Goal: Task Accomplishment & Management: Use online tool/utility

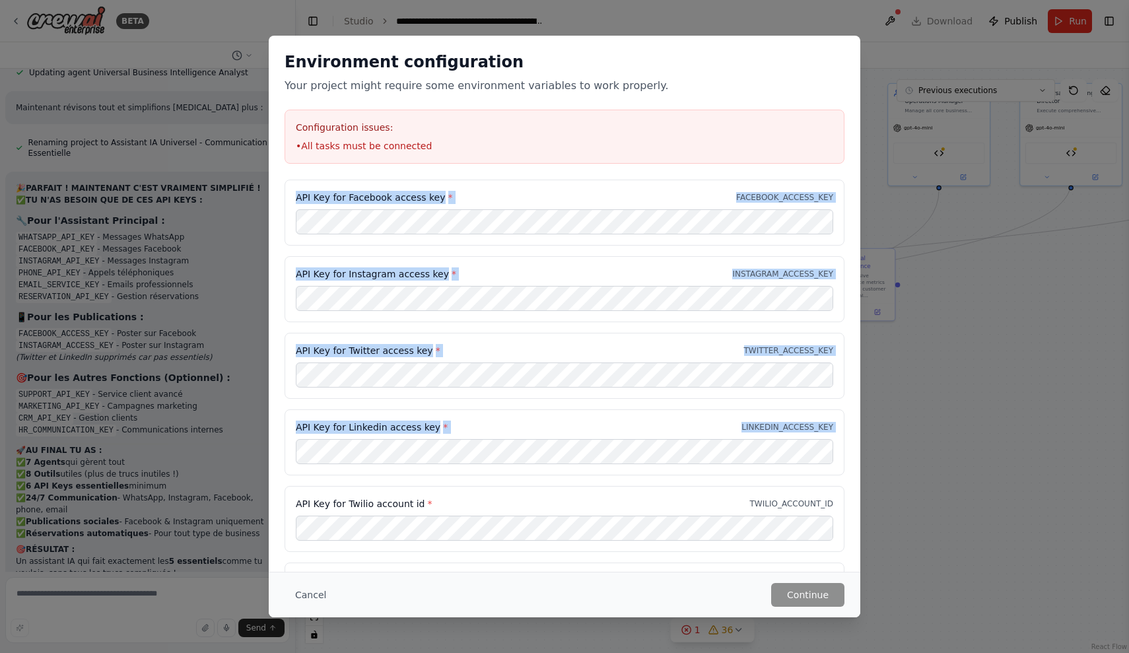
drag, startPoint x: 292, startPoint y: 174, endPoint x: 446, endPoint y: 501, distance: 360.9
click at [446, 501] on div "Environment configuration Your project might require some environment variables…" at bounding box center [565, 303] width 592 height 535
click at [943, 335] on div "Environment configuration Your project might require some environment variables…" at bounding box center [564, 326] width 1129 height 653
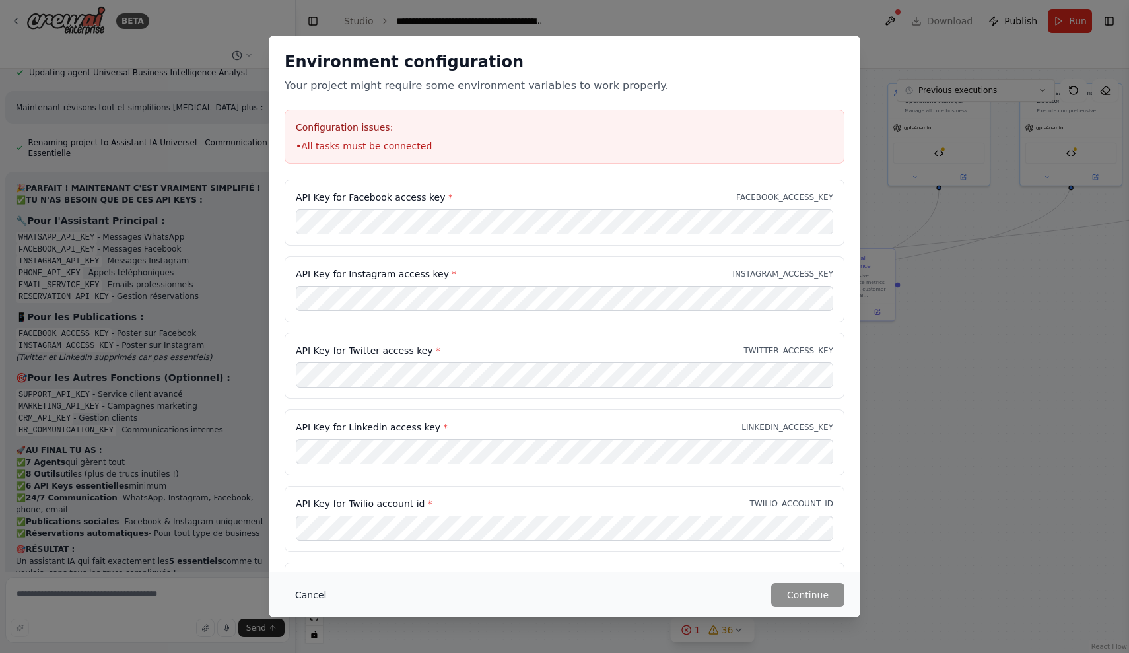
click at [296, 586] on button "Cancel" at bounding box center [311, 595] width 52 height 24
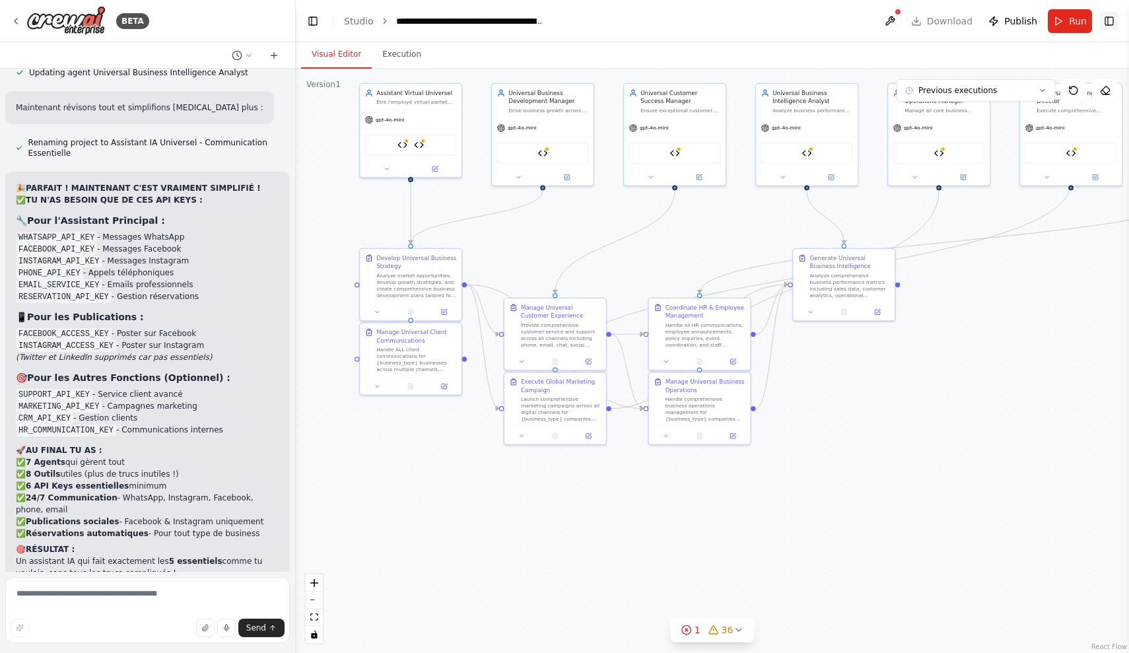
click at [1106, 29] on button "Toggle Right Sidebar" at bounding box center [1109, 21] width 18 height 18
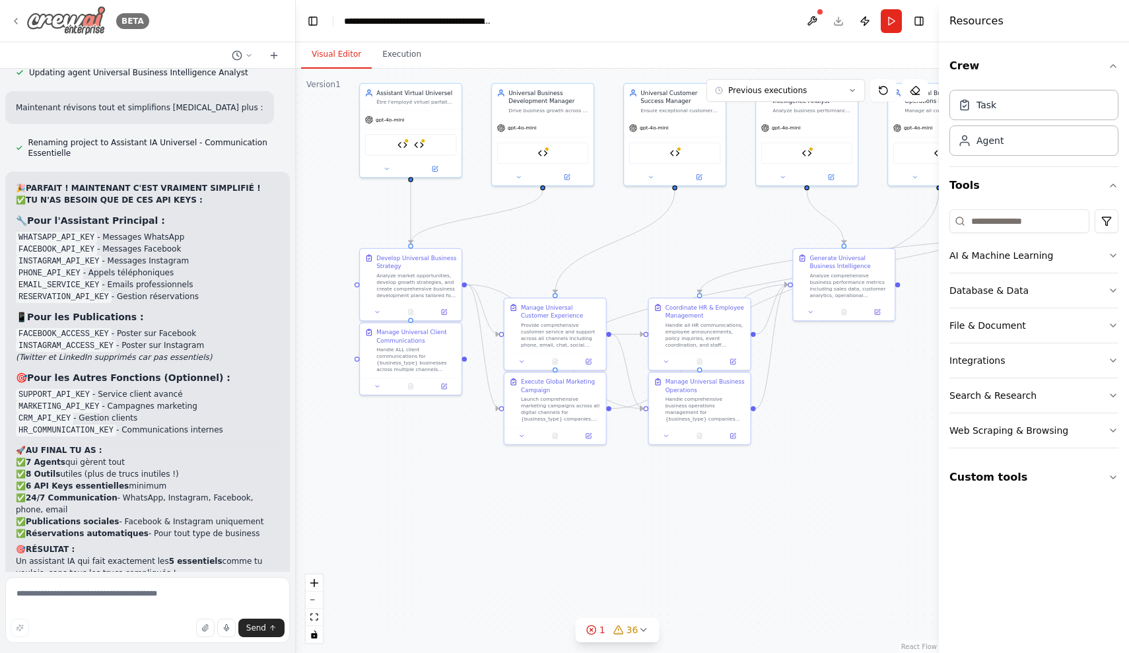
click at [12, 7] on div "BETA" at bounding box center [80, 21] width 139 height 30
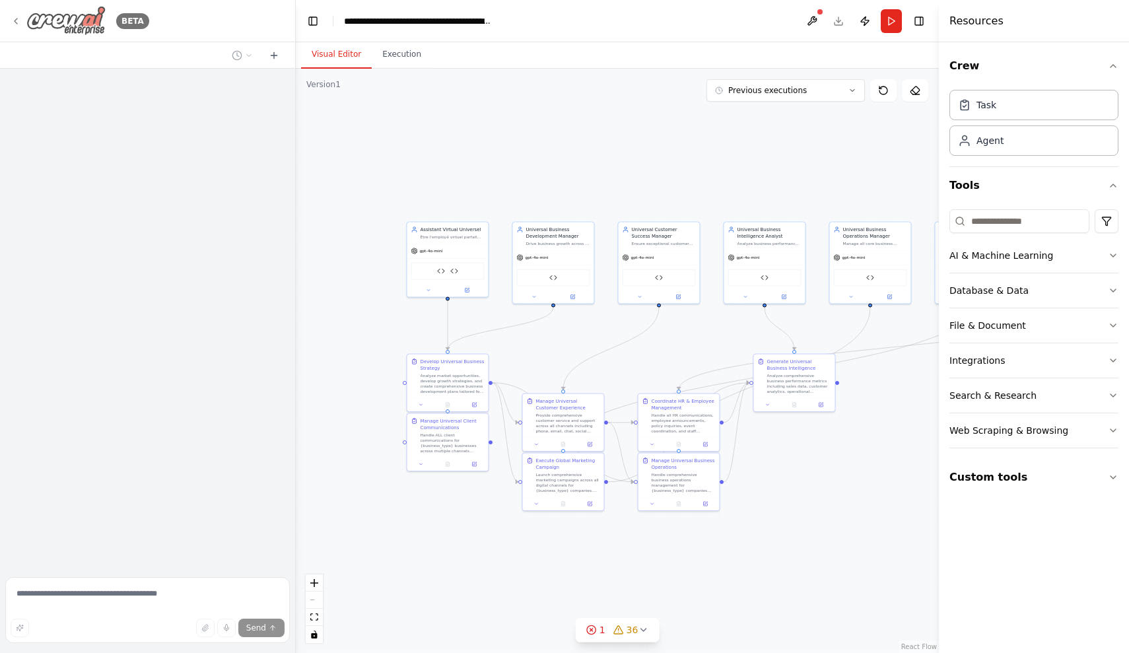
click at [22, 23] on div "BETA" at bounding box center [80, 21] width 139 height 30
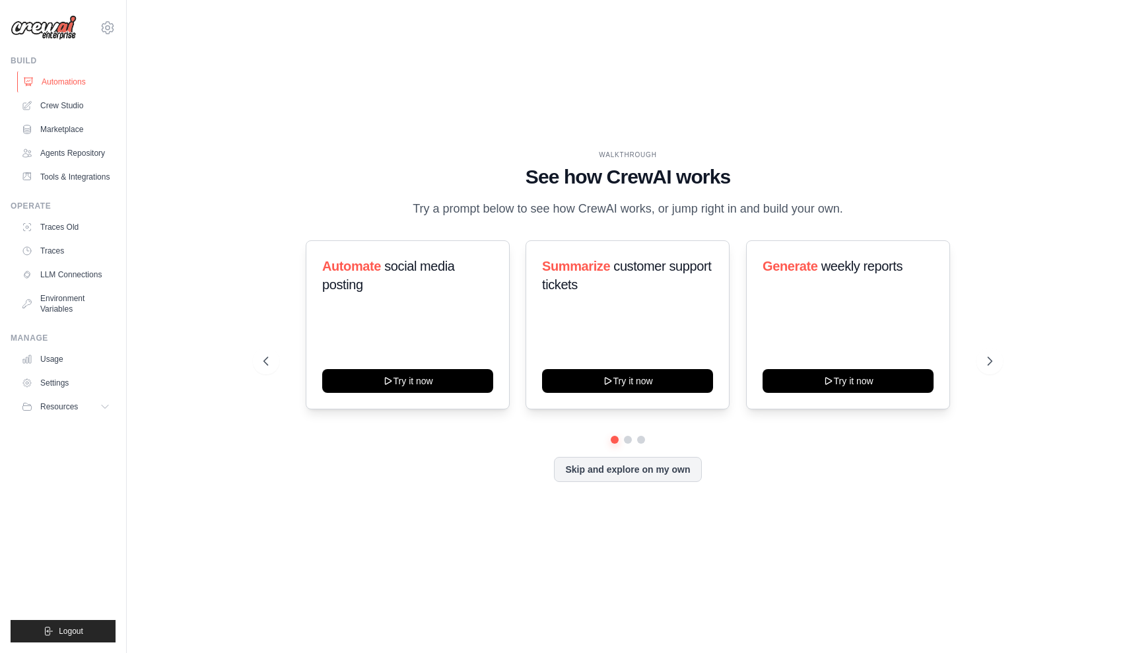
click at [71, 81] on link "Automations" at bounding box center [67, 81] width 100 height 21
click at [51, 105] on link "Crew Studio" at bounding box center [67, 105] width 100 height 21
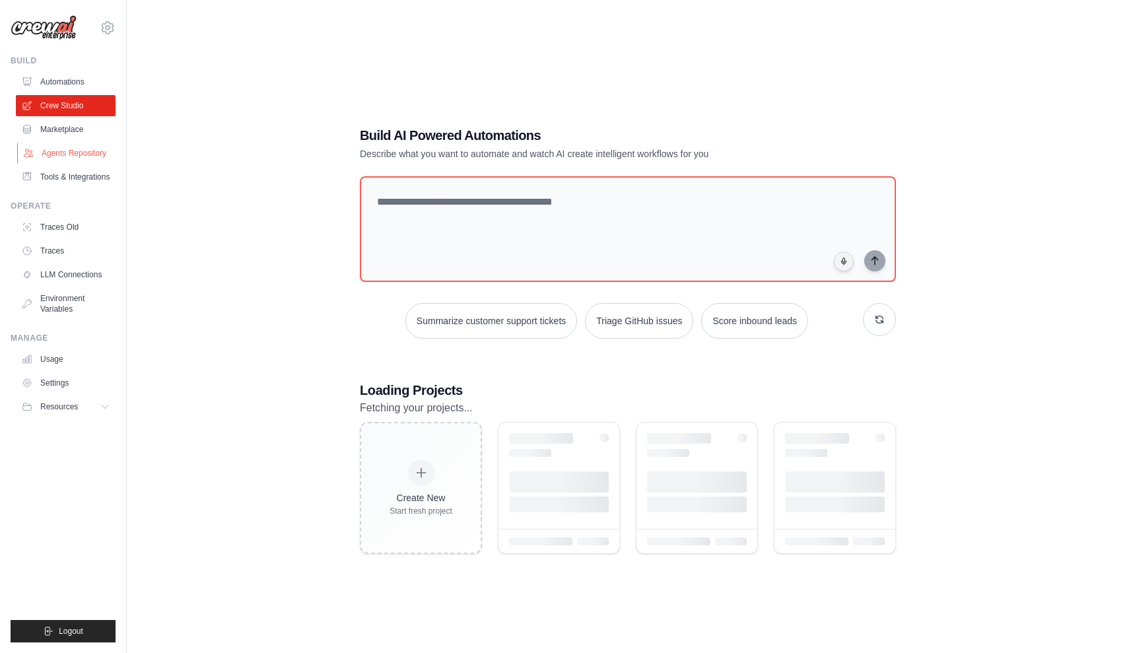
click at [85, 151] on link "Agents Repository" at bounding box center [67, 153] width 100 height 21
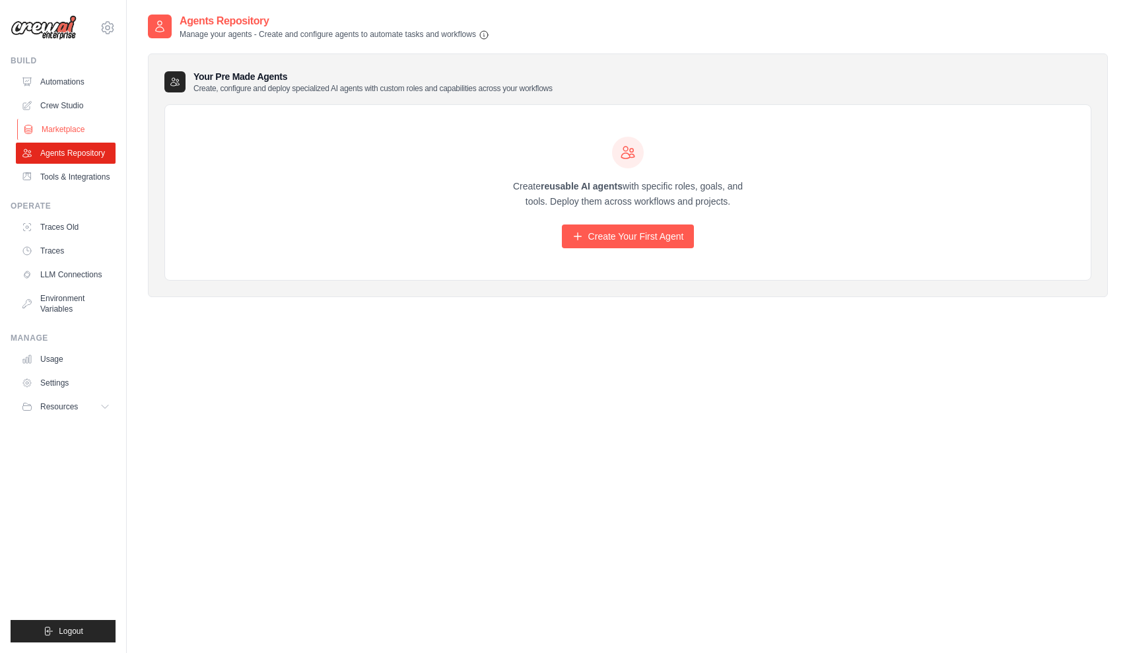
click at [85, 133] on link "Marketplace" at bounding box center [67, 129] width 100 height 21
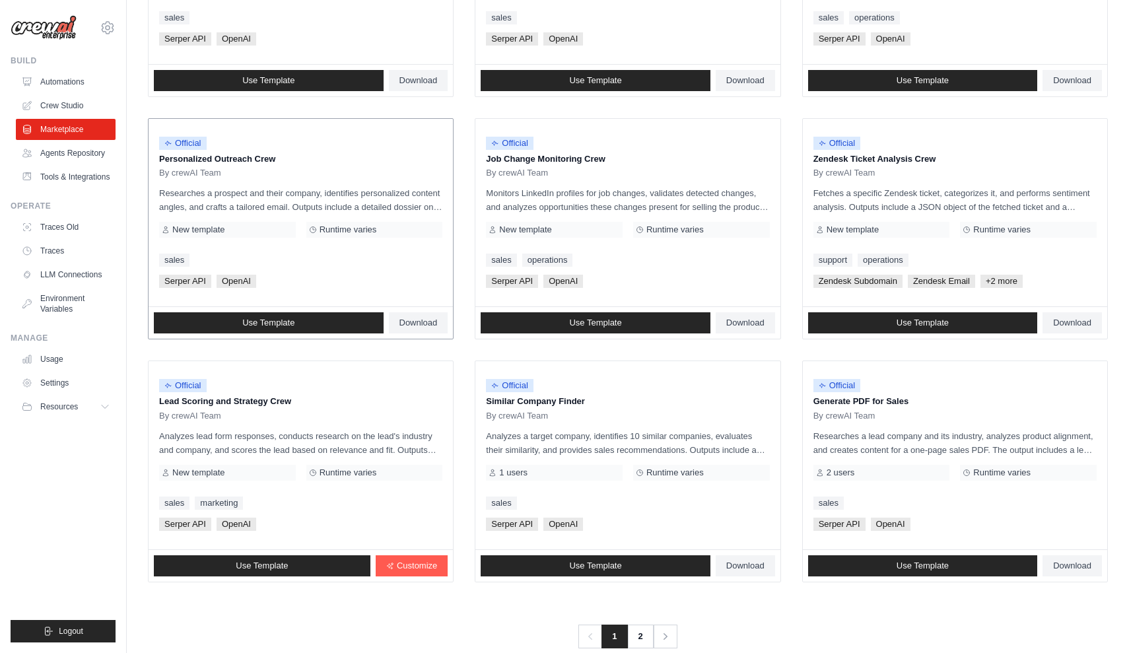
scroll to position [549, 0]
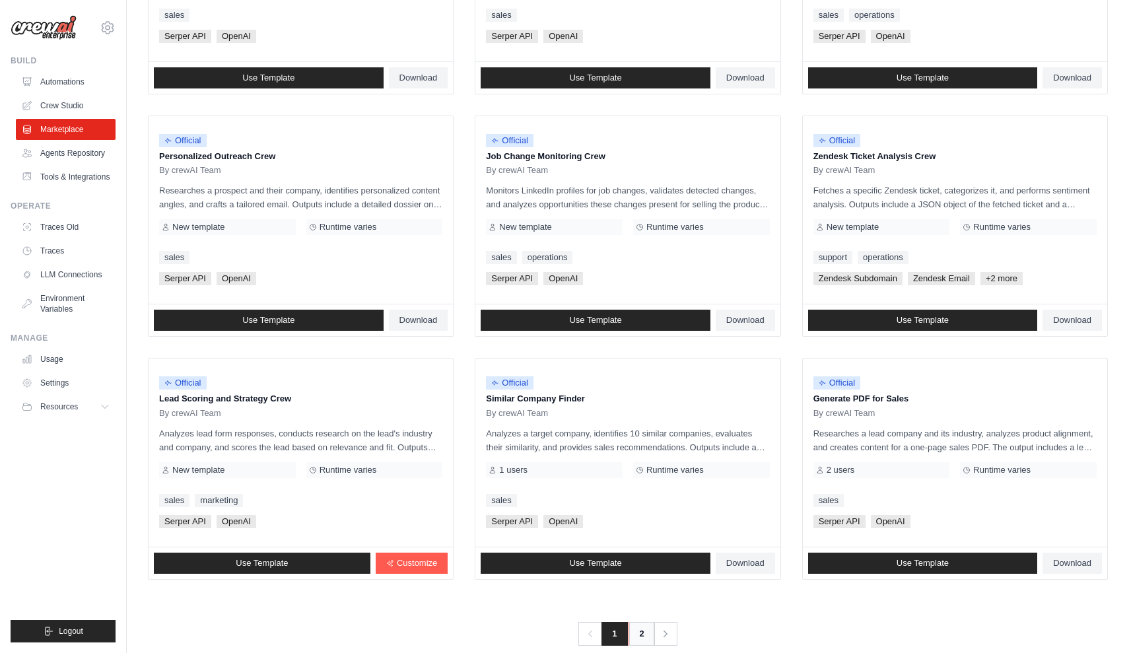
click at [636, 629] on link "2" at bounding box center [642, 634] width 26 height 24
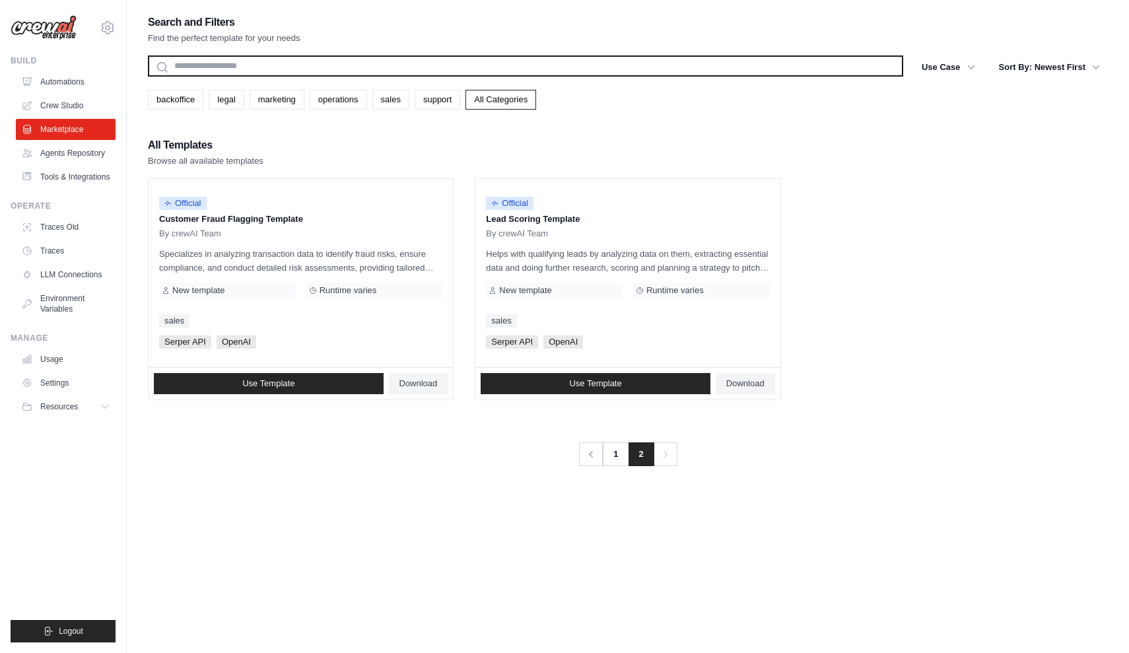
click at [298, 57] on input "text" at bounding box center [525, 65] width 755 height 21
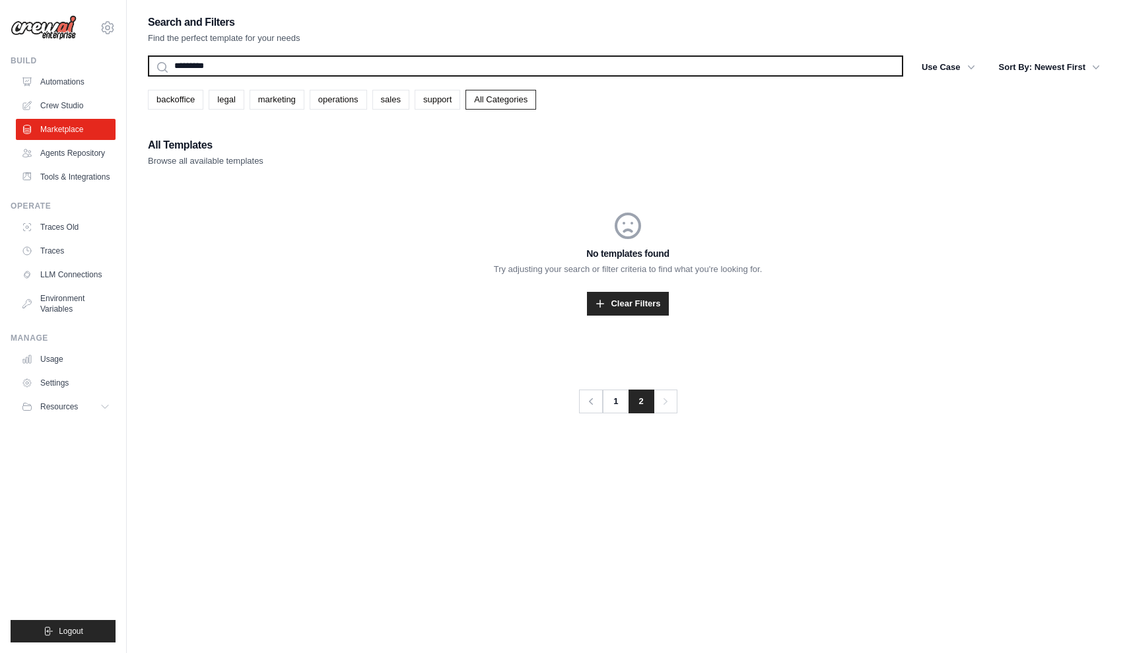
type input "*********"
click at [147, 76] on button "Search" at bounding box center [147, 76] width 1 height 1
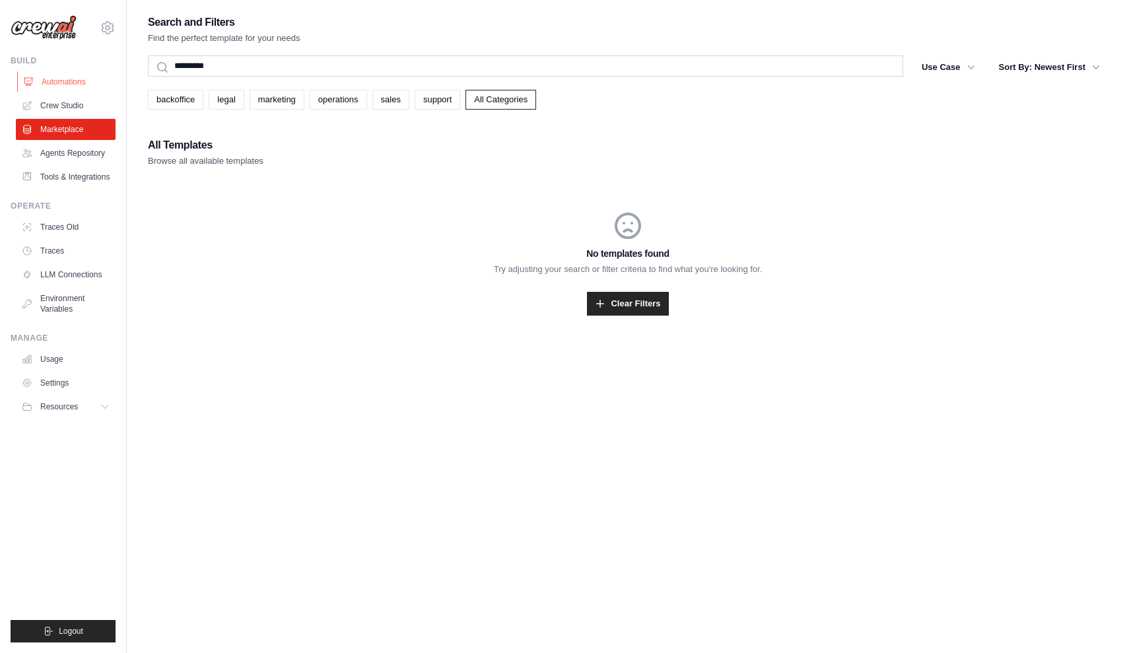
click at [88, 91] on link "Automations" at bounding box center [67, 81] width 100 height 21
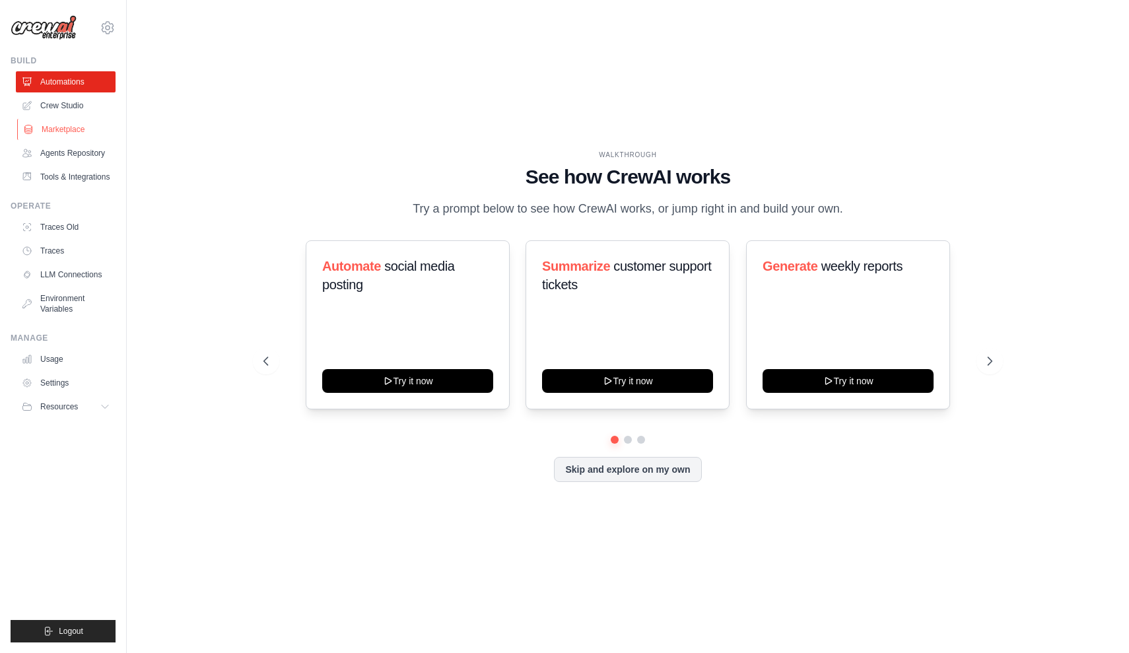
click at [104, 139] on link "Marketplace" at bounding box center [67, 129] width 100 height 21
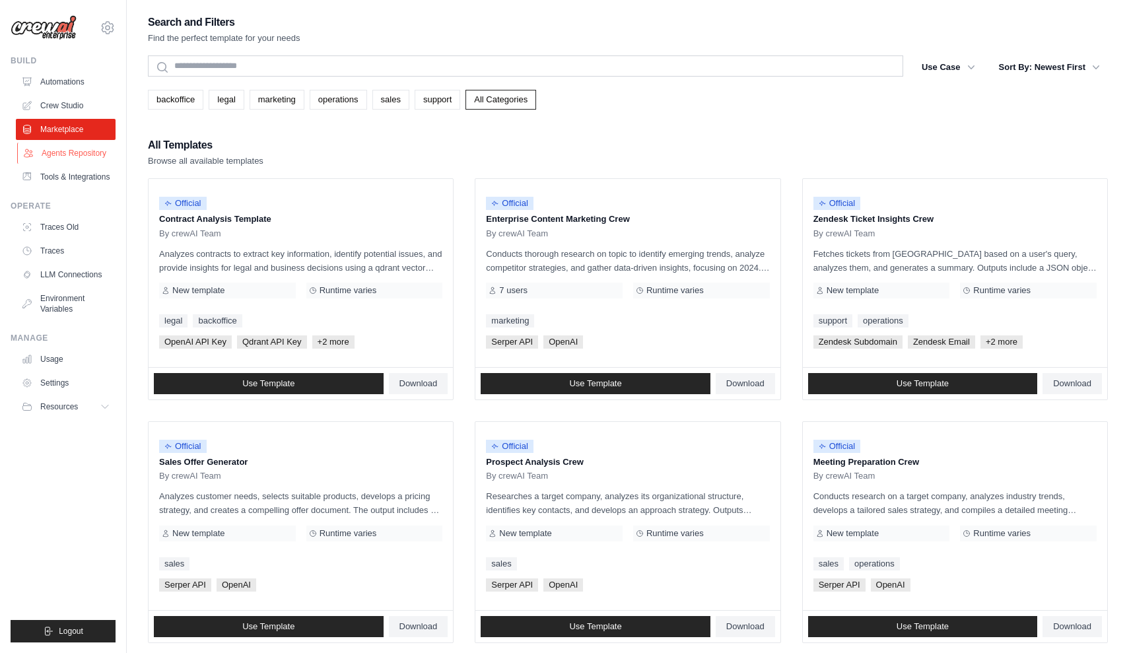
click at [102, 152] on link "Agents Repository" at bounding box center [67, 153] width 100 height 21
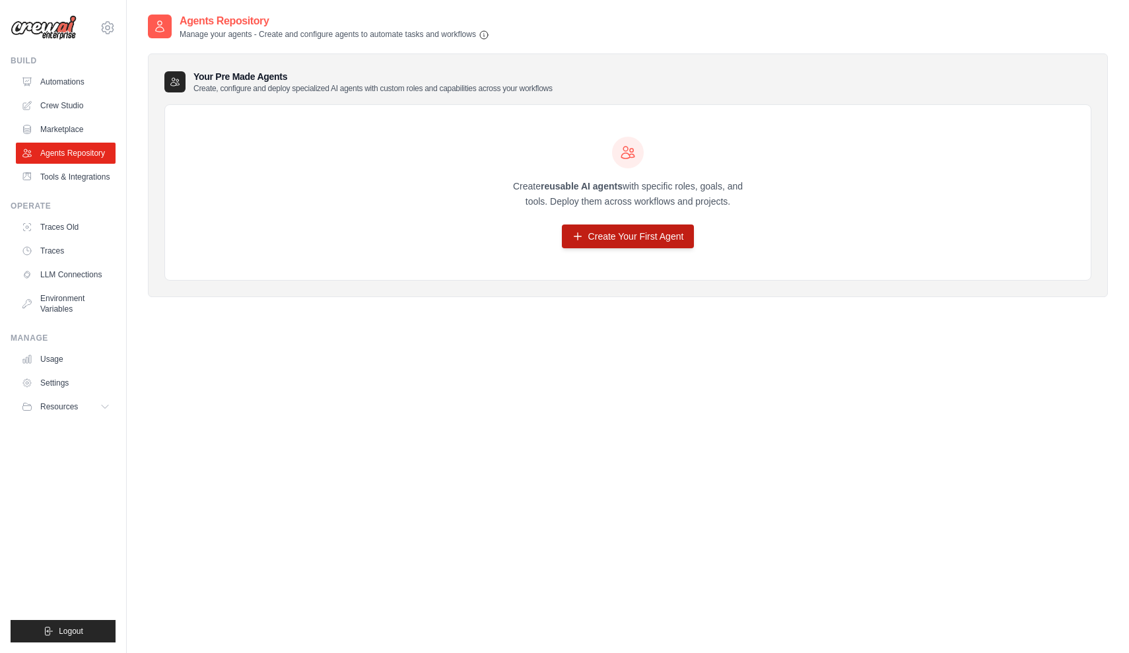
click at [598, 236] on link "Create Your First Agent" at bounding box center [628, 236] width 133 height 24
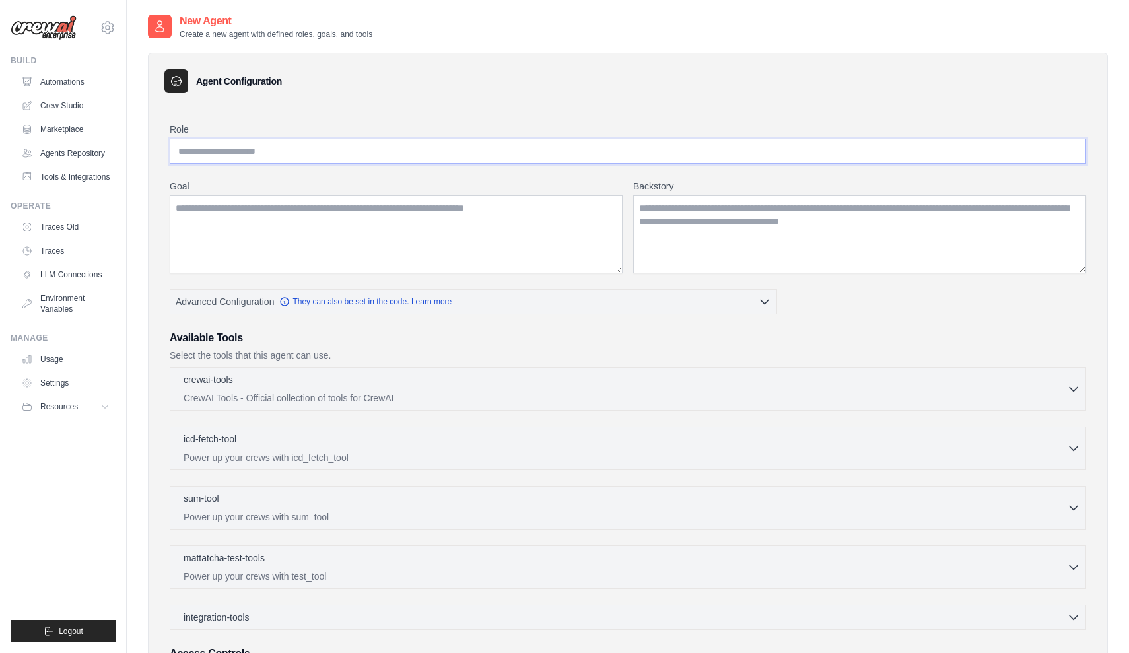
click at [344, 149] on input "Role" at bounding box center [628, 151] width 916 height 25
drag, startPoint x: 163, startPoint y: 122, endPoint x: 228, endPoint y: 122, distance: 65.4
click at [228, 122] on div "Agent Configuration Role Goal [GEOGRAPHIC_DATA] Advanced Configuration" at bounding box center [628, 414] width 960 height 722
click at [228, 122] on div "Role Goal [GEOGRAPHIC_DATA] Advanced Configuration They can also be set in the …" at bounding box center [627, 431] width 927 height 654
drag, startPoint x: 154, startPoint y: 123, endPoint x: 219, endPoint y: 125, distance: 65.4
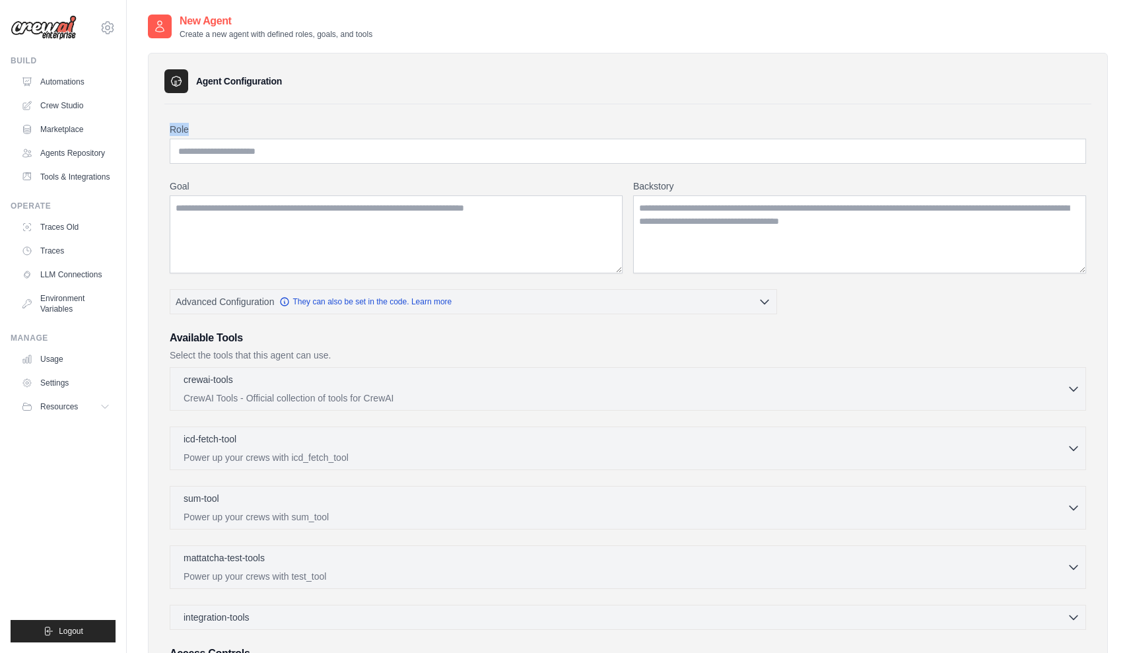
click at [219, 125] on div "Agent Configuration Role Goal [GEOGRAPHIC_DATA] Advanced Configuration" at bounding box center [628, 414] width 960 height 722
copy label "Role"
drag, startPoint x: 159, startPoint y: 185, endPoint x: 226, endPoint y: 185, distance: 66.7
click at [226, 185] on div "Agent Configuration Role Goal [GEOGRAPHIC_DATA] Advanced Configuration" at bounding box center [628, 414] width 960 height 722
copy label "Goal"
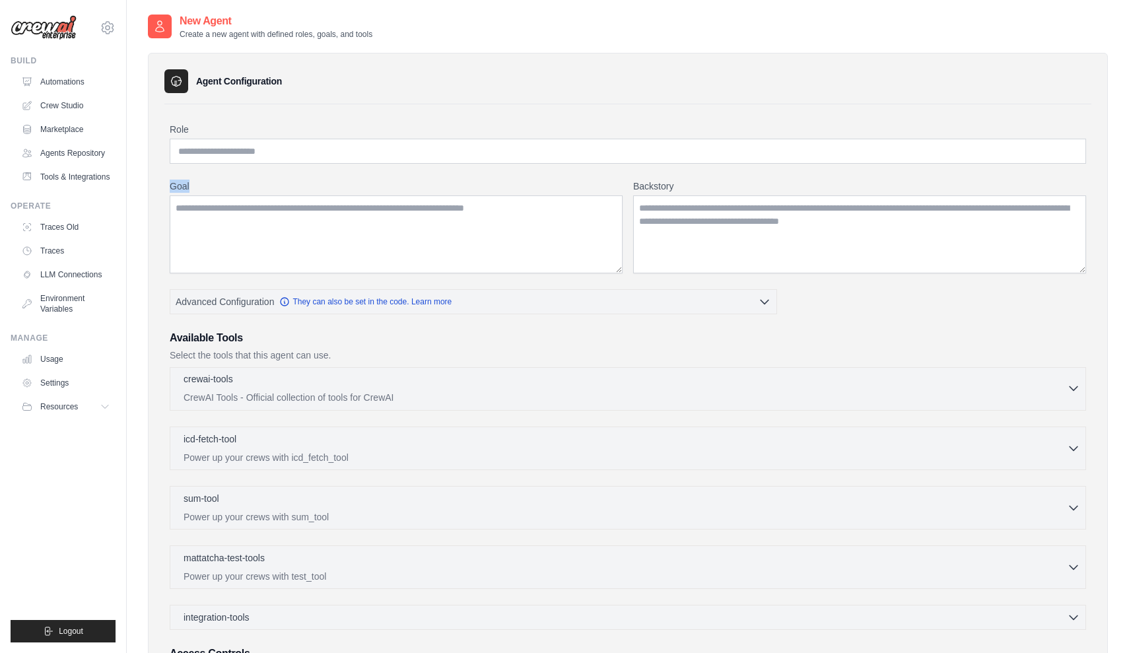
click at [603, 394] on p "CrewAI Tools - Official collection of tools for CrewAI" at bounding box center [625, 397] width 883 height 13
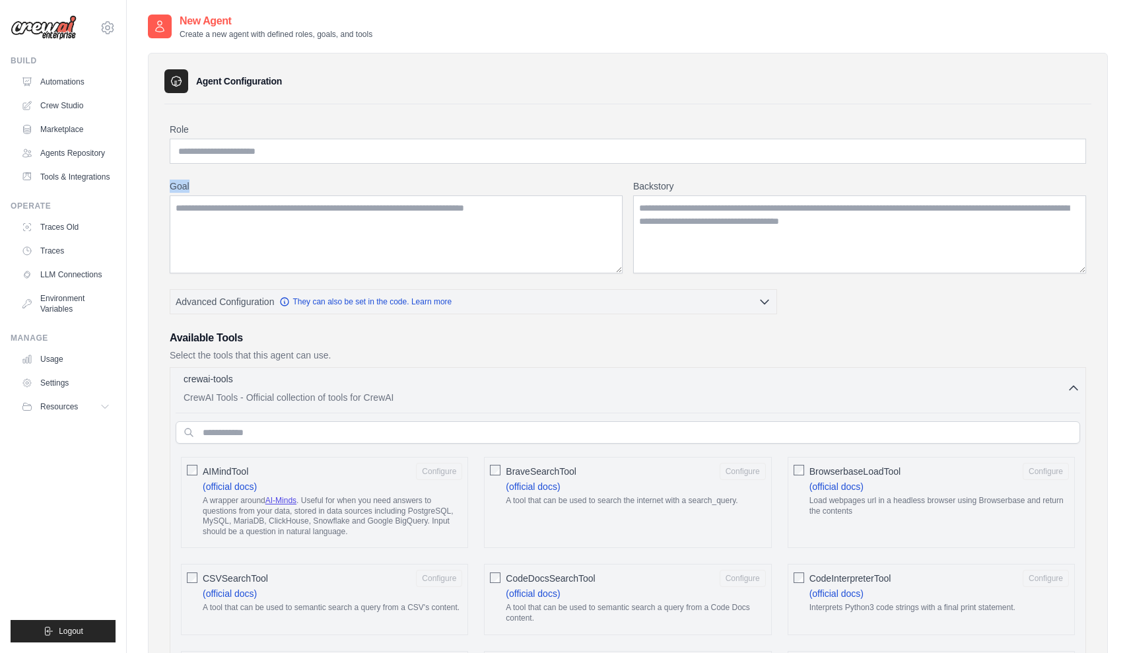
click at [603, 394] on p "CrewAI Tools - Official collection of tools for CrewAI" at bounding box center [625, 397] width 883 height 13
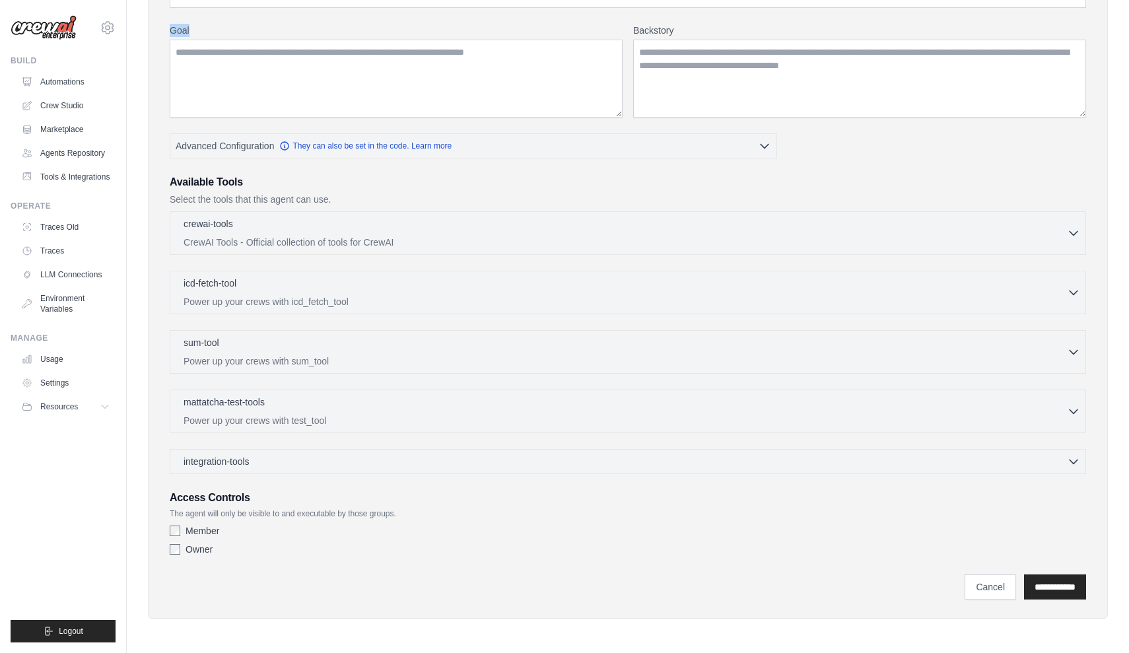
scroll to position [156, 0]
click at [85, 73] on link "Automations" at bounding box center [67, 81] width 100 height 21
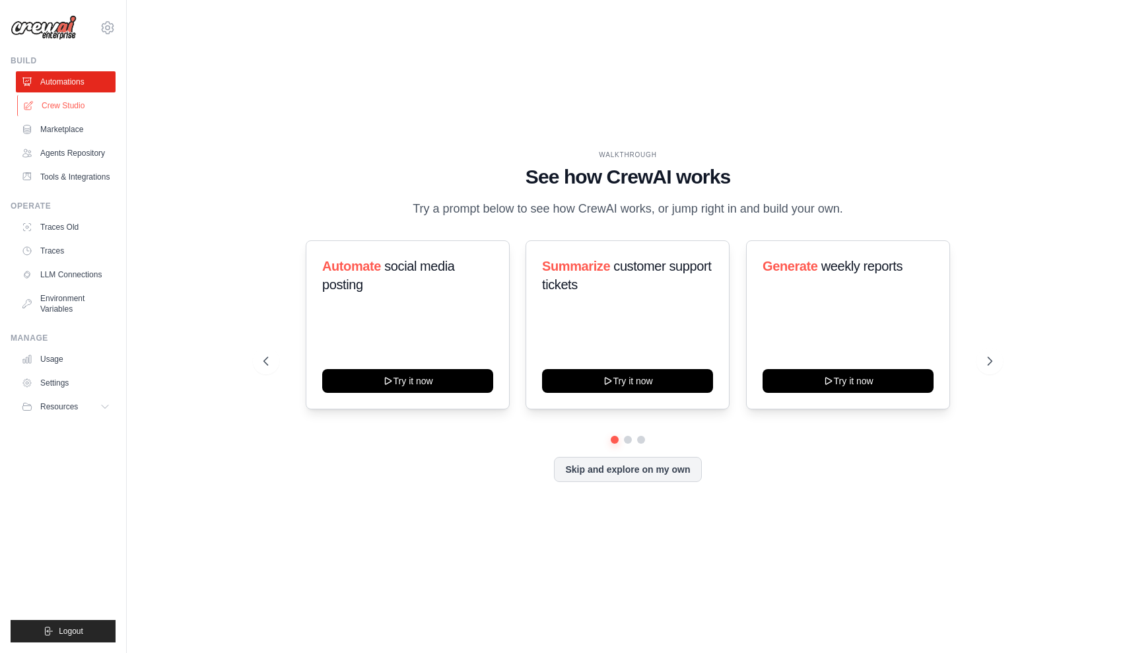
click at [83, 103] on link "Crew Studio" at bounding box center [67, 105] width 100 height 21
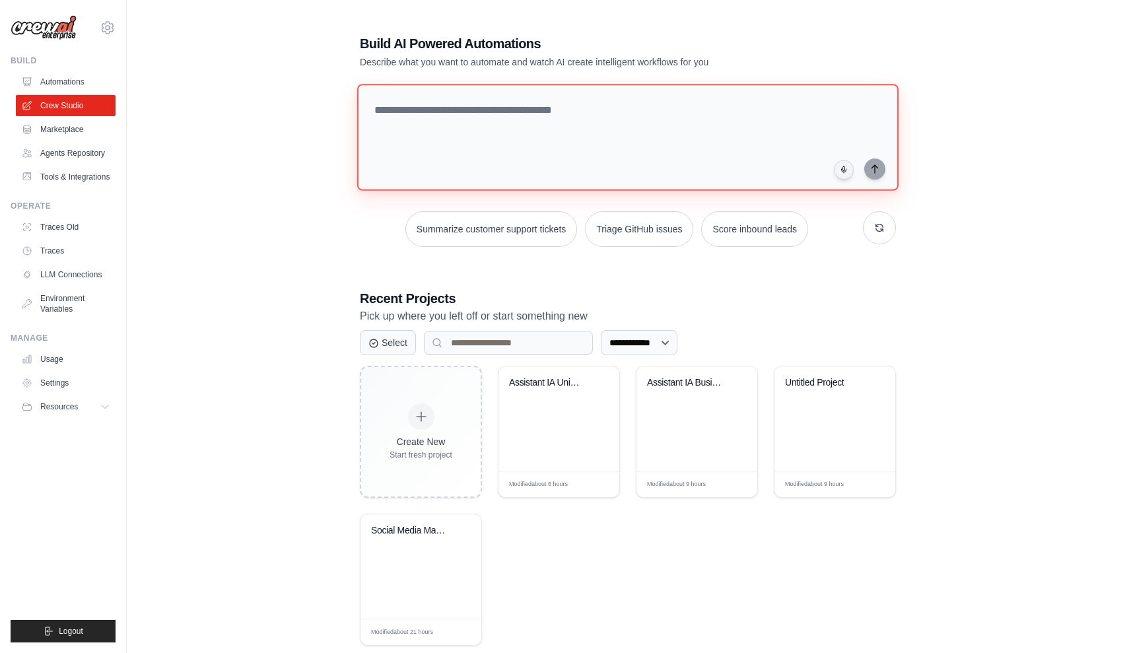
click at [483, 128] on textarea at bounding box center [627, 137] width 541 height 107
paste textarea "****"
type textarea "*"
click at [605, 213] on button "Triage GitHub issues" at bounding box center [639, 231] width 108 height 36
click at [623, 154] on textarea "**********" at bounding box center [628, 138] width 536 height 106
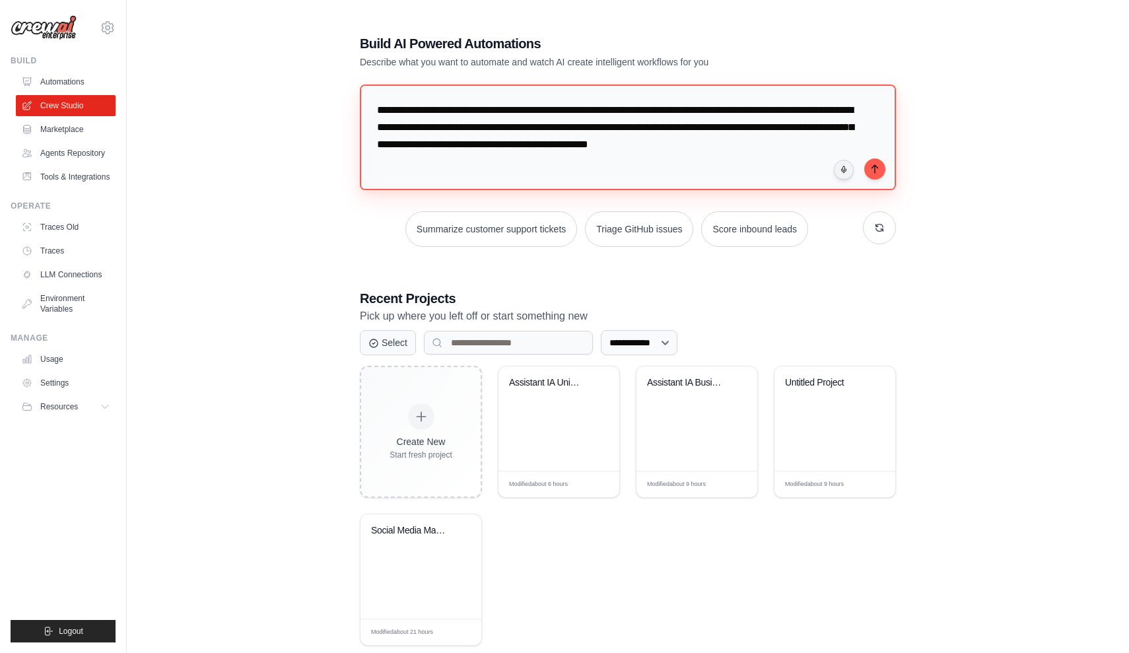
paste textarea "**********"
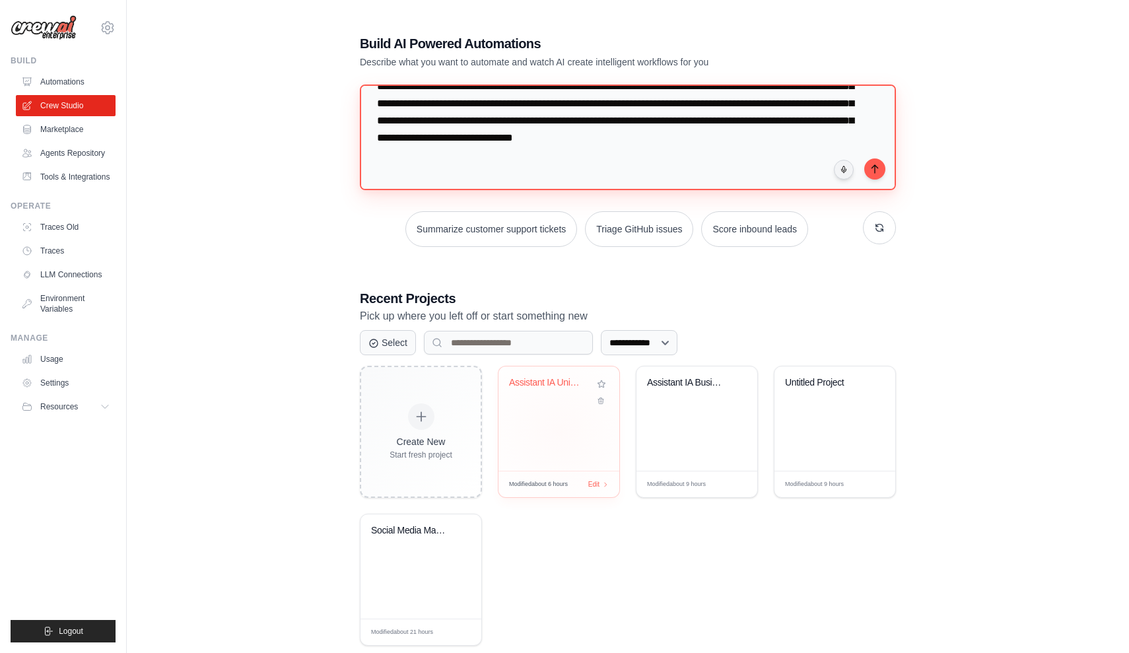
scroll to position [110, 0]
type textarea "**********"
click at [608, 401] on button at bounding box center [602, 400] width 16 height 15
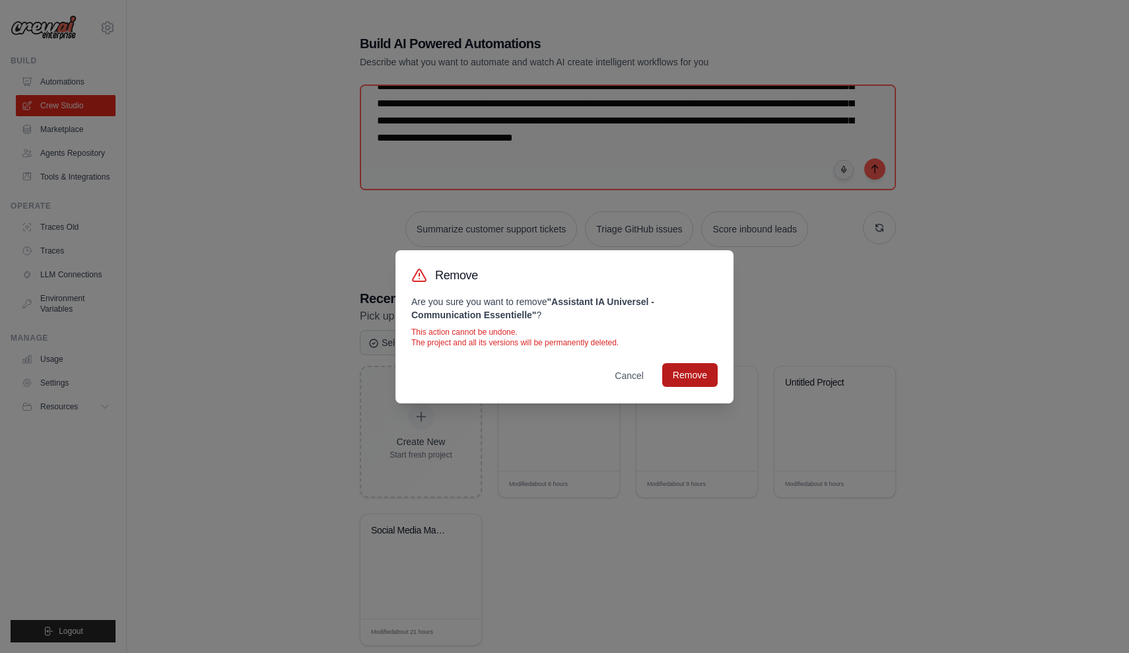
click at [672, 376] on button "Remove" at bounding box center [689, 375] width 55 height 24
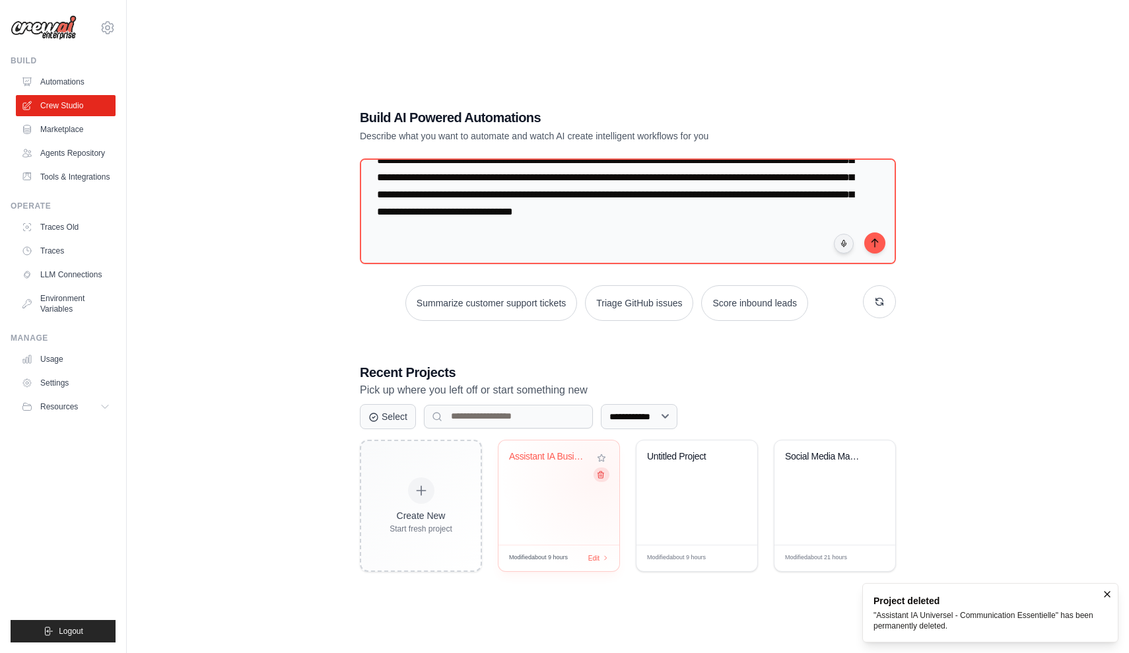
click at [599, 475] on icon at bounding box center [600, 474] width 9 height 9
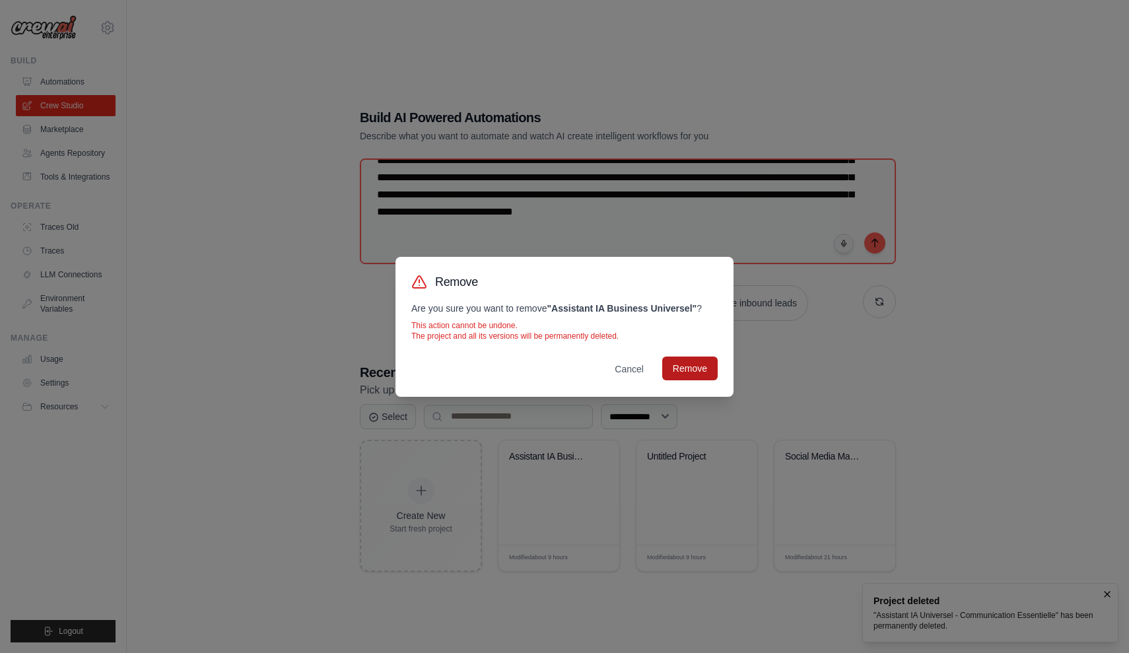
click at [697, 367] on button "Remove" at bounding box center [689, 369] width 55 height 24
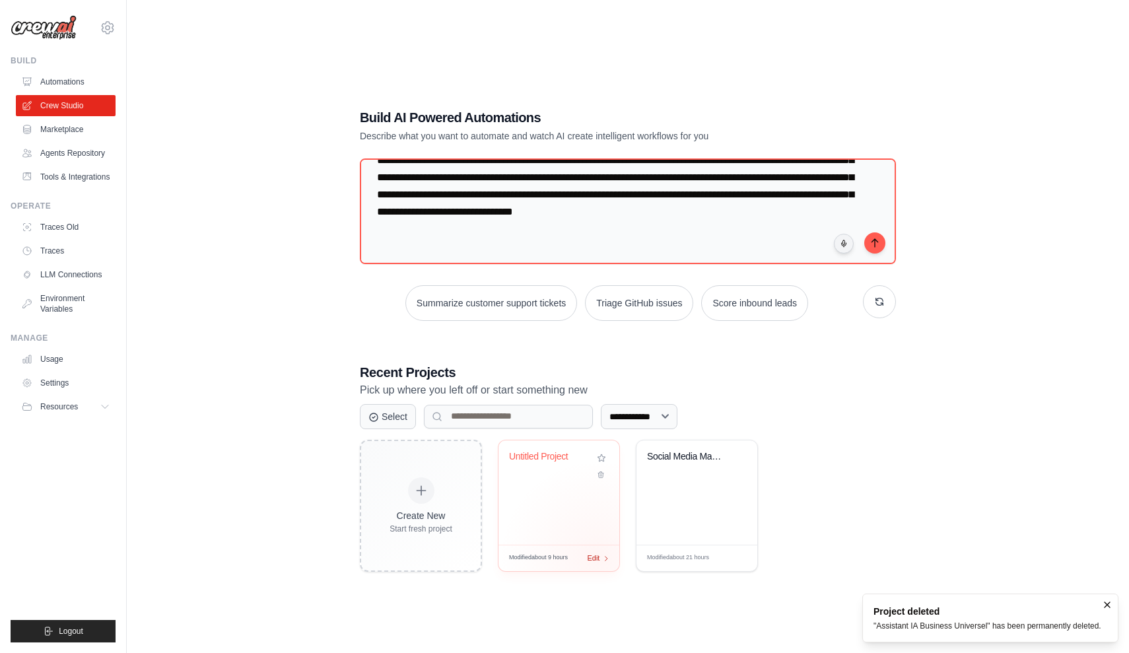
click at [598, 558] on span "Edit" at bounding box center [593, 558] width 13 height 11
click at [602, 479] on button at bounding box center [602, 474] width 16 height 15
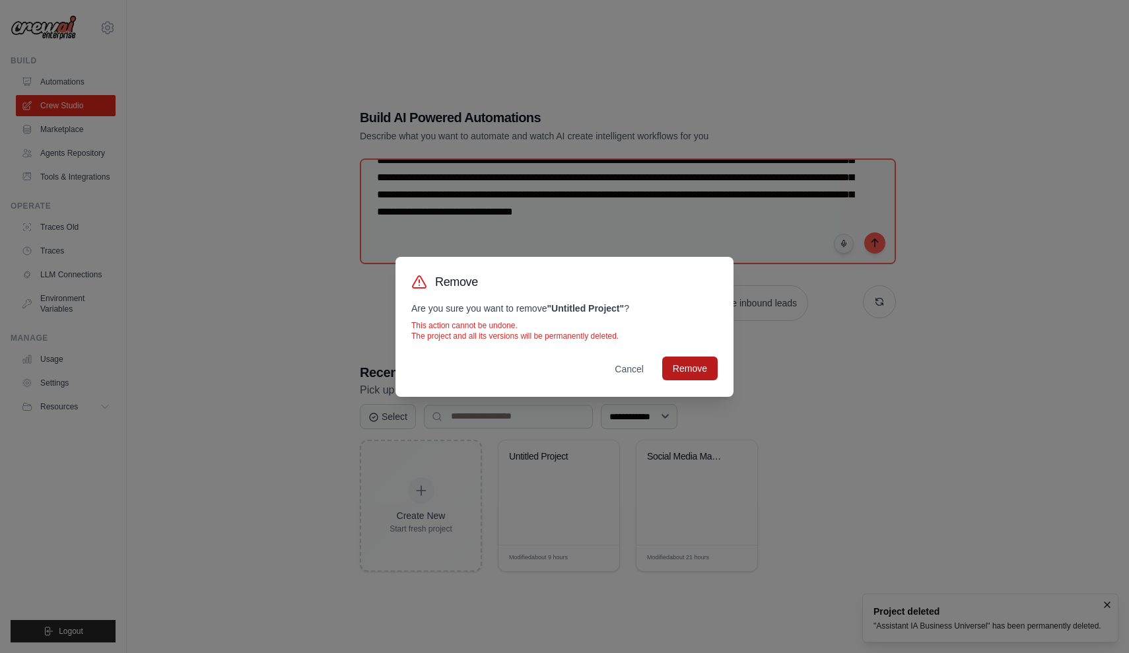
click at [696, 376] on button "Remove" at bounding box center [689, 369] width 55 height 24
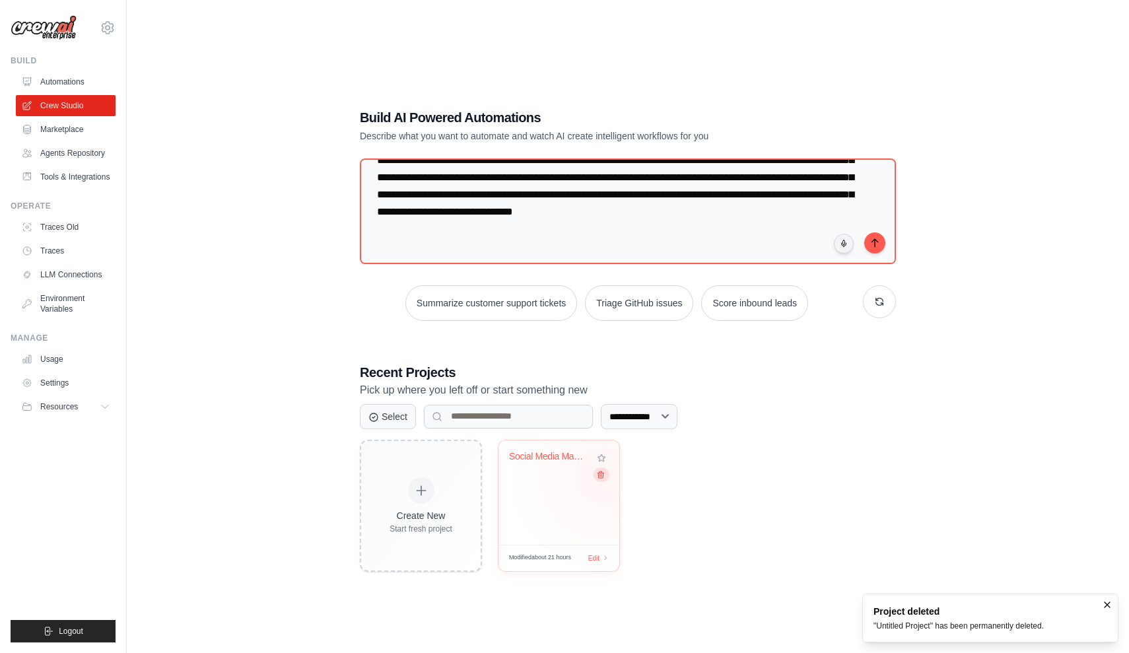
click at [605, 475] on button at bounding box center [602, 474] width 16 height 15
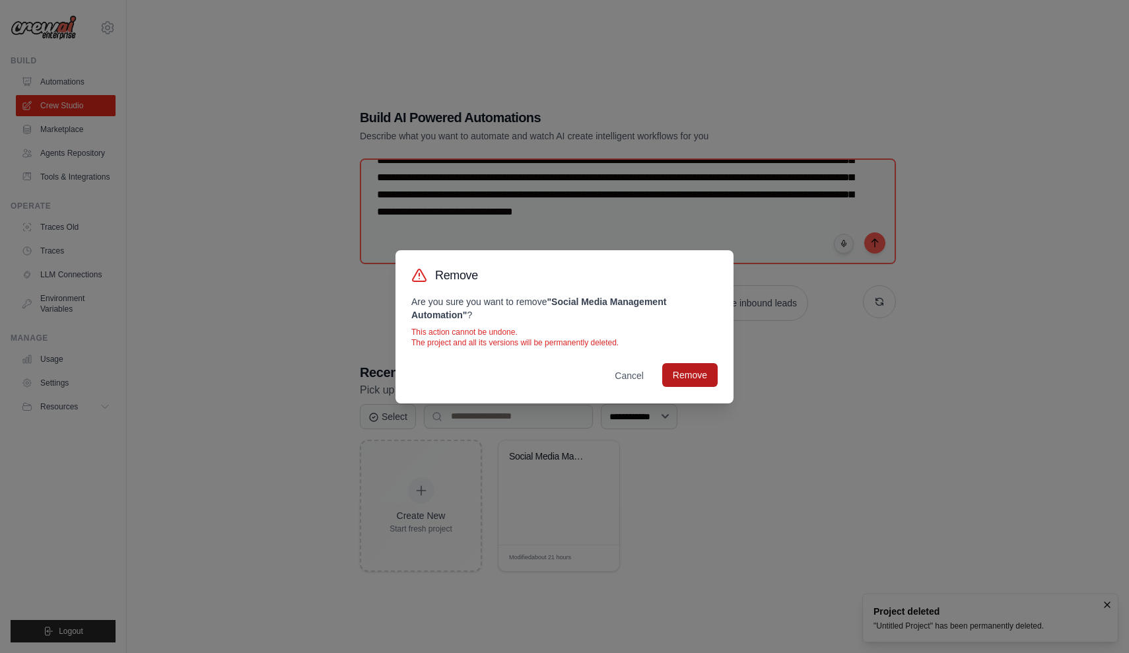
click at [708, 383] on button "Remove" at bounding box center [689, 375] width 55 height 24
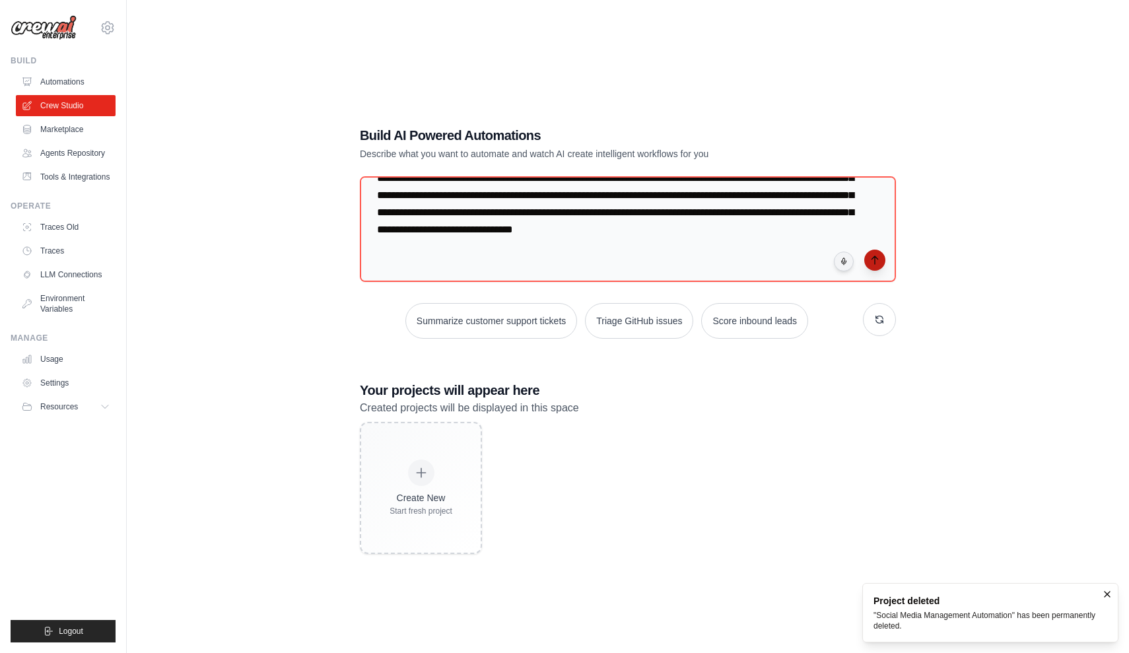
click at [866, 264] on button "submit" at bounding box center [874, 260] width 21 height 21
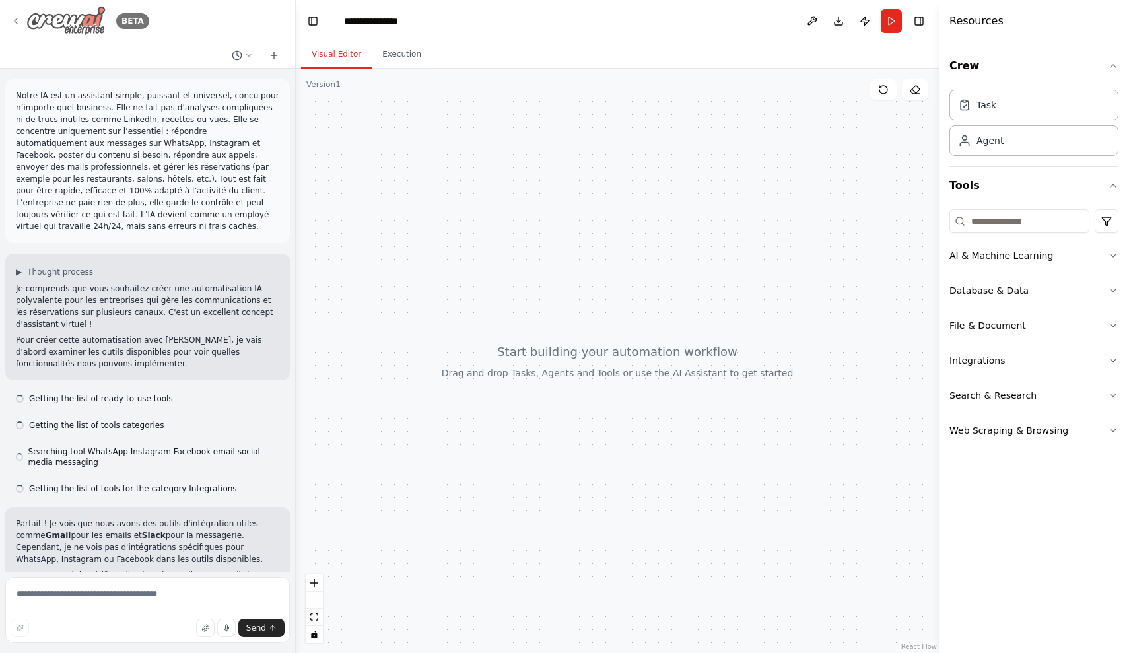
click at [54, 30] on img at bounding box center [65, 21] width 79 height 30
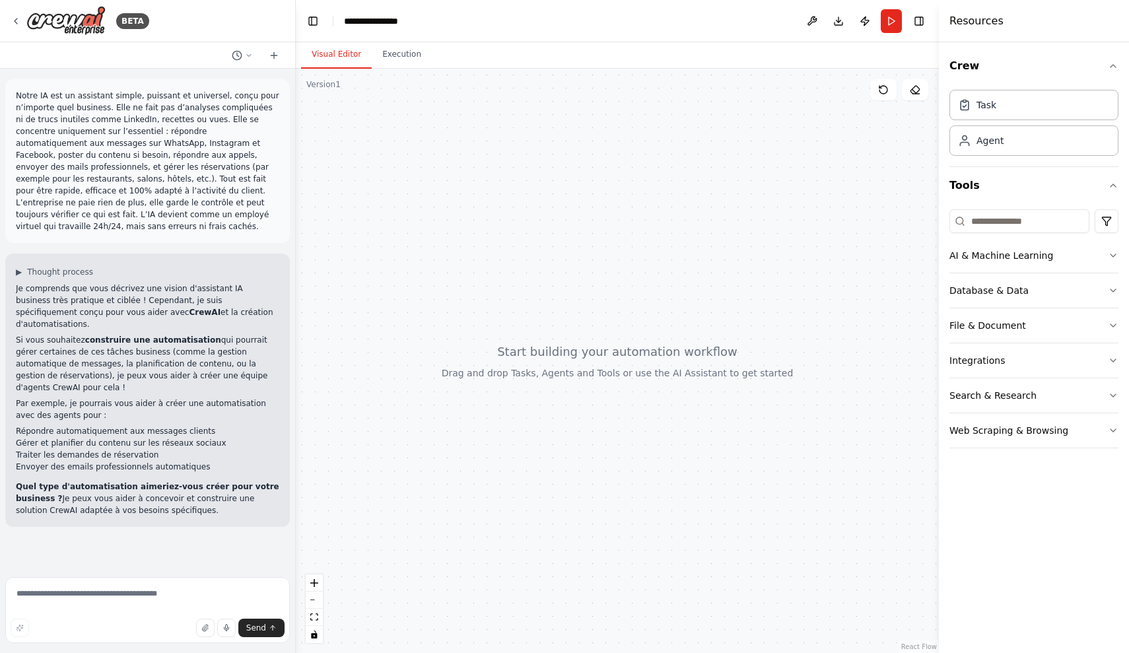
drag, startPoint x: 16, startPoint y: 271, endPoint x: 221, endPoint y: 473, distance: 288.1
click at [221, 474] on div "Je comprends que vous décrivez une vision d'assistant IA business très pratique…" at bounding box center [147, 400] width 263 height 234
copy div "Je comprends que vous décrivez une vision d'assistant IA business très pratique…"
click at [135, 587] on textarea at bounding box center [147, 610] width 285 height 66
paste textarea "**********"
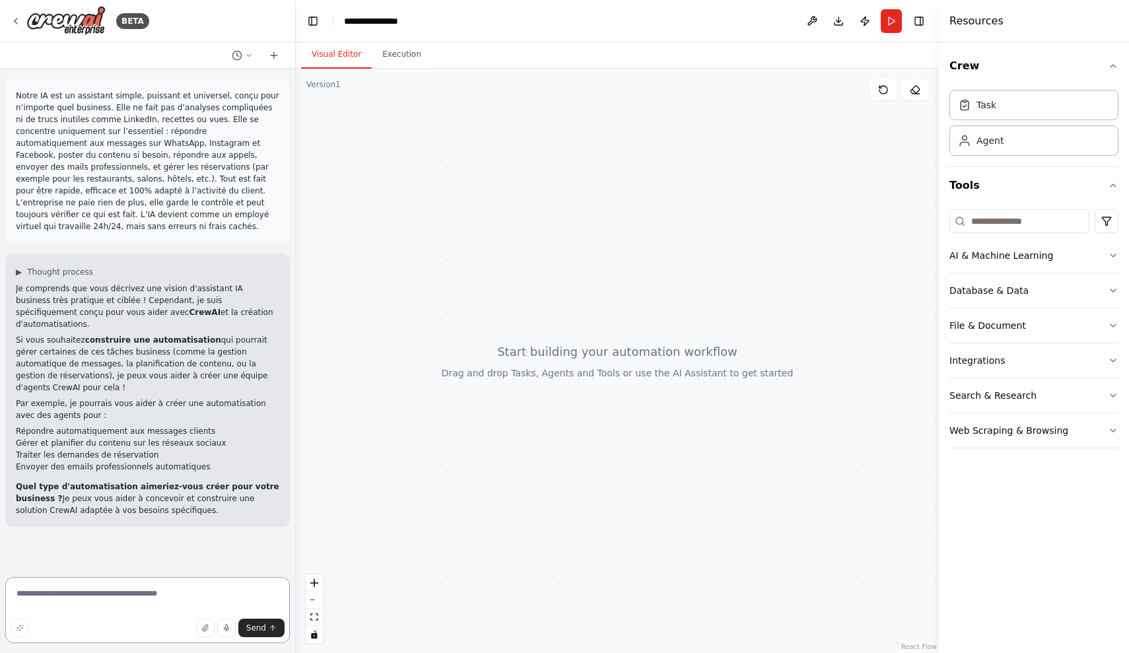
type textarea "**********"
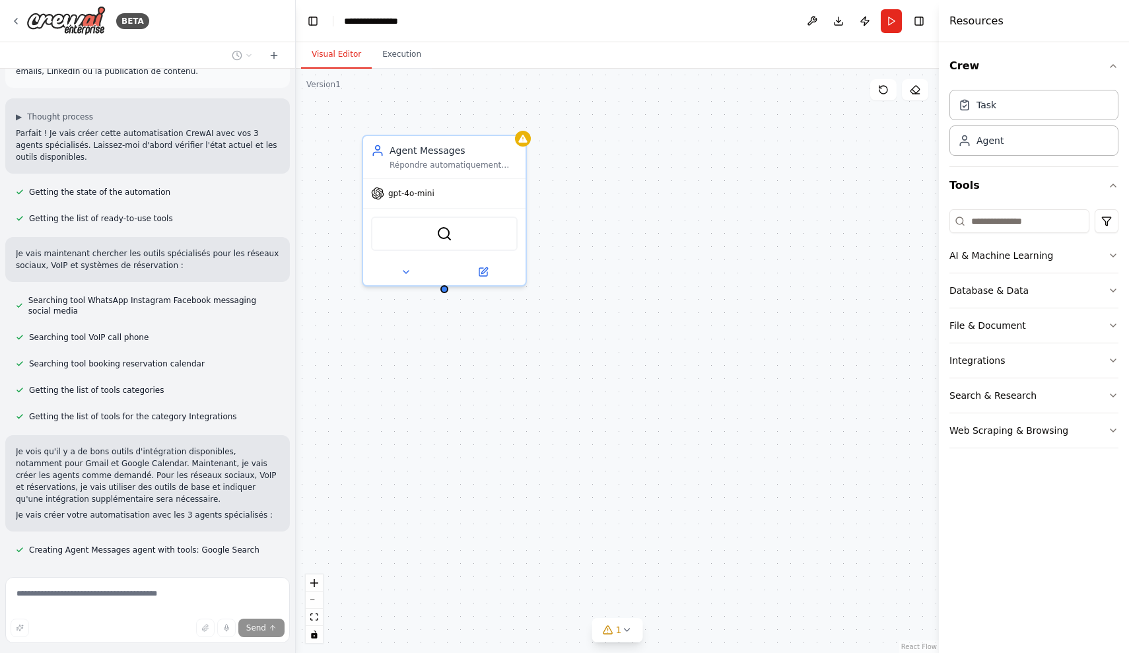
scroll to position [687, 0]
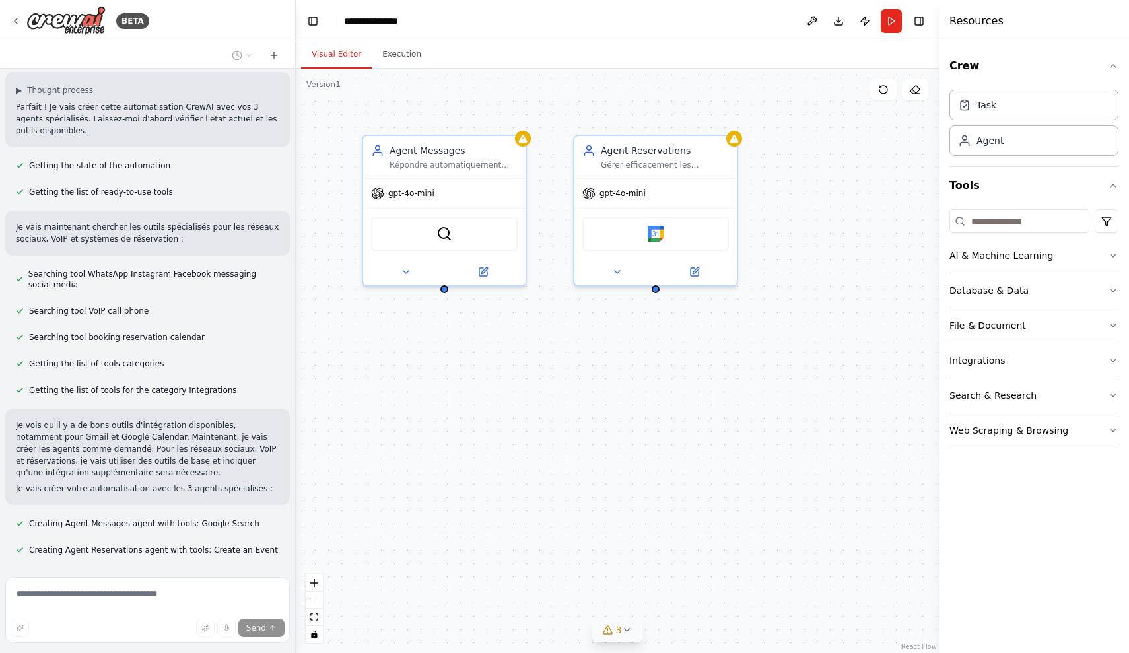
click at [620, 626] on span "3" at bounding box center [619, 629] width 6 height 13
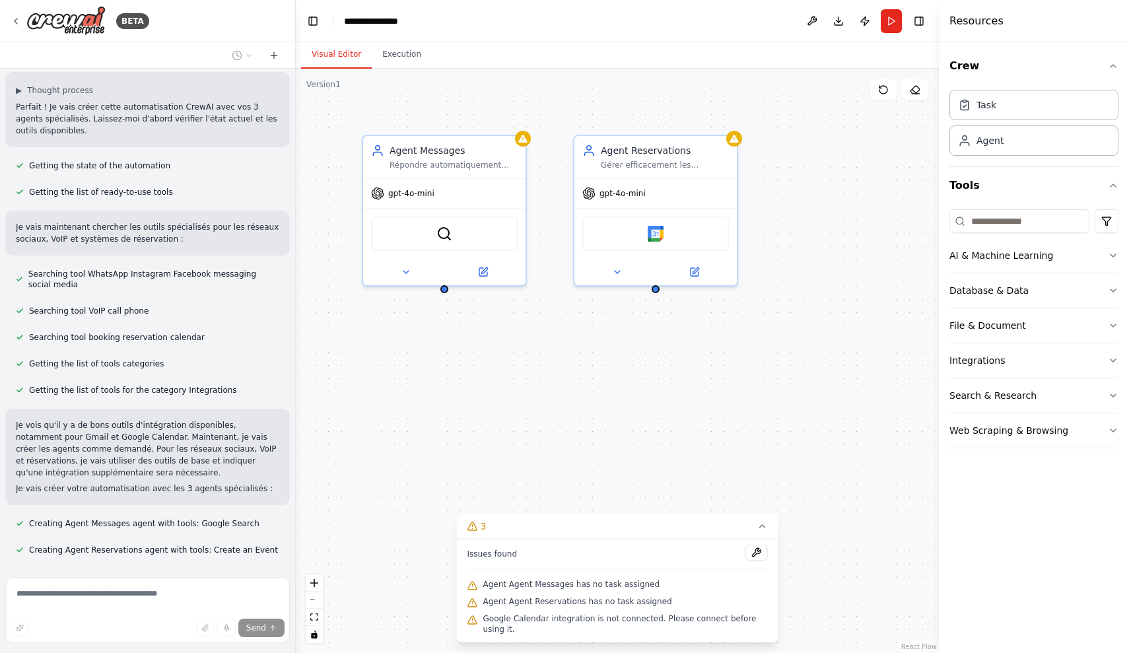
scroll to position [714, 0]
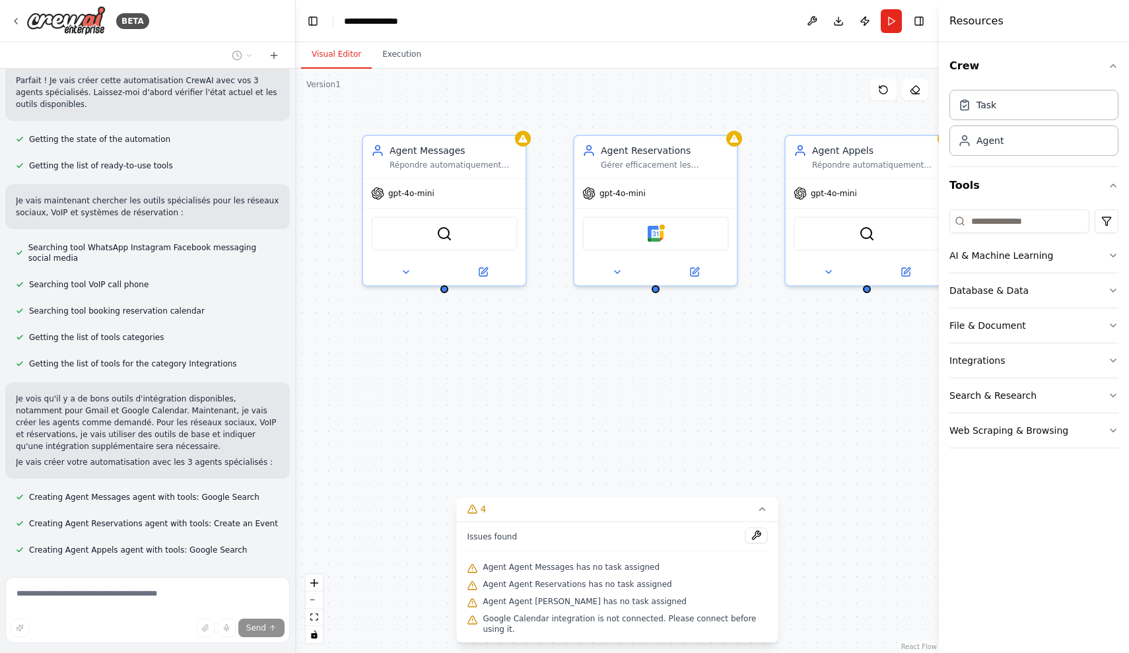
click at [682, 492] on div "Agent Messages Répondre automatiquement aux messages clients sur WhatsApp, Inst…" at bounding box center [617, 361] width 643 height 584
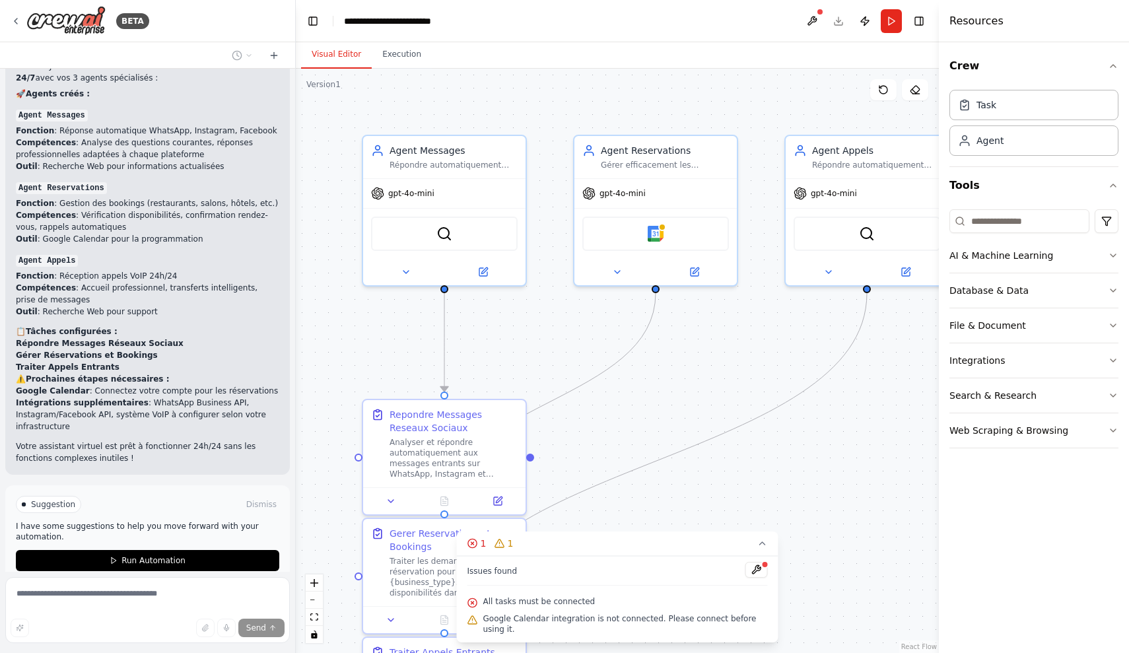
scroll to position [1487, 0]
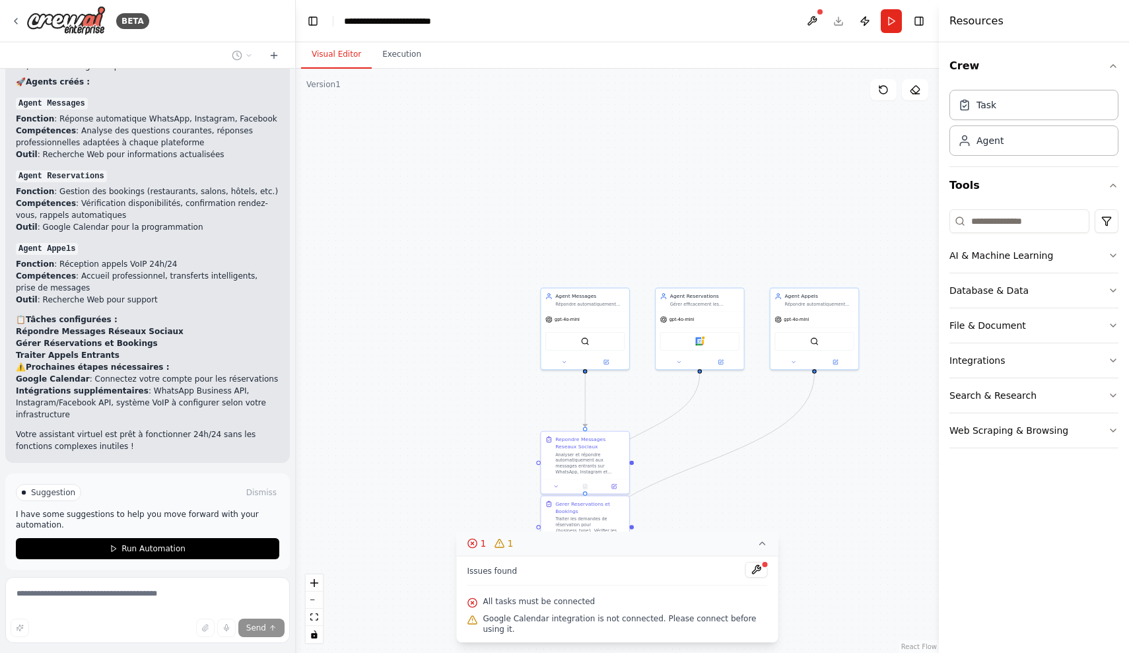
click at [757, 543] on icon at bounding box center [762, 543] width 11 height 11
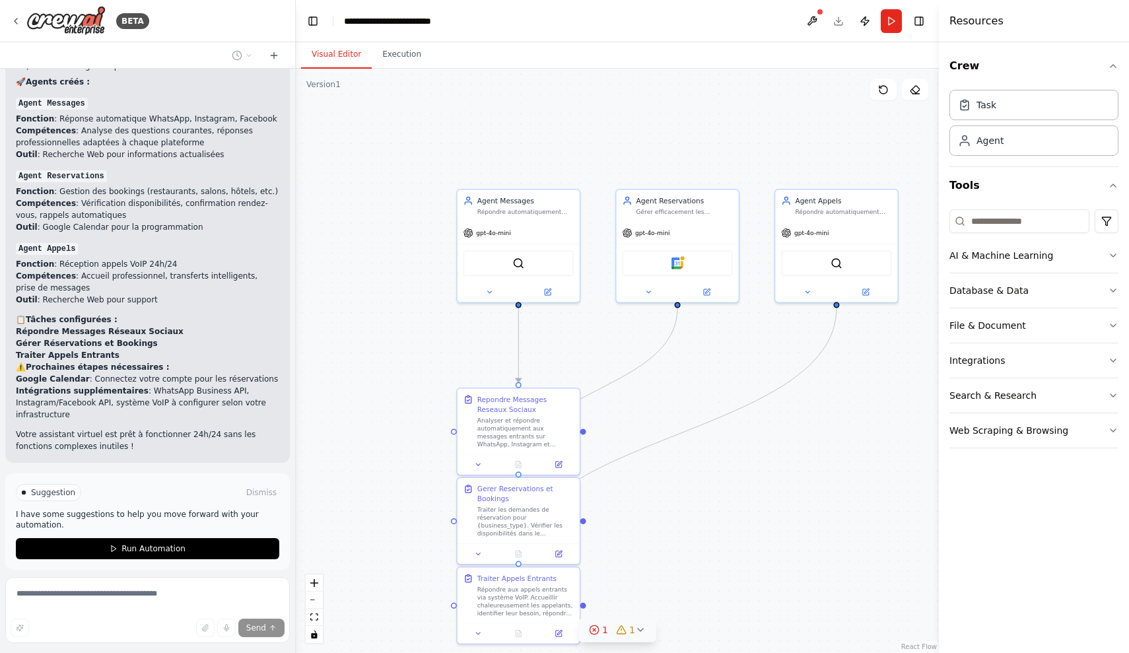
click at [605, 636] on button "1 1" at bounding box center [617, 630] width 78 height 24
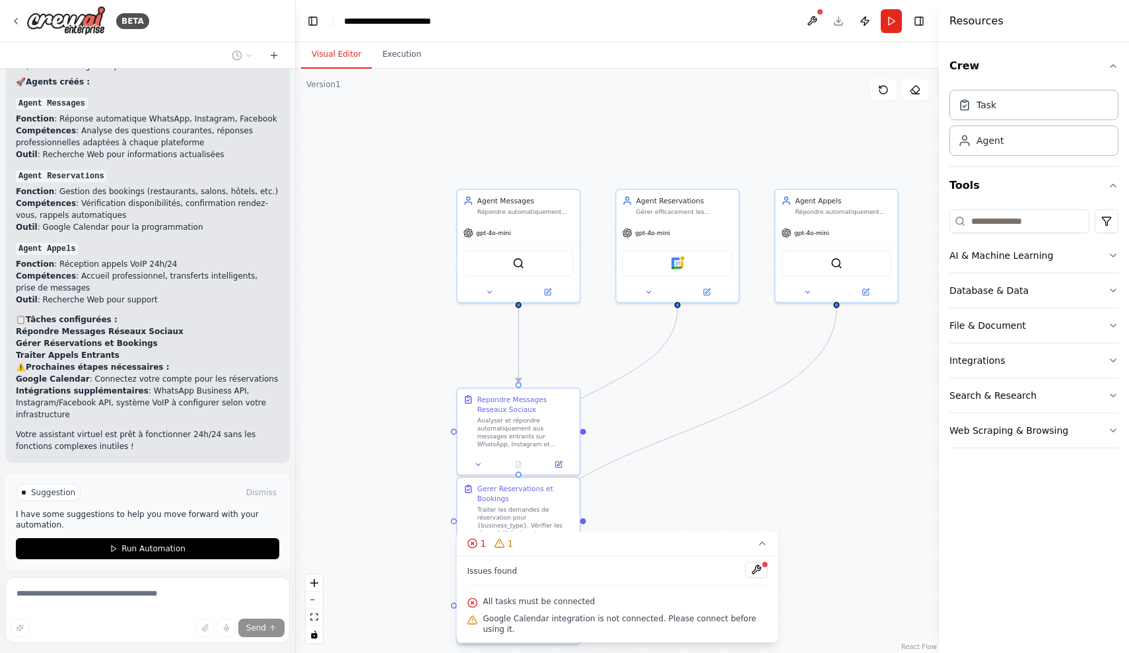
click at [709, 492] on div ".deletable-edge-delete-btn { width: 20px; height: 20px; border: 0px solid #ffff…" at bounding box center [617, 361] width 643 height 584
click at [759, 541] on icon at bounding box center [762, 543] width 11 height 11
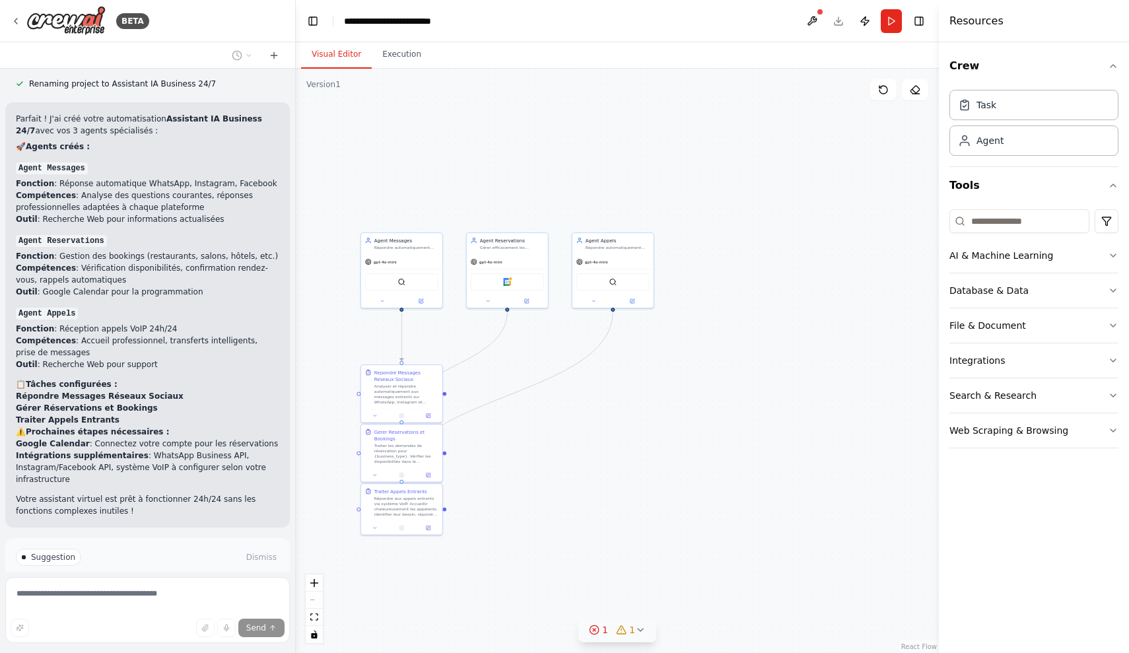
scroll to position [1416, 0]
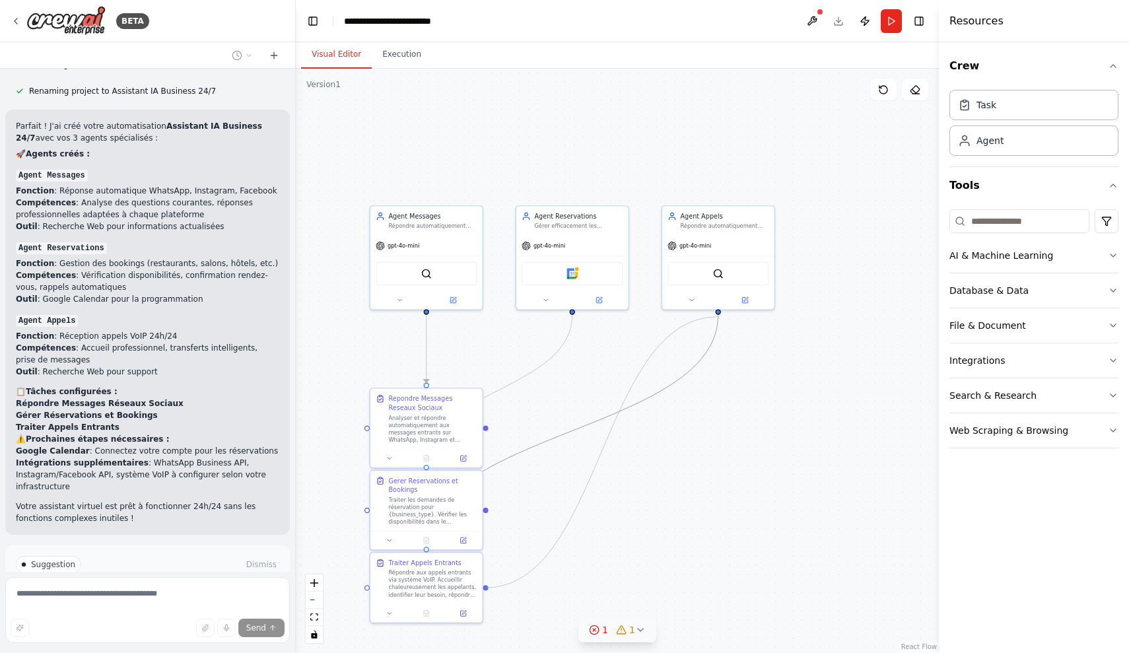
drag, startPoint x: 771, startPoint y: 3, endPoint x: 717, endPoint y: 318, distance: 319.5
click at [717, 318] on div ".deletable-edge-delete-btn { width: 20px; height: 20px; border: 0px solid #ffff…" at bounding box center [546, 361] width 444 height 403
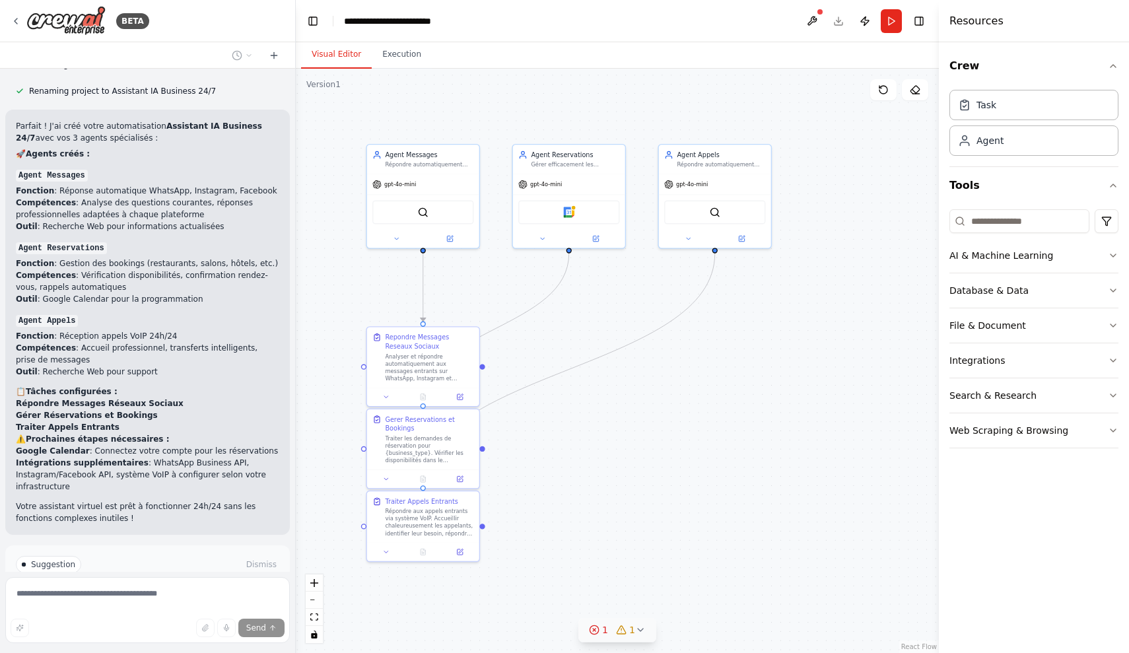
drag, startPoint x: 489, startPoint y: 516, endPoint x: 485, endPoint y: 455, distance: 61.5
click at [485, 455] on div ".deletable-edge-delete-btn { width: 20px; height: 20px; border: 0px solid #ffff…" at bounding box center [617, 361] width 643 height 584
drag, startPoint x: 484, startPoint y: 529, endPoint x: 711, endPoint y: 254, distance: 356.9
click at [711, 253] on div ".deletable-edge-delete-btn { width: 20px; height: 20px; border: 0px solid #ffff…" at bounding box center [617, 361] width 643 height 584
drag, startPoint x: 483, startPoint y: 525, endPoint x: 714, endPoint y: 255, distance: 355.4
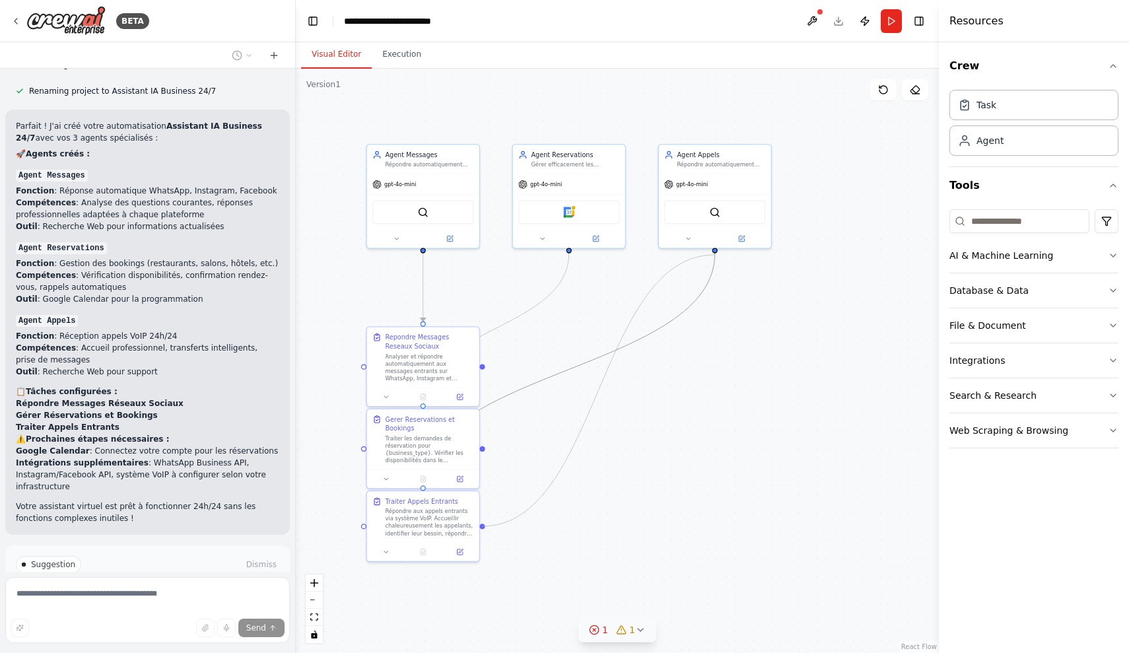
click at [714, 255] on div ".deletable-edge-delete-btn { width: 20px; height: 20px; border: 0px solid #ffff…" at bounding box center [542, 299] width 444 height 403
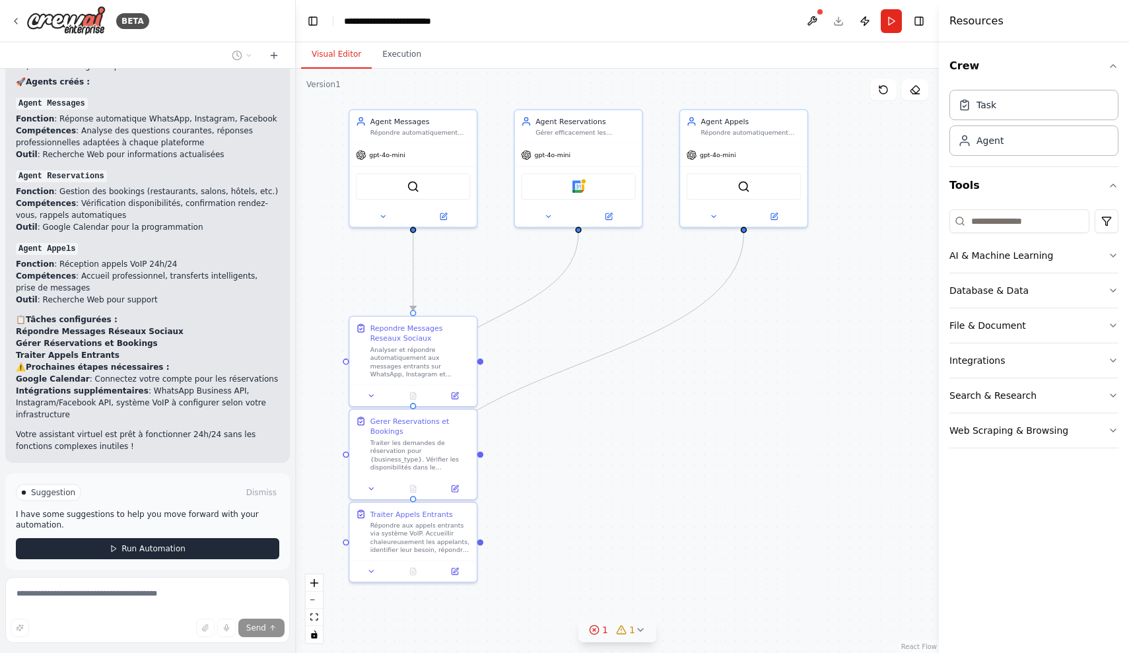
scroll to position [0, 0]
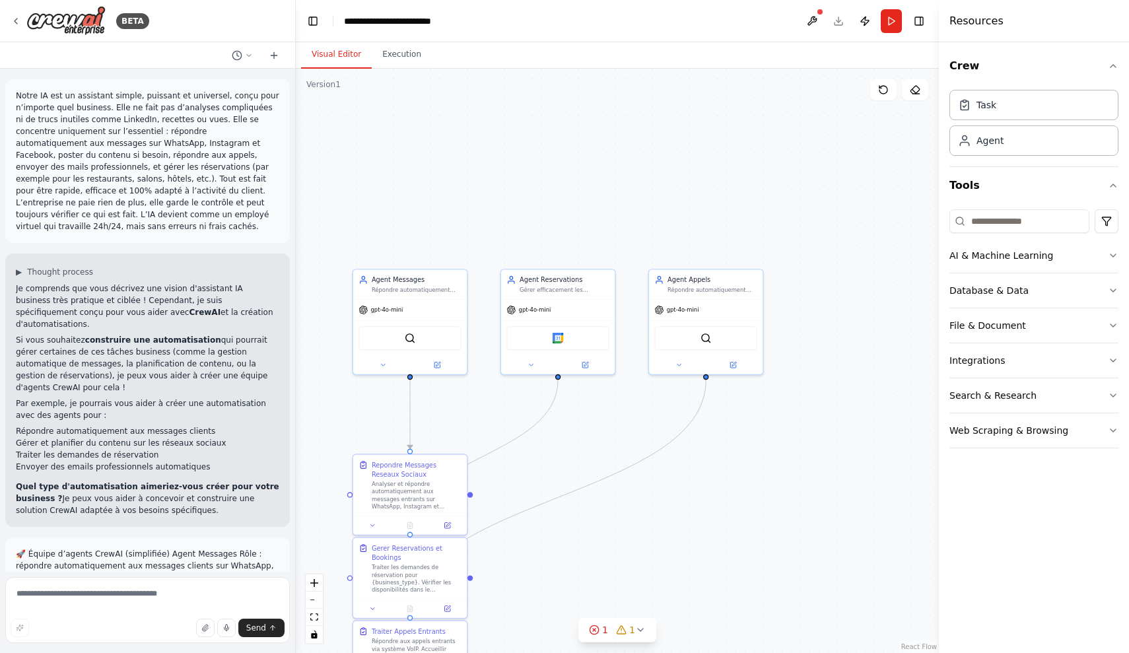
scroll to position [1329, 0]
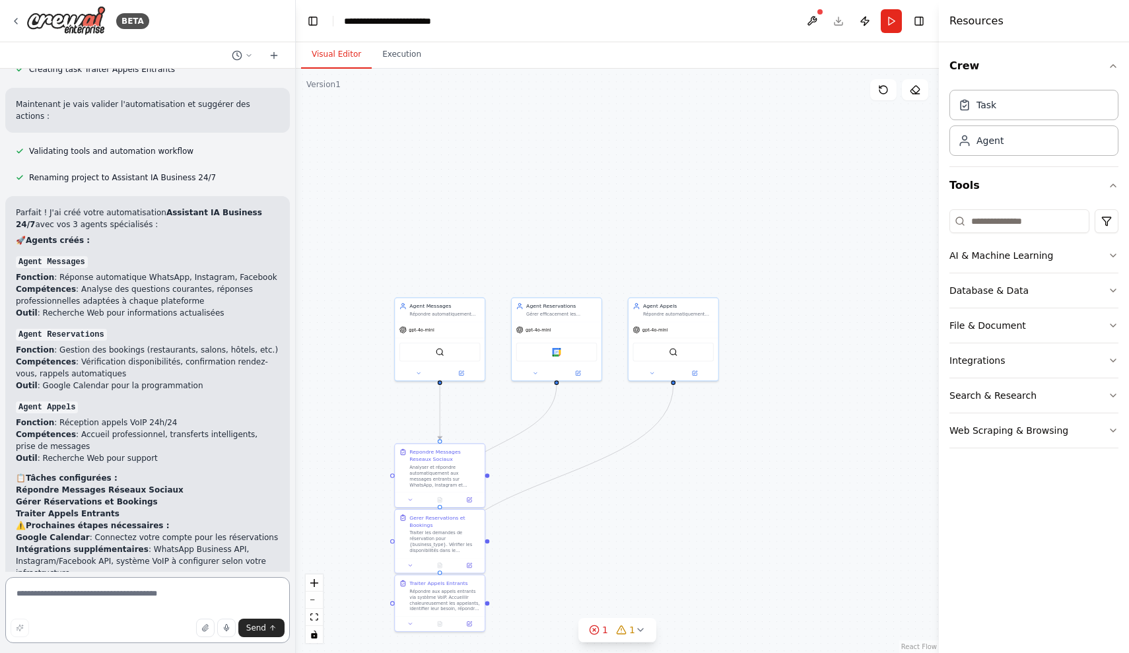
click at [178, 594] on textarea at bounding box center [147, 610] width 285 height 66
type textarea "**********"
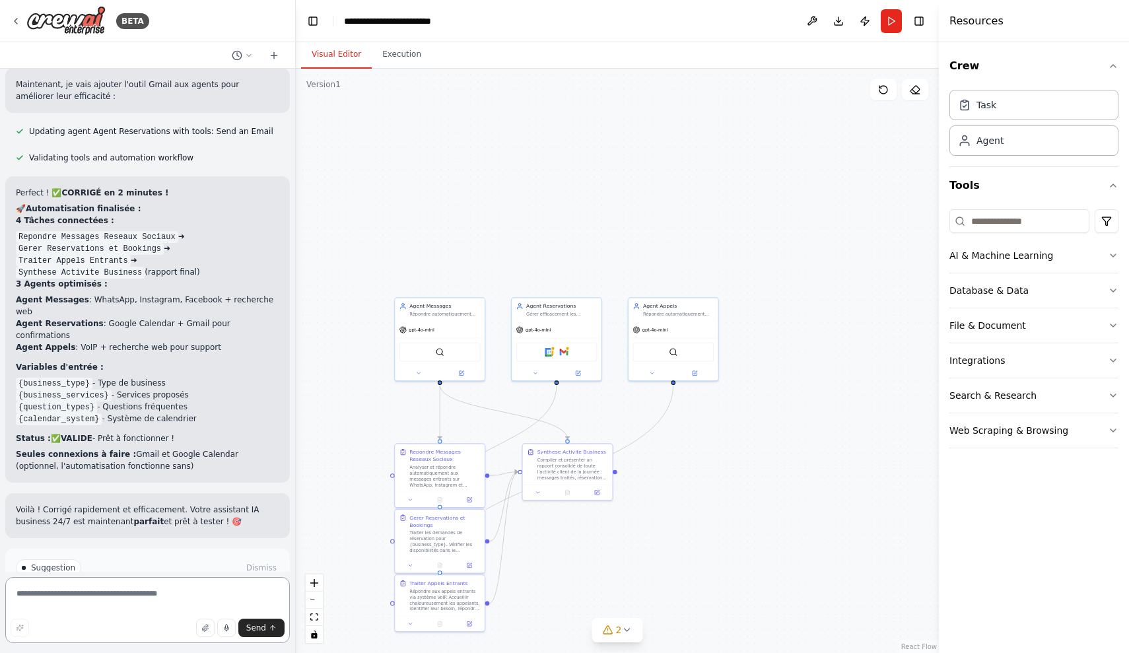
scroll to position [0, 0]
type textarea "*"
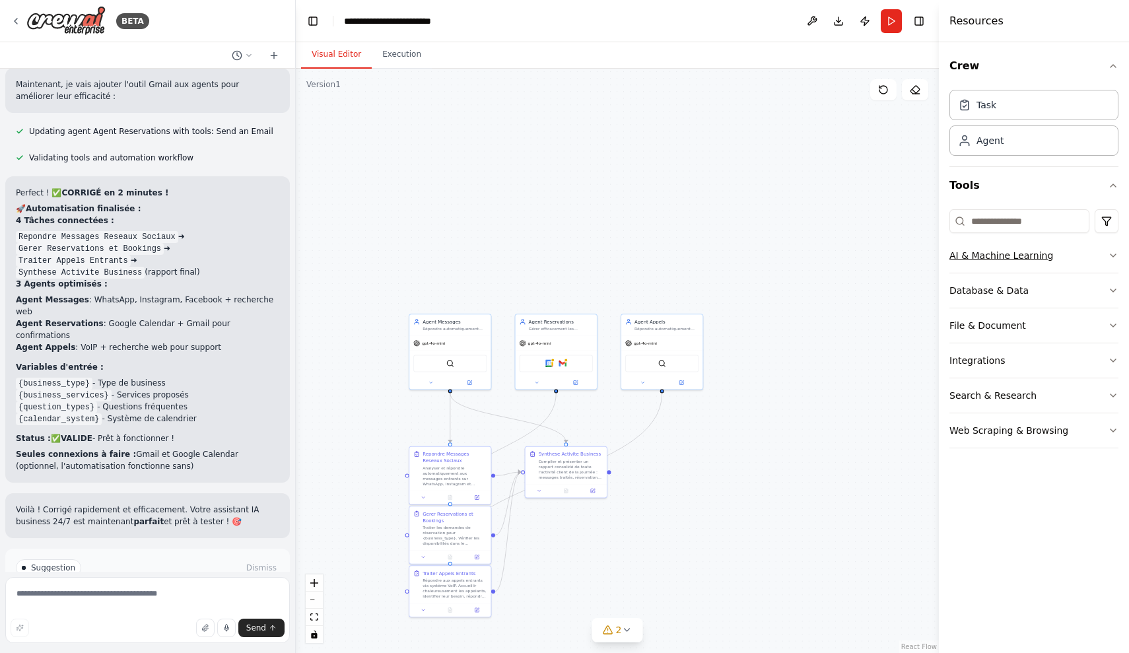
click at [1097, 248] on button "AI & Machine Learning" at bounding box center [1033, 255] width 169 height 34
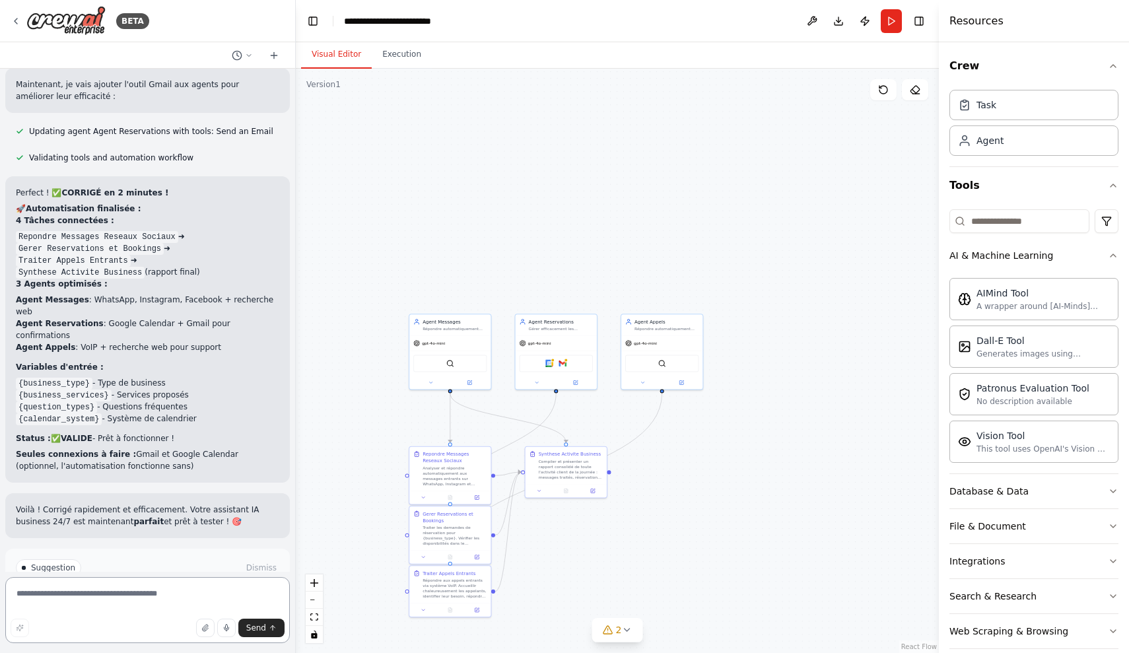
click at [182, 591] on textarea at bounding box center [147, 610] width 285 height 66
type textarea "*"
type textarea "**********"
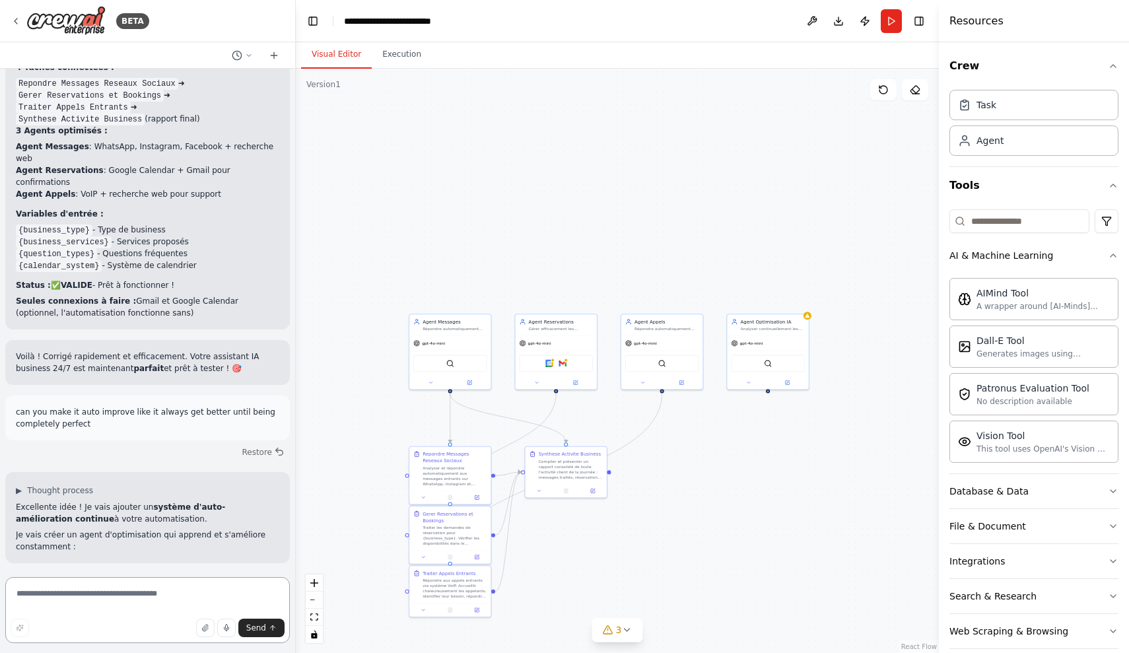
scroll to position [2356, 0]
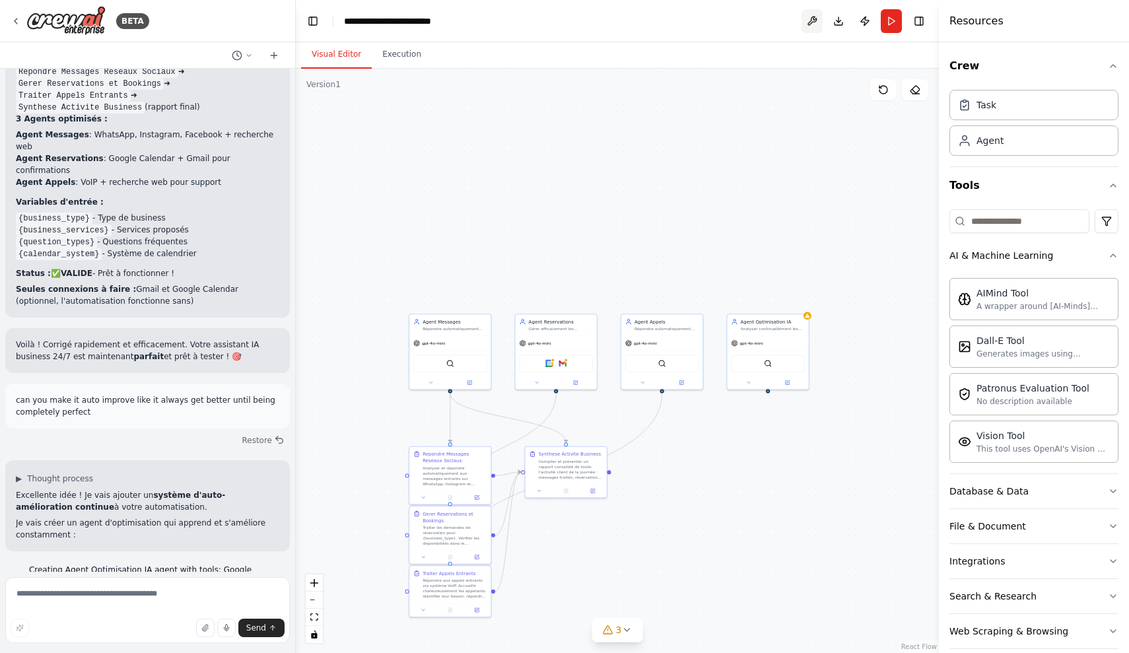
click at [821, 21] on button at bounding box center [812, 21] width 21 height 24
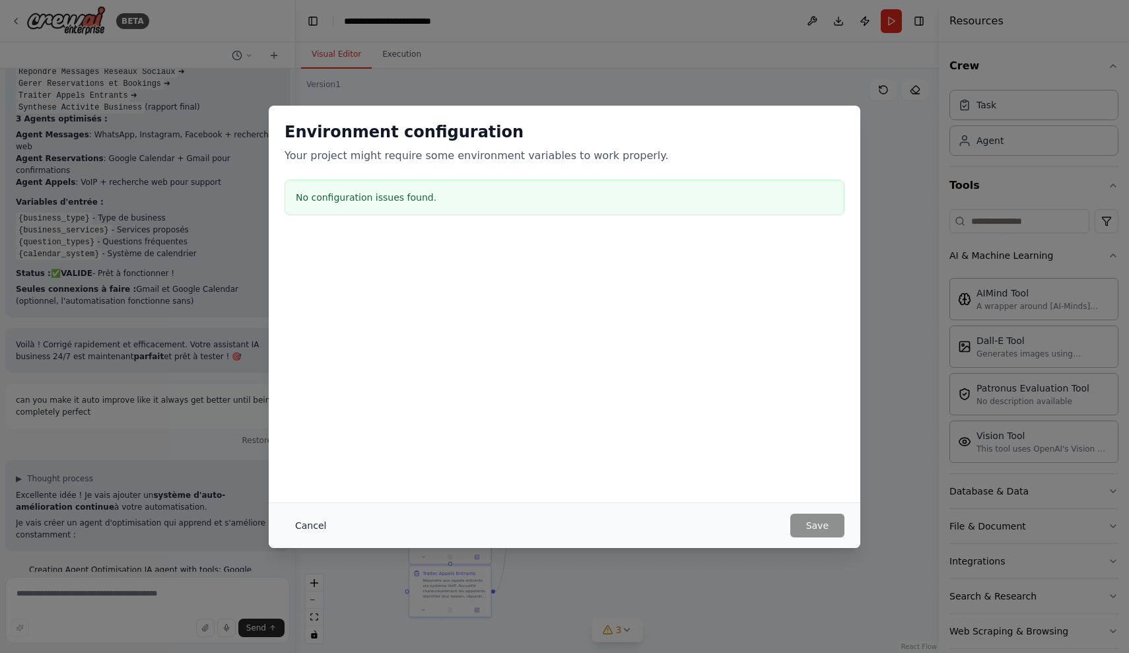
click at [316, 528] on button "Cancel" at bounding box center [311, 526] width 52 height 24
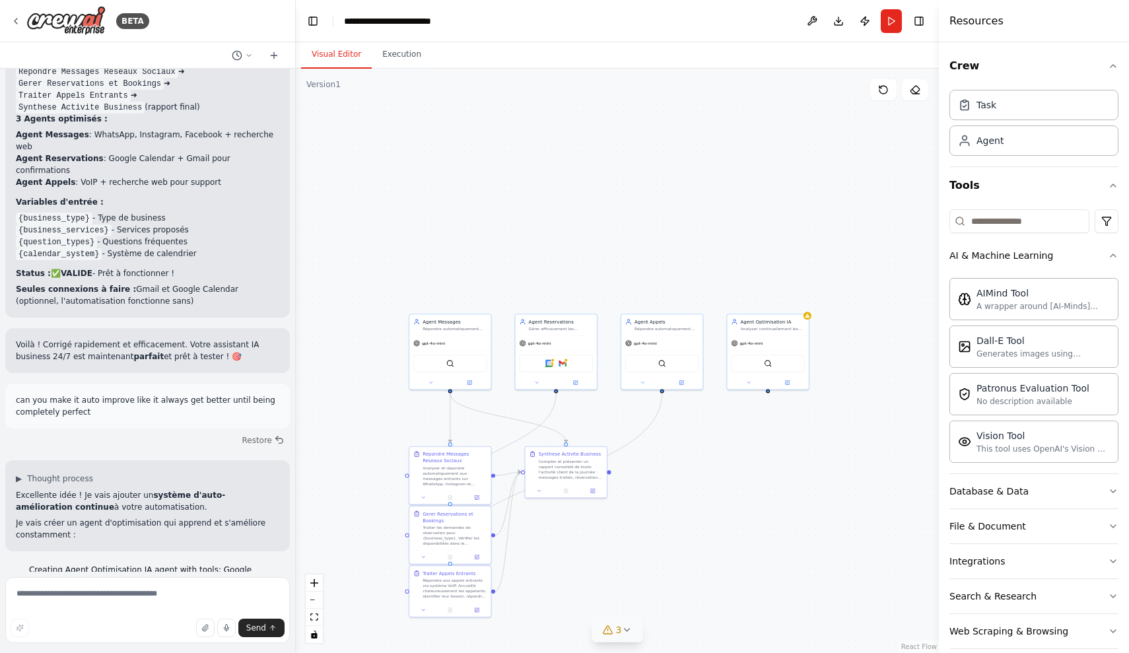
click at [634, 627] on button "3" at bounding box center [617, 630] width 51 height 24
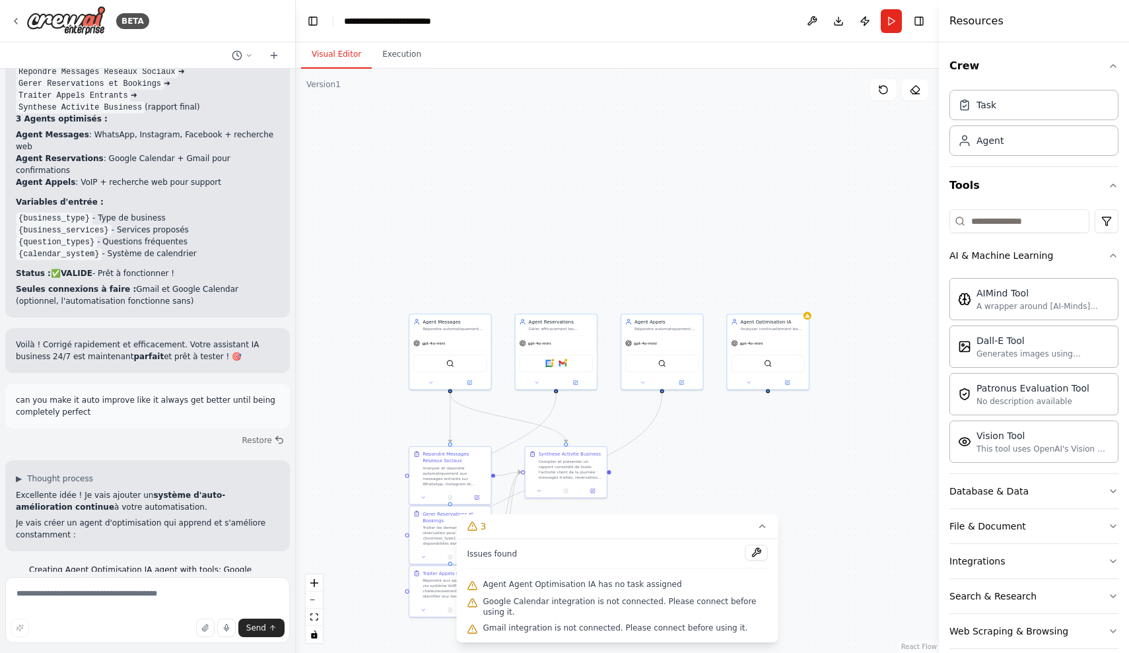
click at [788, 444] on div ".deletable-edge-delete-btn { width: 20px; height: 20px; border: 0px solid #ffff…" at bounding box center [617, 361] width 643 height 584
click at [146, 608] on textarea at bounding box center [147, 610] width 285 height 66
click at [763, 458] on div ".deletable-edge-delete-btn { width: 20px; height: 20px; border: 0px solid #ffff…" at bounding box center [617, 361] width 643 height 584
click at [763, 528] on icon at bounding box center [762, 526] width 11 height 11
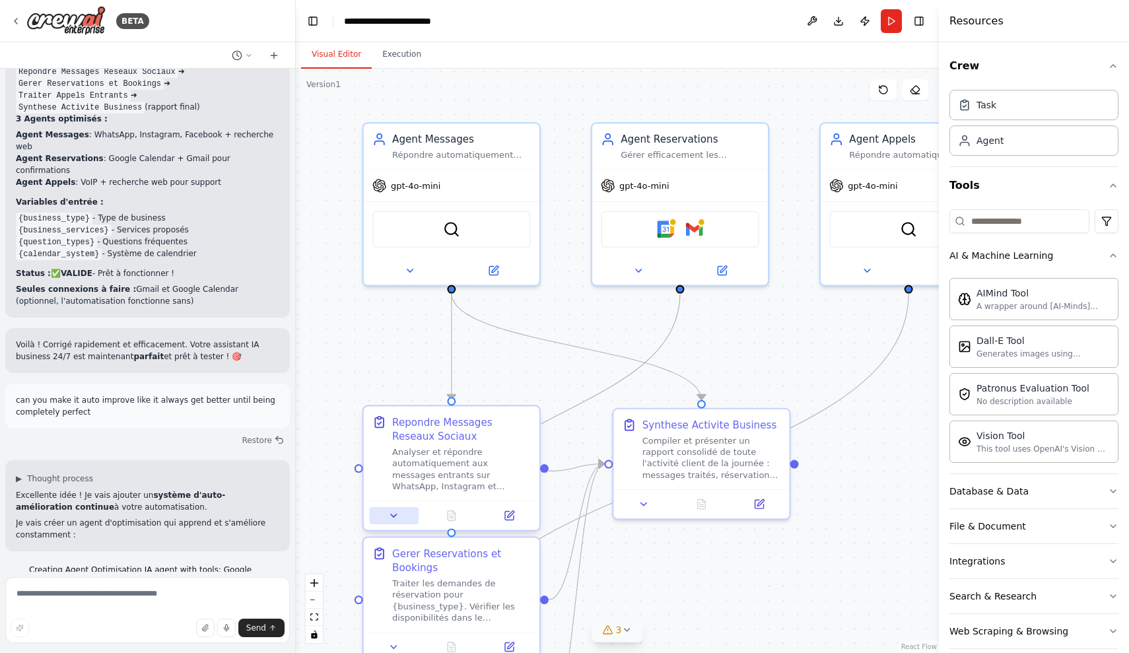
click at [399, 518] on icon at bounding box center [393, 515] width 11 height 11
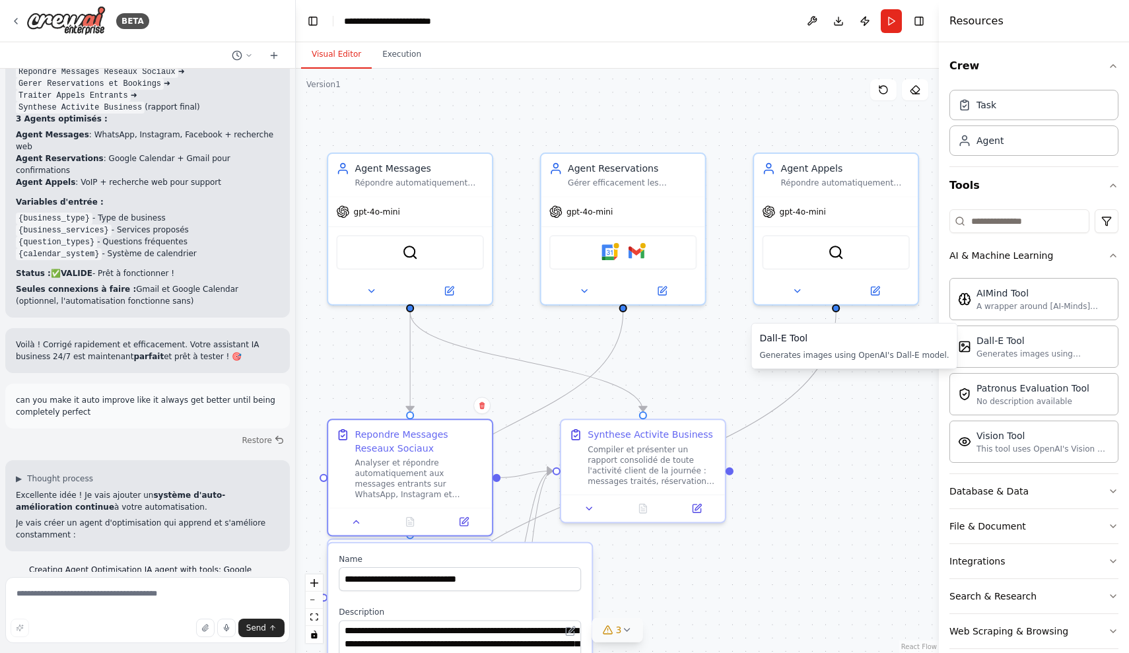
scroll to position [0, 0]
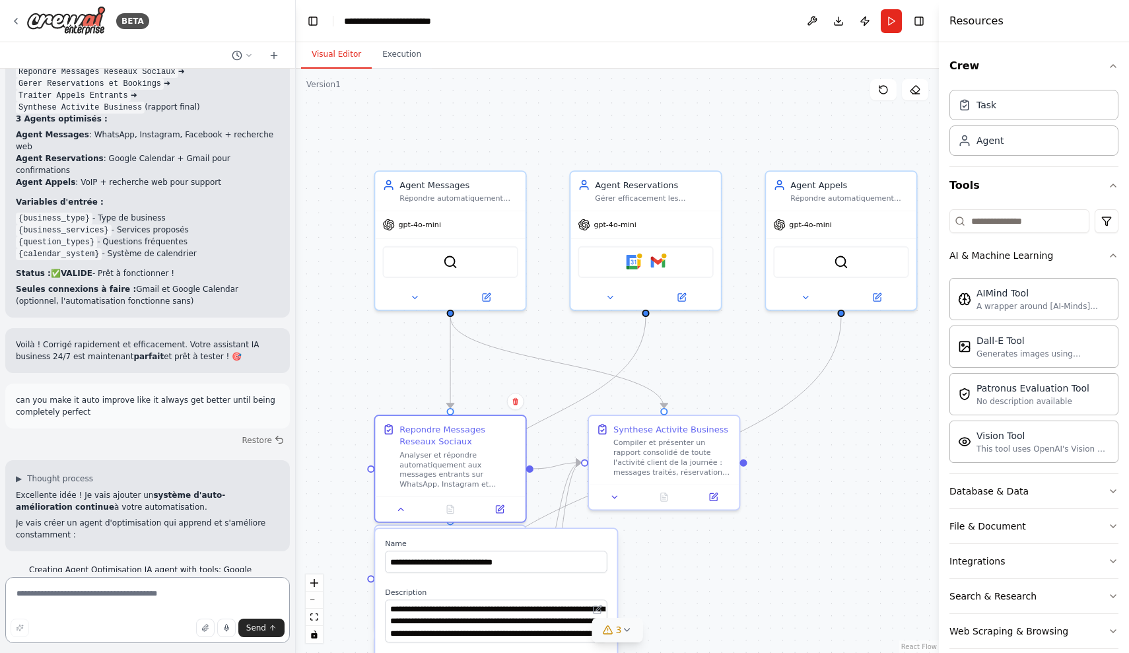
click at [107, 591] on textarea at bounding box center [147, 610] width 285 height 66
type textarea "*"
click at [720, 580] on div ".deletable-edge-delete-btn { width: 20px; height: 20px; border: 0px solid #ffff…" at bounding box center [617, 361] width 643 height 584
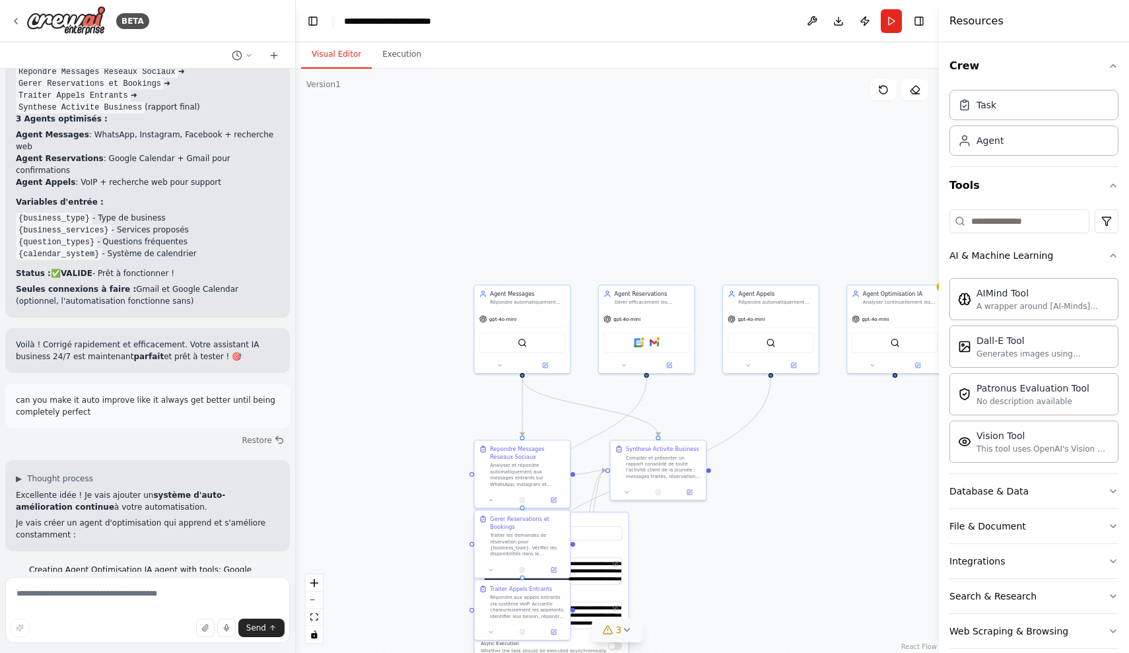
click at [626, 638] on button "3" at bounding box center [617, 630] width 51 height 24
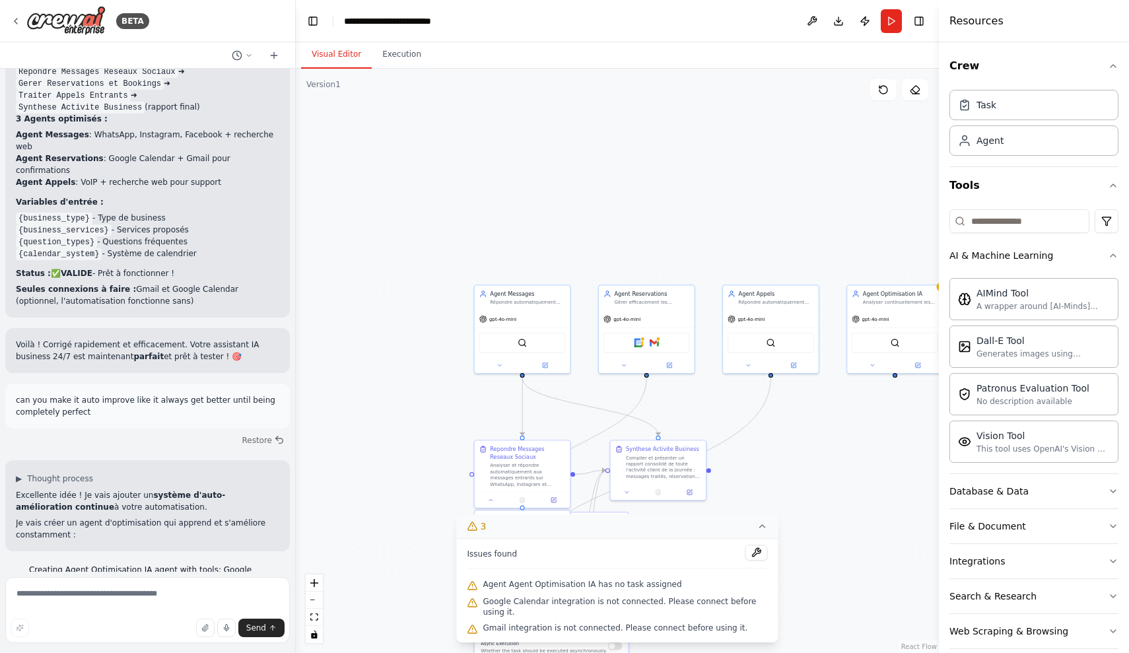
click at [765, 528] on icon at bounding box center [762, 526] width 11 height 11
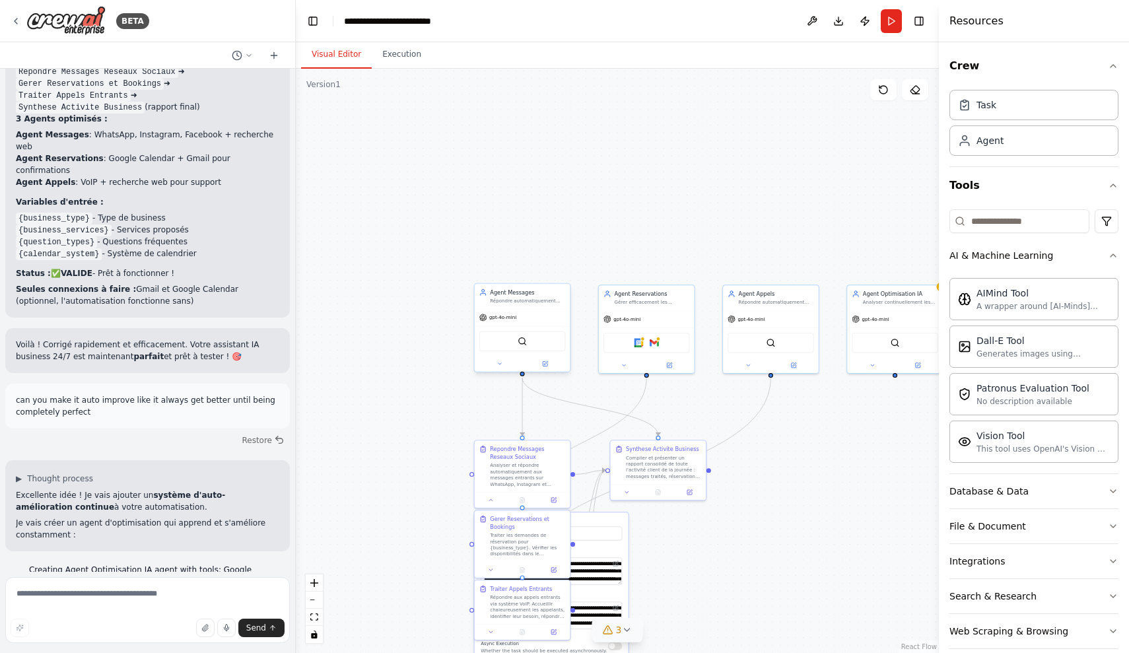
click at [533, 345] on div "SerplyWebSearchTool" at bounding box center [522, 341] width 86 height 20
click at [548, 337] on div "SerplyWebSearchTool" at bounding box center [522, 341] width 86 height 20
click at [544, 364] on icon at bounding box center [545, 363] width 5 height 5
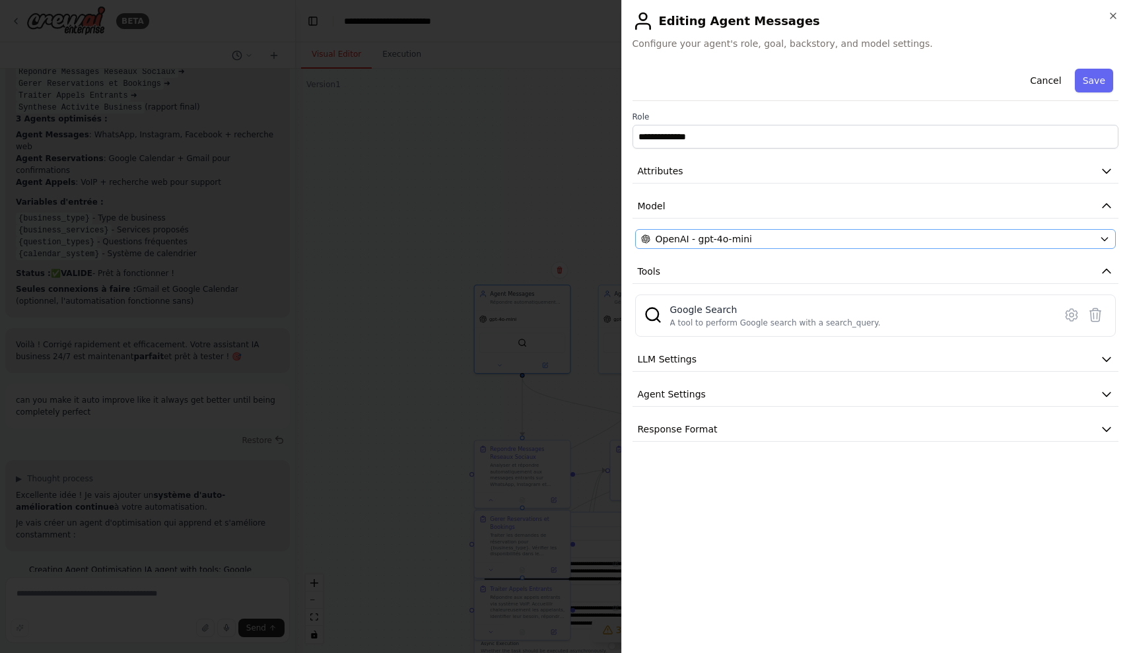
click at [776, 236] on div "OpenAI - gpt-4o-mini" at bounding box center [868, 238] width 454 height 13
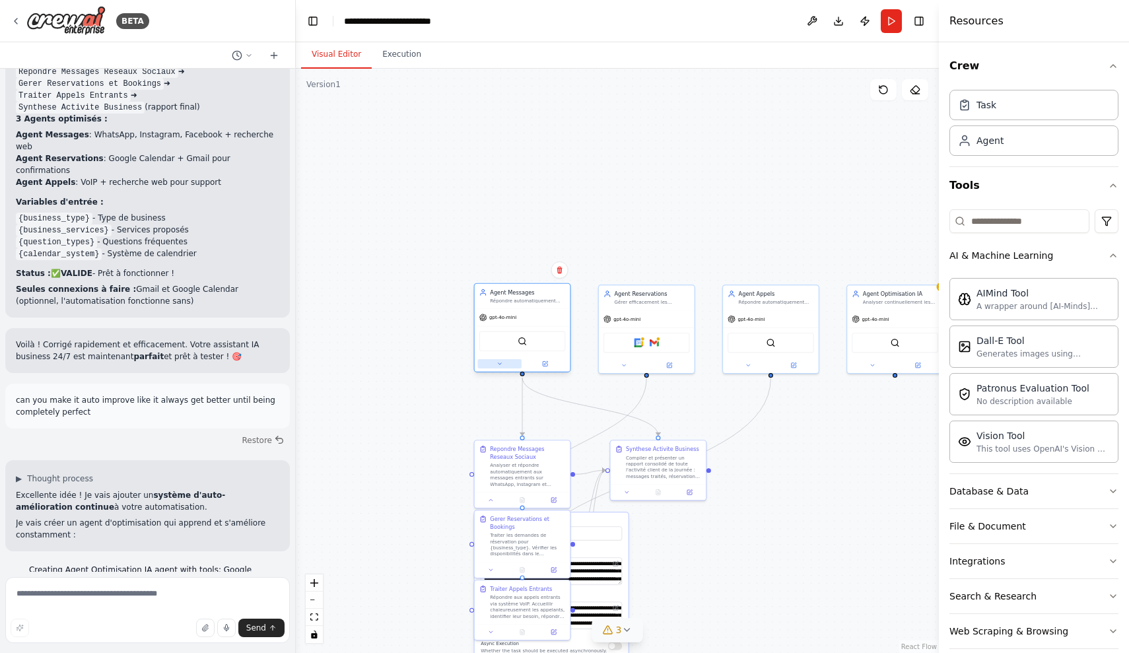
click at [506, 361] on button at bounding box center [499, 363] width 44 height 9
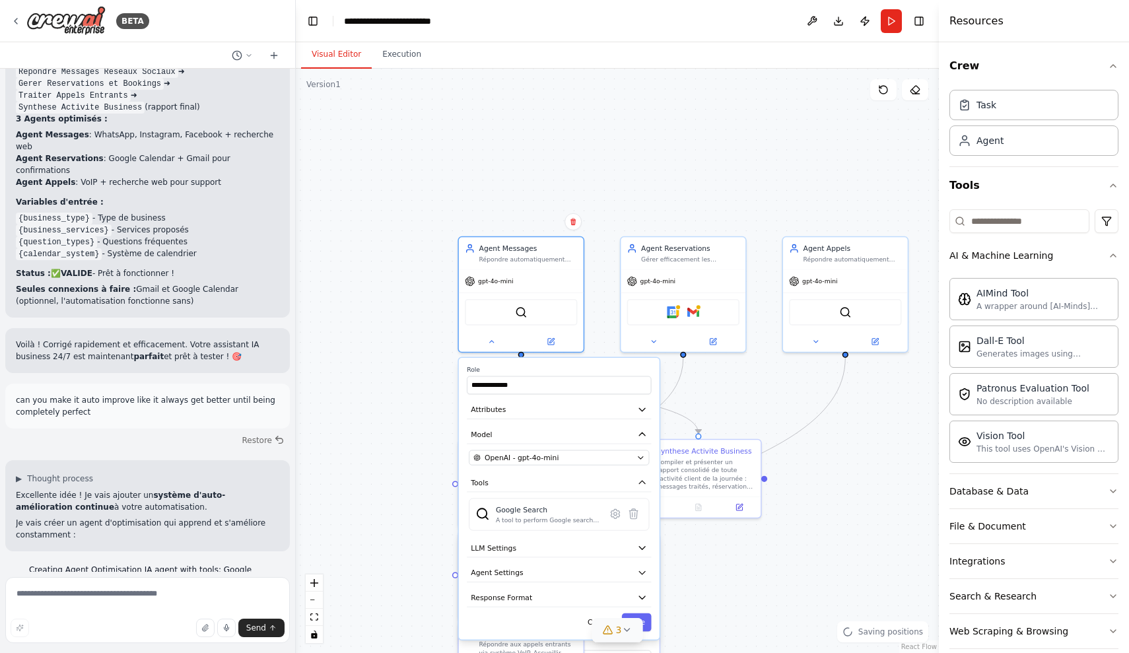
click at [402, 440] on div "**********" at bounding box center [617, 361] width 643 height 584
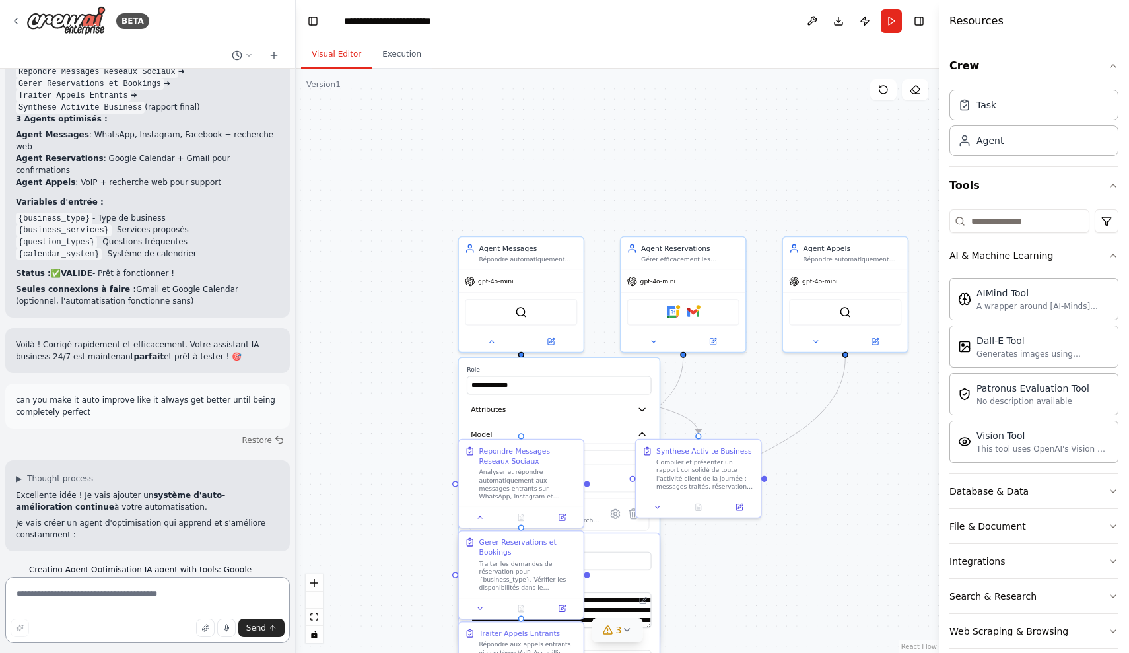
click at [165, 599] on textarea at bounding box center [147, 610] width 285 height 66
click at [853, 395] on div "**********" at bounding box center [617, 361] width 643 height 584
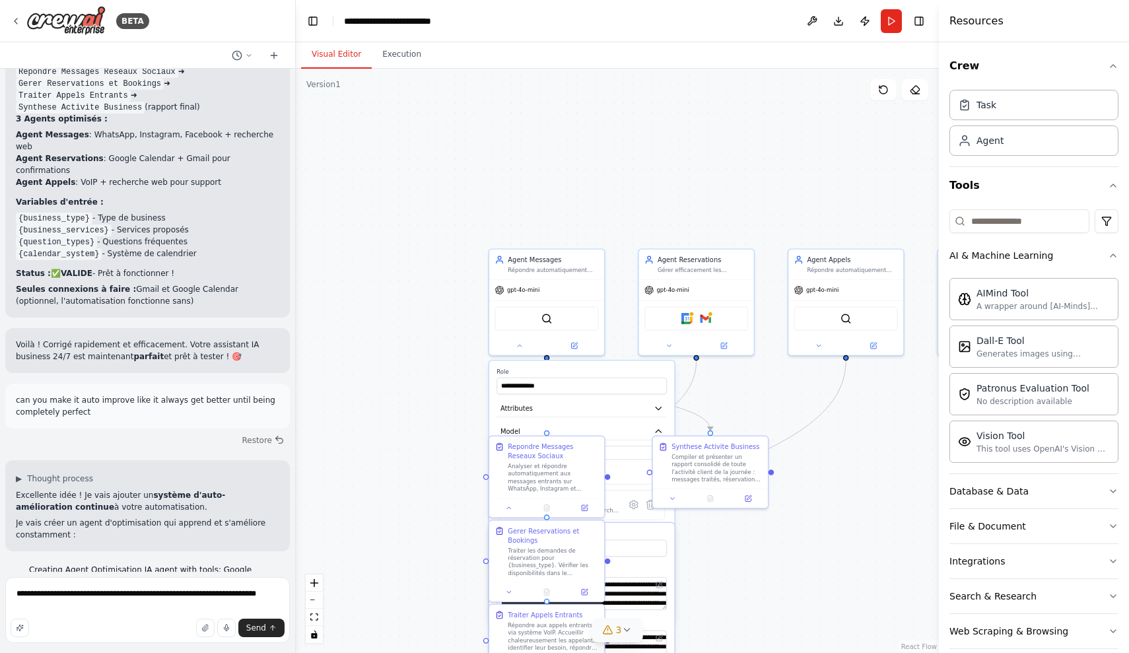
click at [853, 395] on div "**********" at bounding box center [617, 361] width 643 height 584
click at [844, 496] on div "**********" at bounding box center [617, 361] width 643 height 584
click at [755, 467] on div "Compiler et présenter un rapport consolidé de toute l'activité client de la jou…" at bounding box center [721, 467] width 90 height 30
click at [800, 489] on div "**********" at bounding box center [617, 361] width 643 height 584
click at [397, 512] on div "**********" at bounding box center [617, 361] width 643 height 584
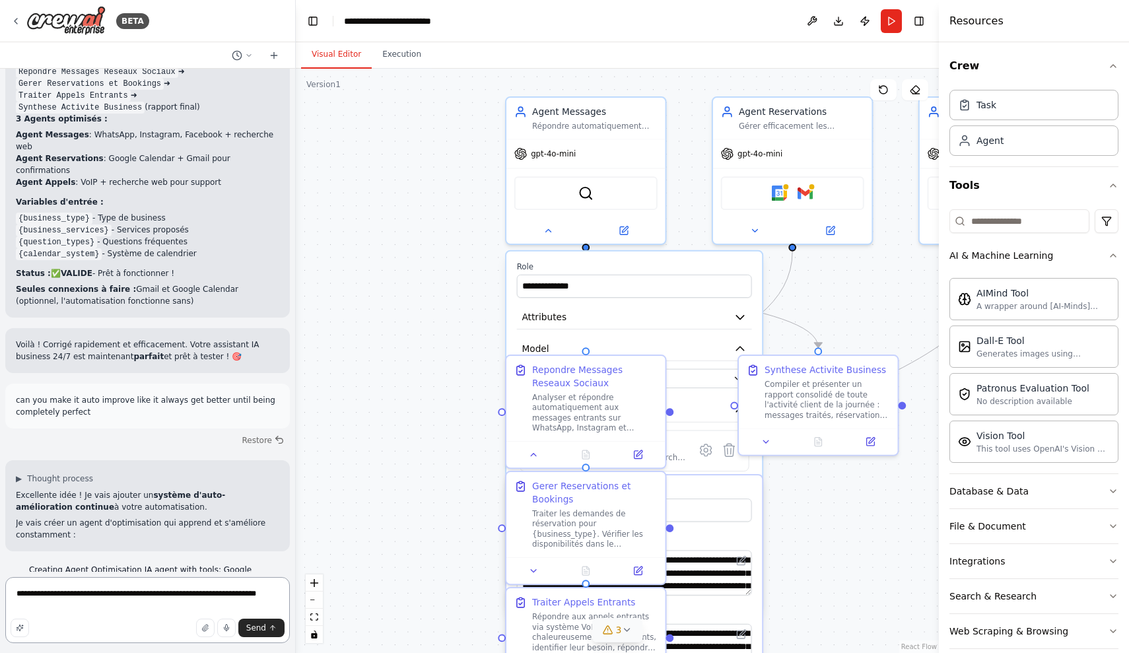
click at [173, 613] on textarea "**********" at bounding box center [147, 610] width 285 height 66
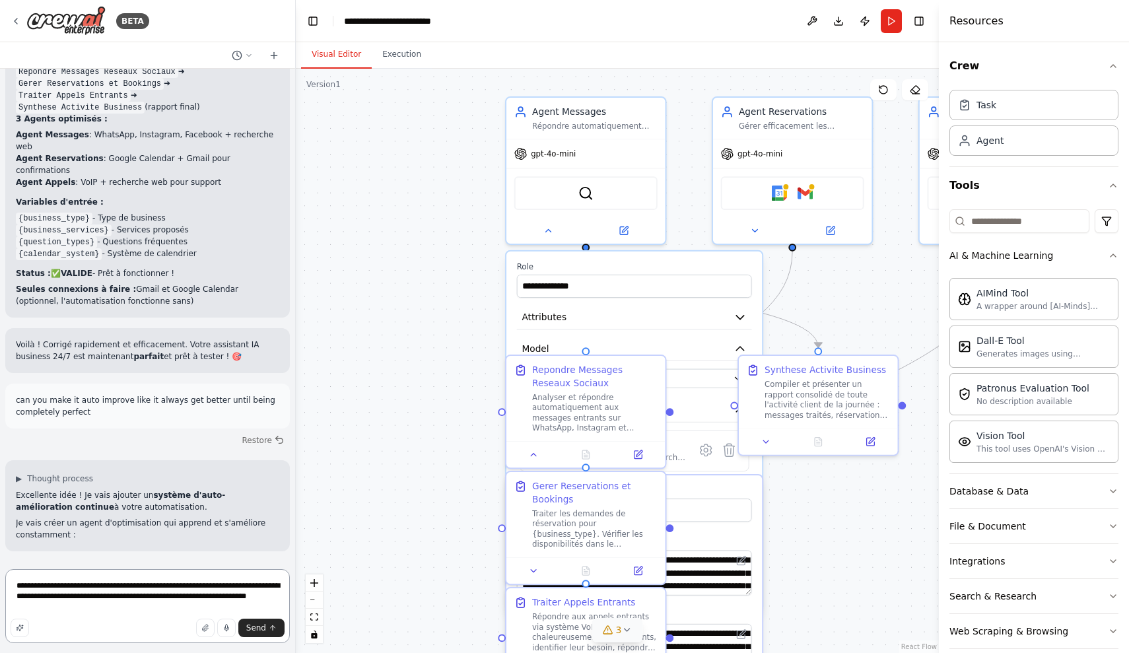
type textarea "**********"
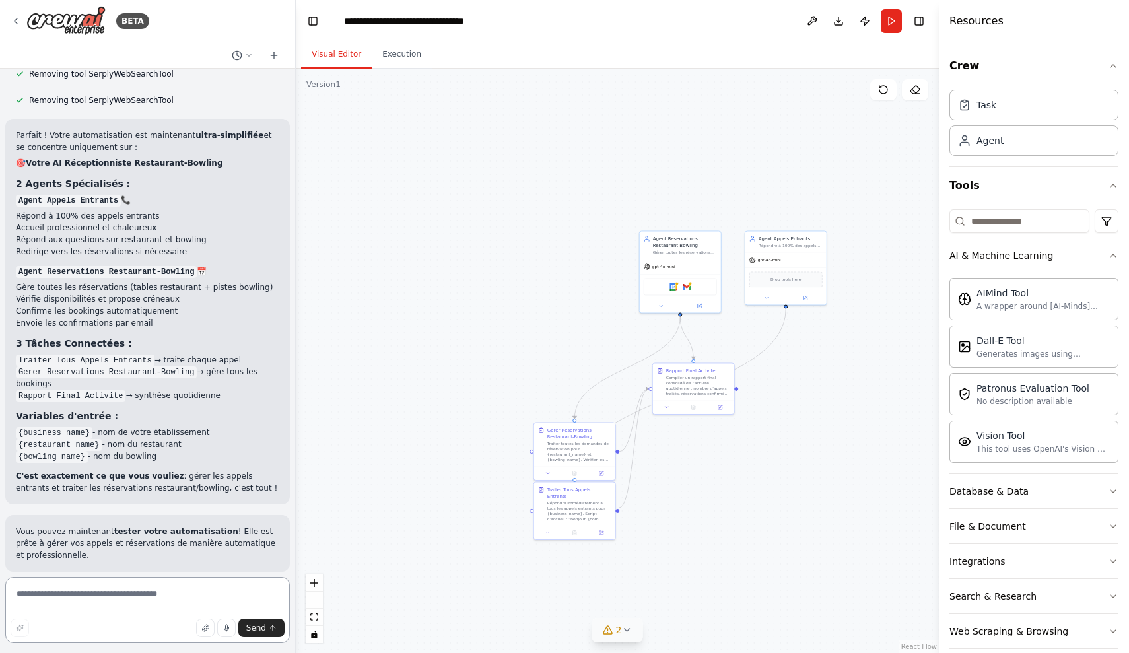
scroll to position [3905, 0]
click at [153, 583] on div "Suggestion Dismiss I have some suggestions to help you move forward with your a…" at bounding box center [147, 631] width 285 height 96
click at [162, 594] on div "Suggestion Dismiss I have some suggestions to help you move forward with your a…" at bounding box center [147, 631] width 263 height 75
click at [162, 648] on button "Run Automation" at bounding box center [147, 658] width 263 height 21
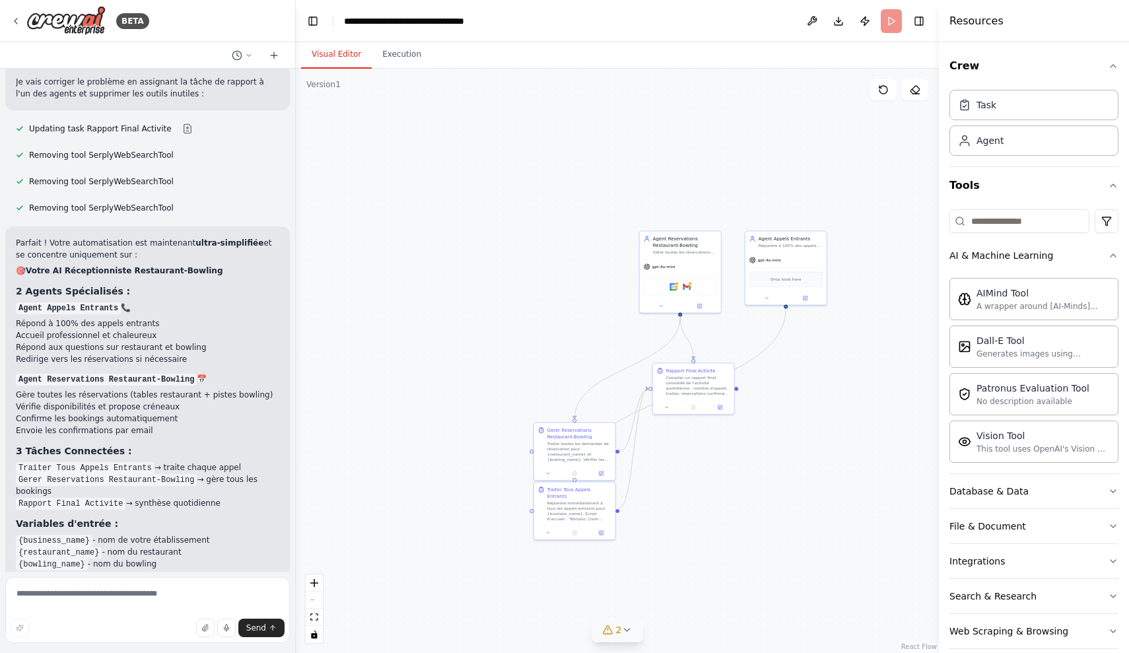
scroll to position [0, 0]
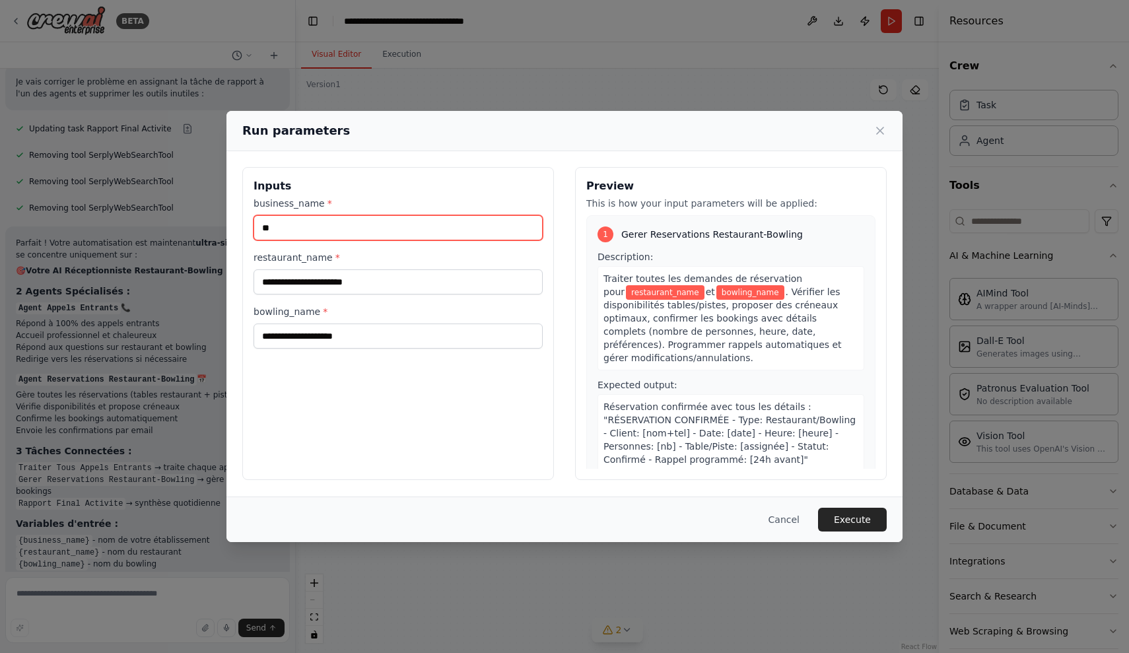
type input "*"
type input "*********"
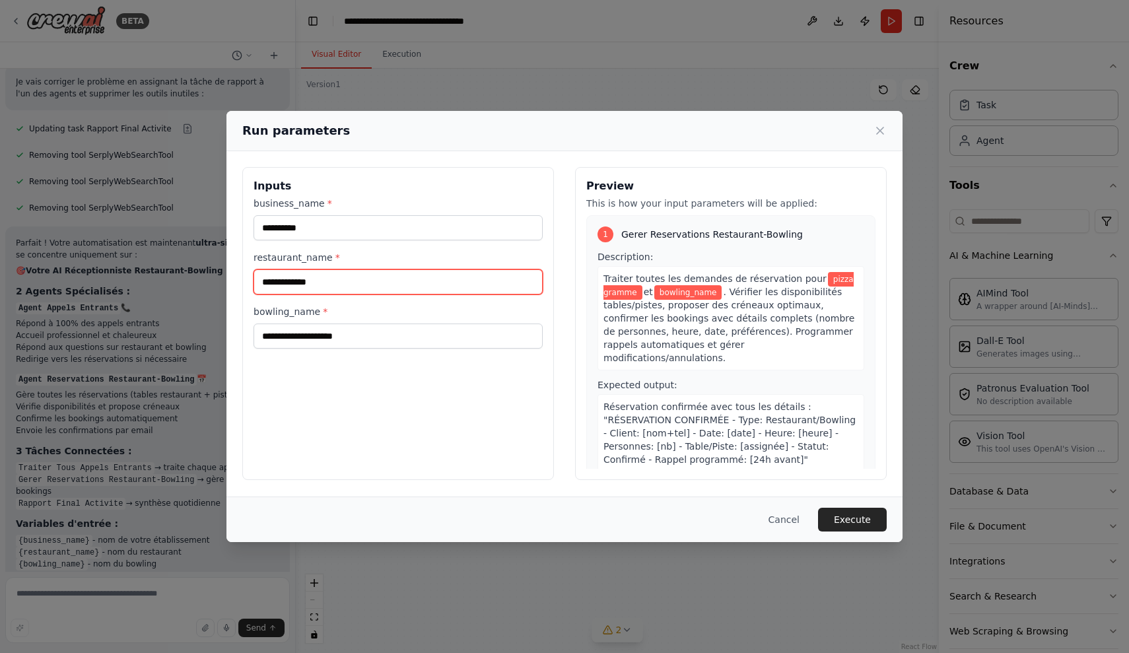
type input "**********"
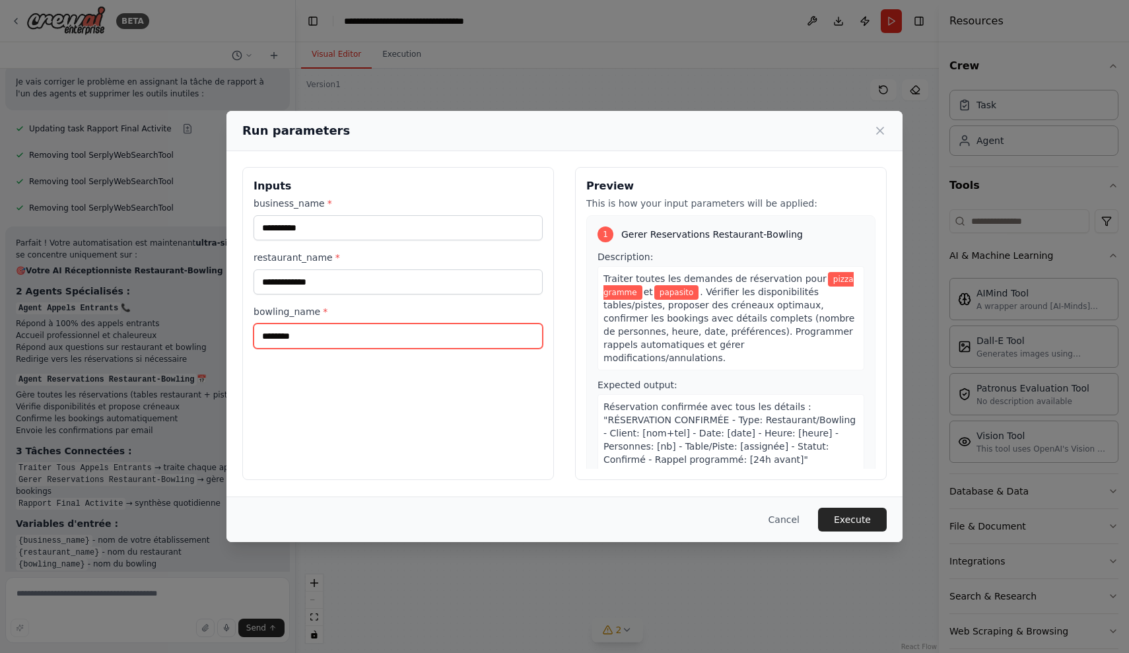
type input "********"
click at [882, 532] on div "Cancel Execute" at bounding box center [564, 519] width 676 height 46
click at [870, 529] on button "Execute" at bounding box center [852, 520] width 69 height 24
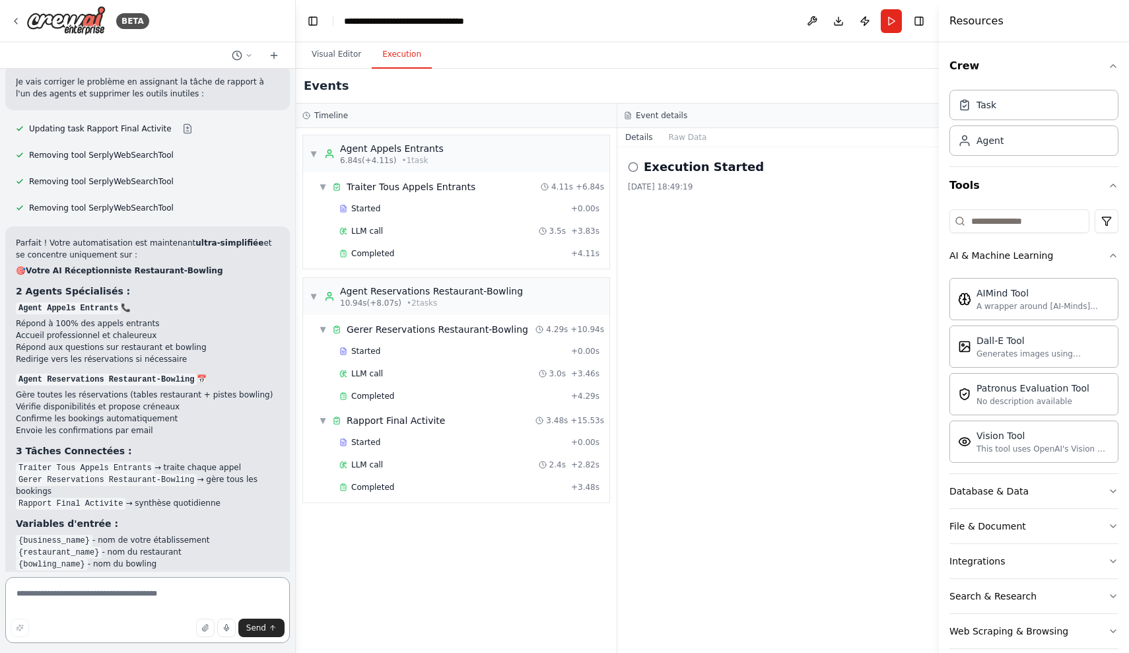
click at [124, 599] on textarea at bounding box center [147, 610] width 285 height 66
type textarea "**********"
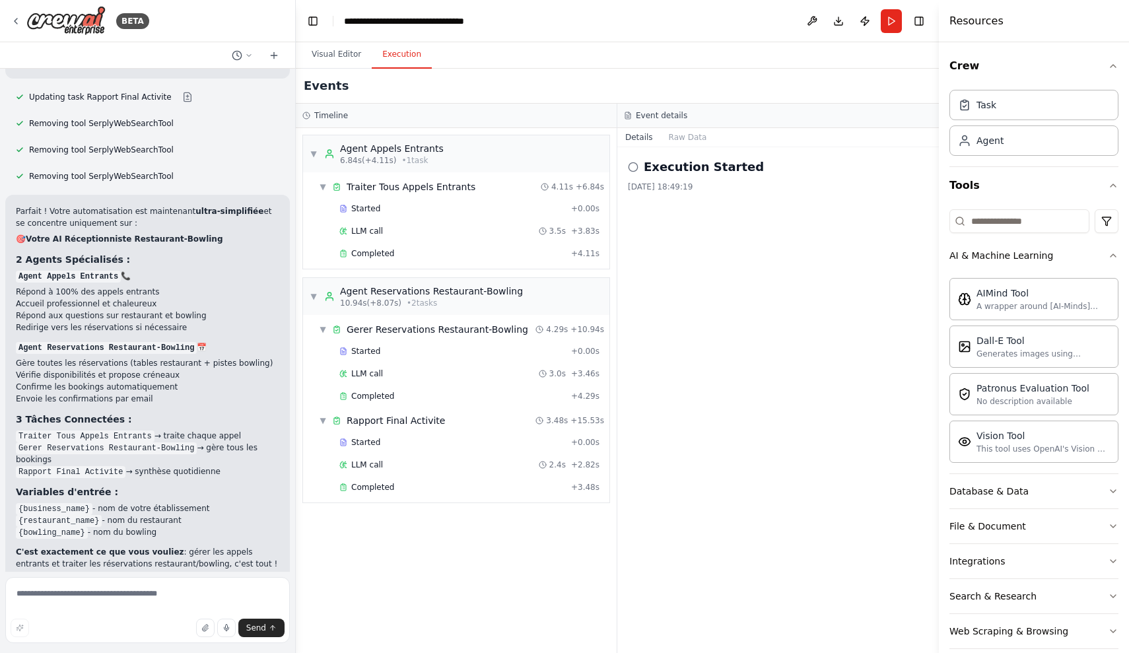
scroll to position [3914, 0]
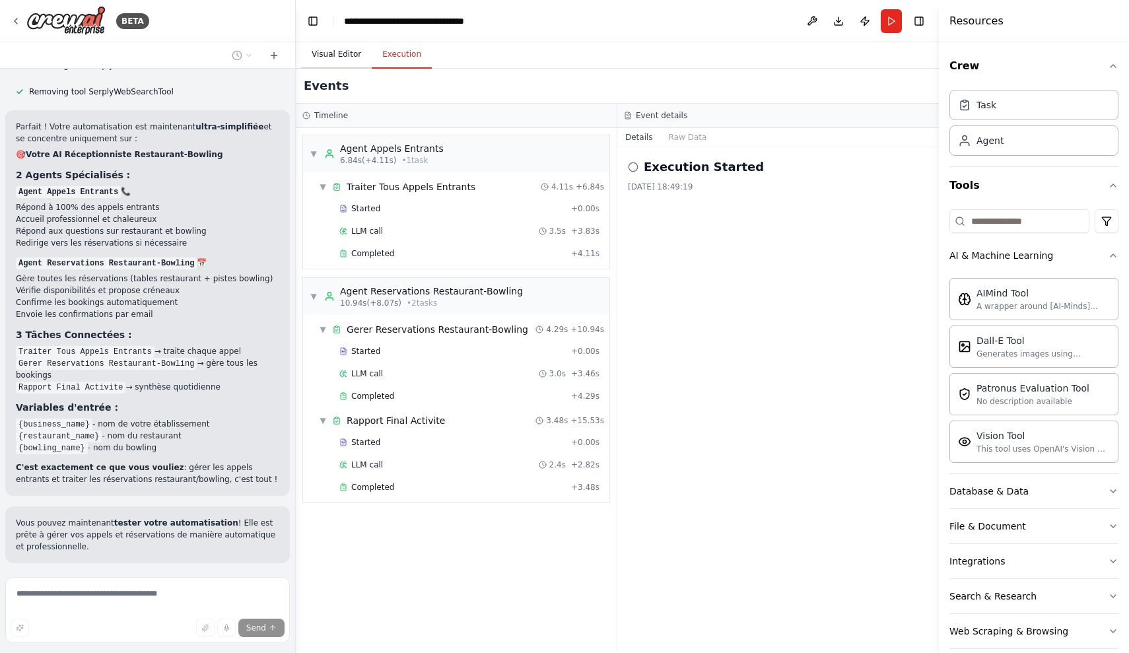
click at [335, 51] on button "Visual Editor" at bounding box center [336, 55] width 71 height 28
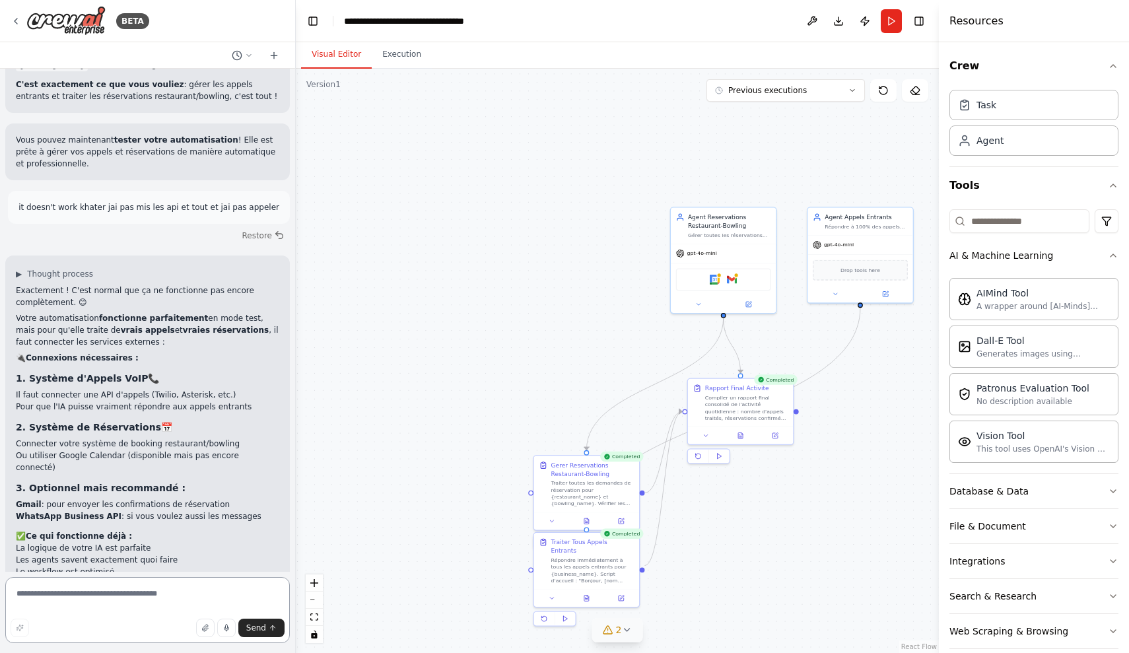
scroll to position [4309, 0]
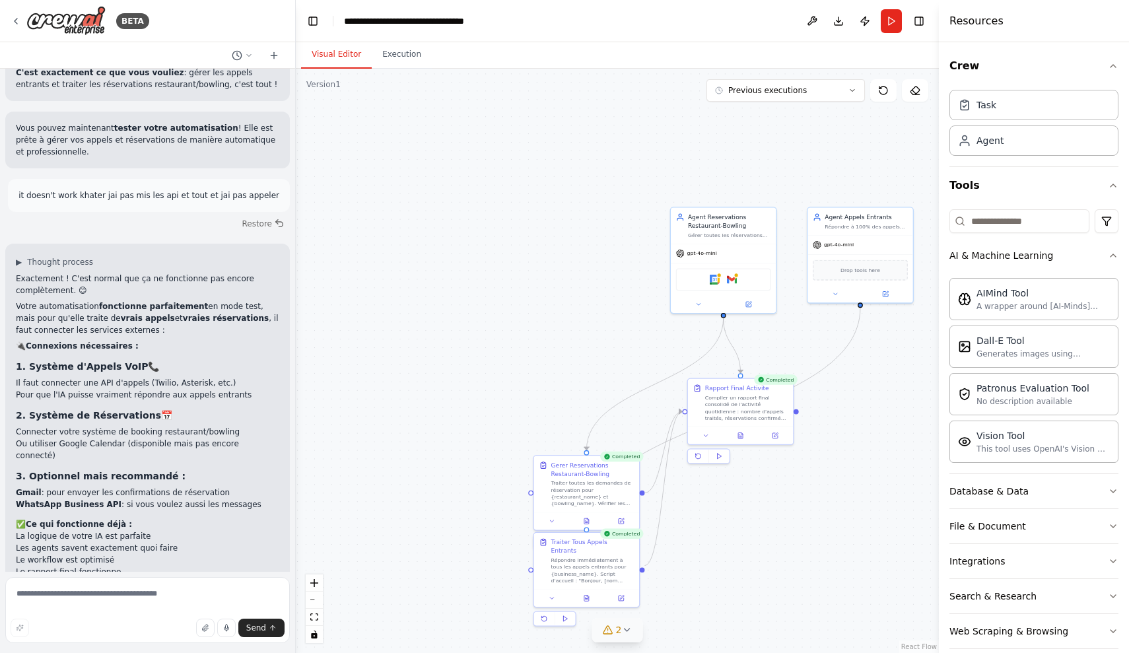
click at [811, 5] on header "**********" at bounding box center [617, 21] width 643 height 42
click at [811, 12] on button at bounding box center [812, 21] width 21 height 24
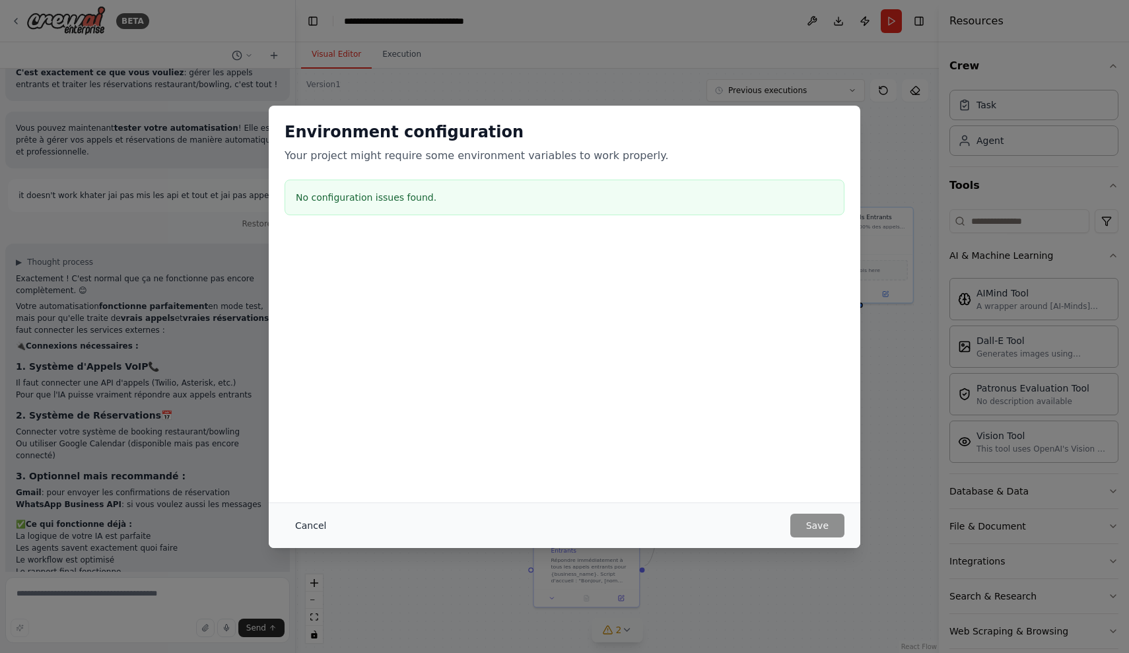
click at [320, 517] on button "Cancel" at bounding box center [311, 526] width 52 height 24
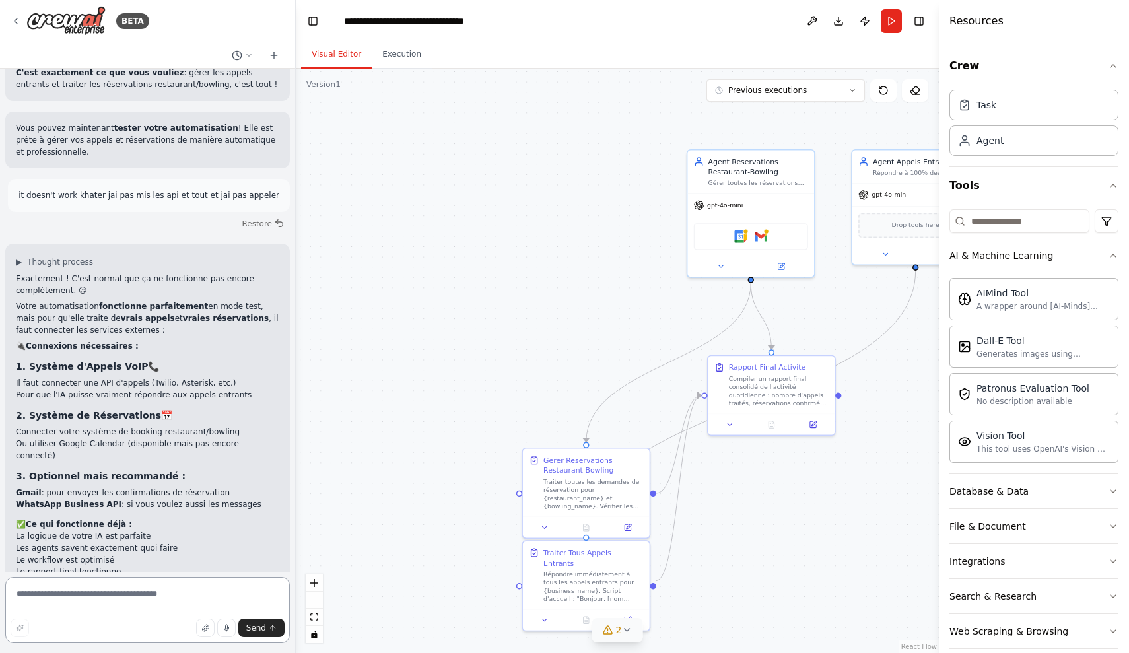
click at [107, 581] on textarea at bounding box center [147, 610] width 285 height 66
type textarea "**********"
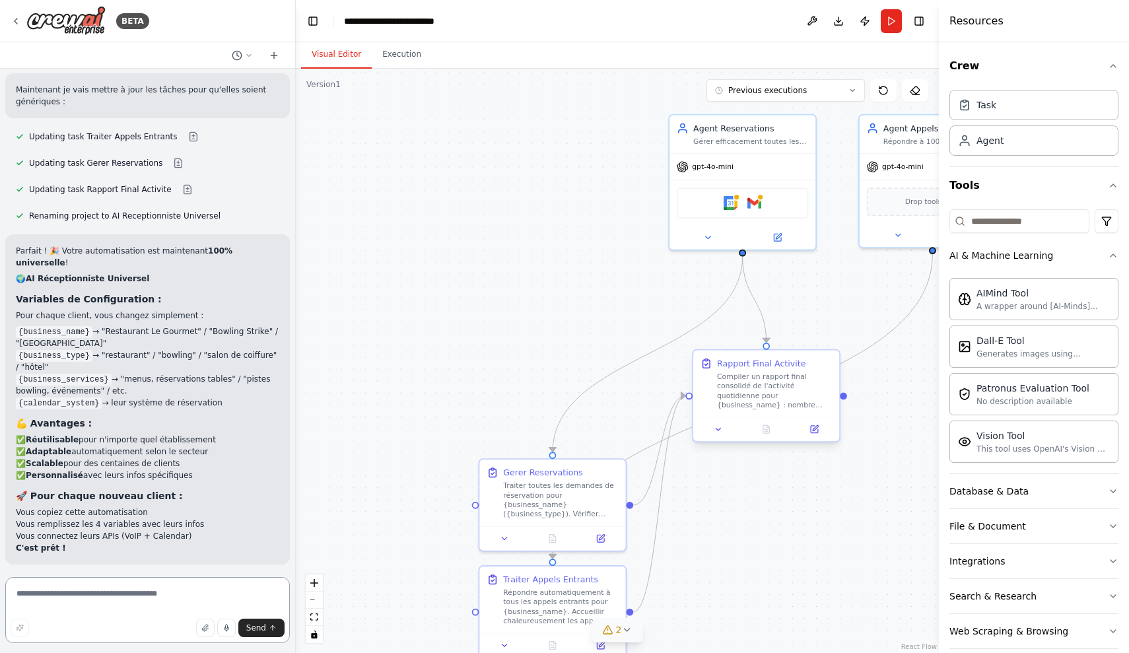
scroll to position [5193, 0]
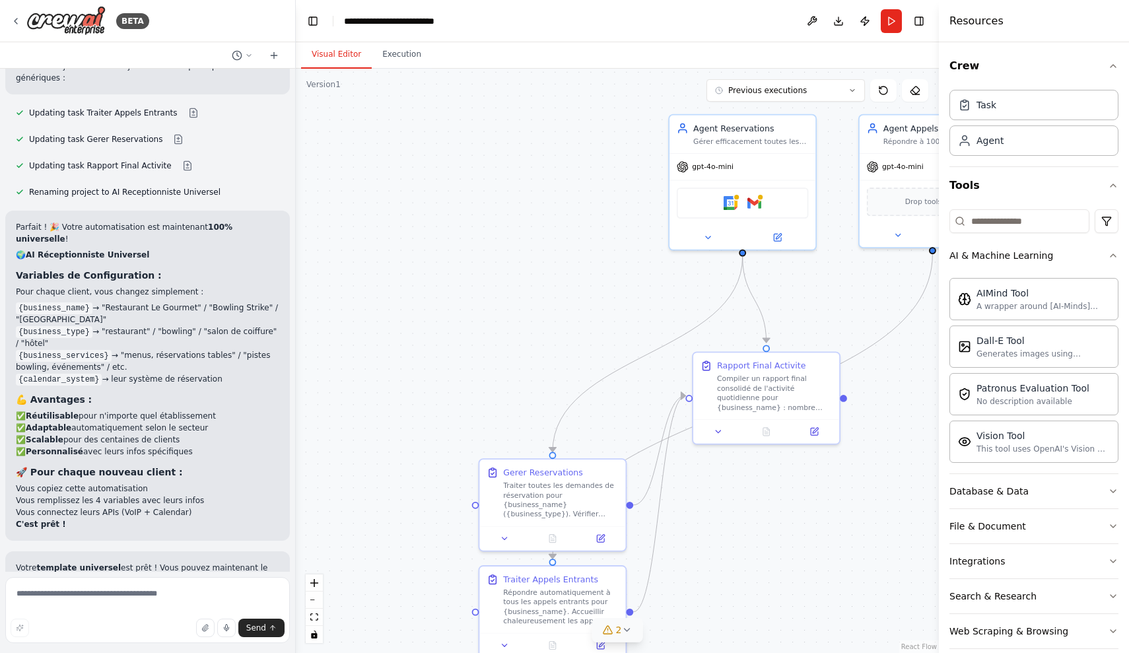
click at [32, 629] on div "Suggestion" at bounding box center [48, 637] width 65 height 17
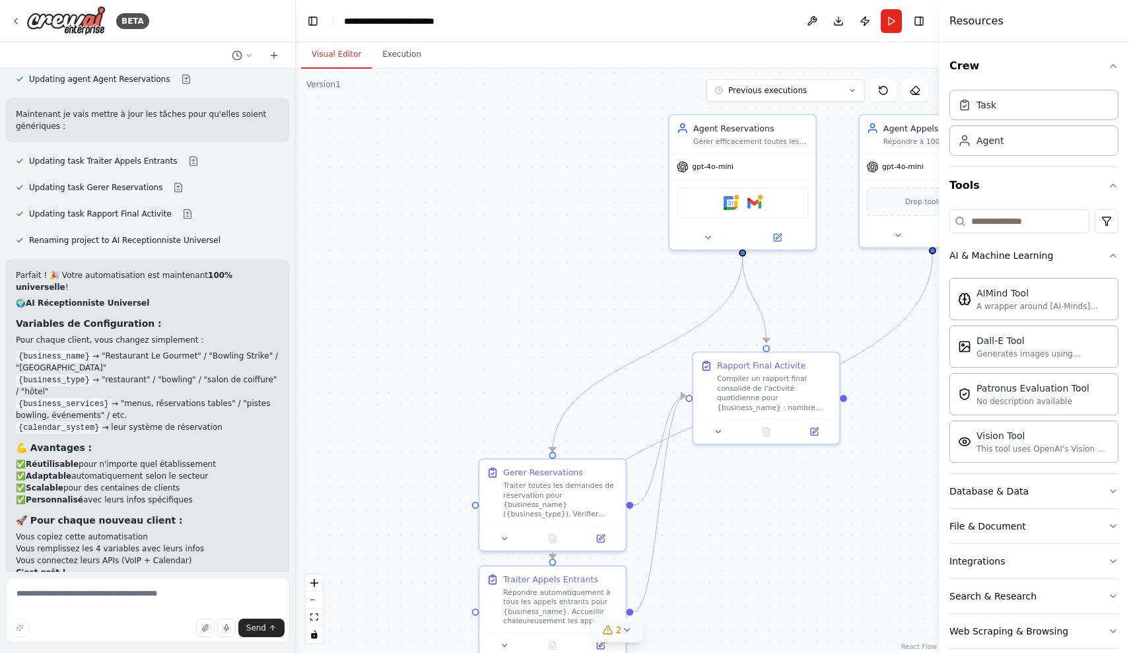
scroll to position [5142, 0]
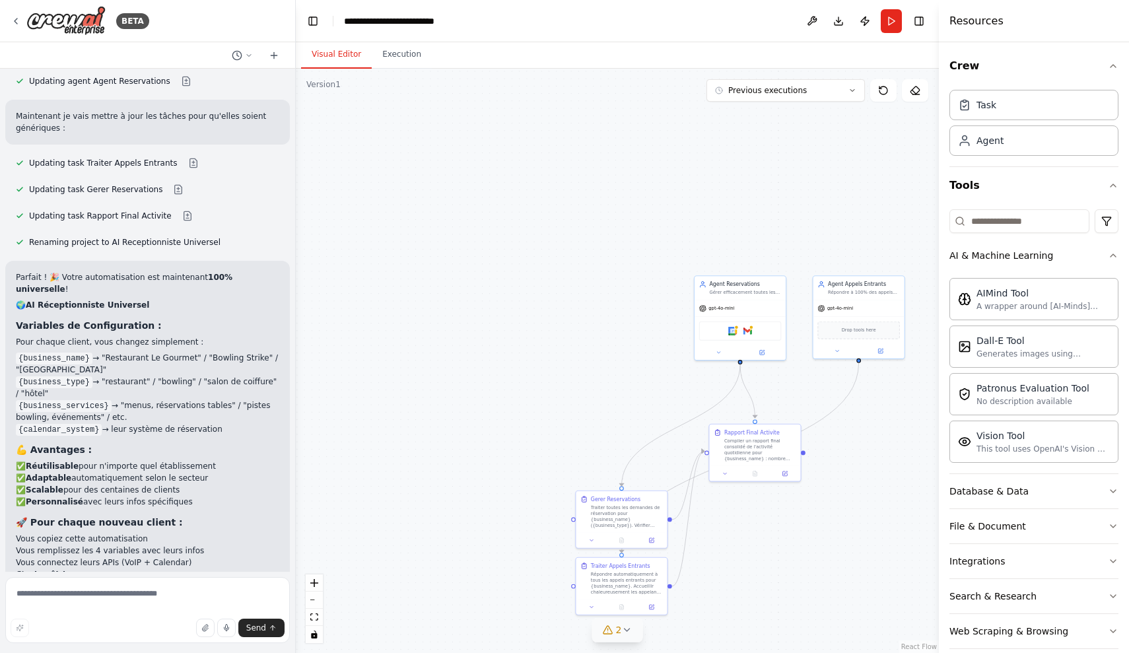
click at [616, 630] on span "2" at bounding box center [619, 629] width 6 height 13
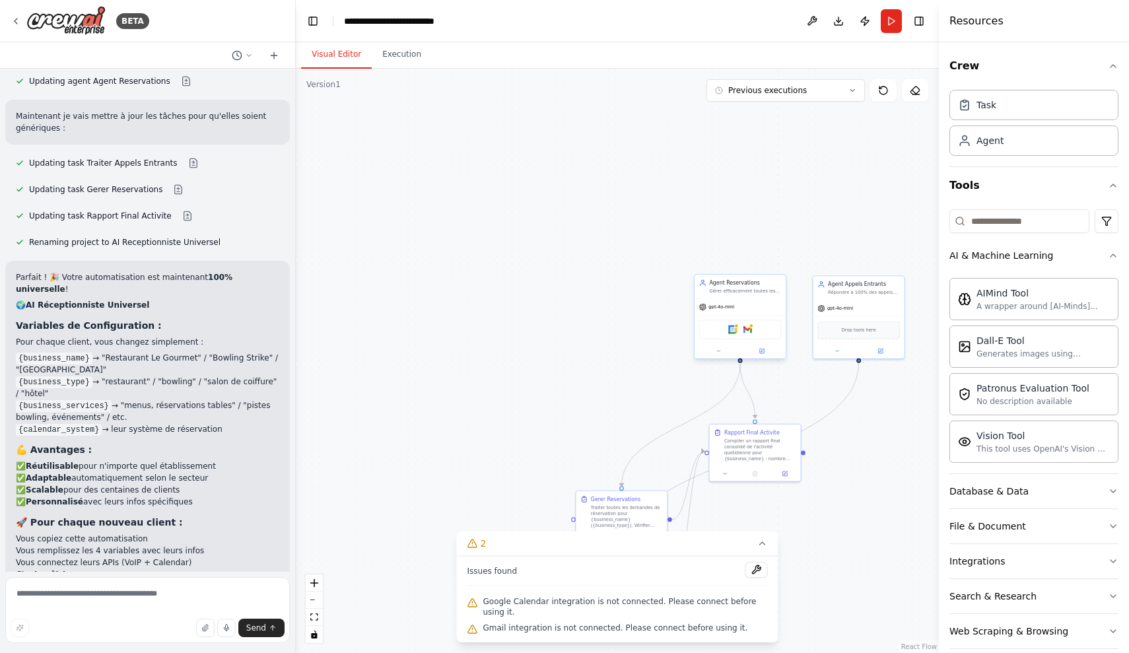
click at [737, 359] on div "Agent Reservations Gérer efficacement toutes les réservations pour {business_na…" at bounding box center [740, 316] width 92 height 85
click at [737, 340] on div "Google Calendar Gmail" at bounding box center [740, 329] width 91 height 28
click at [524, 345] on div ".deletable-edge-delete-btn { width: 20px; height: 20px; border: 0px solid #ffff…" at bounding box center [617, 361] width 643 height 584
click at [751, 359] on div "Agent Reservations Gérer efficacement toutes les réservations pour {business_na…" at bounding box center [739, 317] width 92 height 85
click at [757, 551] on button "2" at bounding box center [618, 543] width 322 height 24
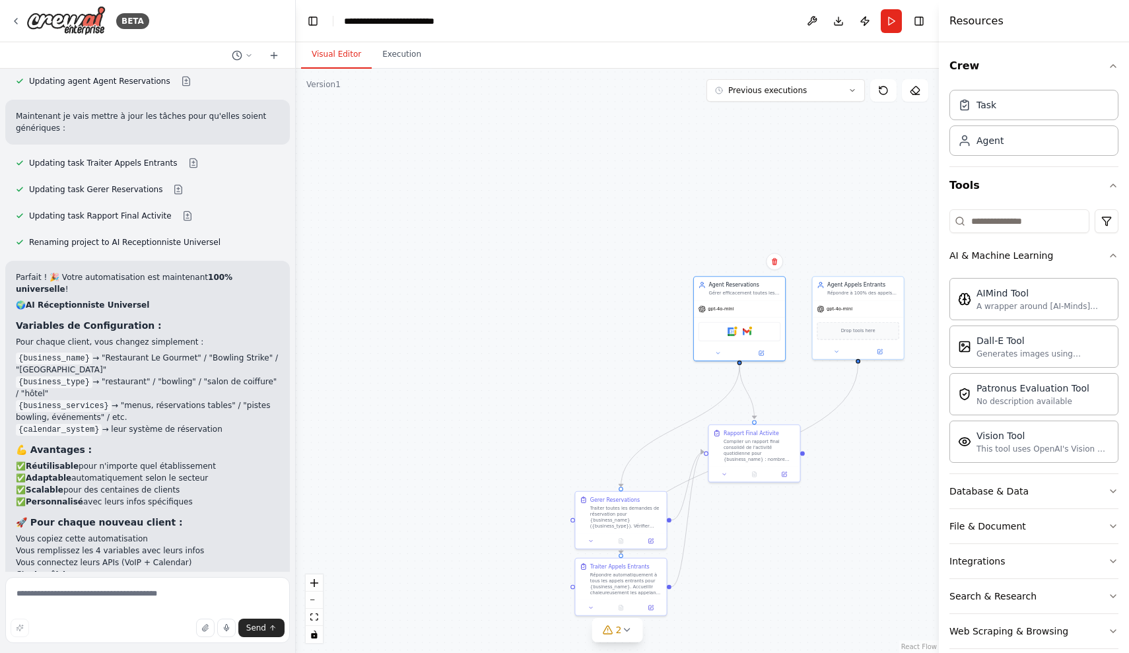
click at [732, 224] on div ".deletable-edge-delete-btn { width: 20px; height: 20px; border: 0px solid #ffff…" at bounding box center [617, 361] width 643 height 584
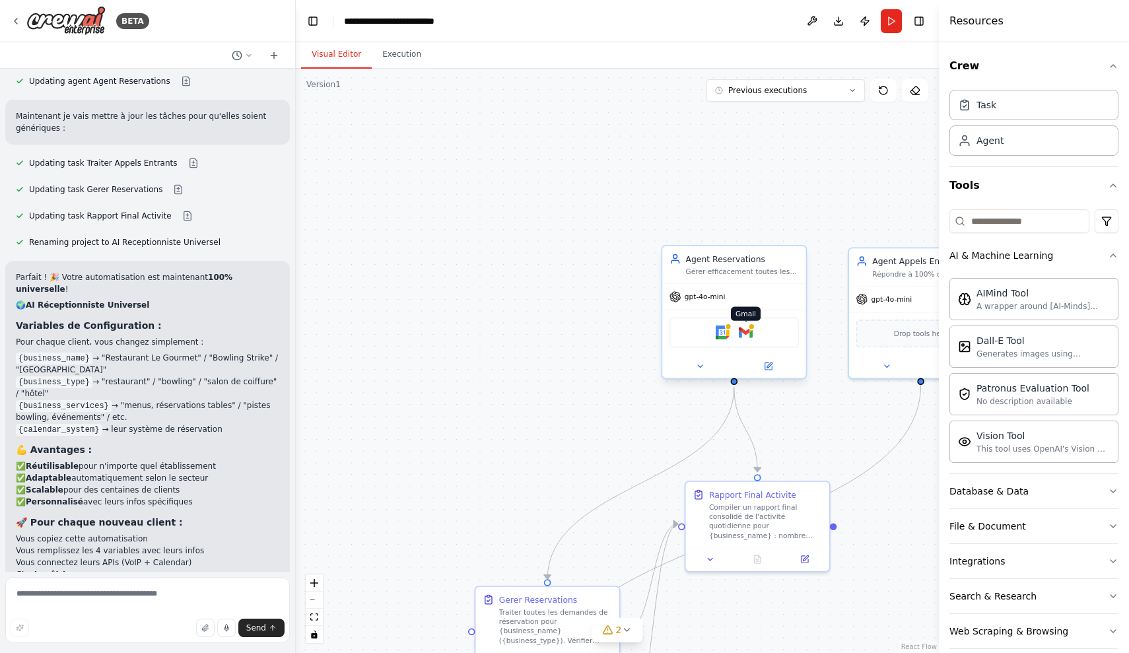
click at [748, 327] on img at bounding box center [746, 332] width 14 height 14
click at [720, 337] on img at bounding box center [723, 332] width 14 height 14
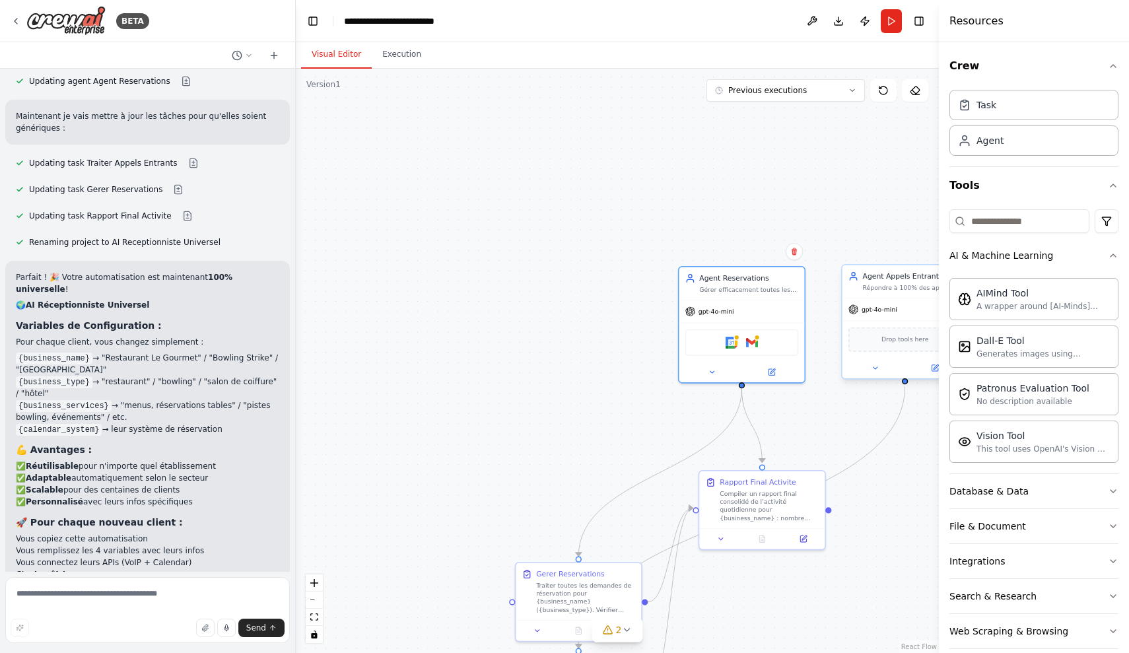
click at [897, 345] on div "Drop tools here" at bounding box center [904, 339] width 113 height 24
click at [910, 347] on div "Drop tools here" at bounding box center [904, 339] width 113 height 24
click at [874, 318] on div "gpt-4o-mini" at bounding box center [904, 309] width 125 height 22
click at [709, 378] on div at bounding box center [741, 370] width 125 height 20
click at [242, 592] on textarea at bounding box center [147, 610] width 285 height 66
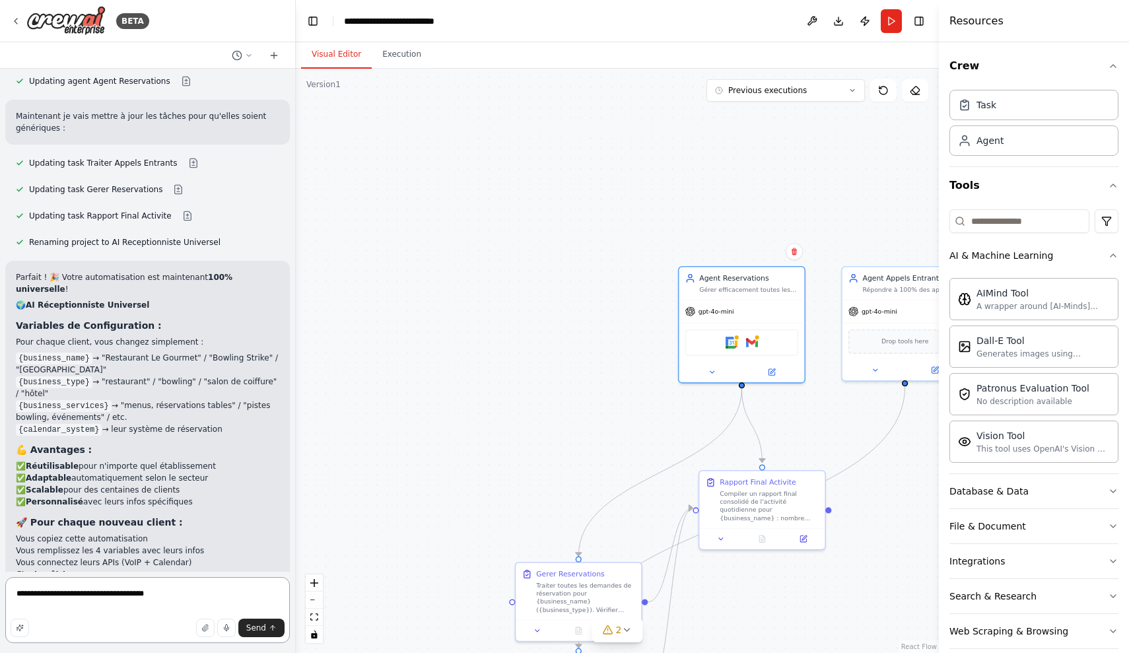
type textarea "**********"
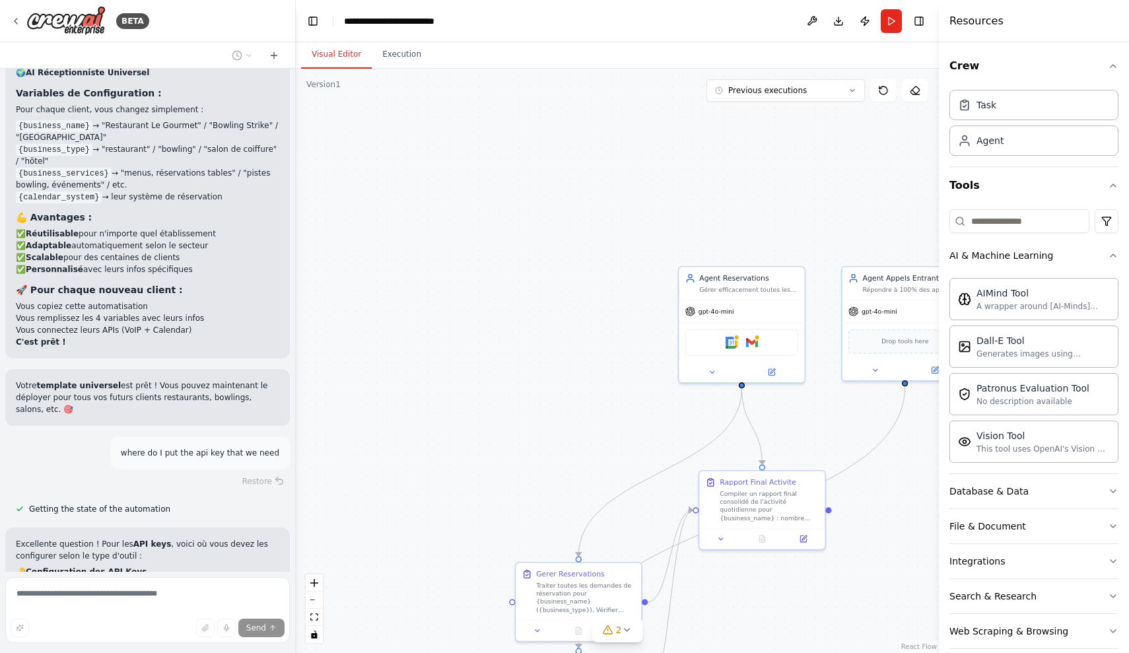
scroll to position [5401, 0]
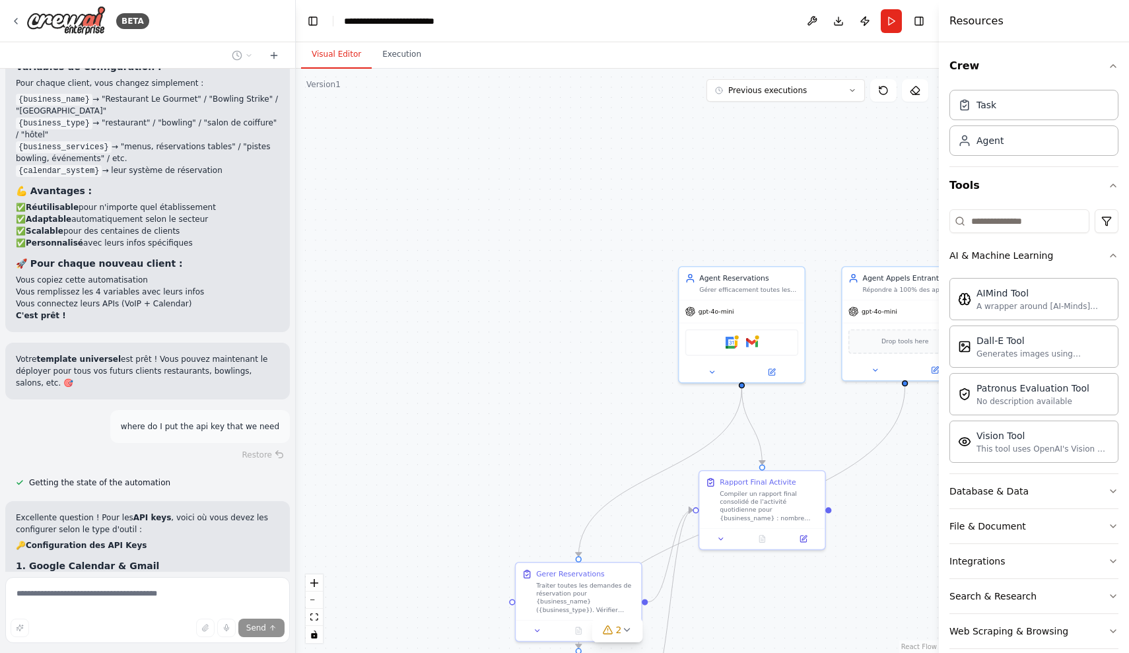
drag, startPoint x: 73, startPoint y: 427, endPoint x: 211, endPoint y: 430, distance: 138.7
click at [176, 589] on code "GOOGLE_CALENDAR_CREATE_EVENT" at bounding box center [107, 595] width 139 height 12
copy p "GOOGLE_CALENDAR_CREATE_EVENT"
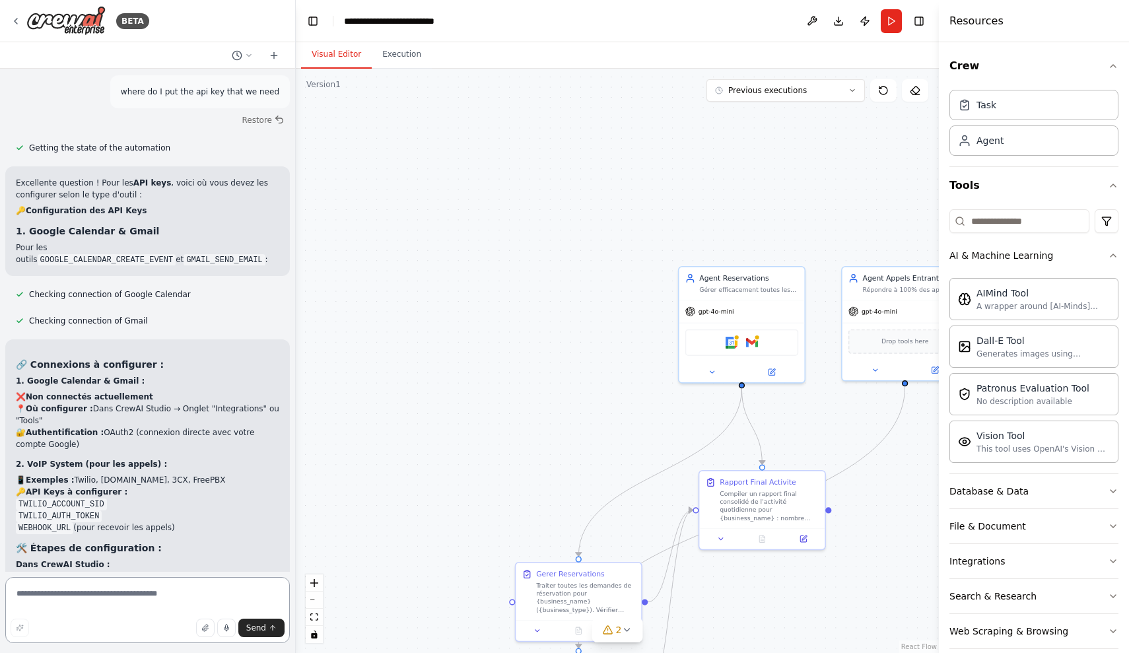
scroll to position [5749, 0]
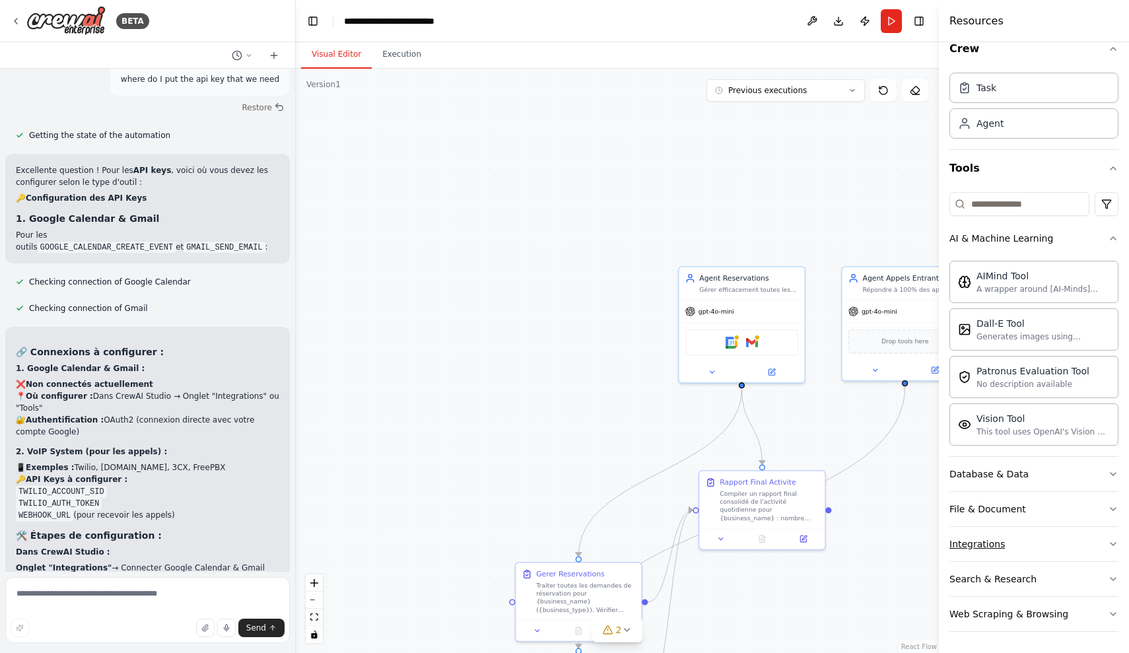
click at [998, 547] on div "Integrations" at bounding box center [976, 543] width 55 height 13
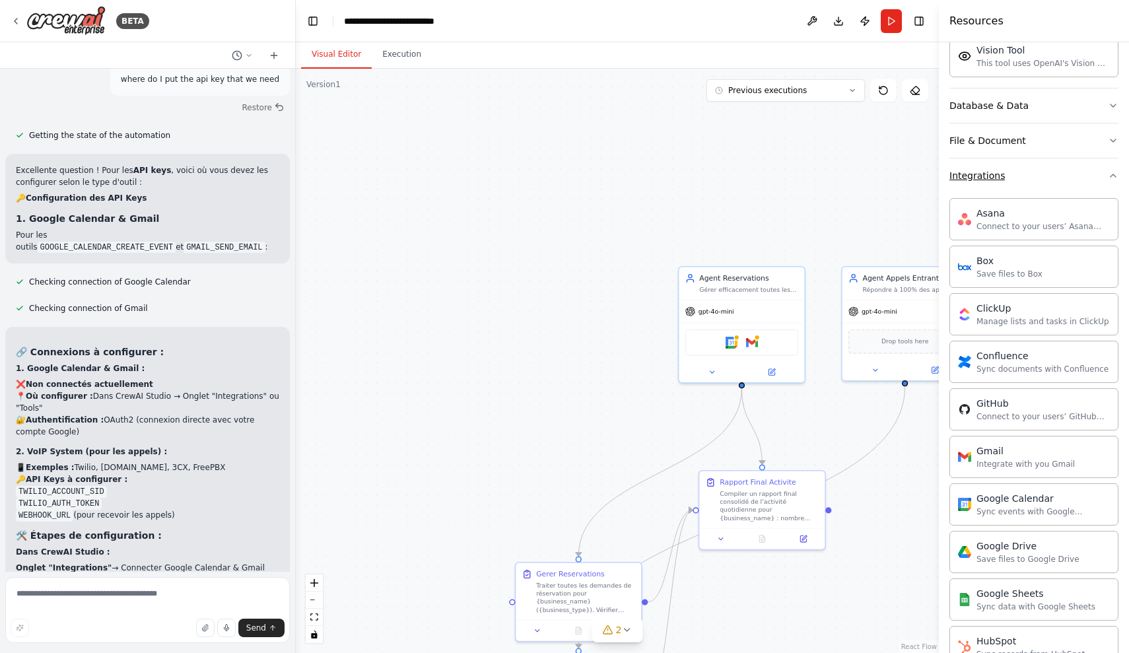
scroll to position [387, 0]
click at [1039, 502] on div "Google Calendar" at bounding box center [1042, 496] width 133 height 13
click at [1066, 487] on div "Google Calendar Sync events with Google Calendar" at bounding box center [1033, 502] width 169 height 42
click at [1061, 509] on div "Sync events with Google Calendar" at bounding box center [1042, 509] width 133 height 11
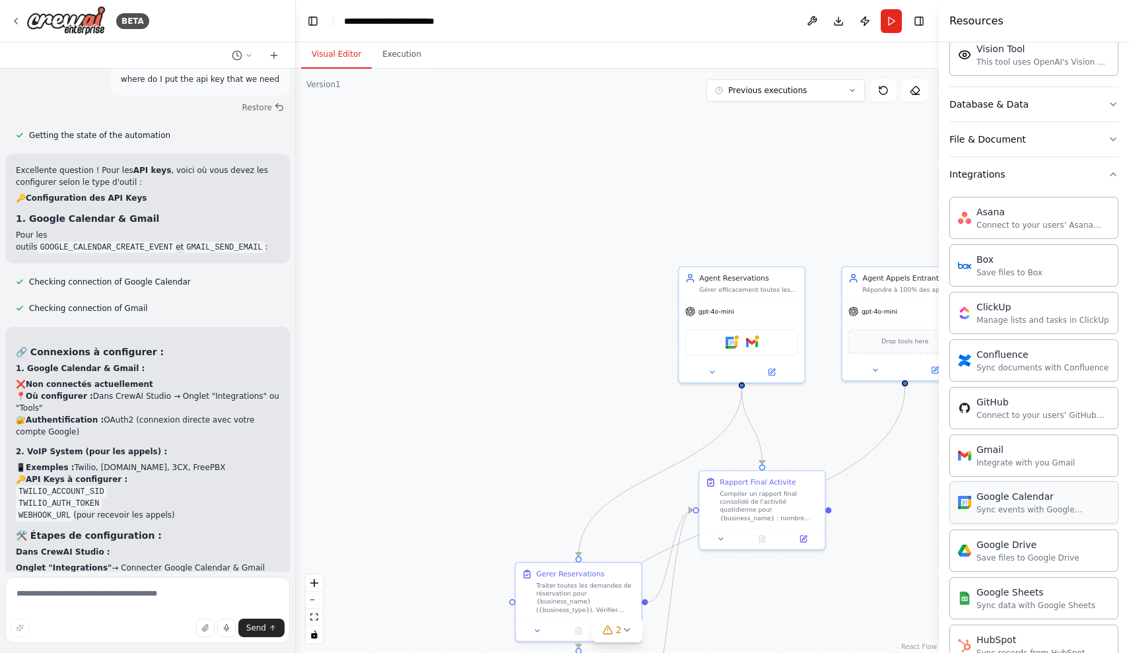
click at [1061, 509] on div "Sync events with Google Calendar" at bounding box center [1042, 509] width 133 height 11
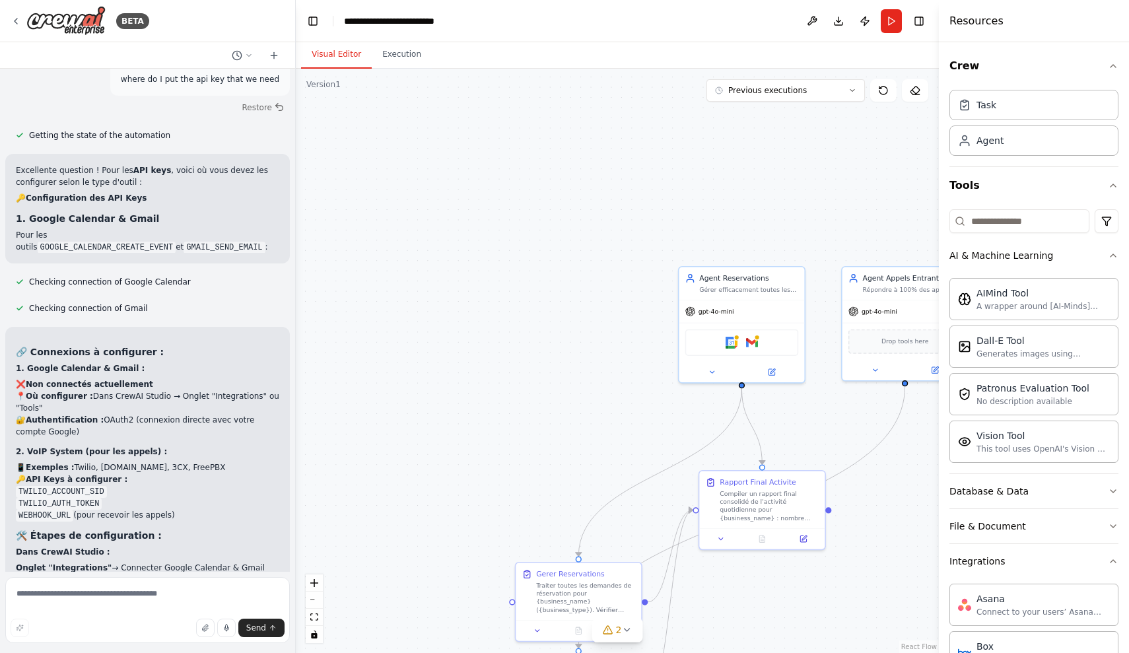
scroll to position [0, 0]
click at [87, 601] on textarea at bounding box center [147, 610] width 285 height 66
type textarea "**********"
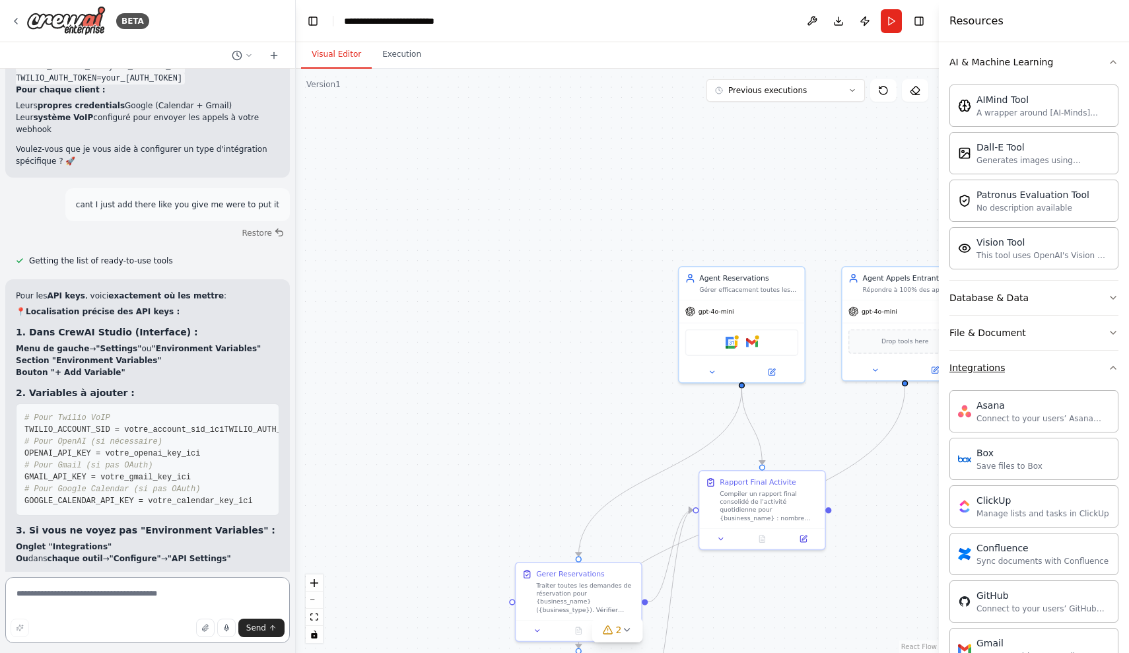
scroll to position [197, 0]
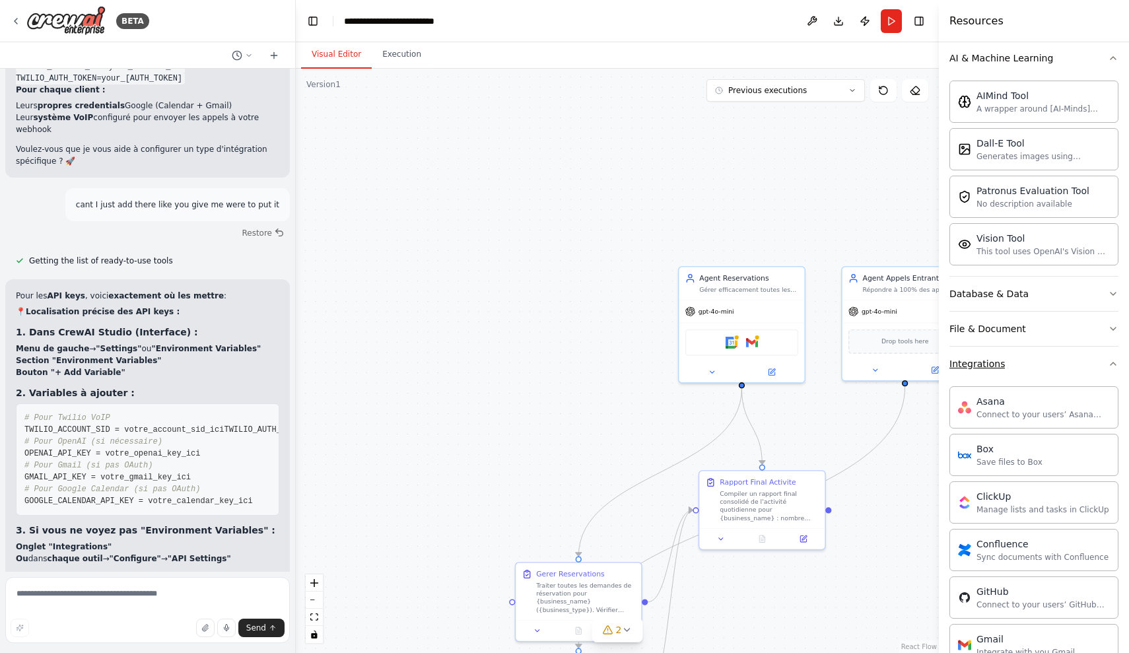
click at [984, 363] on div "Integrations" at bounding box center [976, 363] width 55 height 13
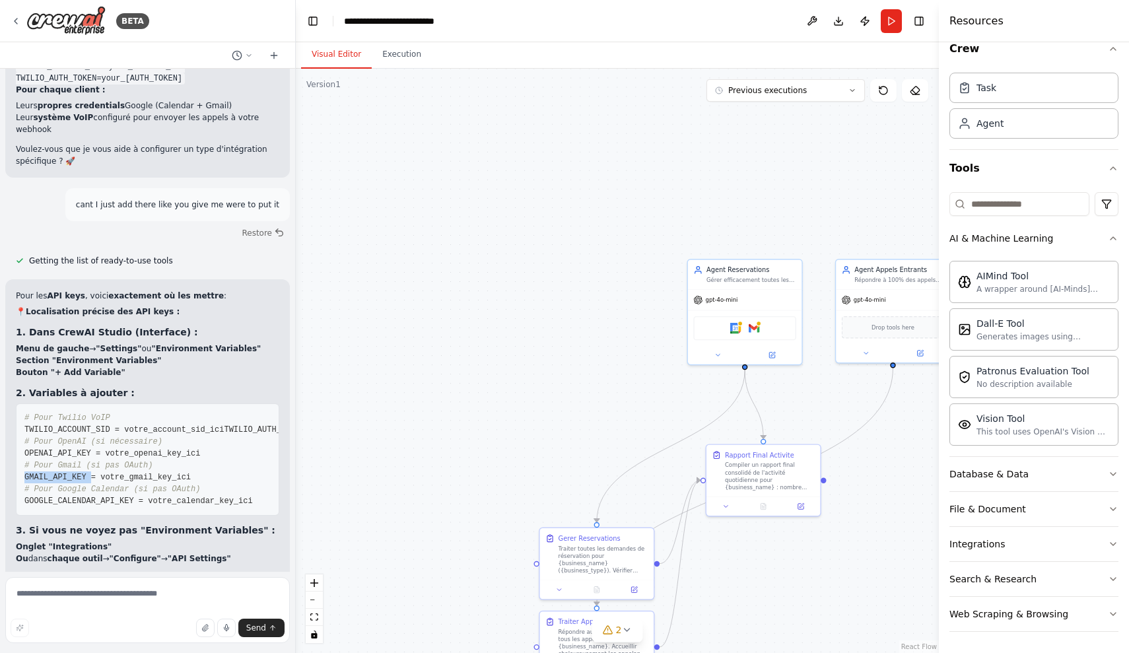
drag, startPoint x: 24, startPoint y: 369, endPoint x: 92, endPoint y: 372, distance: 67.4
click at [92, 473] on span "GMAIL_API_KEY = votre_gmail_key_ici" at bounding box center [107, 477] width 166 height 9
copy span "GMAIL_API_KEY"
click at [52, 437] on span "# Pour OpenAI (si nécessaire)" at bounding box center [93, 441] width 138 height 9
drag, startPoint x: 23, startPoint y: 335, endPoint x: 93, endPoint y: 337, distance: 70.0
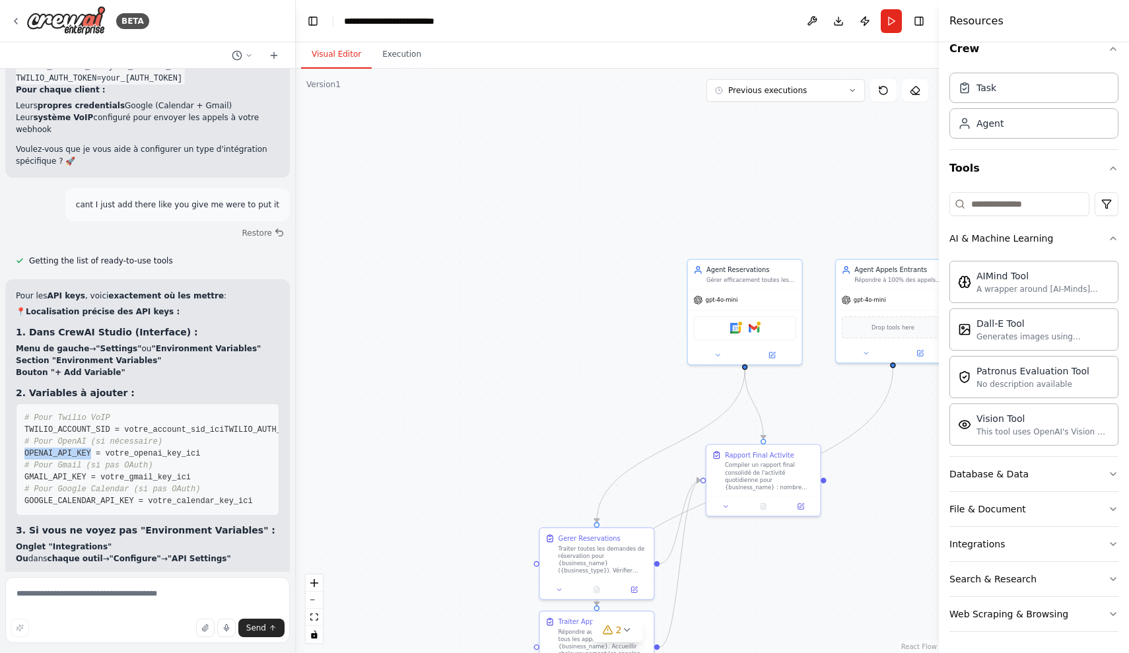
click at [93, 403] on pre "# Pour Twilio VoIP TWILIO_ACCOUNT_SID = votre_account_sid_ici TWILIO_AUTH_TOKEN…" at bounding box center [147, 459] width 263 height 112
copy span "OPENAI_API_KEY"
drag, startPoint x: 25, startPoint y: 407, endPoint x: 136, endPoint y: 409, distance: 110.9
click at [136, 496] on span "GOOGLE_CALENDAR_API_KEY = votre_calendar_key_ici" at bounding box center [138, 500] width 228 height 9
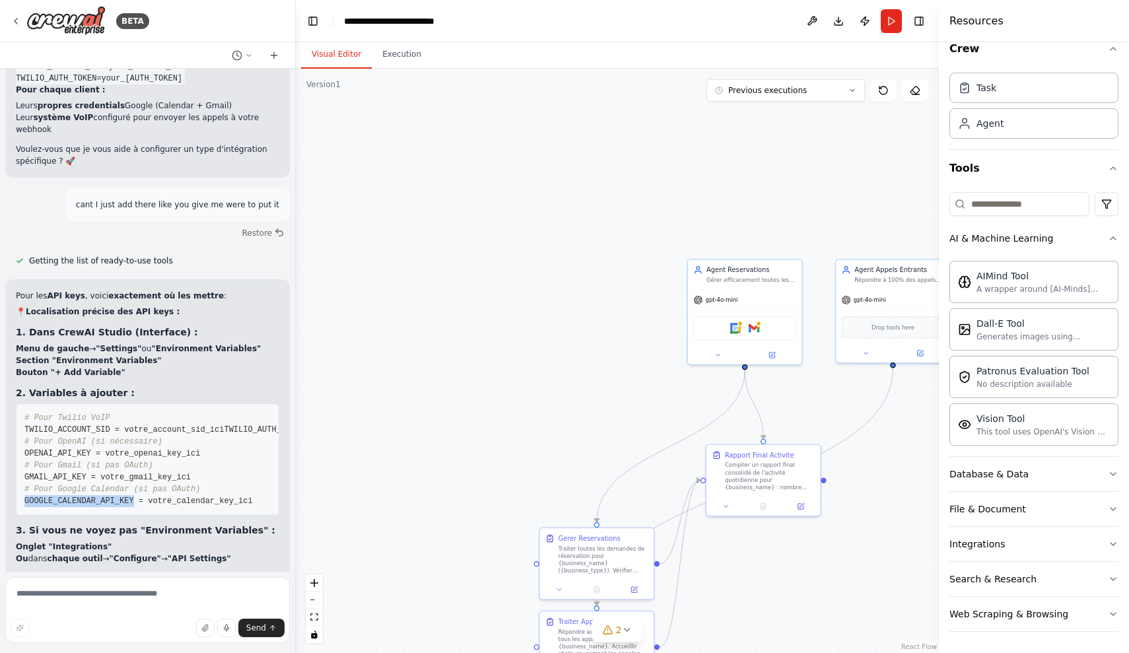
copy span "GOOGLE_CALENDAR_API_KEY"
click at [222, 605] on textarea at bounding box center [147, 610] width 285 height 66
type textarea "**********"
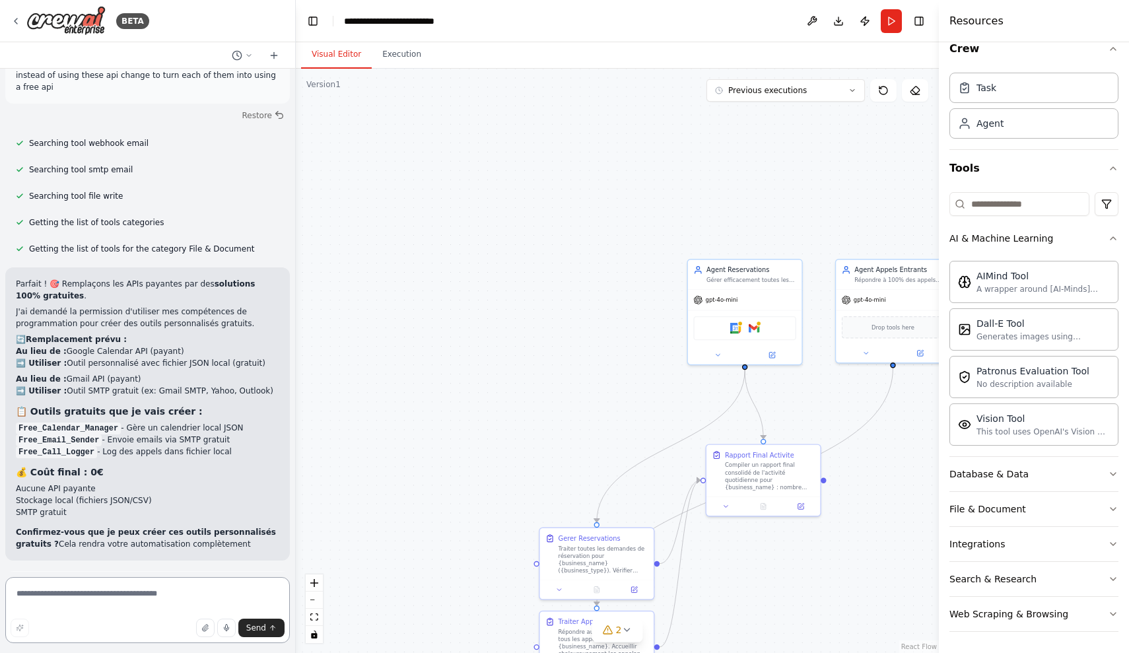
scroll to position [6905, 0]
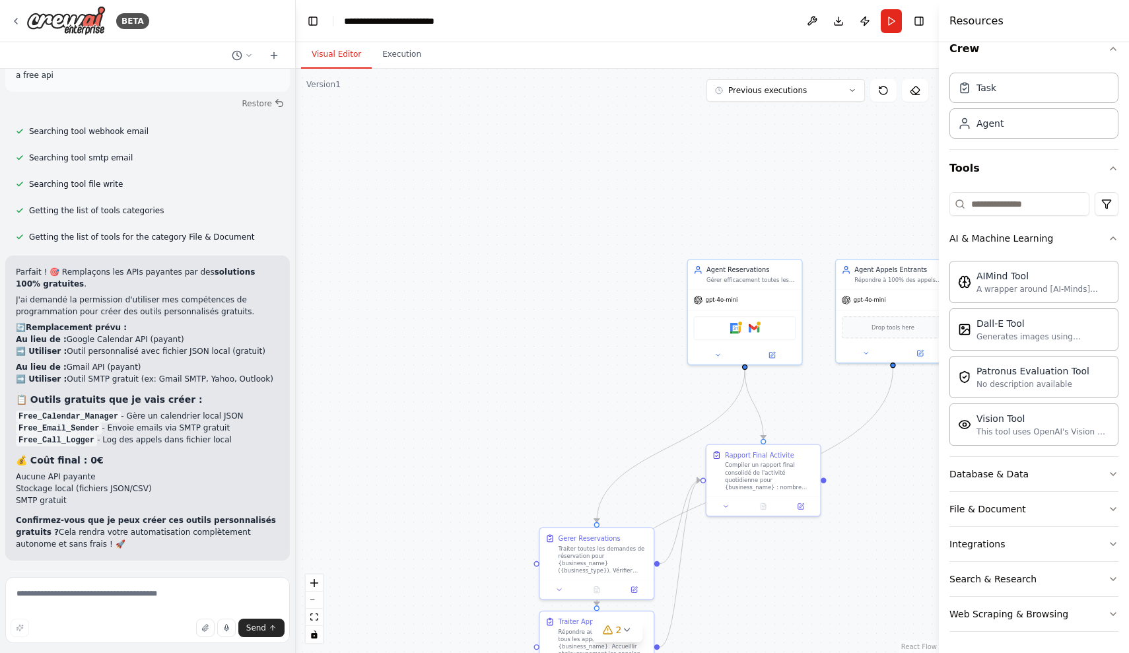
click at [141, 641] on span "Enable coding skills" at bounding box center [153, 646] width 78 height 11
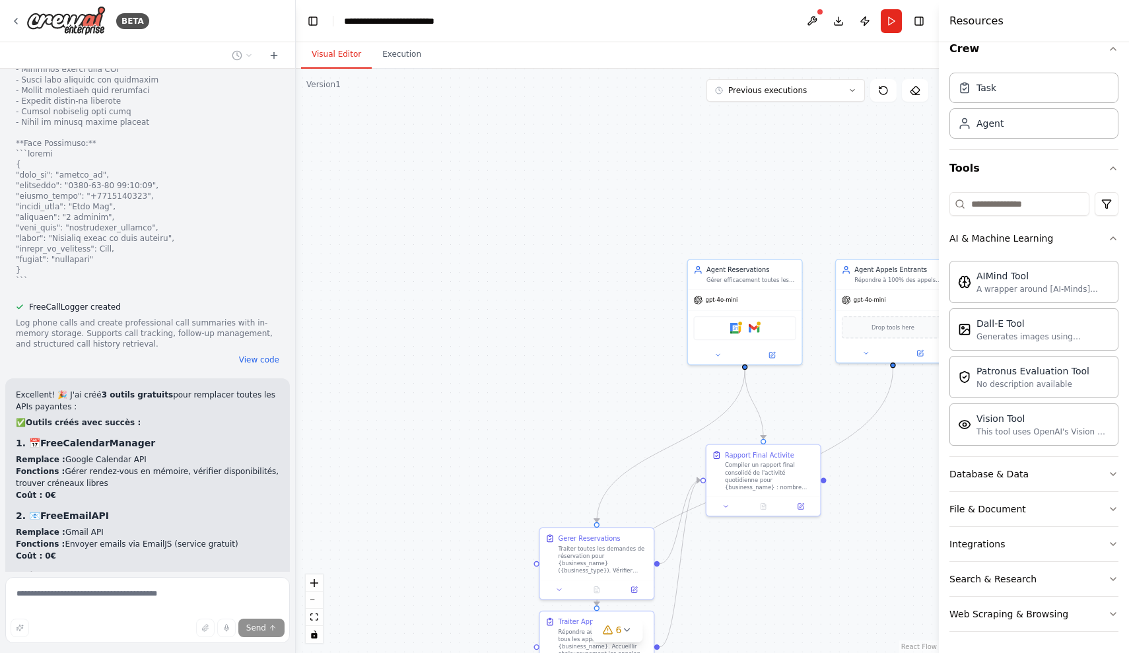
scroll to position [9771, 0]
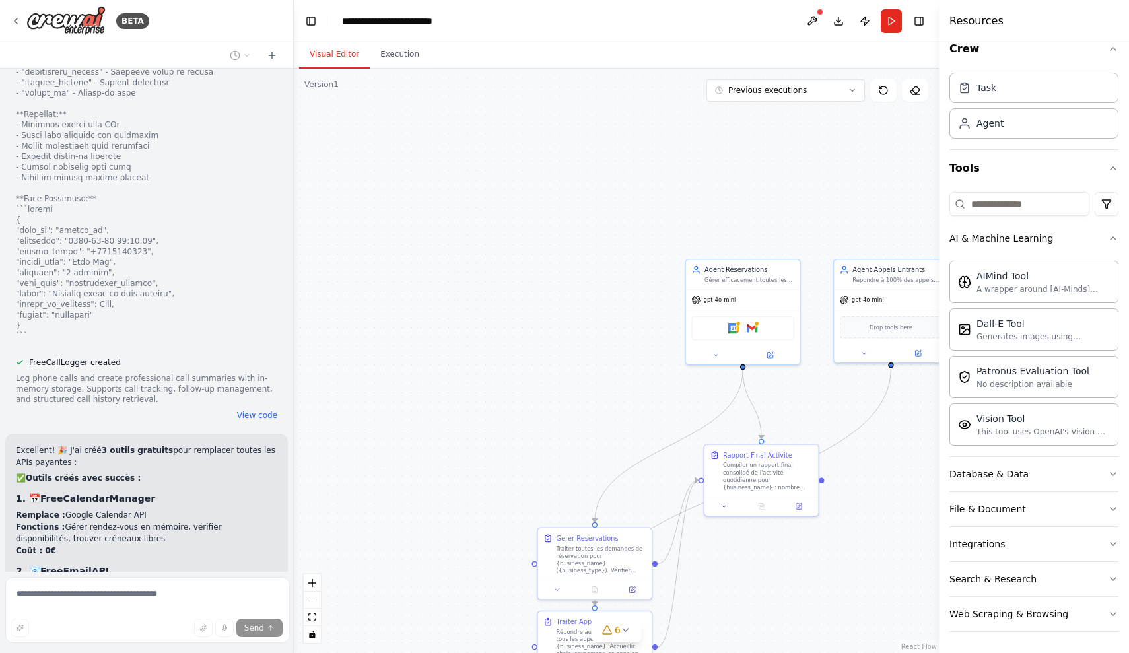
click at [294, 501] on div "BETA Notre IA est un assistant simple, puissant et universel, conçu pour n’impo…" at bounding box center [564, 326] width 1129 height 653
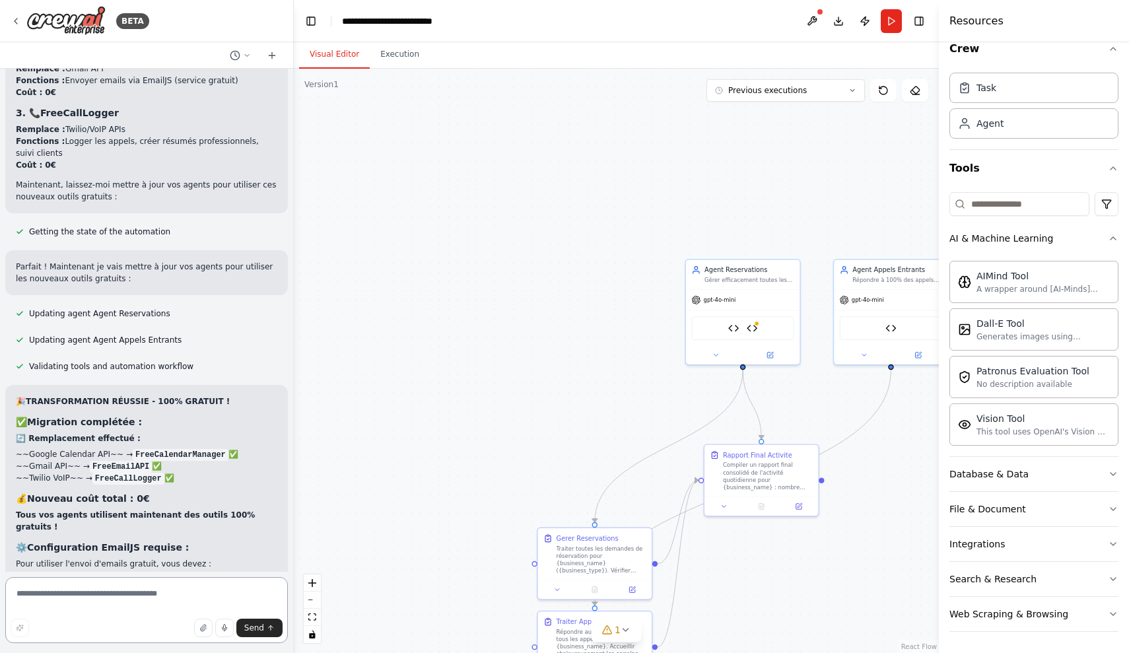
scroll to position [10305, 0]
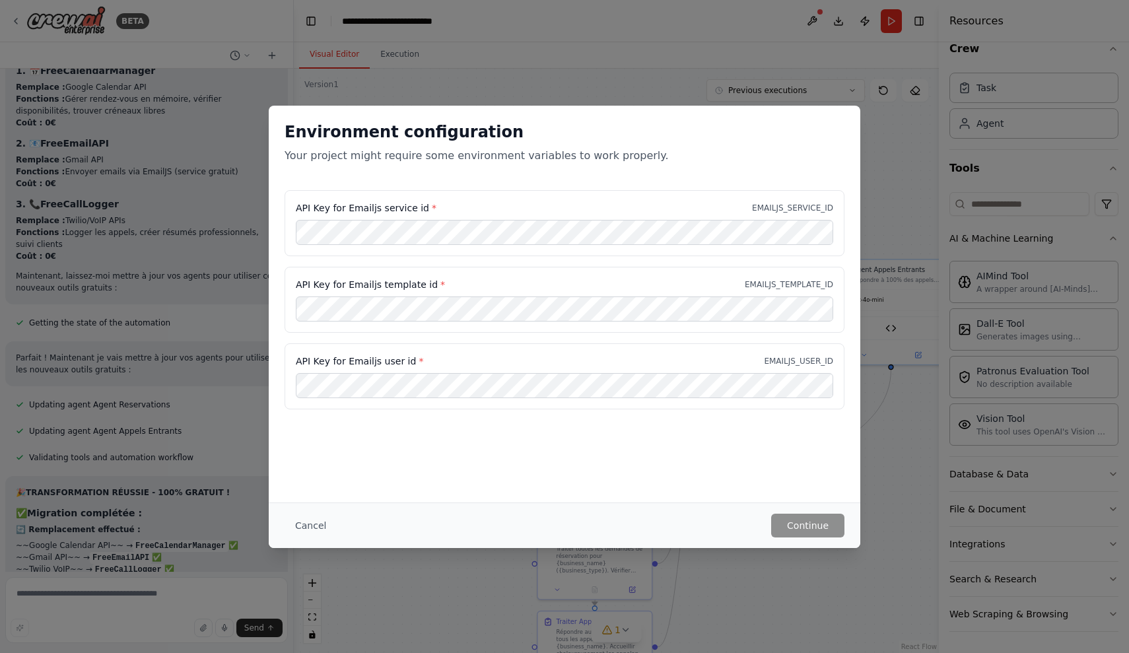
click at [97, 545] on div "Environment configuration Your project might require some environment variables…" at bounding box center [564, 326] width 1129 height 653
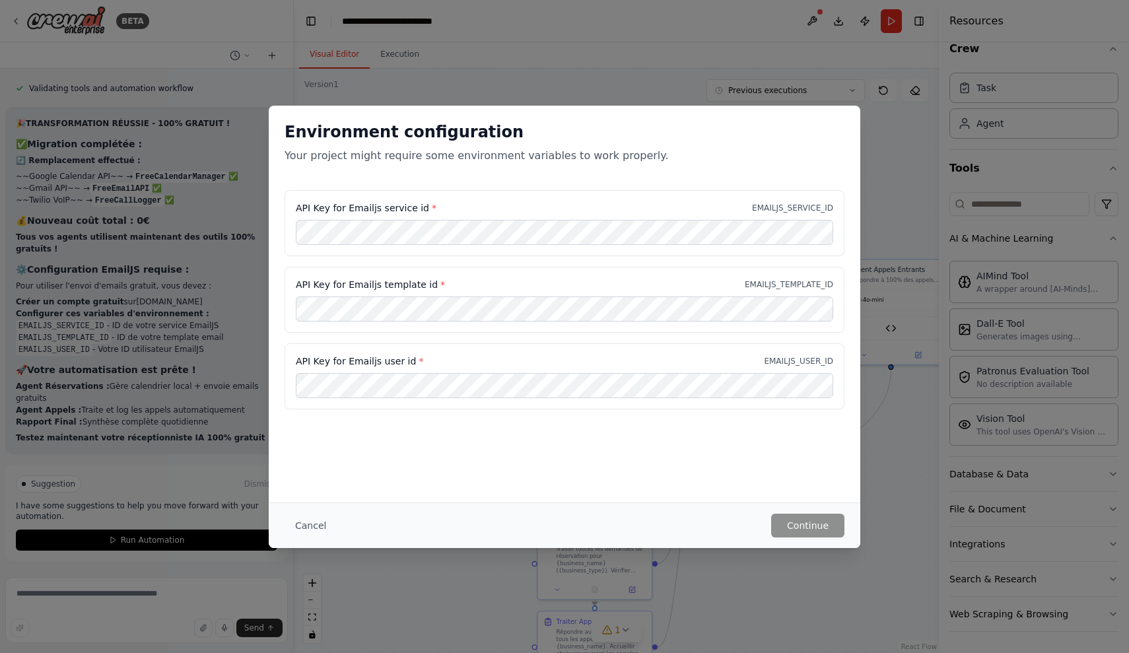
scroll to position [10305, 0]
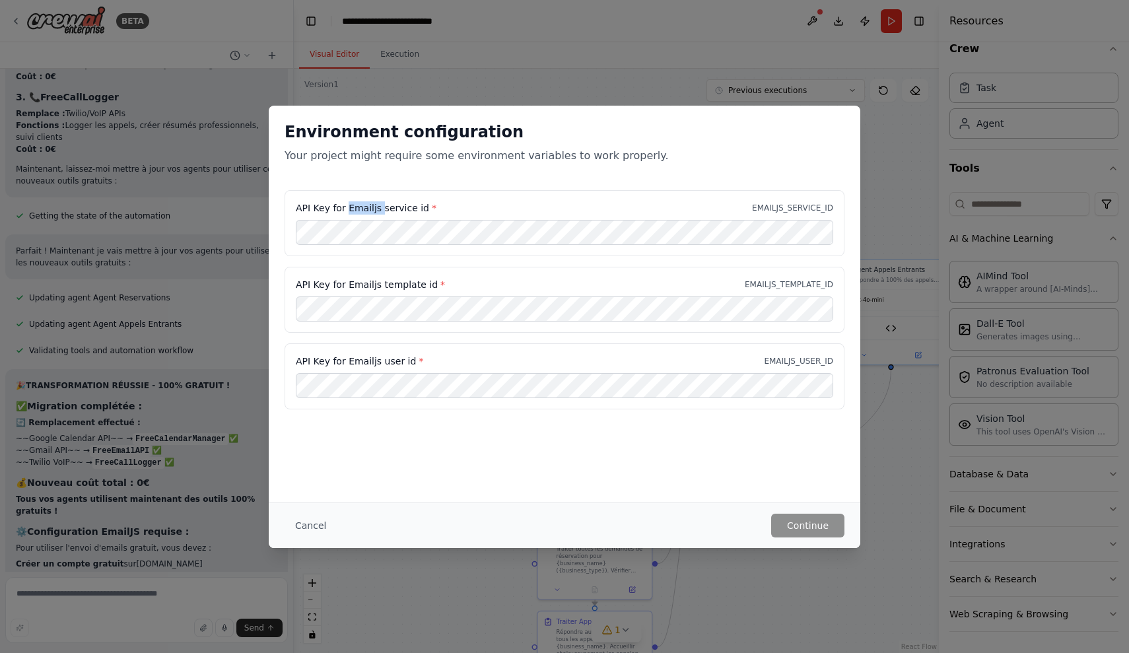
drag, startPoint x: 347, startPoint y: 209, endPoint x: 379, endPoint y: 211, distance: 32.4
click at [379, 211] on label "API Key for Emailjs service id *" at bounding box center [366, 207] width 141 height 13
copy label "Emailjs"
drag, startPoint x: 290, startPoint y: 203, endPoint x: 376, endPoint y: 209, distance: 86.7
click at [376, 209] on div "API Key for Emailjs service id * EMAILJS_SERVICE_ID" at bounding box center [565, 223] width 560 height 66
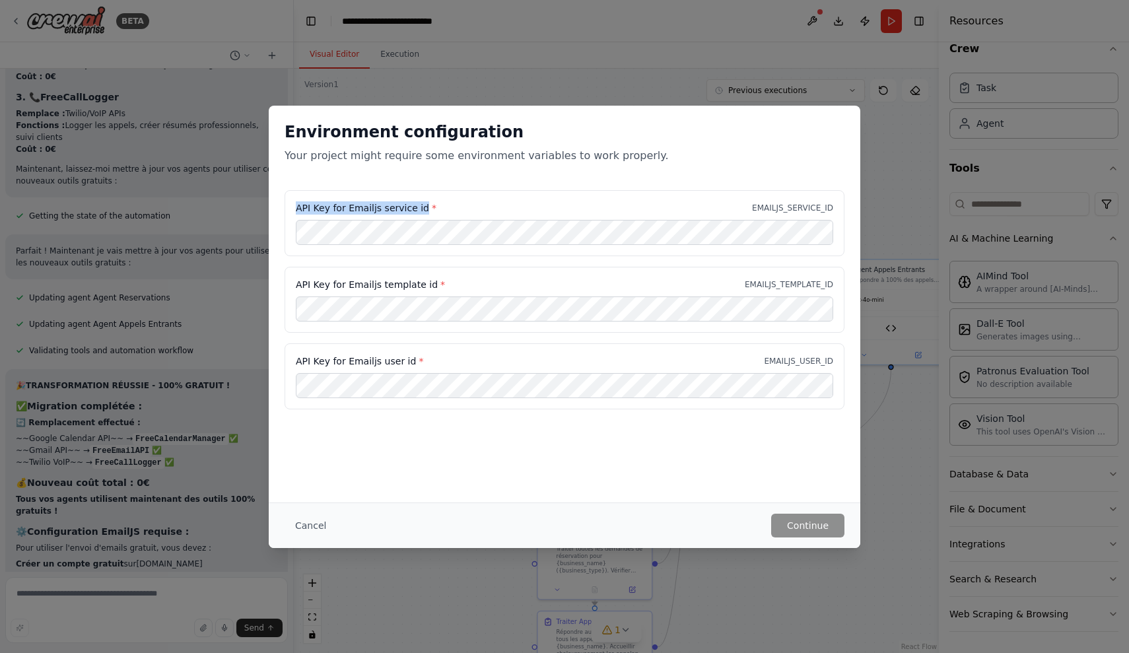
drag, startPoint x: 422, startPoint y: 207, endPoint x: 297, endPoint y: 209, distance: 124.8
click at [297, 209] on label "API Key for Emailjs service id *" at bounding box center [366, 207] width 141 height 13
copy label "API Key for Emailjs service id"
click at [681, 182] on div "Environment configuration Your project might require some environment variables…" at bounding box center [565, 148] width 592 height 85
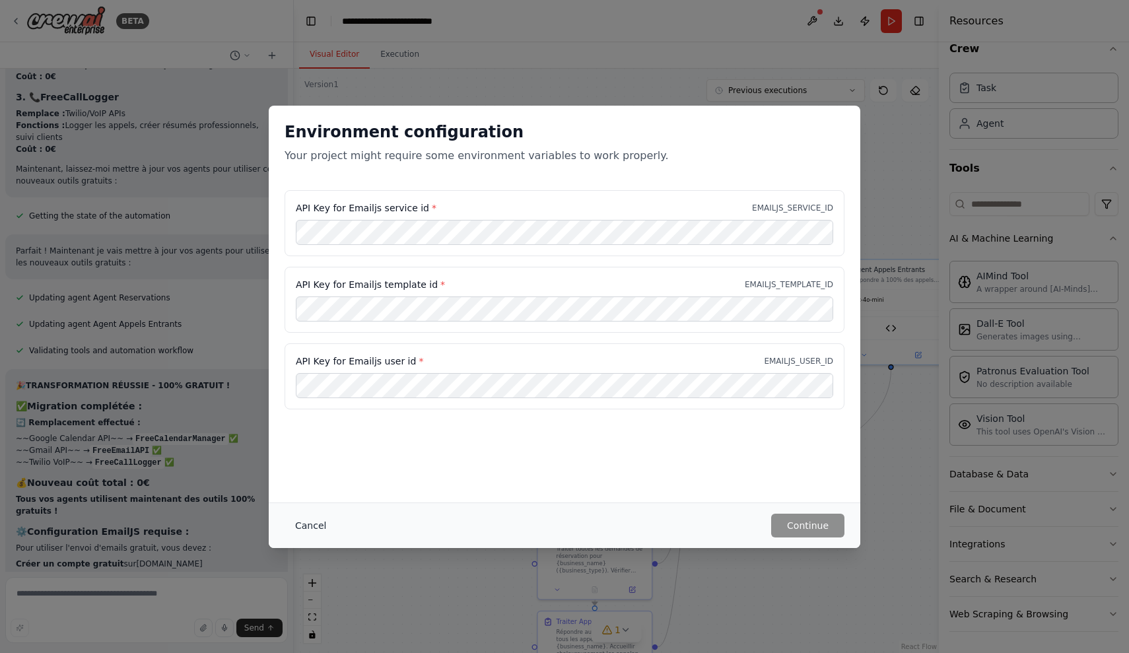
click at [304, 524] on button "Cancel" at bounding box center [311, 526] width 52 height 24
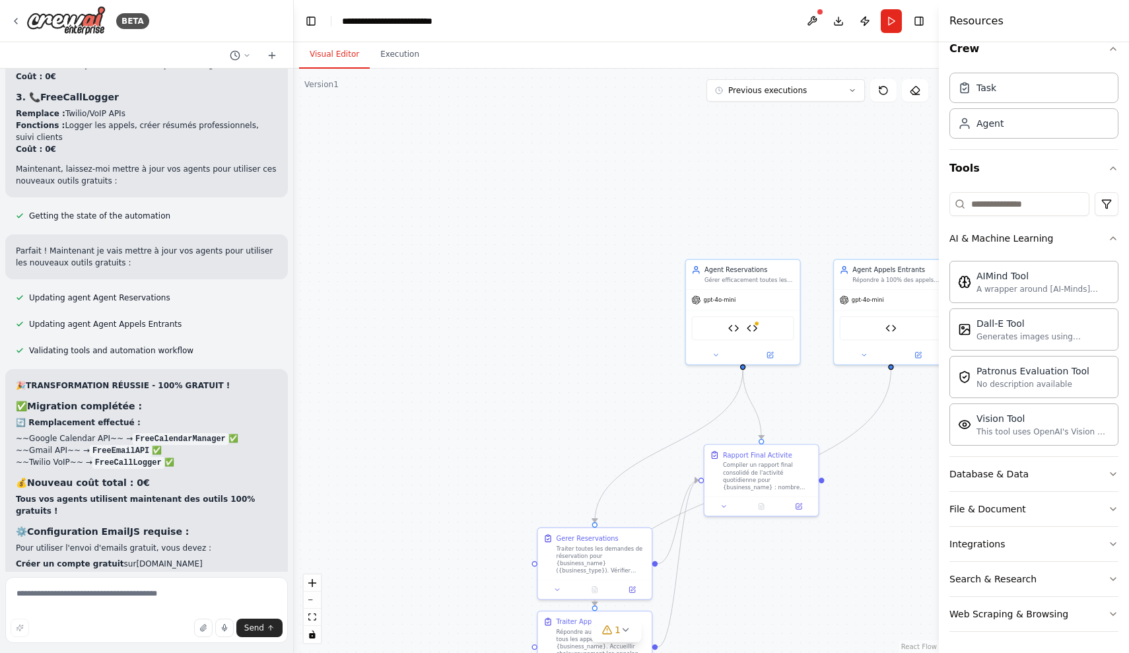
click at [119, 623] on div "Send" at bounding box center [147, 628] width 272 height 18
click at [130, 605] on textarea at bounding box center [146, 610] width 283 height 66
type textarea "**********"
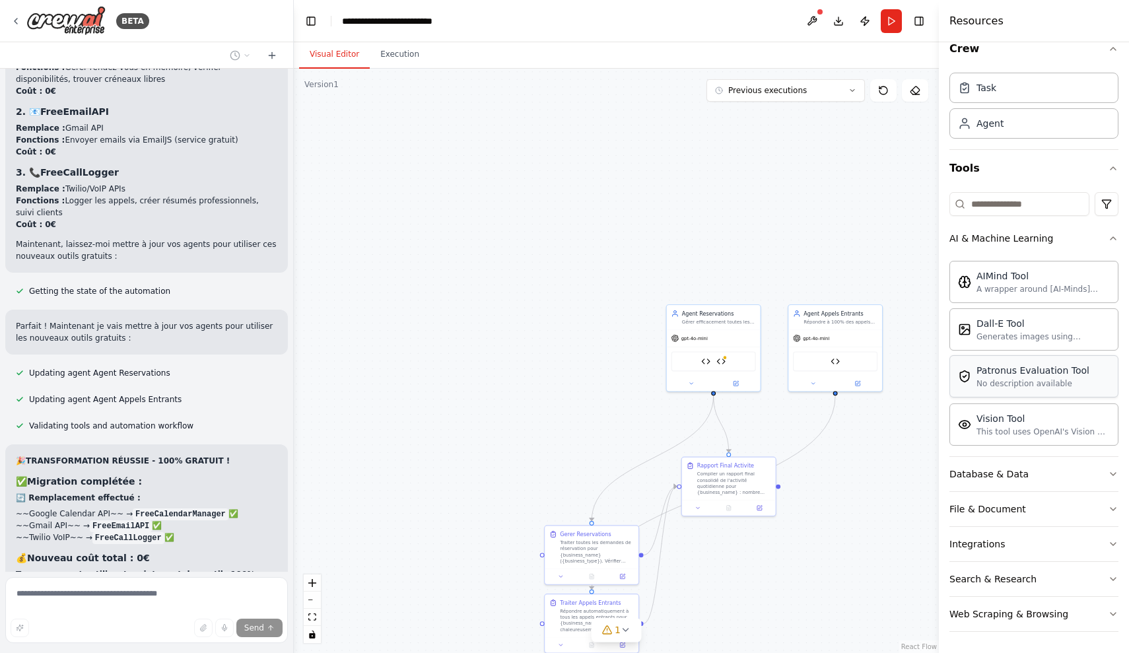
scroll to position [10315, 0]
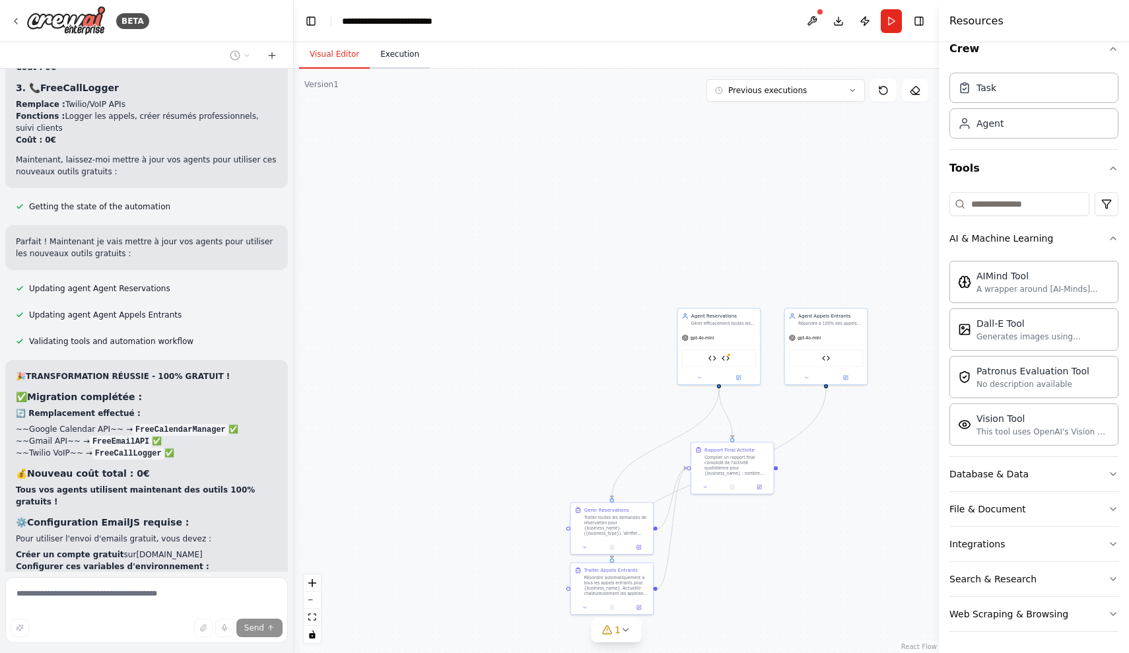
click at [398, 57] on button "Execution" at bounding box center [400, 55] width 60 height 28
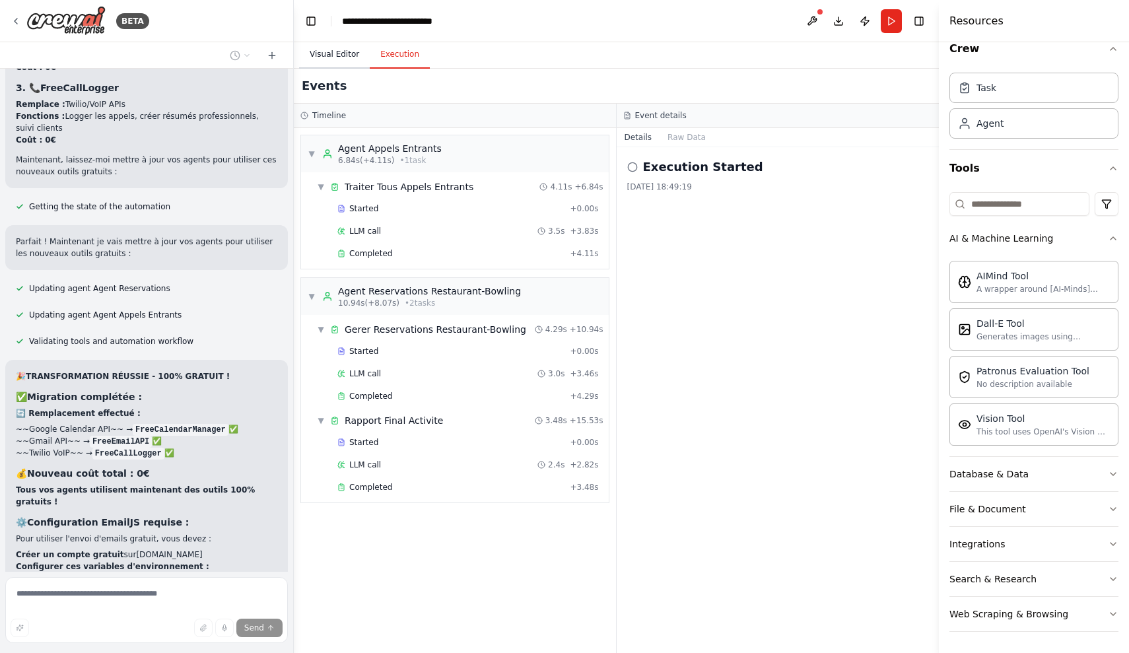
click at [341, 50] on button "Visual Editor" at bounding box center [334, 55] width 71 height 28
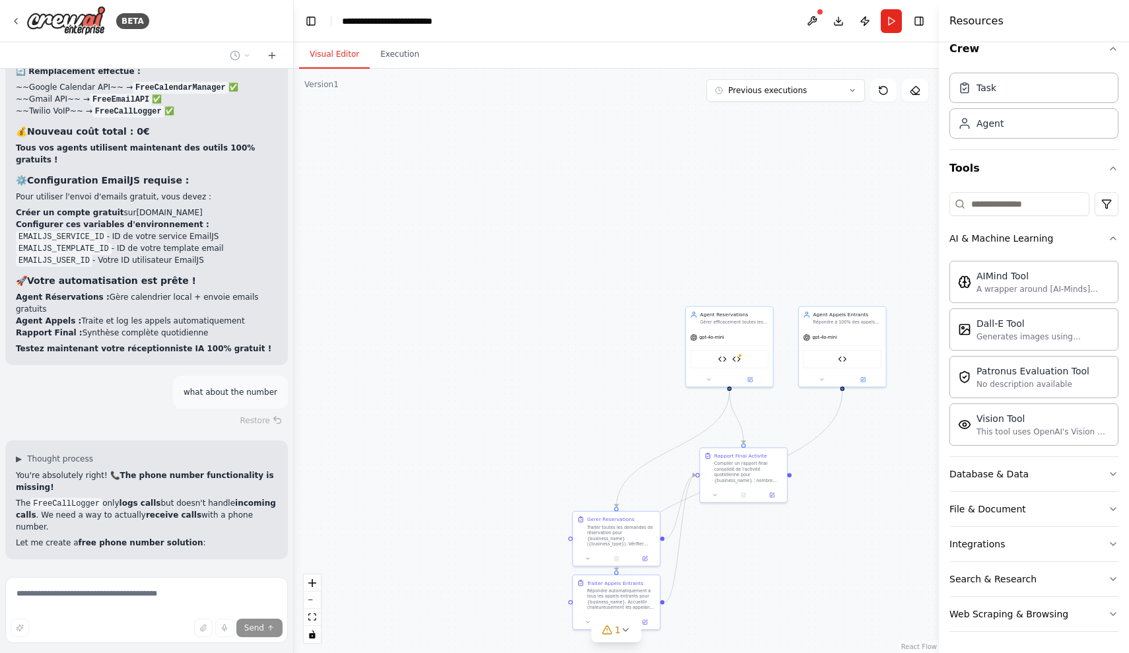
scroll to position [10652, 0]
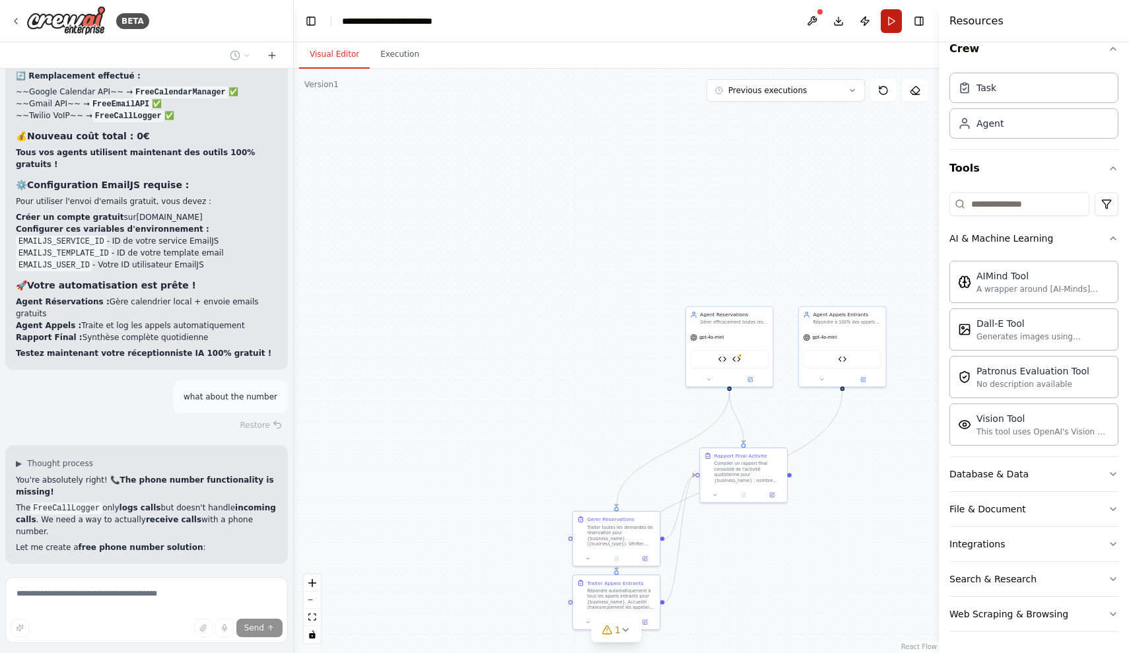
click at [895, 19] on button "Run" at bounding box center [891, 21] width 21 height 24
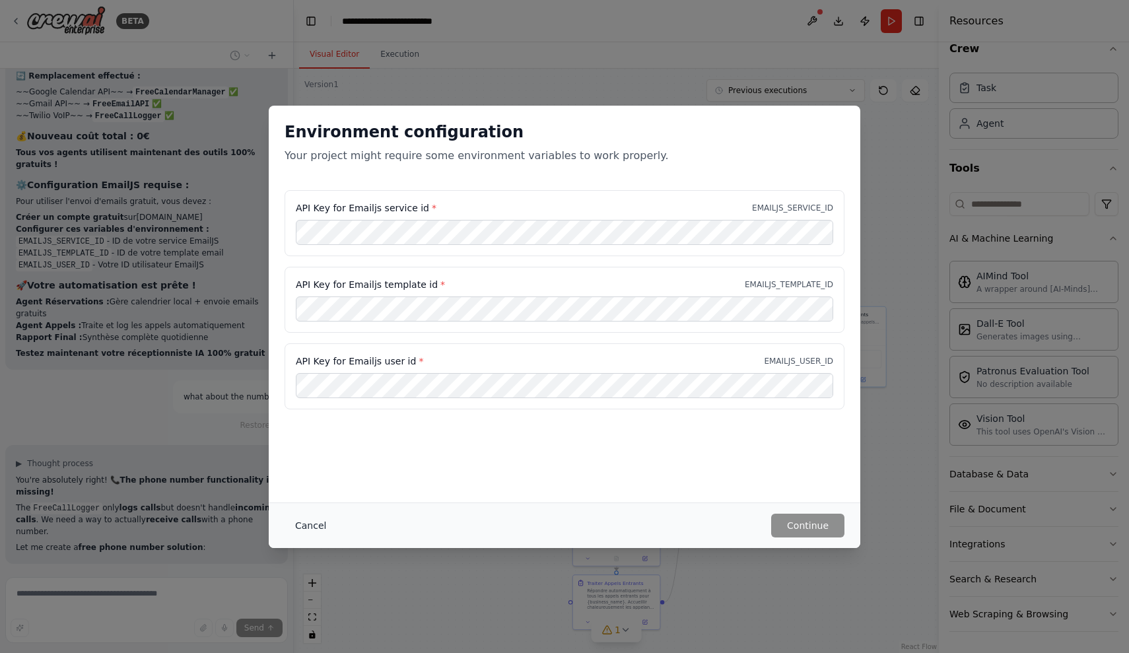
click at [312, 527] on button "Cancel" at bounding box center [311, 526] width 52 height 24
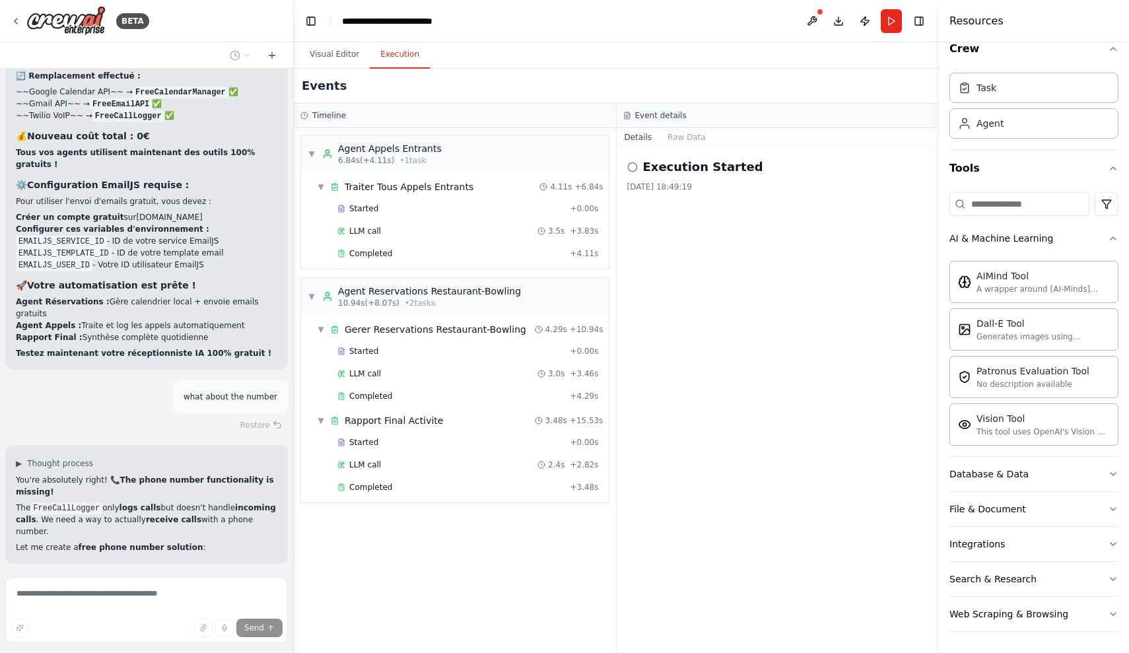
click at [401, 50] on button "Execution" at bounding box center [400, 55] width 60 height 28
click at [631, 167] on icon at bounding box center [632, 167] width 11 height 11
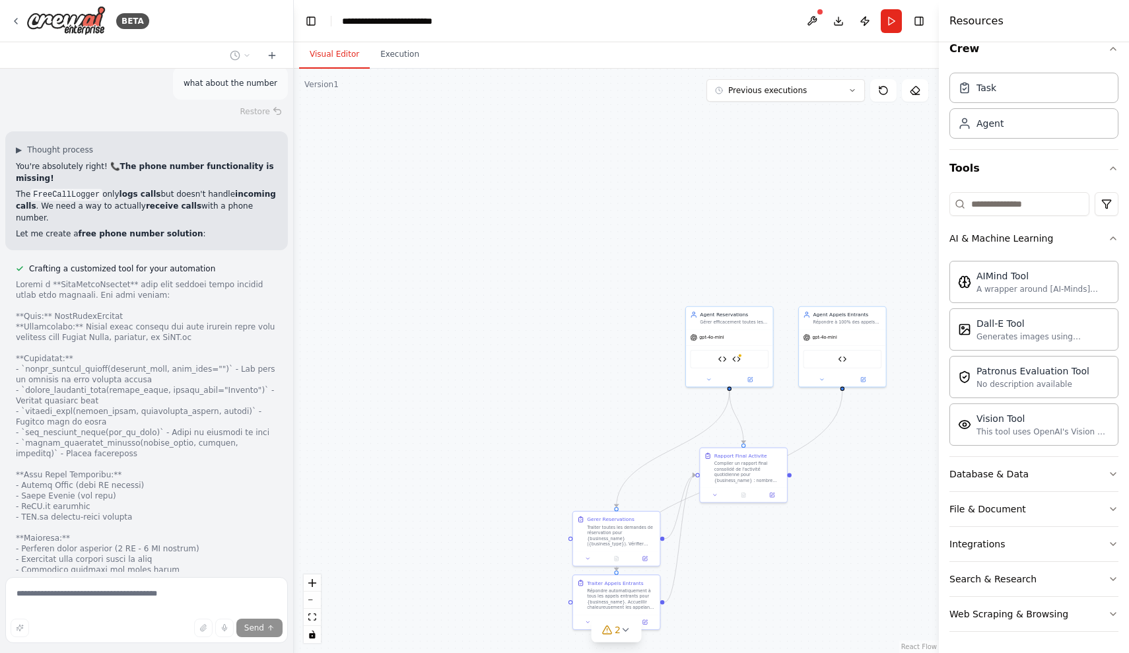
click at [342, 51] on button "Visual Editor" at bounding box center [334, 55] width 71 height 28
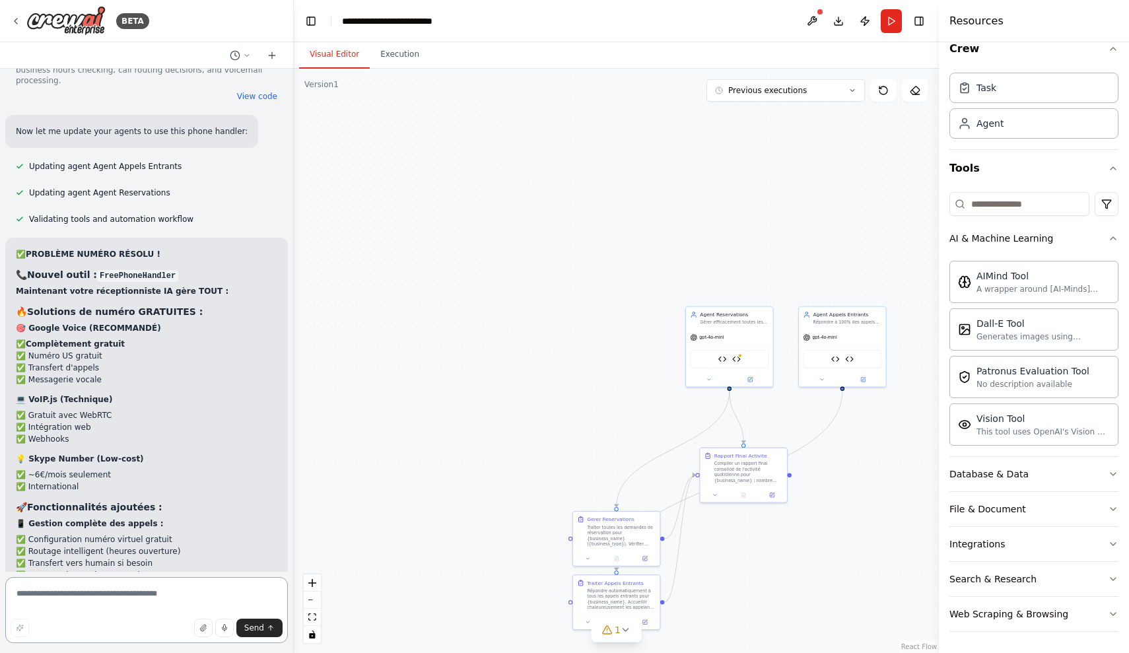
scroll to position [11644, 0]
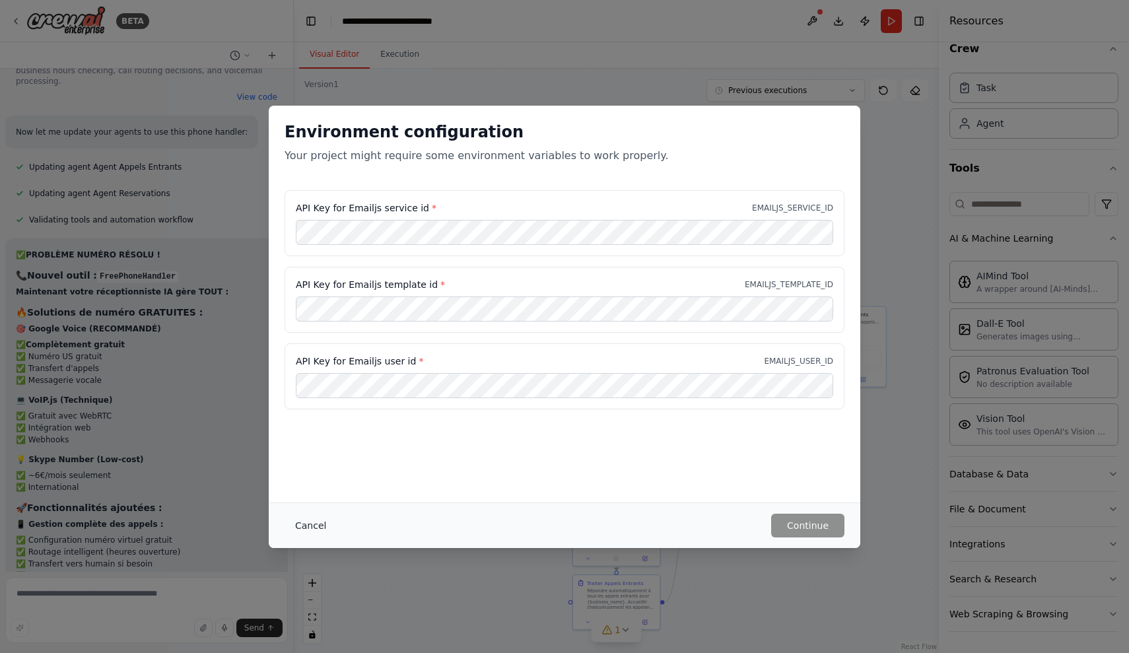
click at [300, 520] on button "Cancel" at bounding box center [311, 526] width 52 height 24
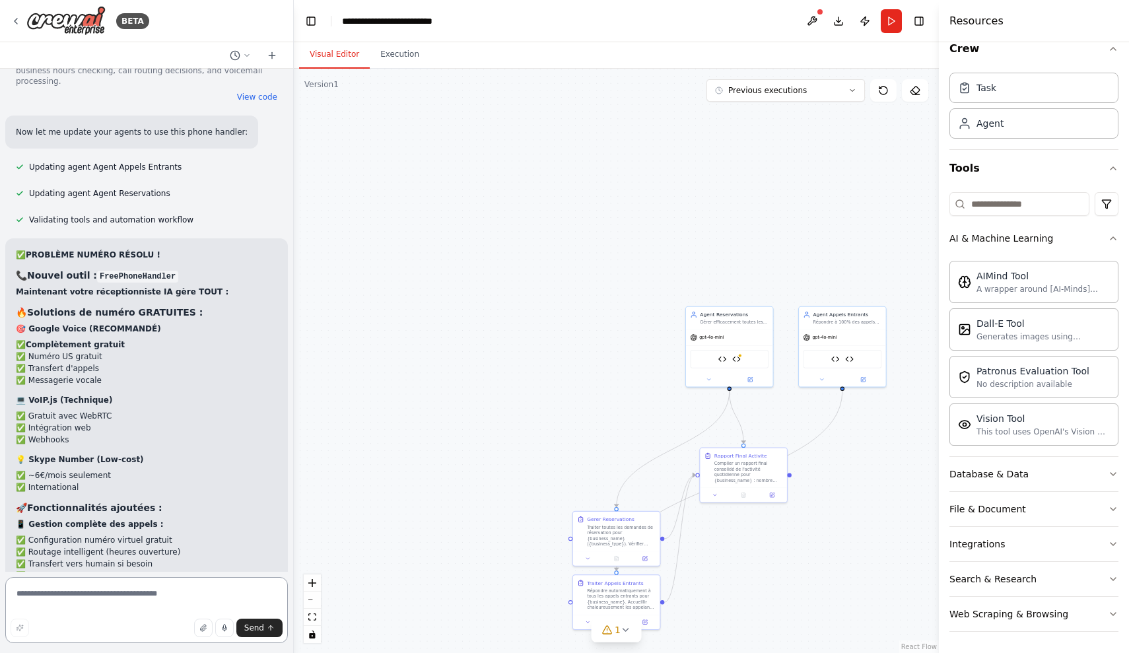
click at [187, 597] on textarea at bounding box center [146, 610] width 283 height 66
type textarea "**********"
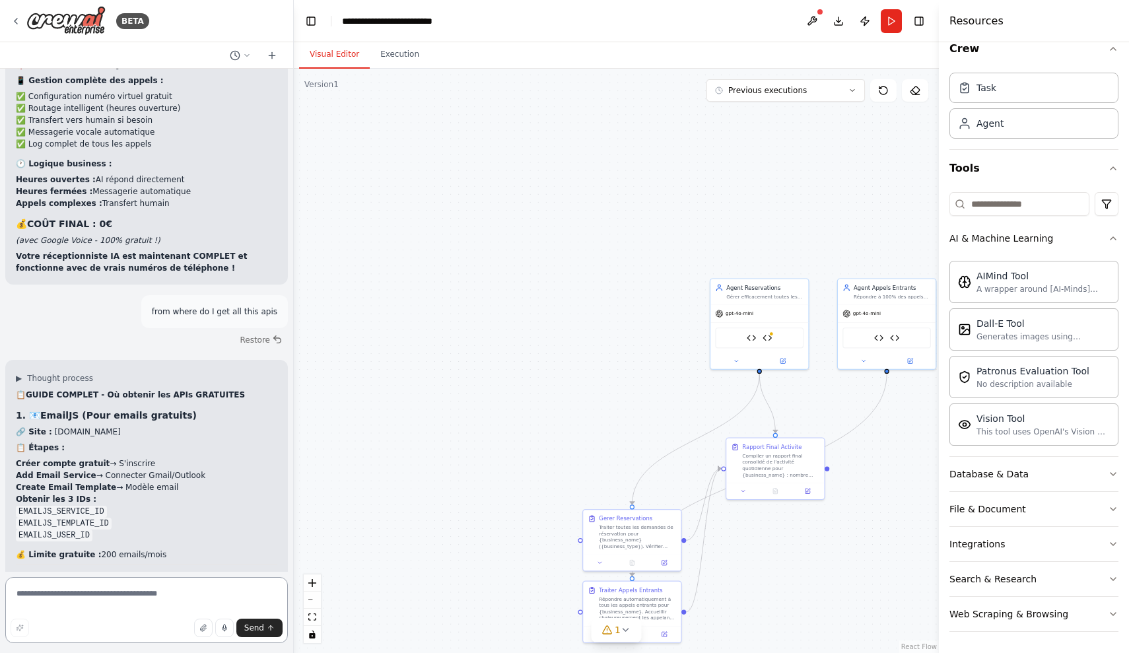
scroll to position [12060, 0]
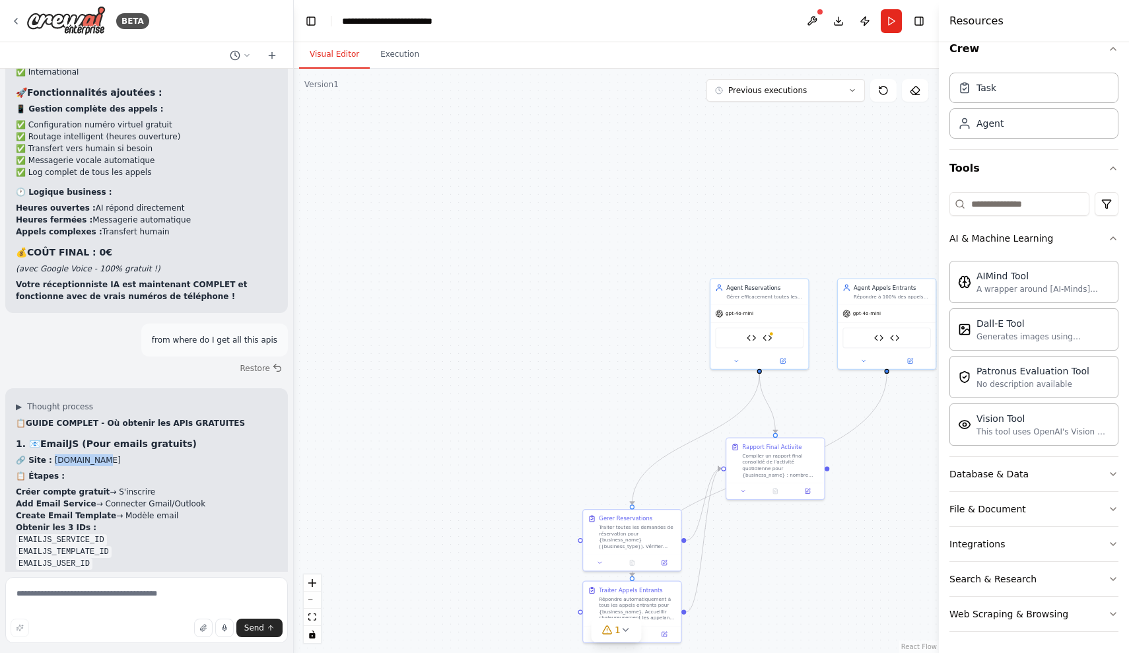
drag, startPoint x: 51, startPoint y: 188, endPoint x: 100, endPoint y: 187, distance: 49.5
click at [100, 454] on p "🔗 Site : EmailJS.com" at bounding box center [146, 460] width 261 height 12
copy p "EmailJS.com"
click at [809, 19] on button at bounding box center [812, 21] width 21 height 24
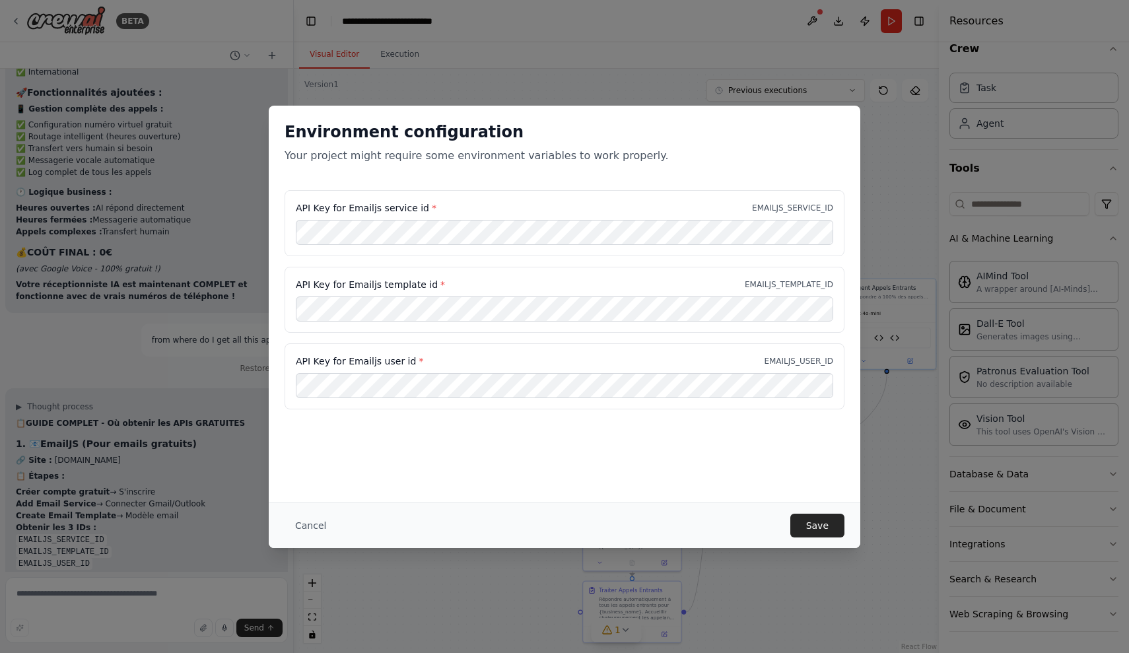
click at [807, 512] on div "Cancel Save" at bounding box center [565, 525] width 592 height 46
click at [803, 526] on button "Save" at bounding box center [817, 526] width 54 height 24
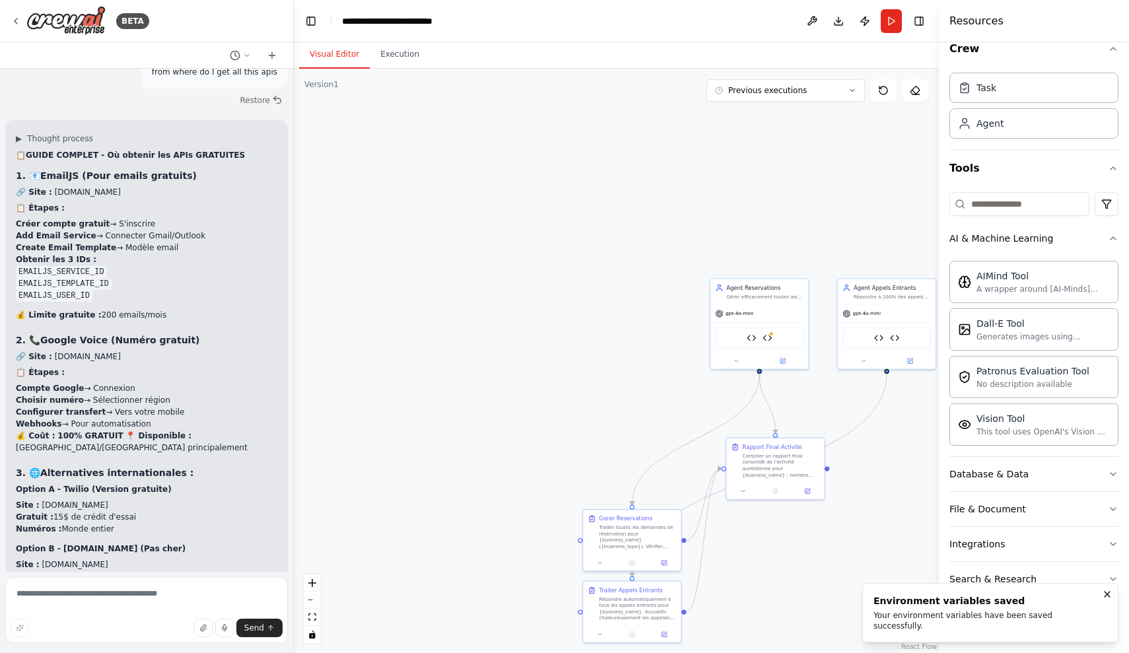
scroll to position [12327, 0]
click at [170, 581] on textarea at bounding box center [146, 610] width 283 height 66
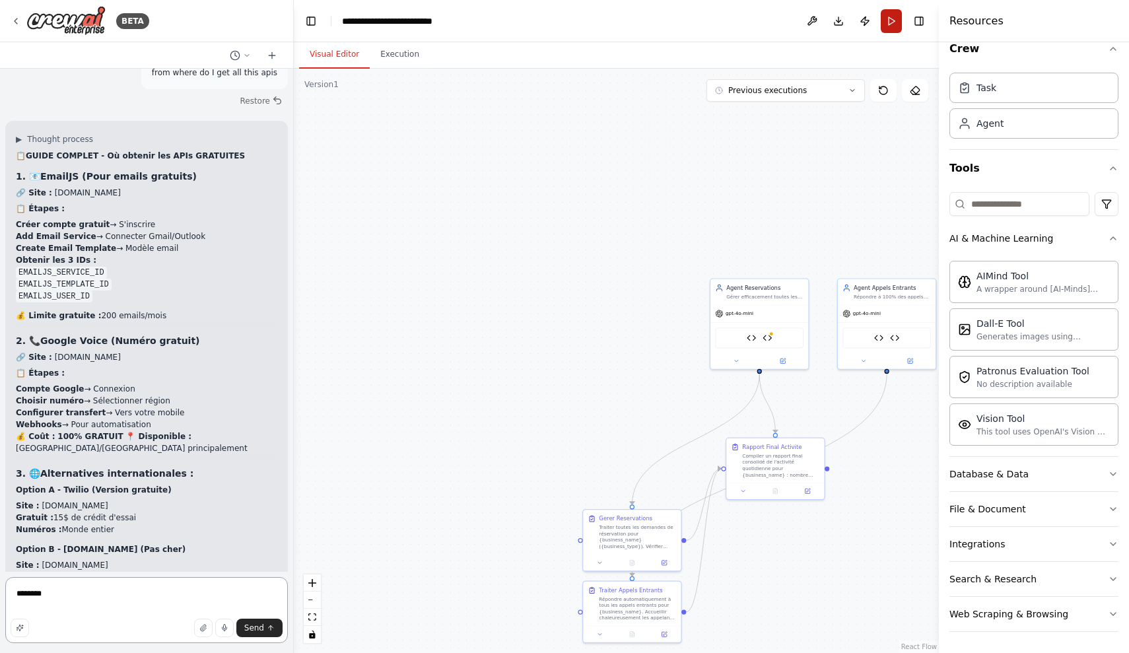
type textarea "*******"
click at [893, 22] on button "Run" at bounding box center [891, 21] width 21 height 24
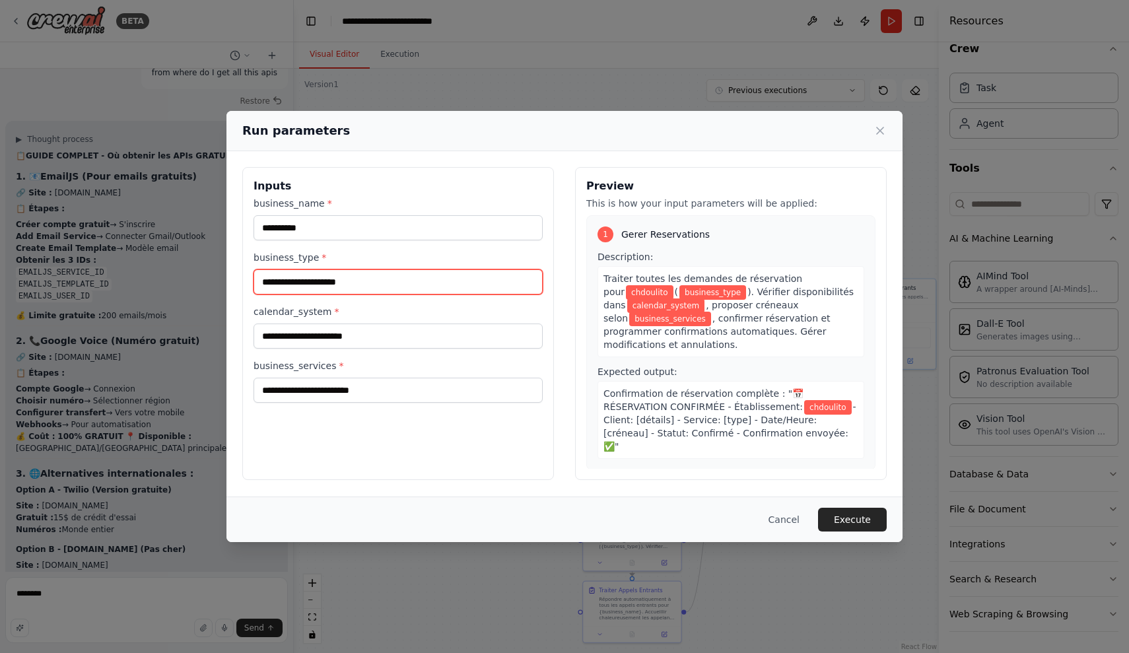
click at [347, 273] on input "business_type *" at bounding box center [398, 281] width 289 height 25
type input "**********"
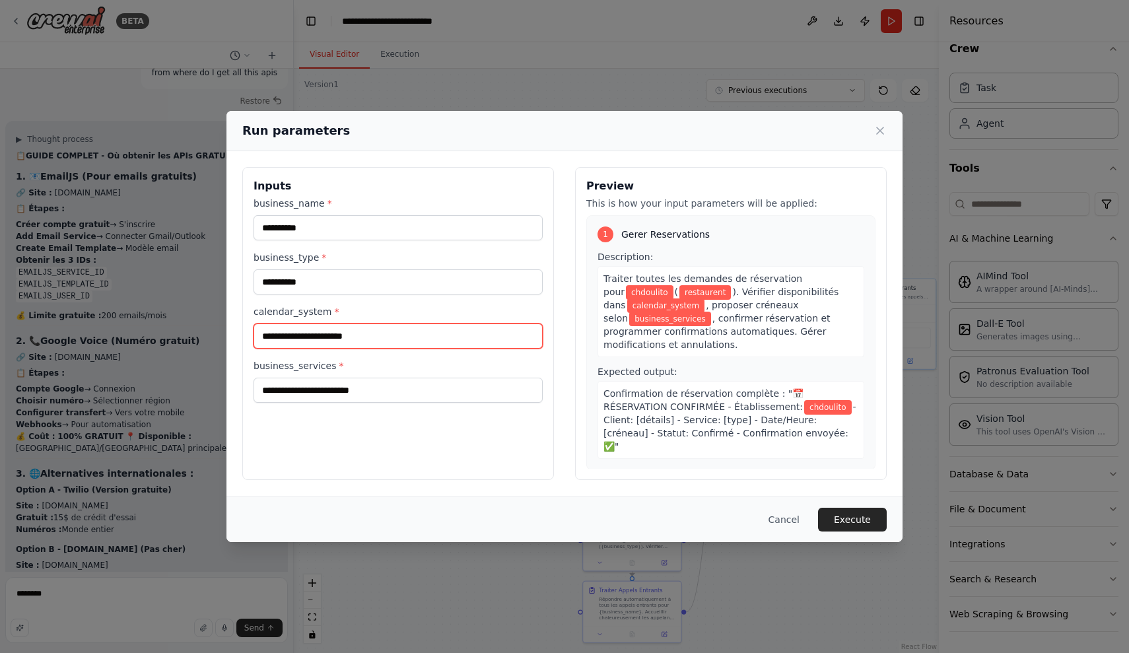
click at [349, 331] on input "calendar_system *" at bounding box center [398, 336] width 289 height 25
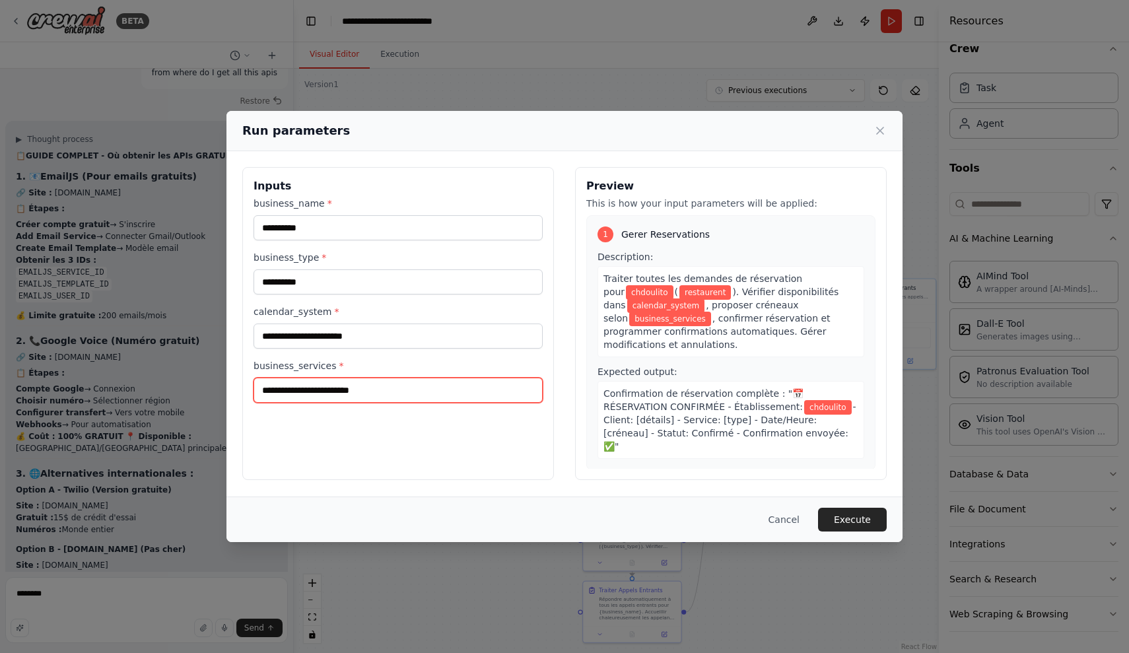
click at [349, 400] on input "business_services *" at bounding box center [398, 390] width 289 height 25
type input "**********"
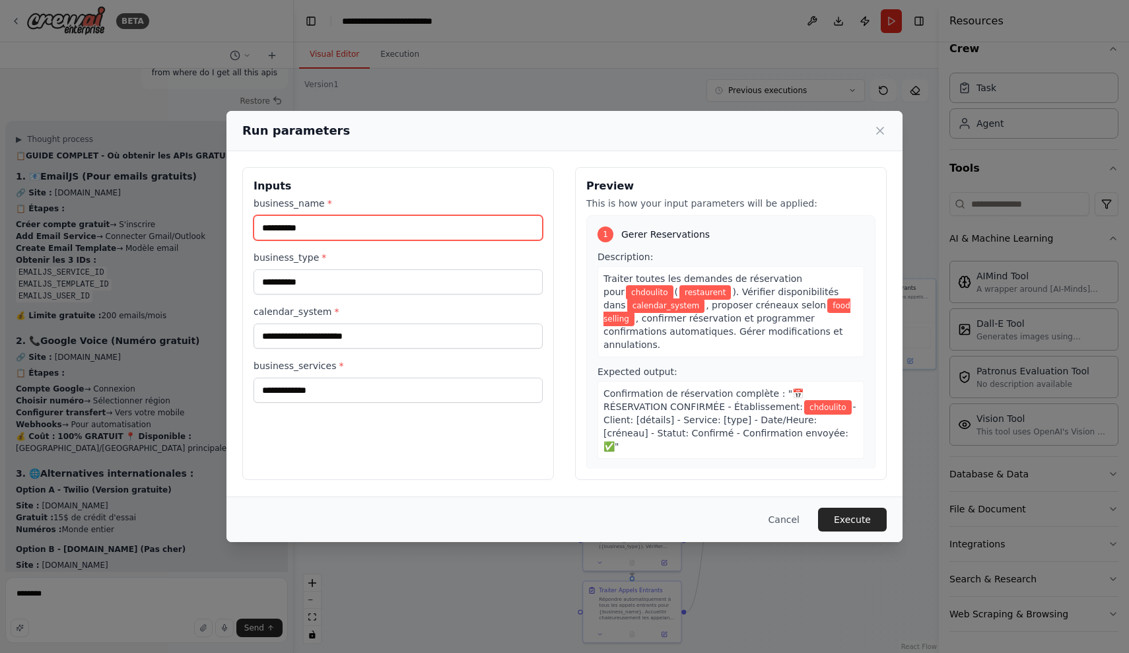
click at [323, 221] on input "*********" at bounding box center [398, 227] width 289 height 25
click at [287, 240] on input "*********" at bounding box center [398, 227] width 289 height 25
type input "*"
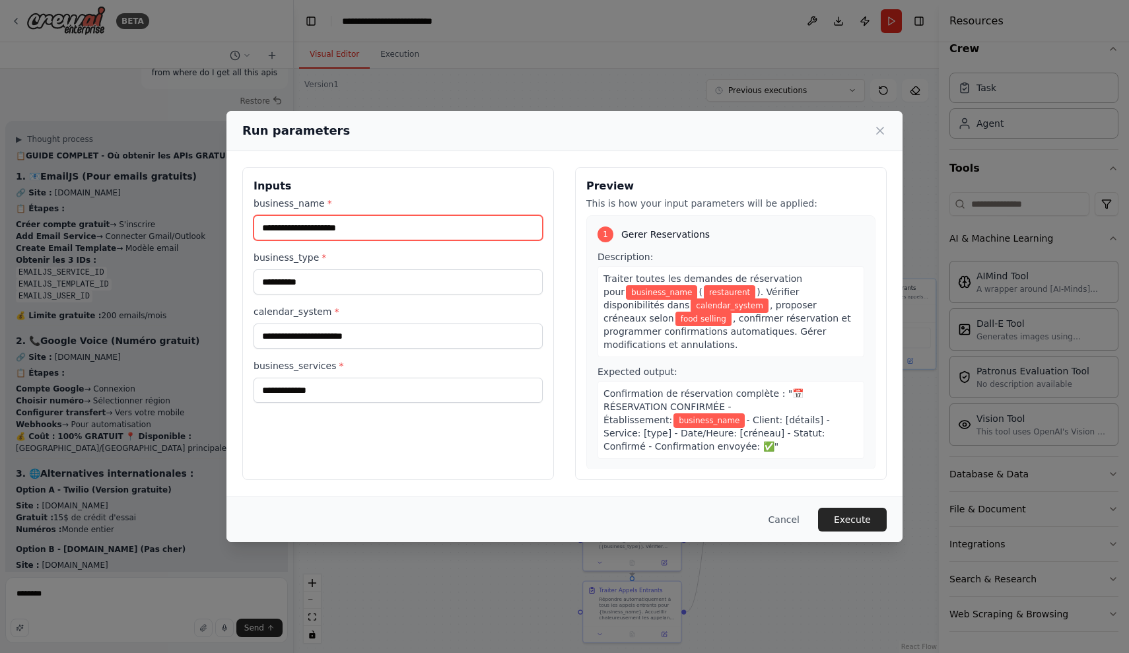
type input "*"
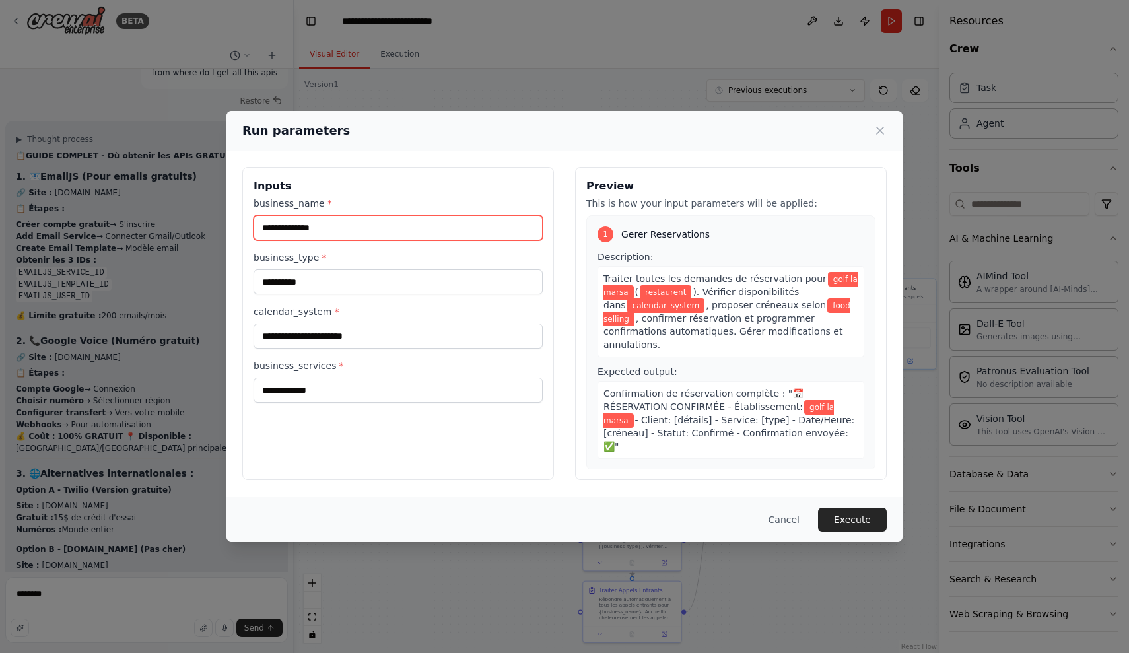
type input "**********"
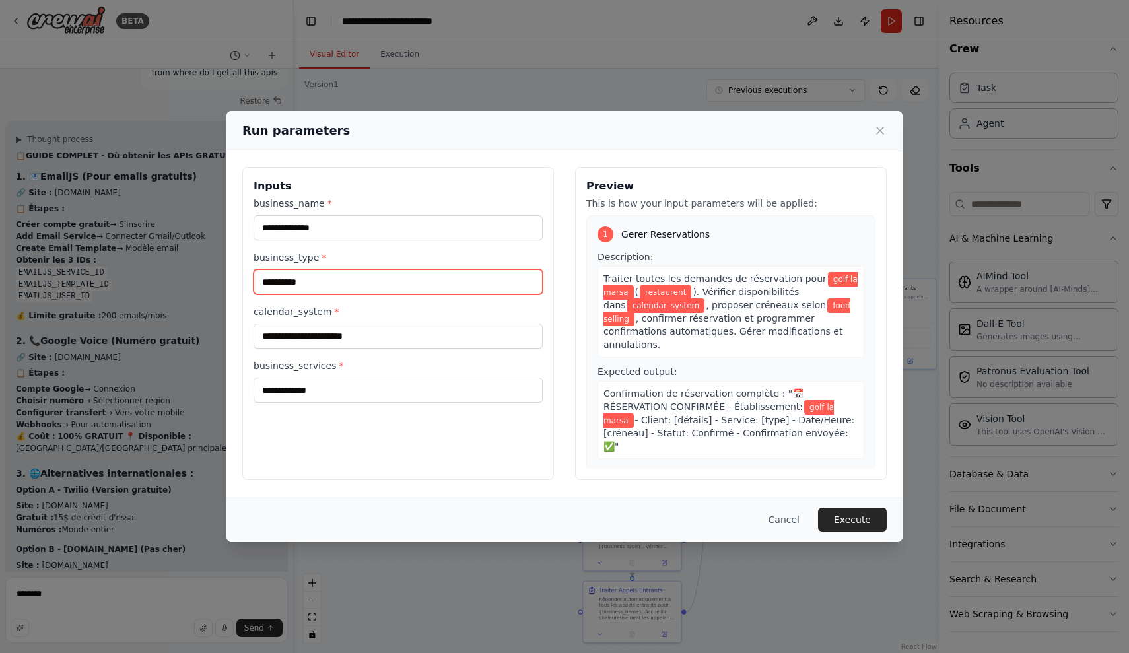
click at [321, 289] on input "**********" at bounding box center [398, 281] width 289 height 25
type input "**********"
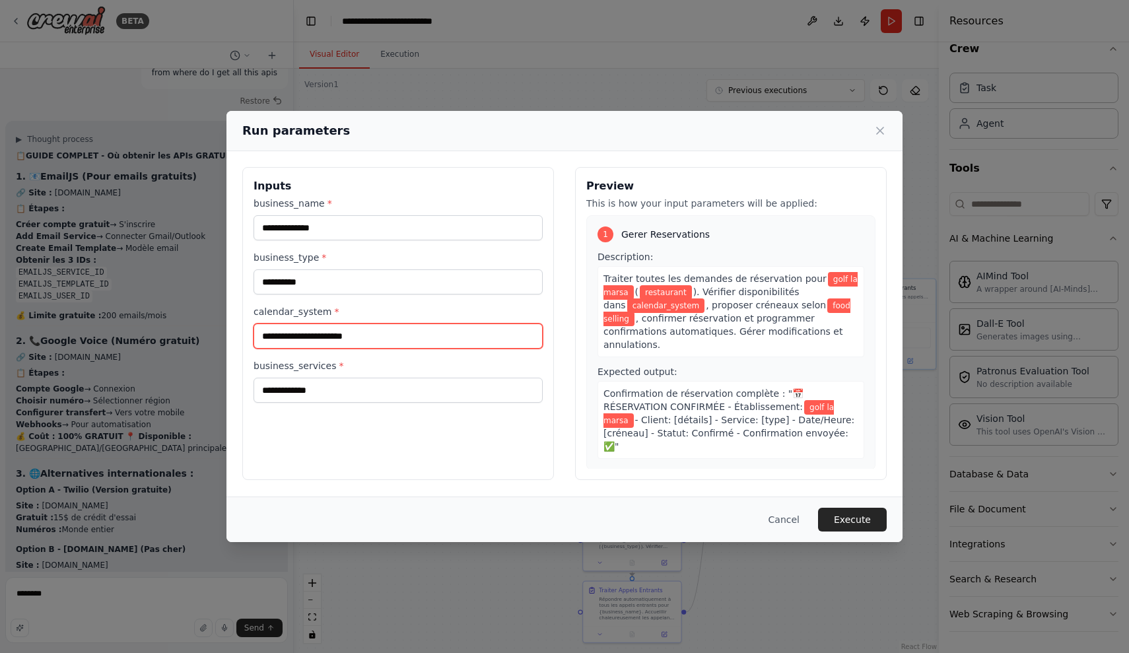
click at [492, 349] on input "calendar_system *" at bounding box center [398, 336] width 289 height 25
click at [868, 512] on button "Execute" at bounding box center [852, 520] width 69 height 24
click at [452, 340] on input "calendar_system *" at bounding box center [398, 336] width 289 height 25
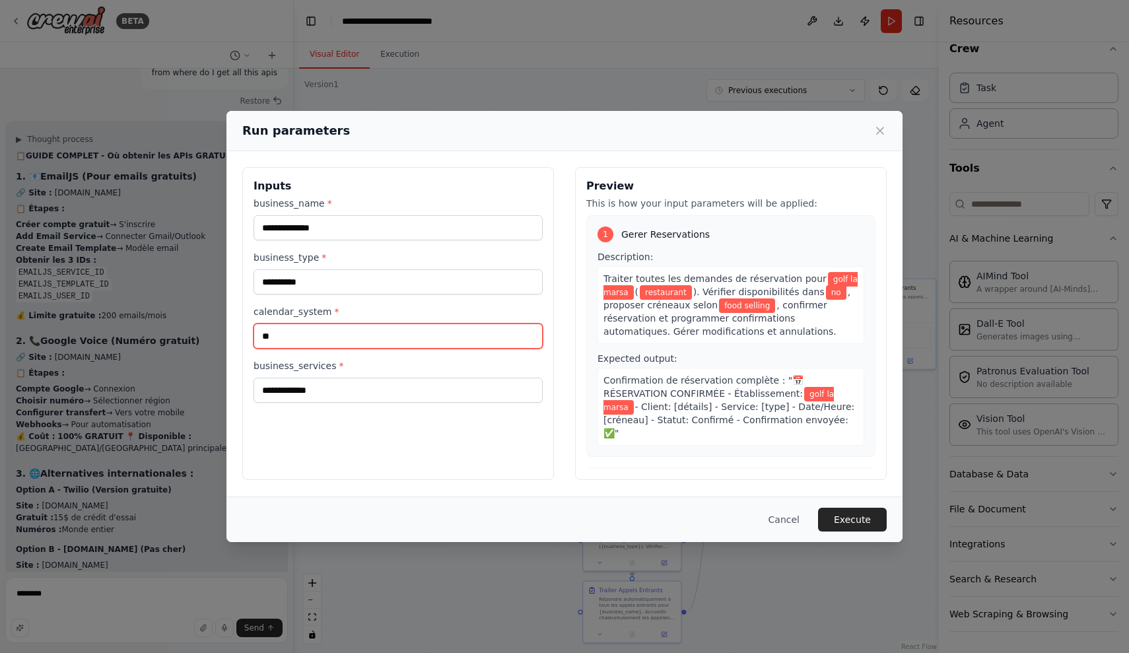
type input "*"
type input "*****"
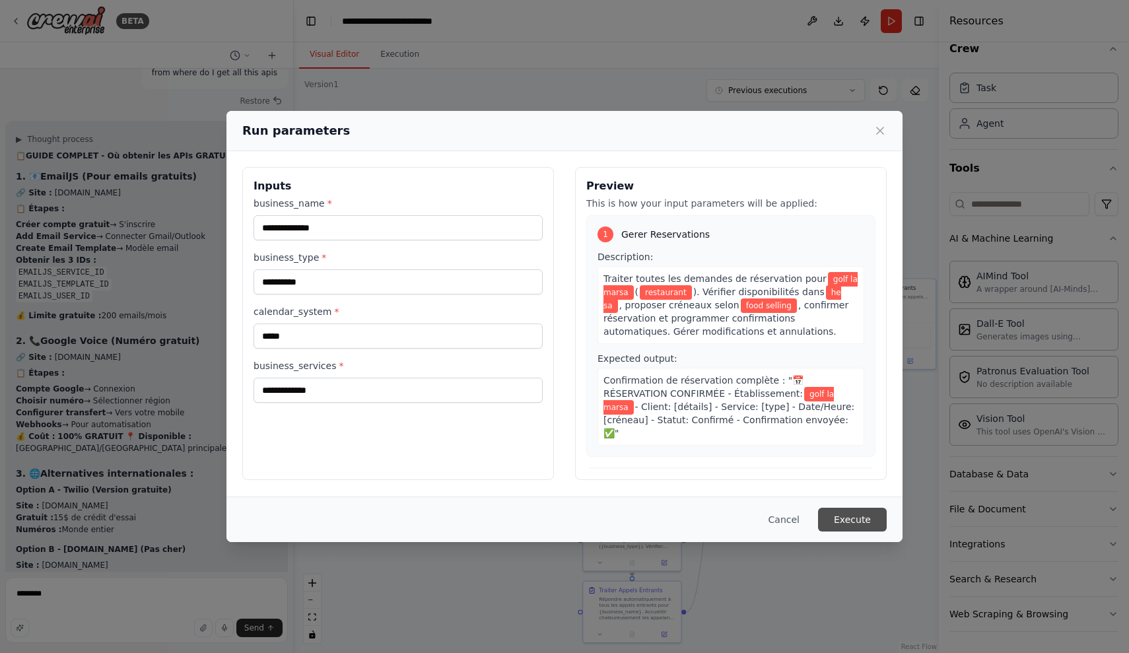
click at [850, 511] on button "Execute" at bounding box center [852, 520] width 69 height 24
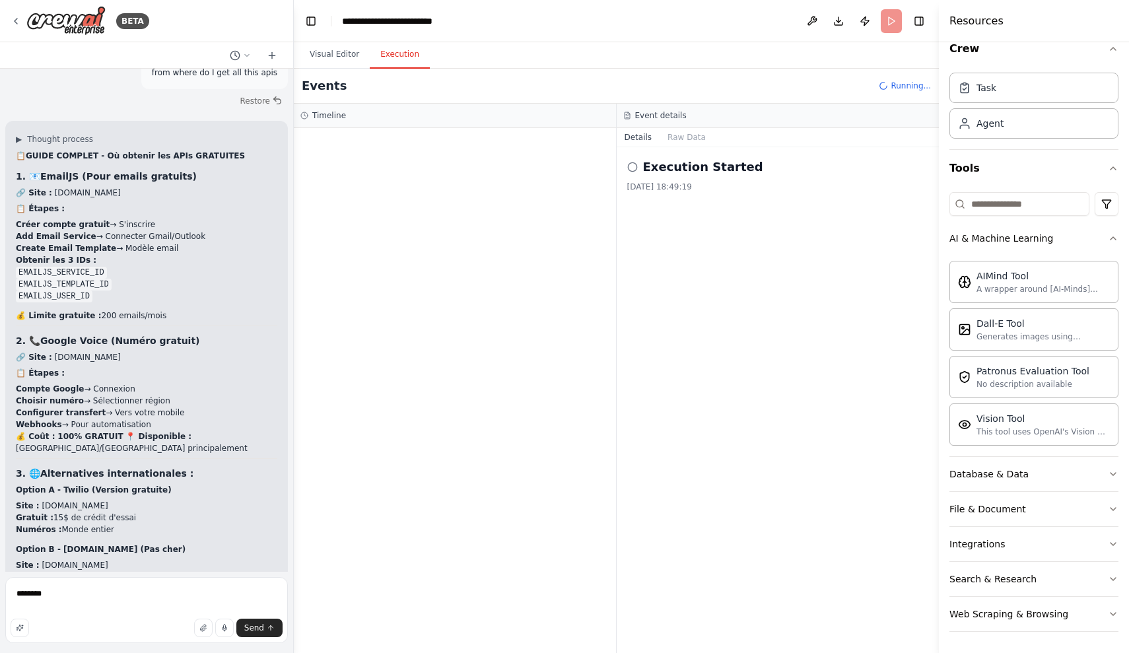
scroll to position [0, 0]
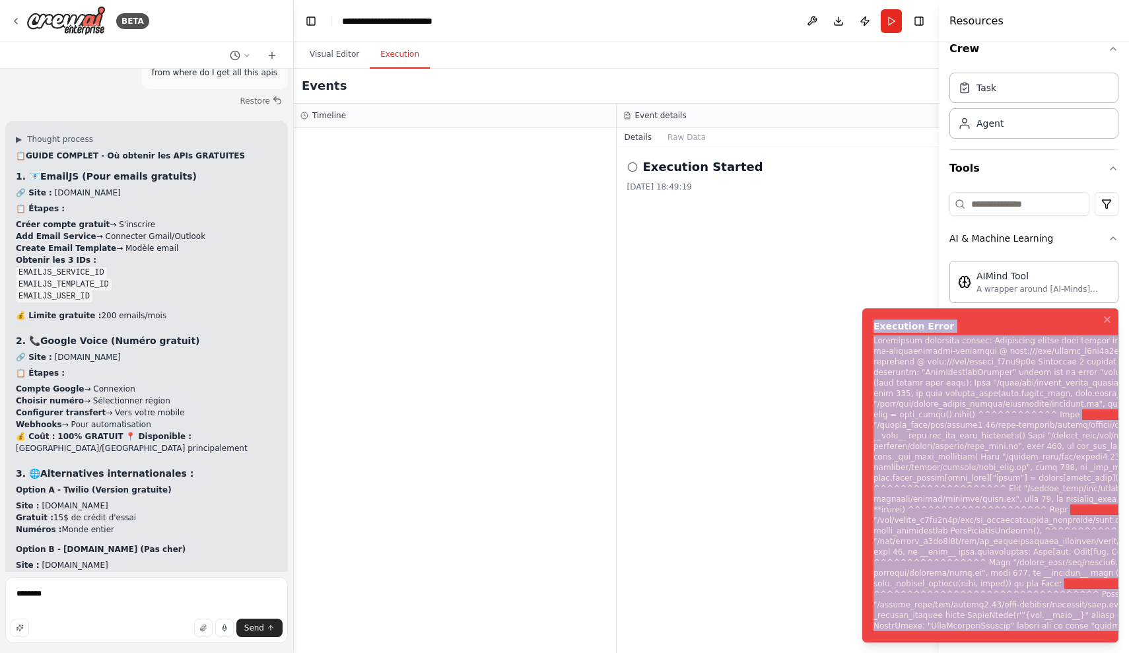
drag, startPoint x: 873, startPoint y: 333, endPoint x: 944, endPoint y: 648, distance: 322.9
click at [944, 648] on ol "Execution Error" at bounding box center [990, 475] width 277 height 355
copy div "Execution Error Subprocess execution failed: Subprocess failed with return code…"
click at [184, 604] on textarea "*******" at bounding box center [146, 610] width 283 height 66
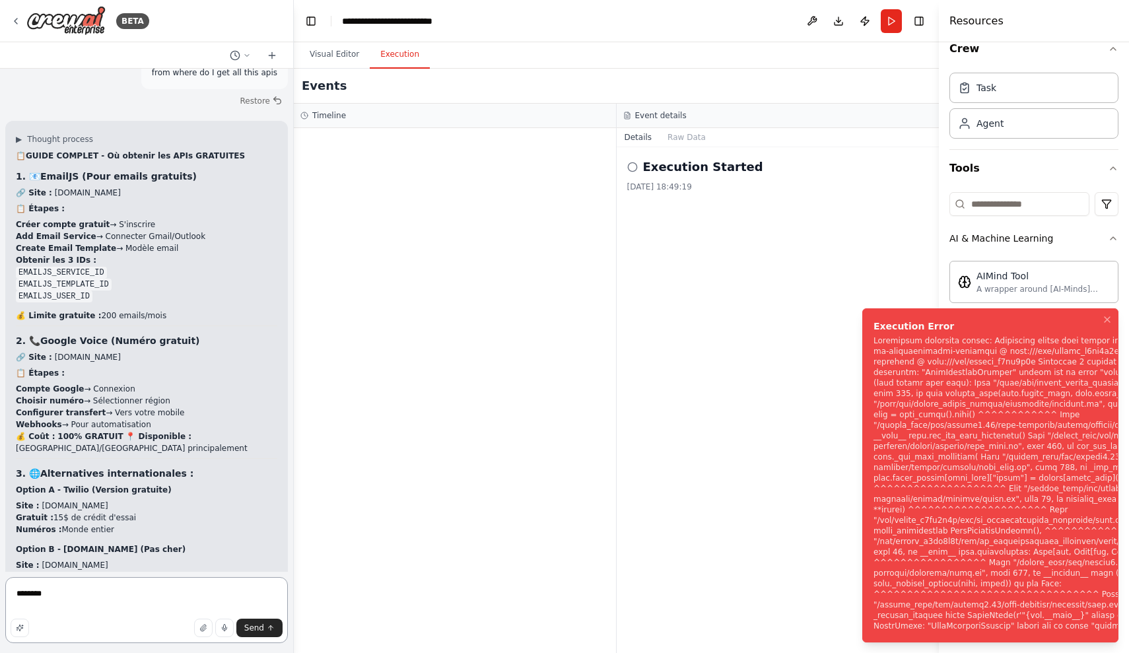
paste textarea "**********"
type textarea "**********"
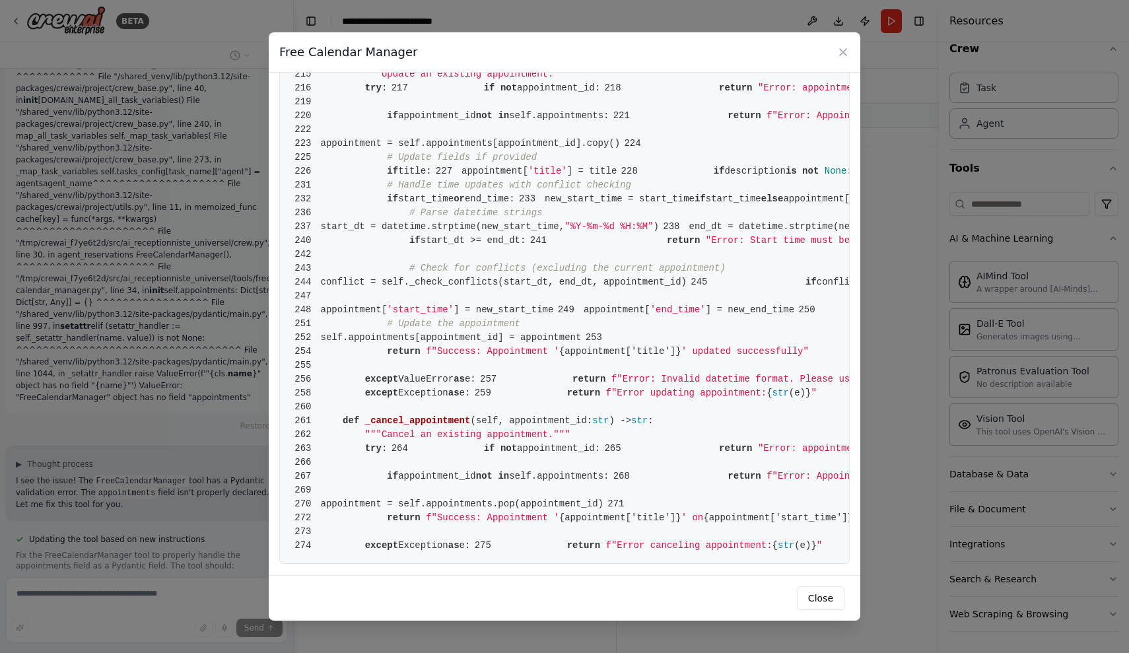
click at [935, 219] on div "Free Calendar Manager 1 from crewai.tools import BaseTool 2 from pydantic impor…" at bounding box center [564, 326] width 1129 height 653
click at [843, 55] on icon at bounding box center [842, 52] width 13 height 13
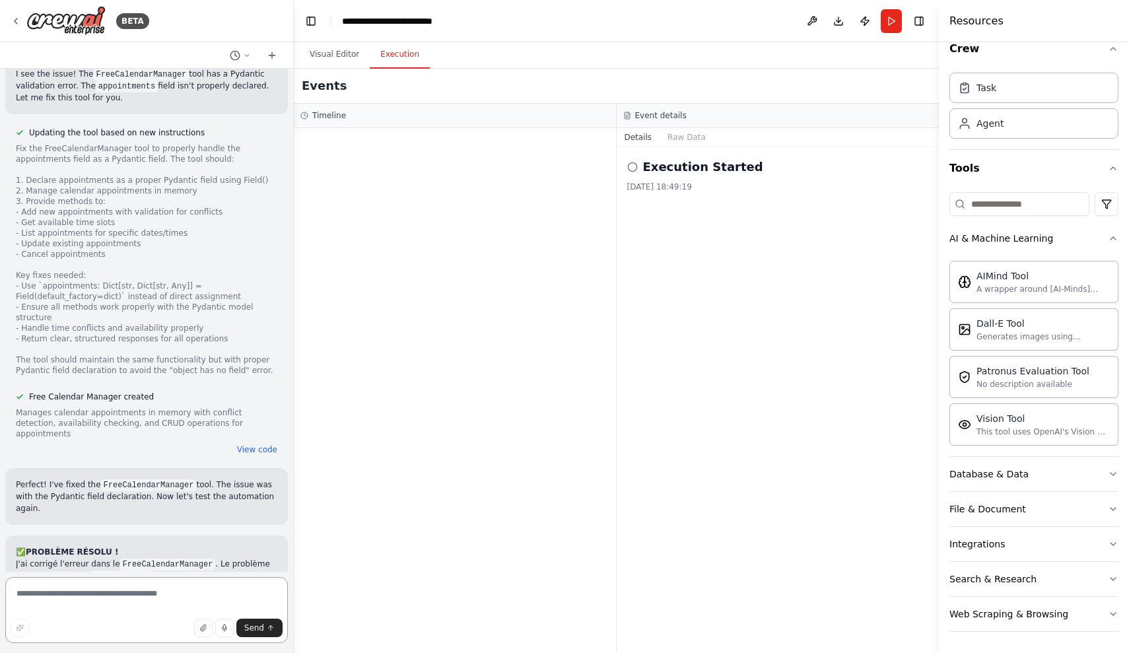
scroll to position [13674, 0]
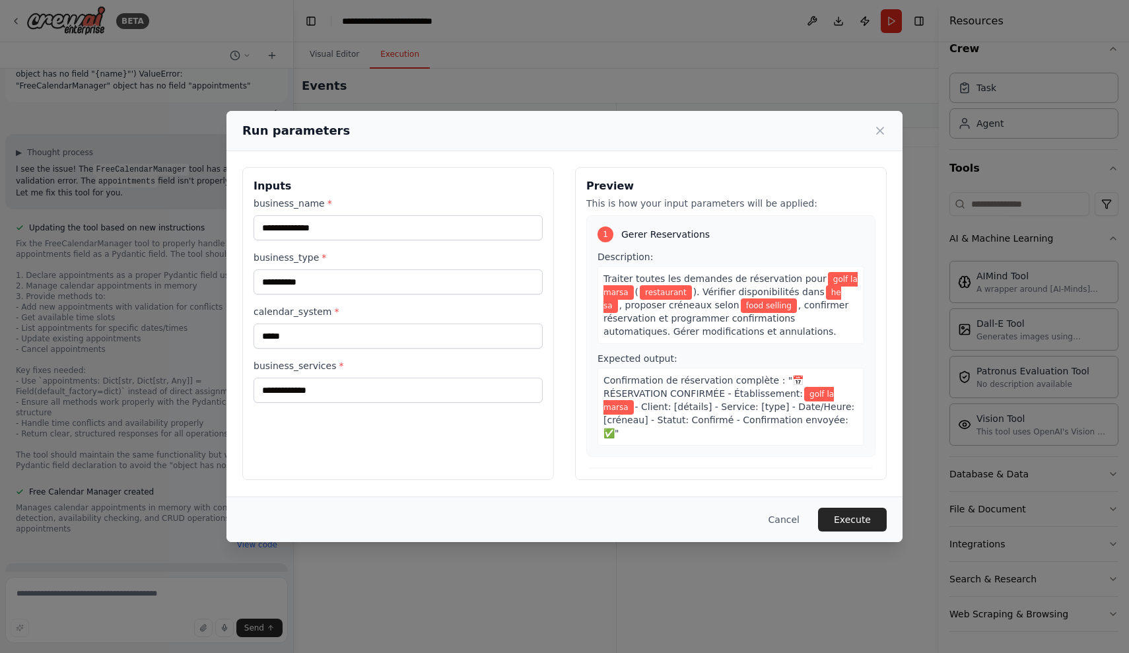
click at [891, 518] on div "Cancel Execute" at bounding box center [564, 519] width 676 height 46
click at [872, 518] on button "Execute" at bounding box center [852, 520] width 69 height 24
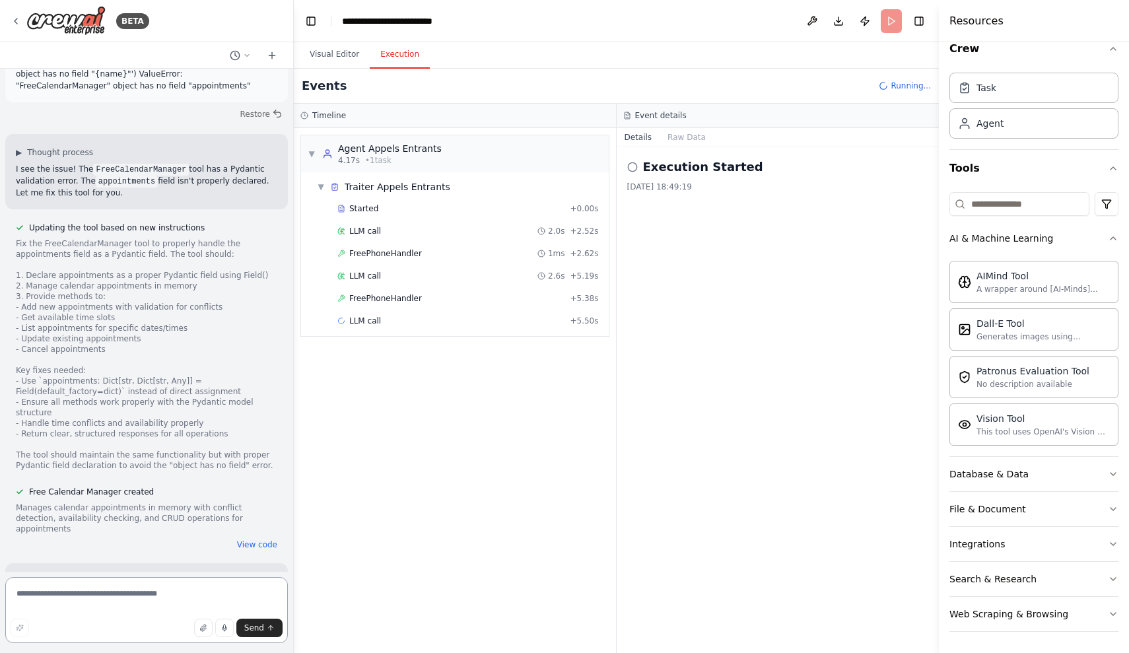
click at [141, 607] on textarea at bounding box center [146, 610] width 283 height 66
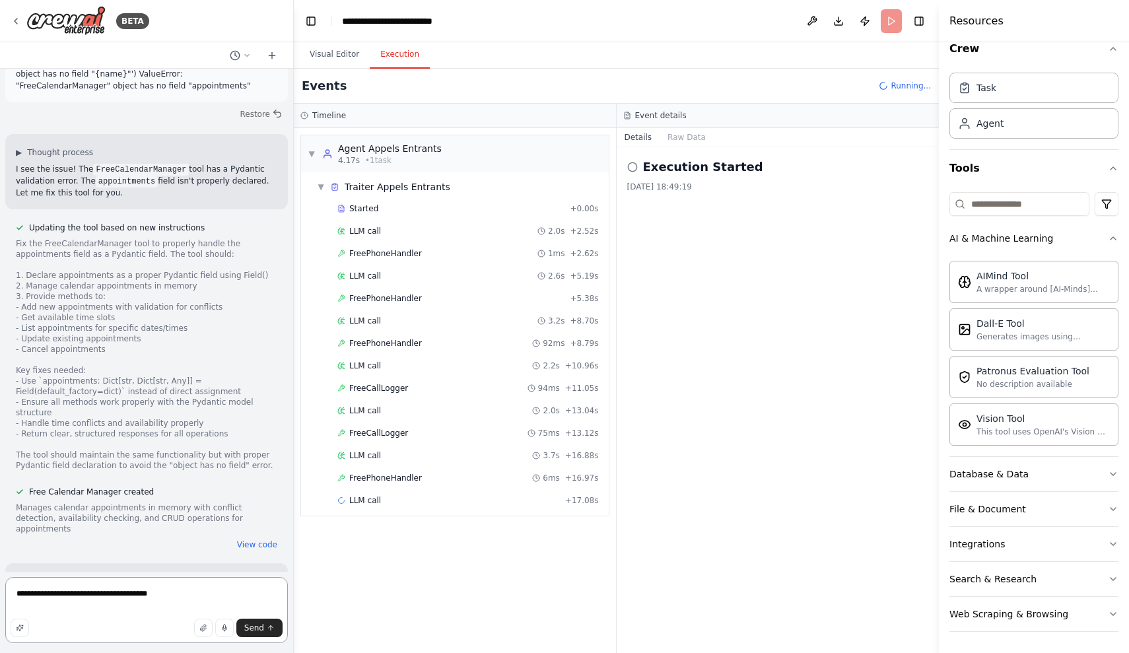
type textarea "**********"
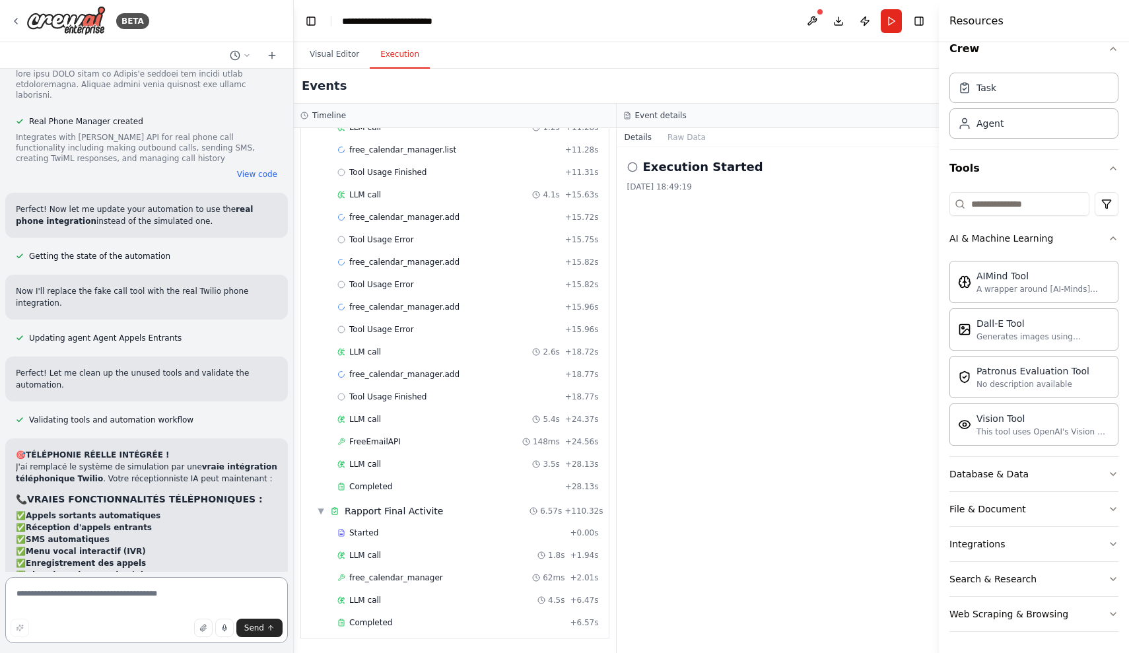
scroll to position [0, 0]
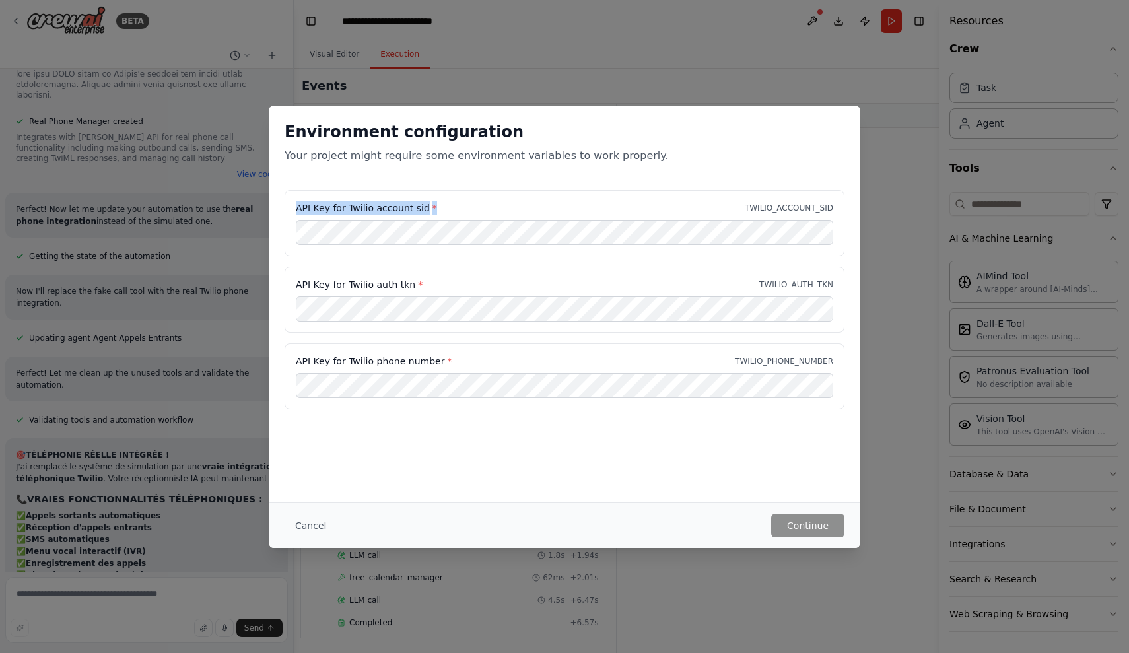
drag, startPoint x: 331, startPoint y: 204, endPoint x: 448, endPoint y: 205, distance: 116.2
click at [448, 205] on div "API Key for Twilio account sid * TWILIO_ACCOUNT_SID" at bounding box center [565, 223] width 560 height 66
copy label "API Key for Twilio account sid *"
drag, startPoint x: 300, startPoint y: 280, endPoint x: 427, endPoint y: 281, distance: 126.8
click at [427, 281] on div "API Key for Twilio auth tkn * TWILIO_AUTH_TKN" at bounding box center [564, 284] width 537 height 13
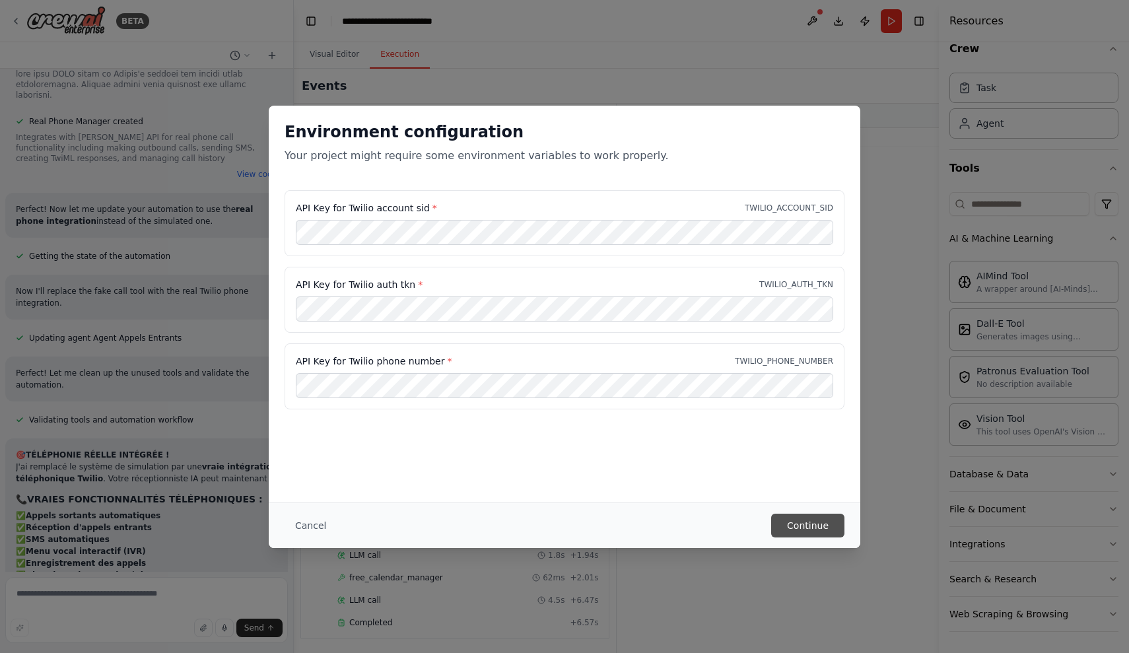
click at [798, 531] on button "Continue" at bounding box center [807, 526] width 73 height 24
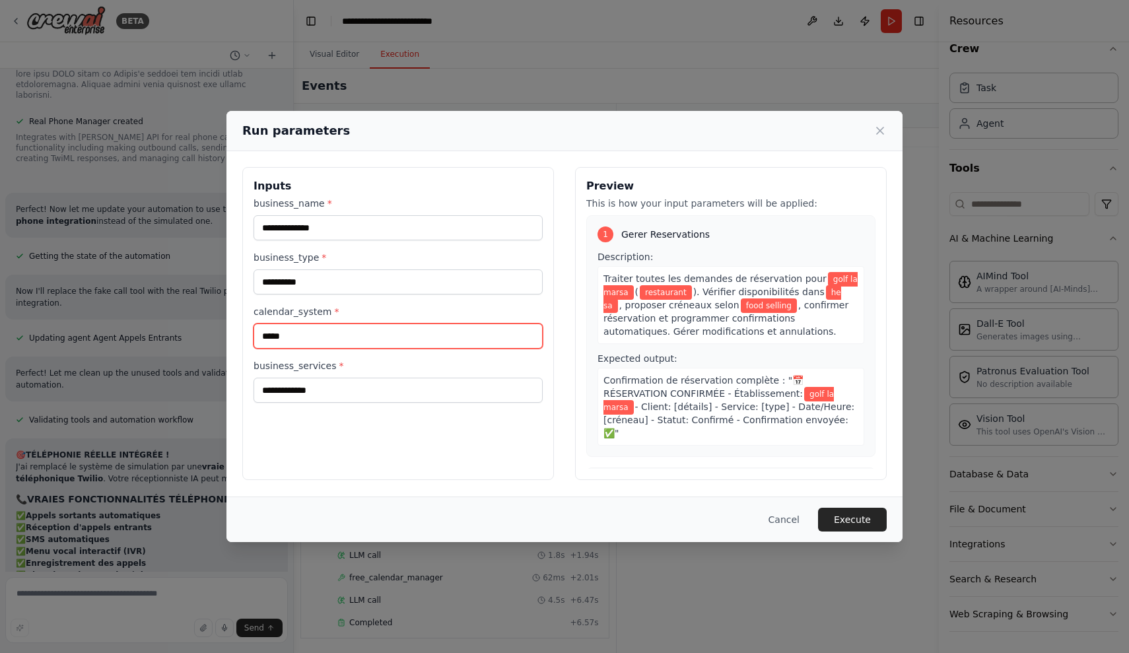
click at [324, 336] on input "*****" at bounding box center [398, 336] width 289 height 25
type input "*"
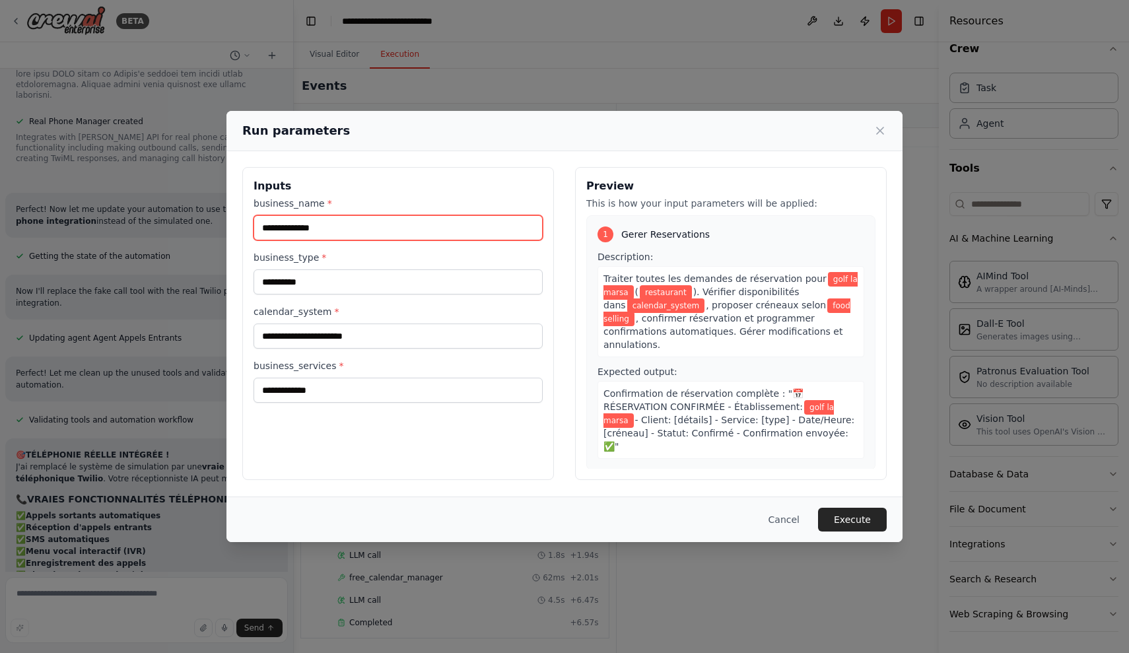
click at [377, 224] on input "**********" at bounding box center [398, 227] width 289 height 25
type input "*"
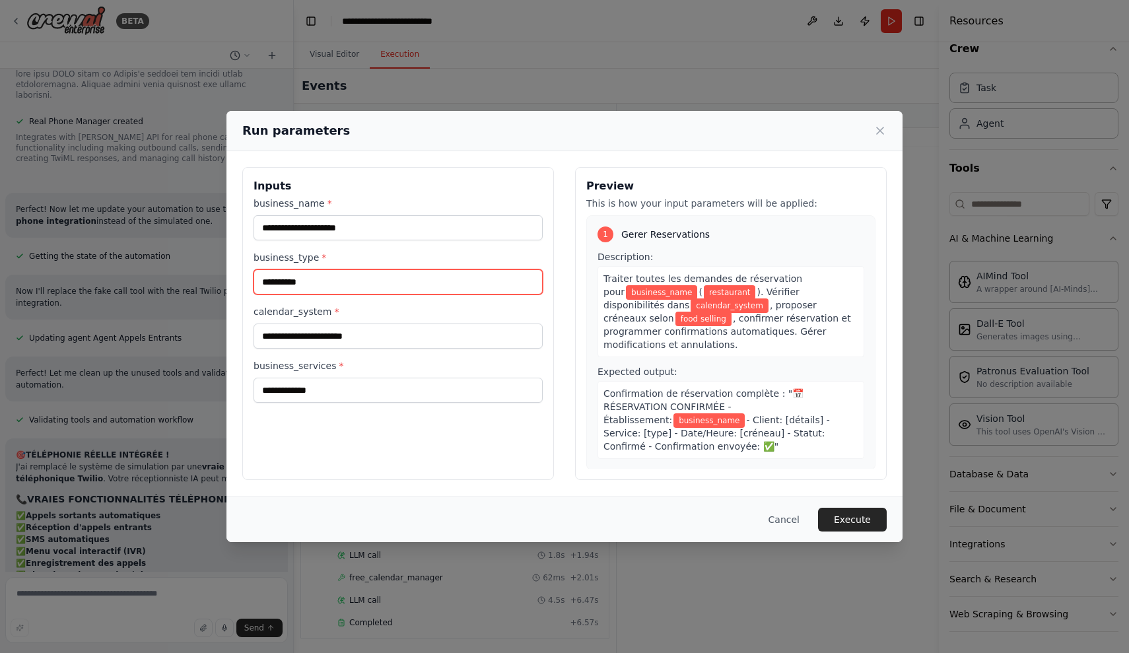
click at [376, 285] on input "**********" at bounding box center [398, 281] width 289 height 25
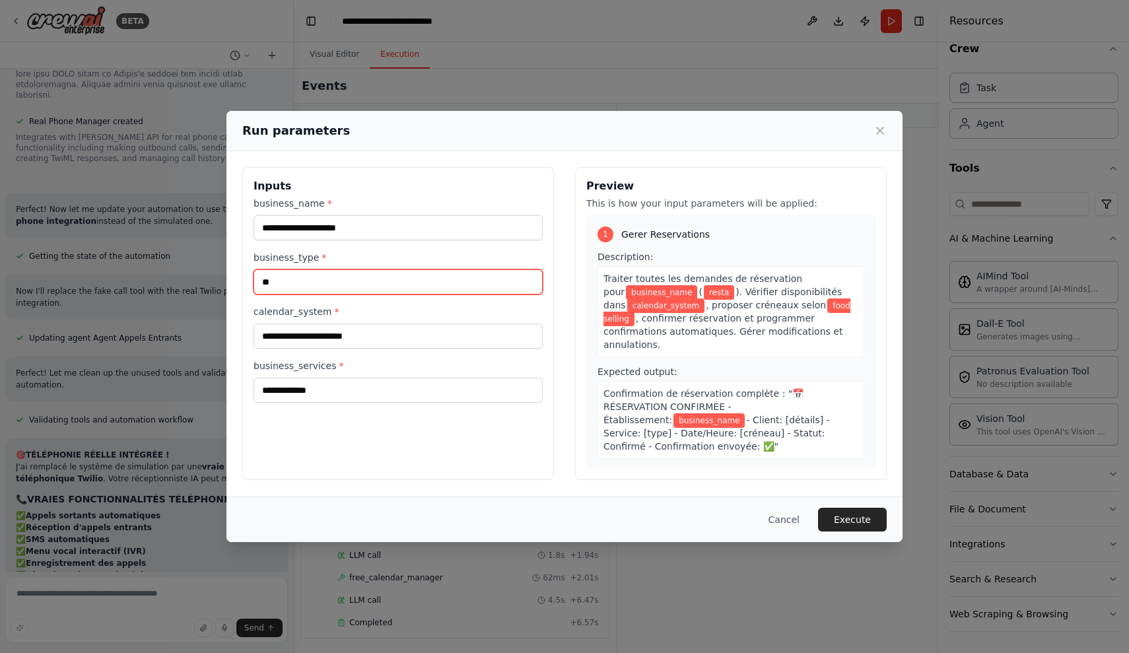
type input "*"
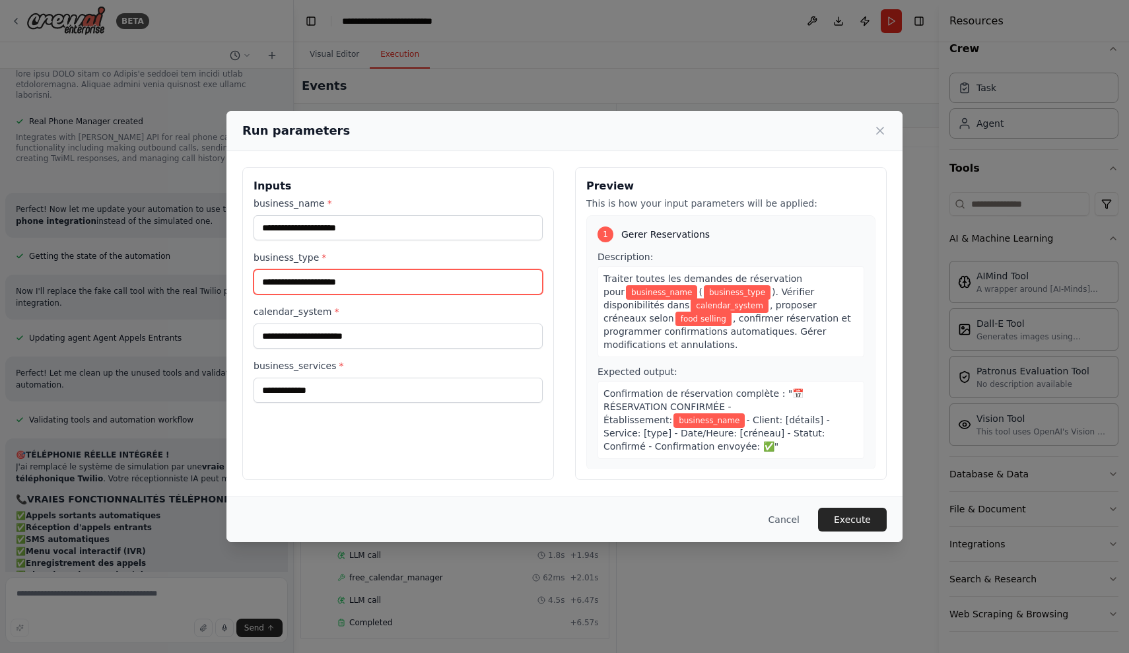
type input "*"
type input "**********"
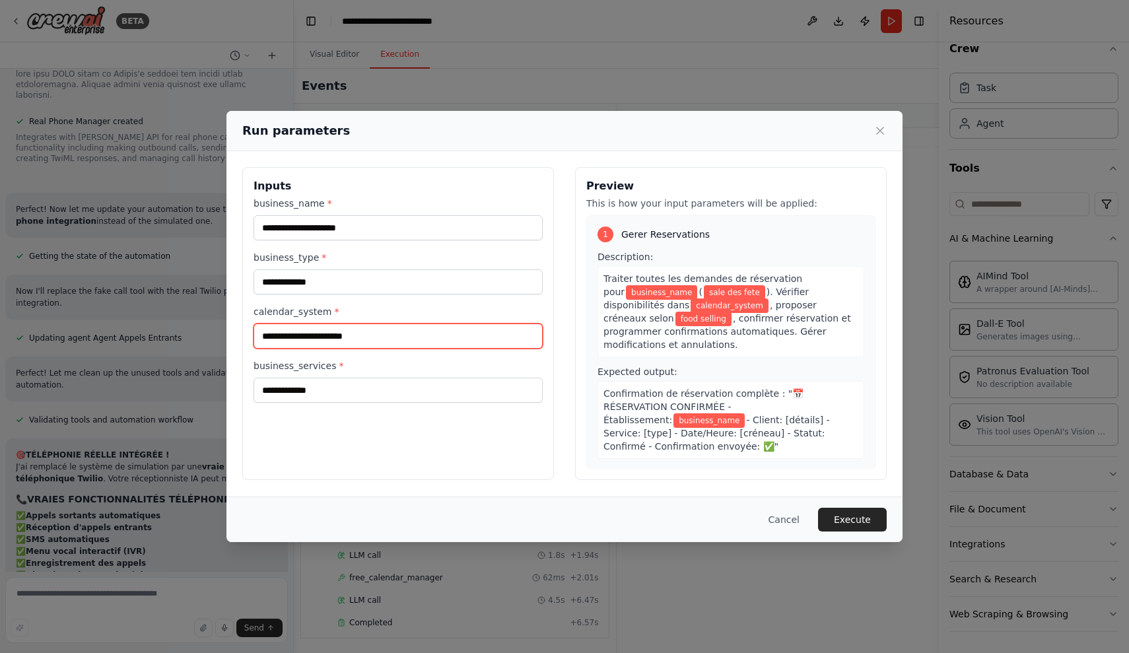
click at [408, 343] on input "calendar_system *" at bounding box center [398, 336] width 289 height 25
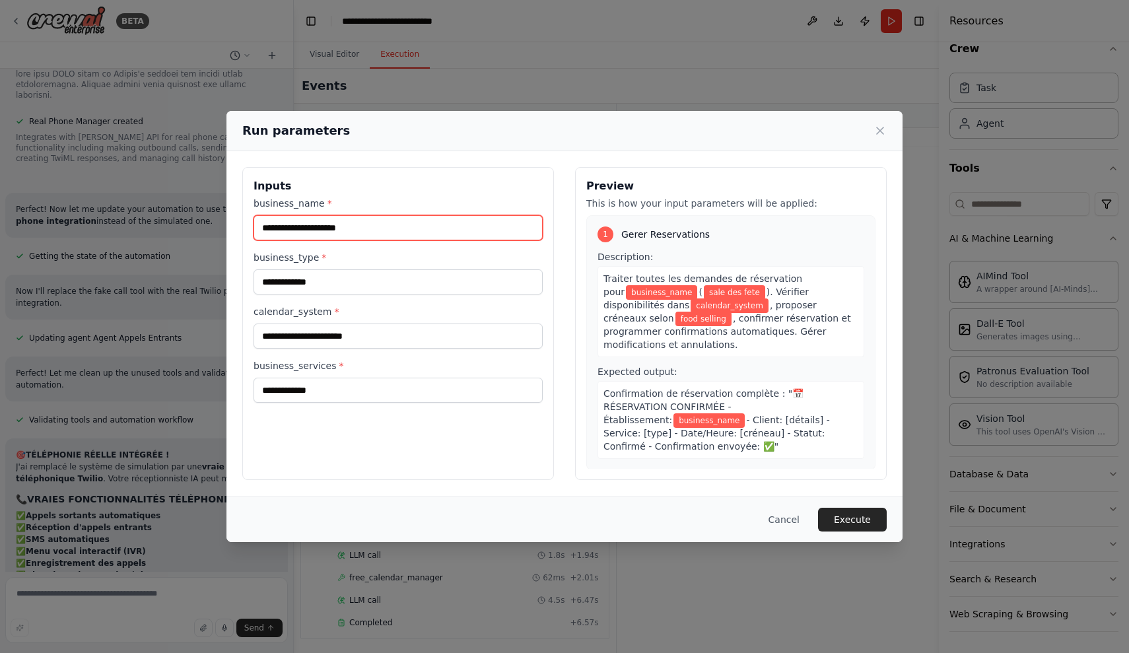
click at [335, 222] on input "business_name *" at bounding box center [398, 227] width 289 height 25
type input "**********"
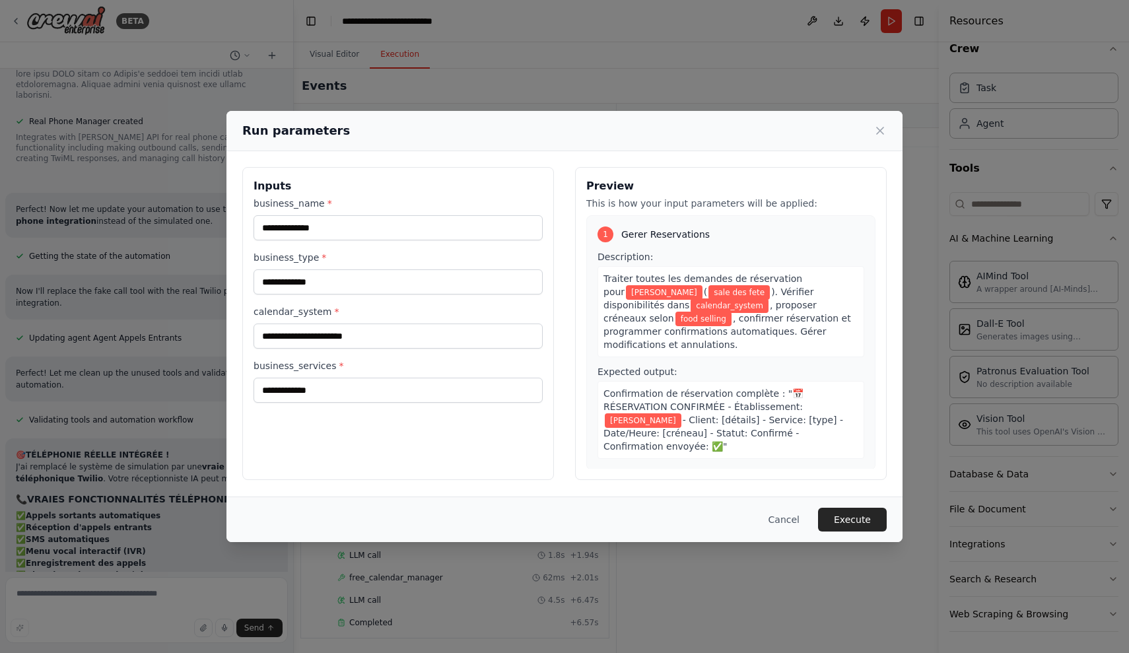
click at [343, 406] on div "**********" at bounding box center [398, 323] width 312 height 313
click at [343, 395] on input "**********" at bounding box center [398, 390] width 289 height 25
type input "*"
type input "**********"
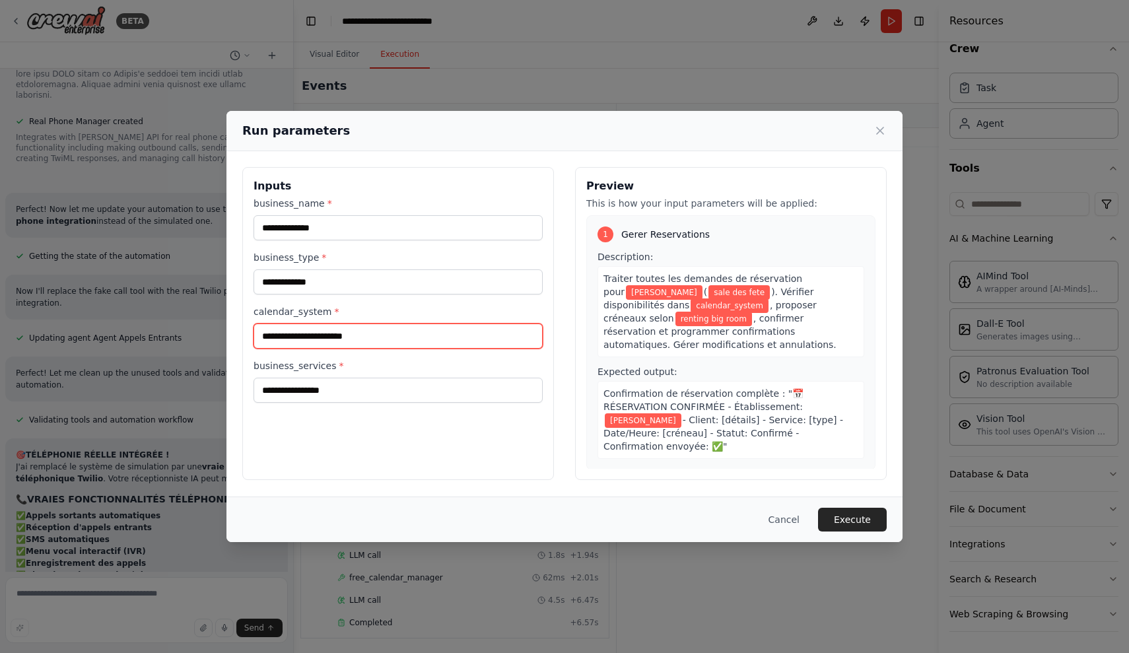
click at [357, 343] on input "calendar_system *" at bounding box center [398, 336] width 289 height 25
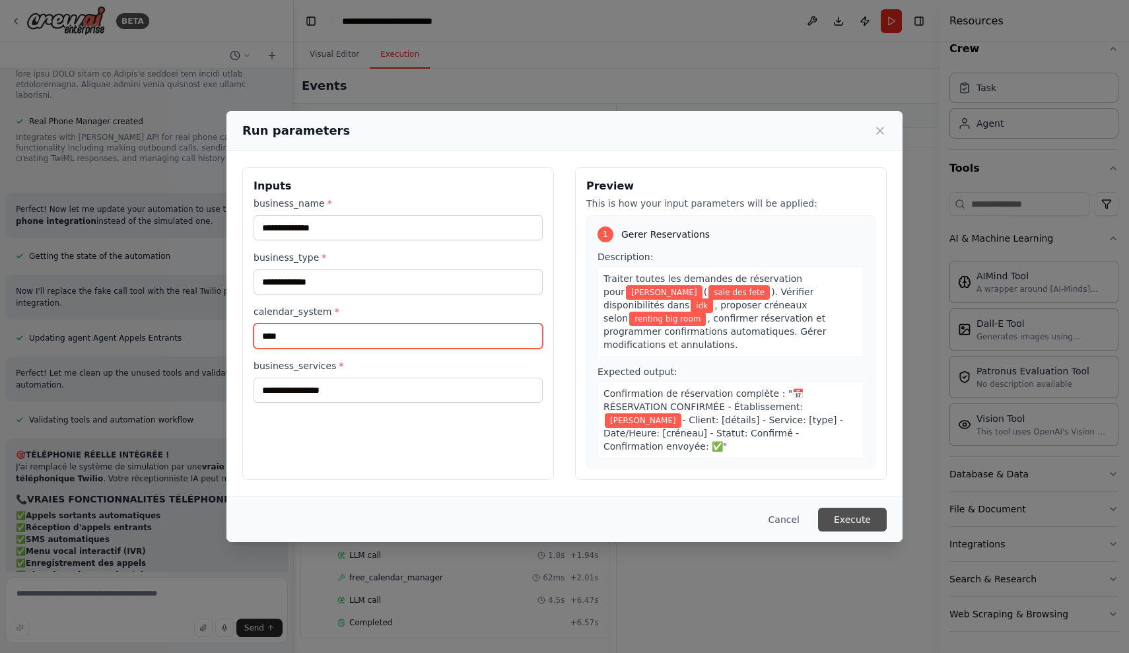
type input "***"
click at [835, 514] on button "Execute" at bounding box center [852, 520] width 69 height 24
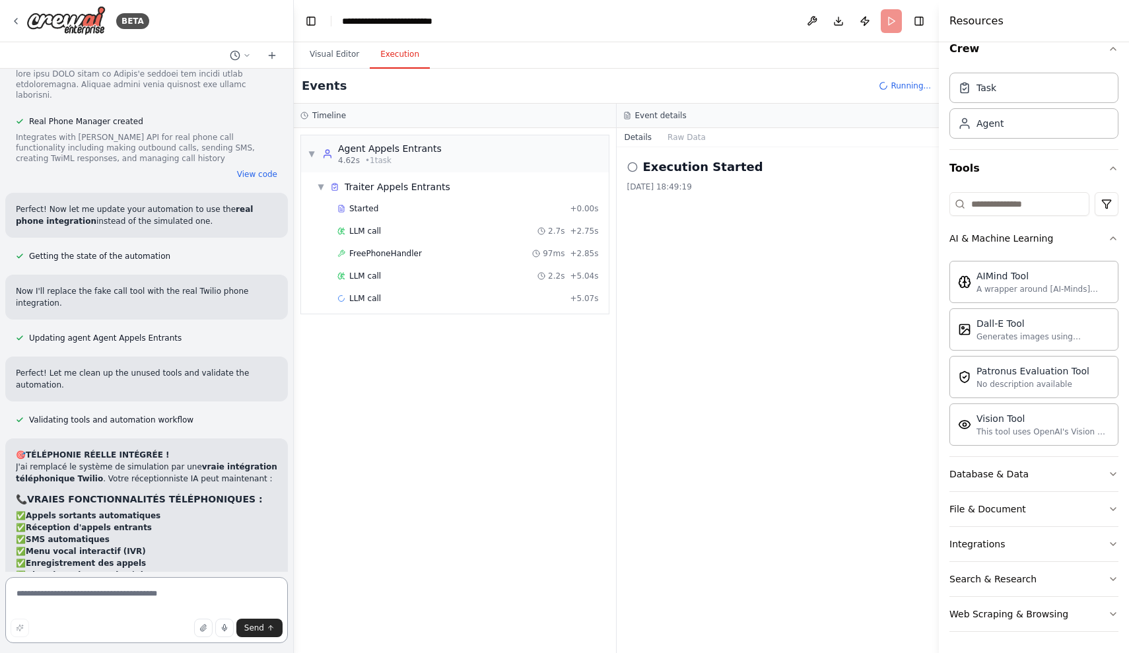
click at [79, 597] on textarea at bounding box center [146, 610] width 283 height 66
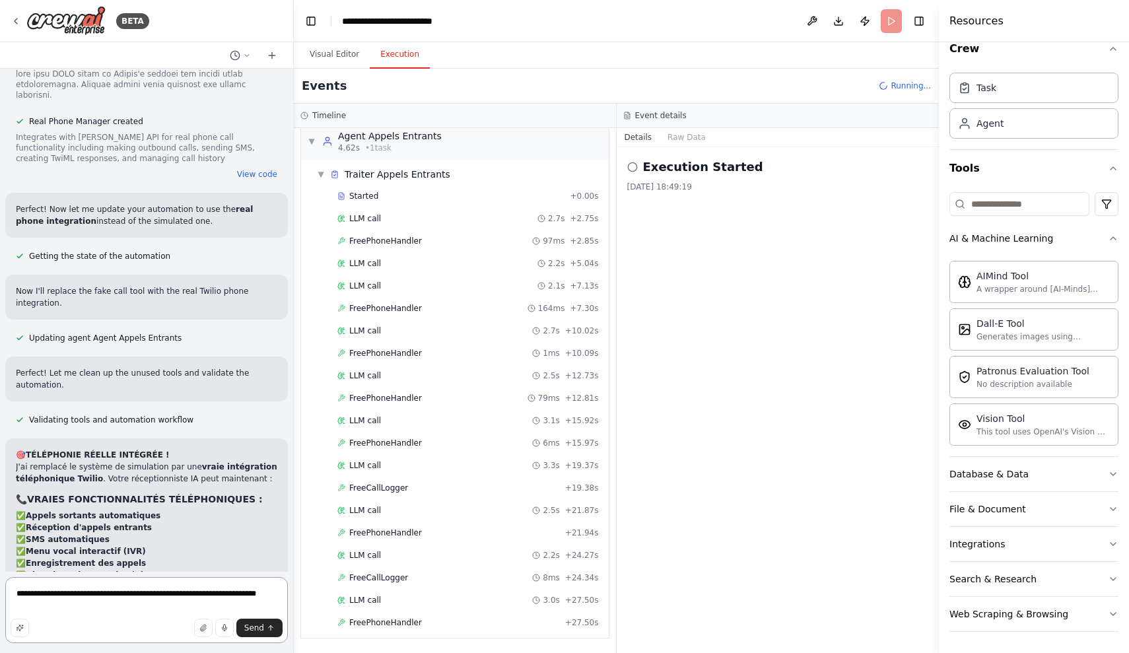
scroll to position [35, 0]
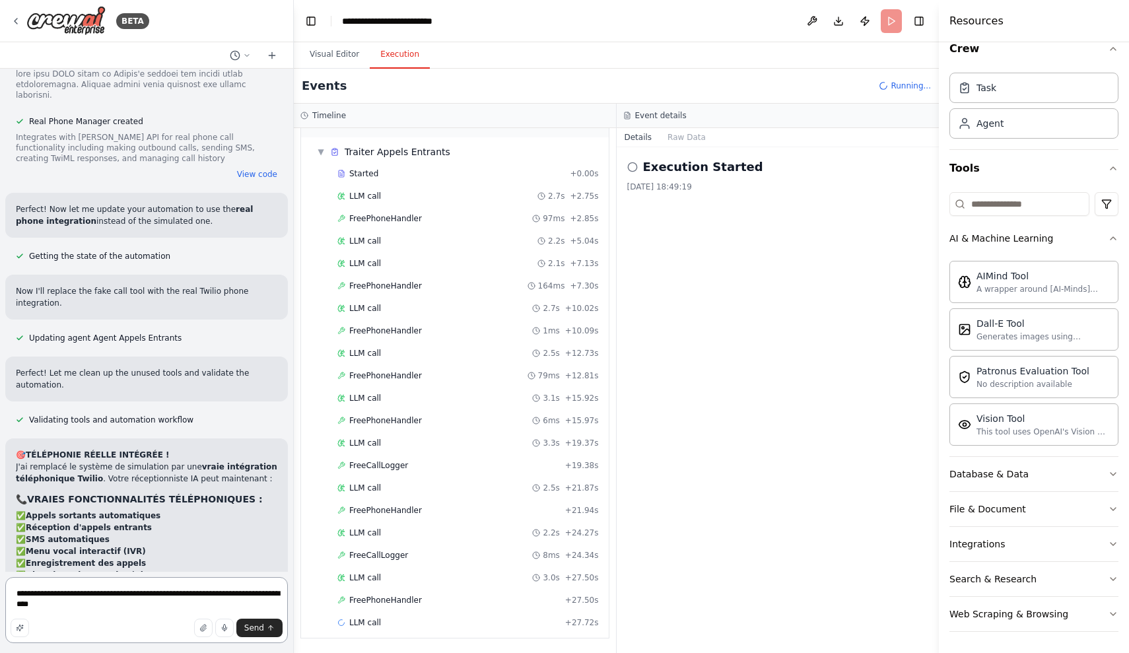
type textarea "**********"
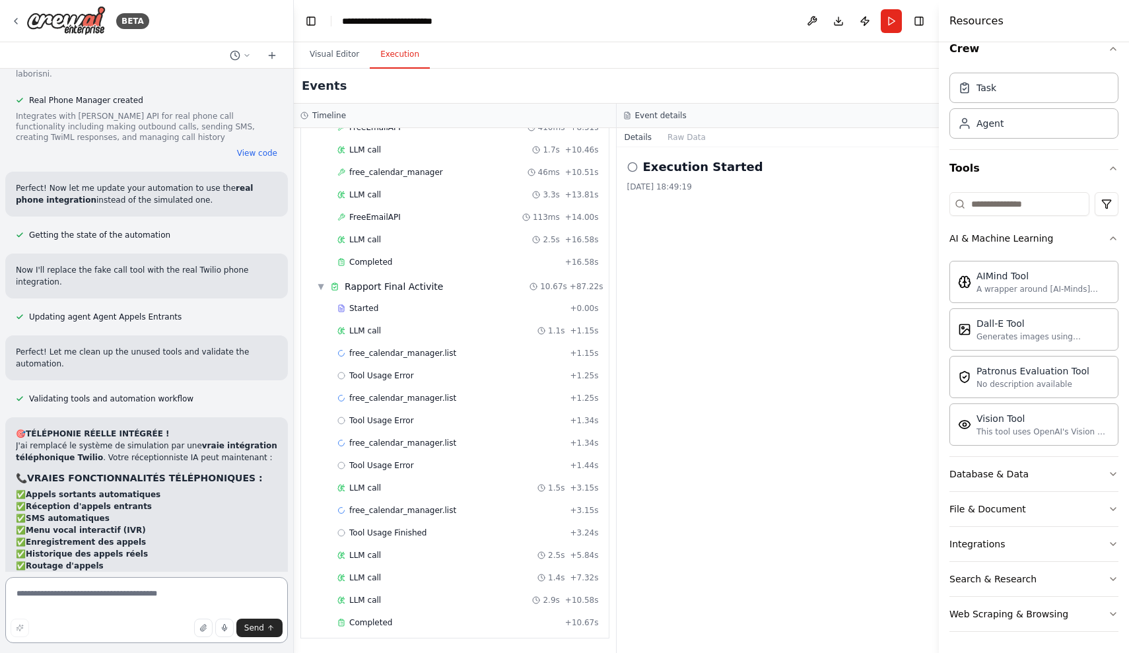
scroll to position [15795, 0]
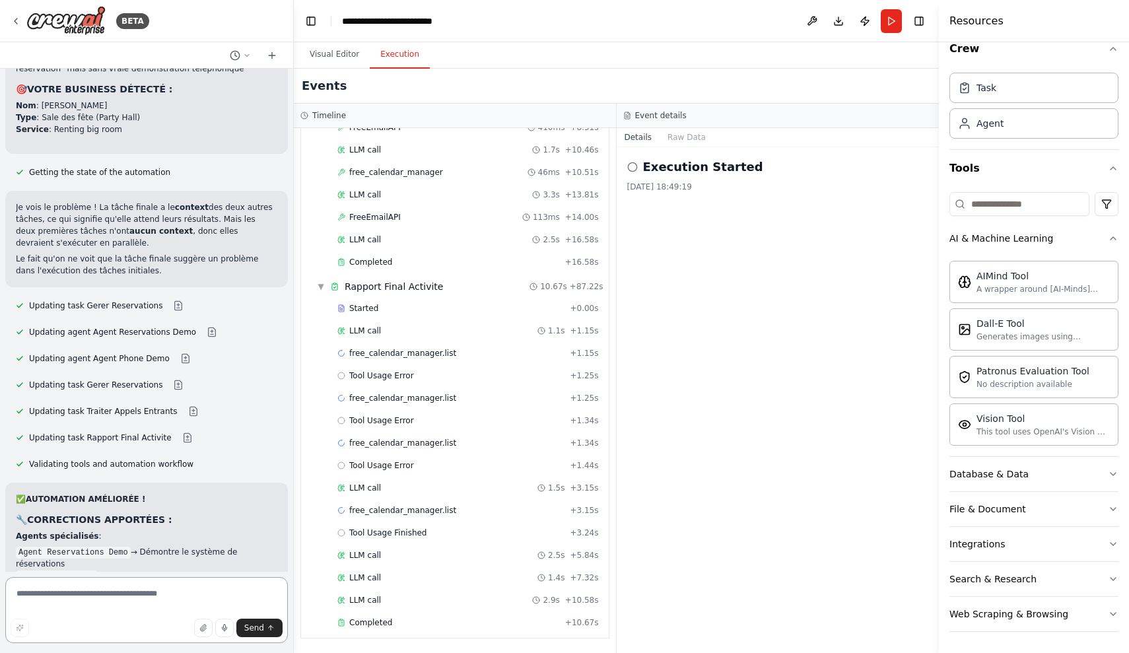
scroll to position [1256, 0]
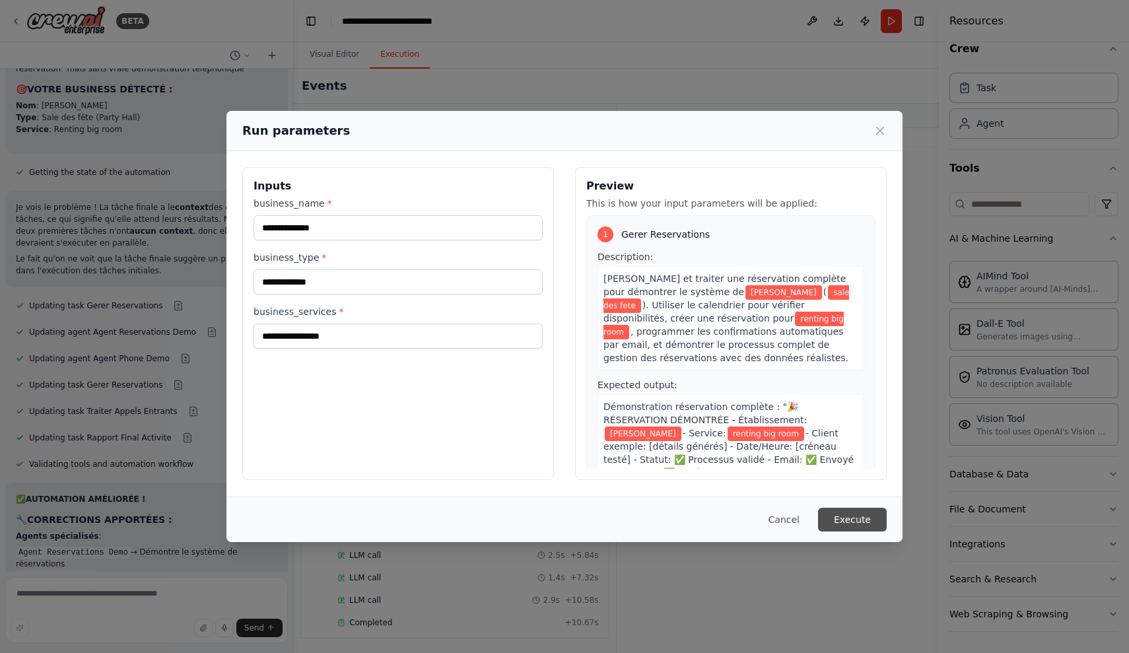
click at [837, 515] on button "Execute" at bounding box center [852, 520] width 69 height 24
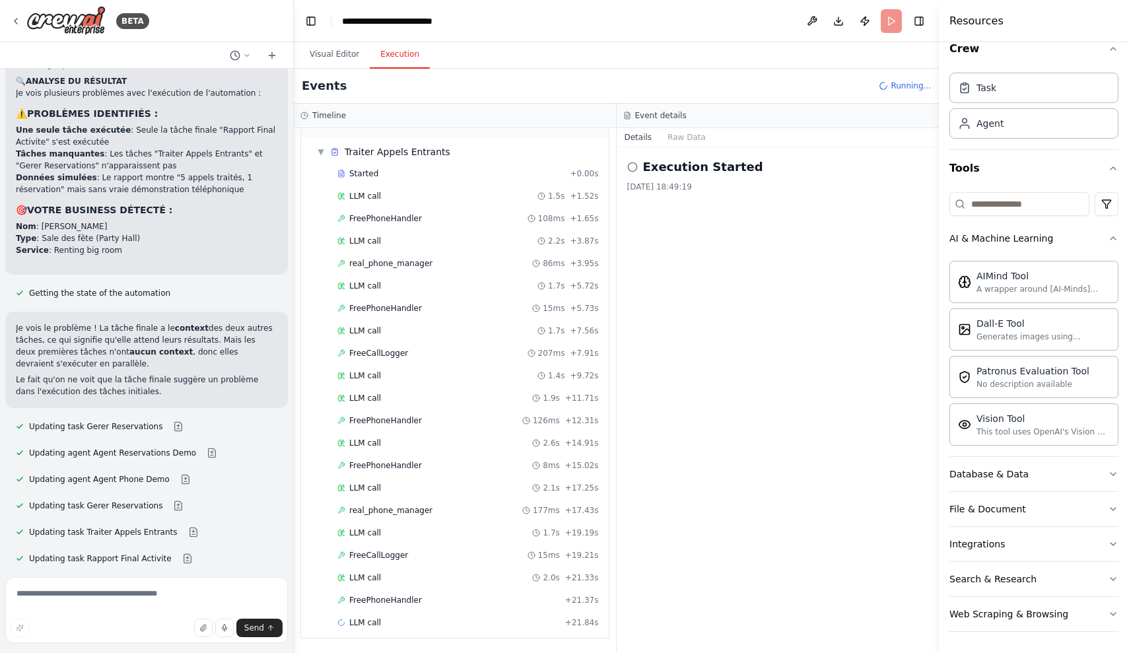
scroll to position [80, 0]
click at [94, 580] on textarea at bounding box center [146, 610] width 283 height 66
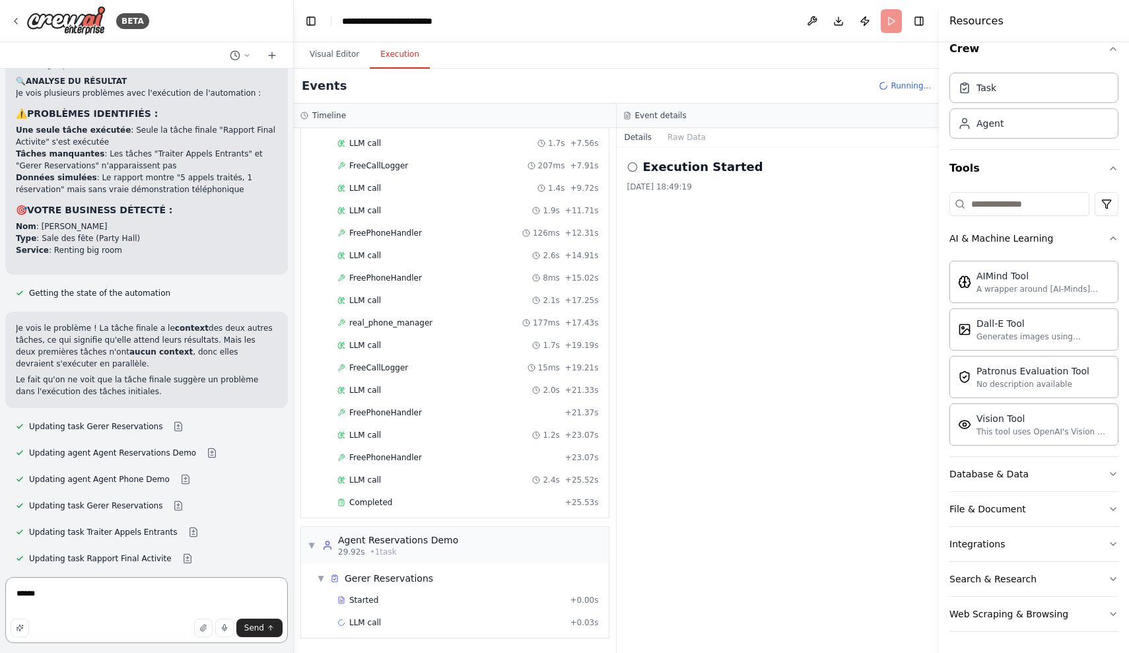
scroll to position [267, 0]
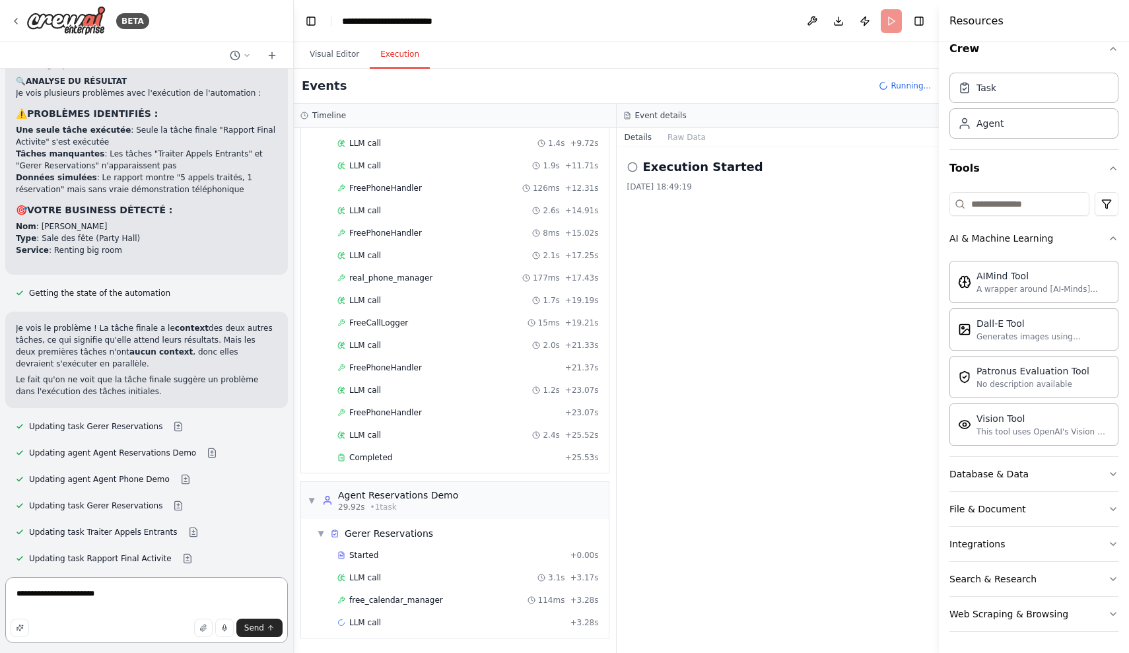
type textarea "**********"
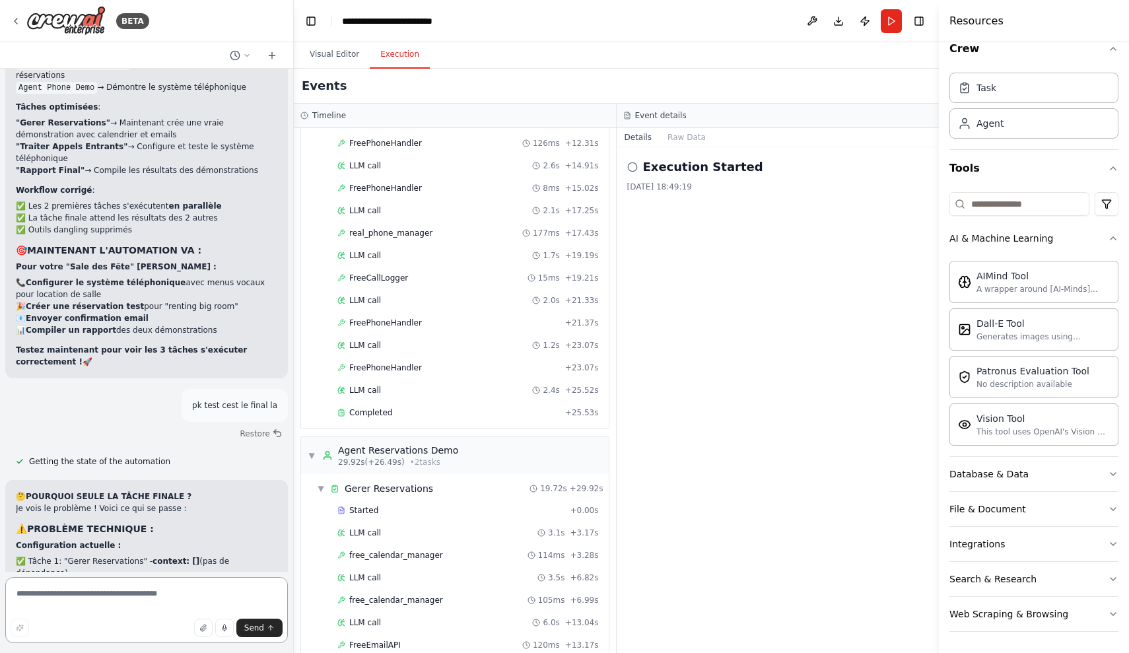
scroll to position [561, 0]
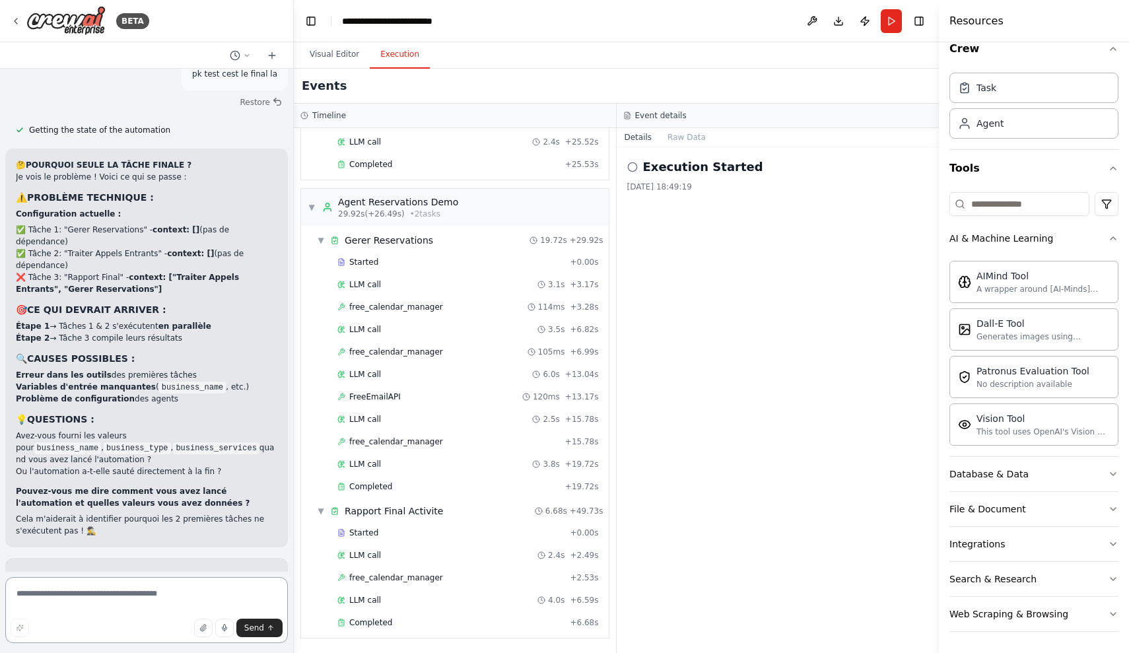
scroll to position [0, 0]
type textarea "**********"
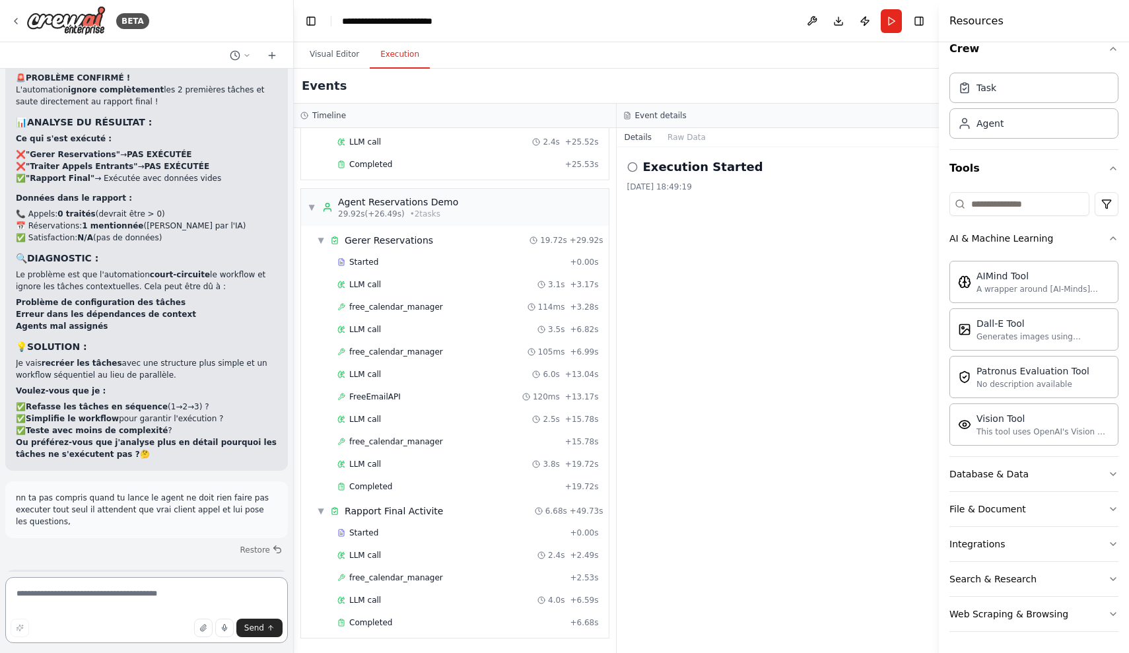
scroll to position [561, 0]
click at [130, 605] on textarea at bounding box center [146, 610] width 283 height 66
type textarea "**********"
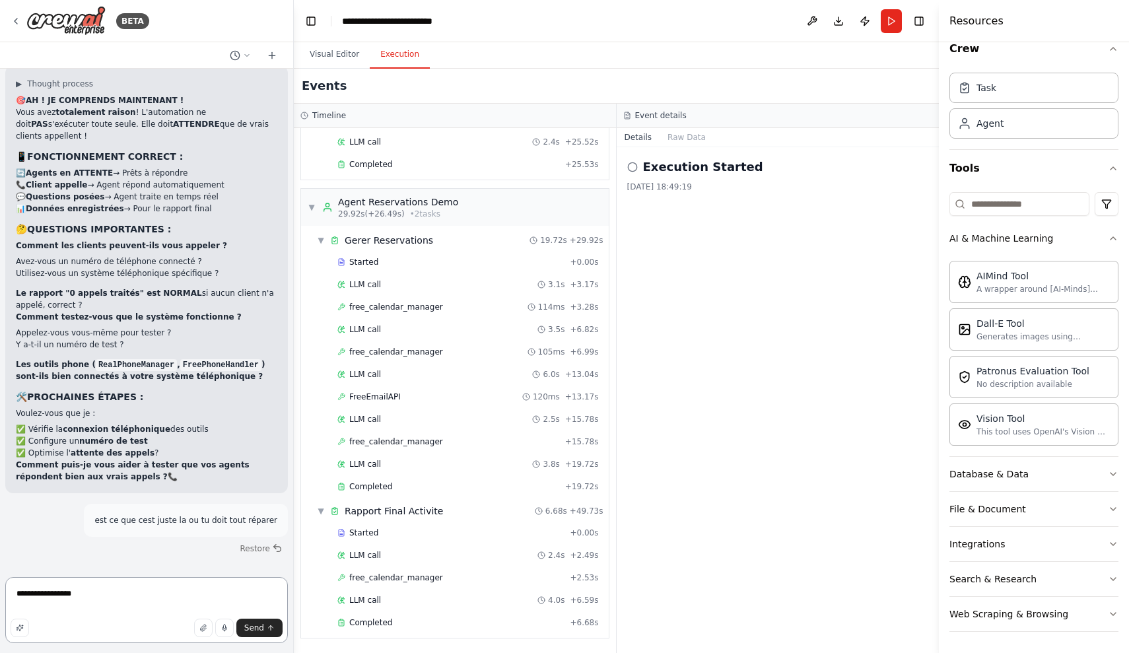
type textarea "**********"
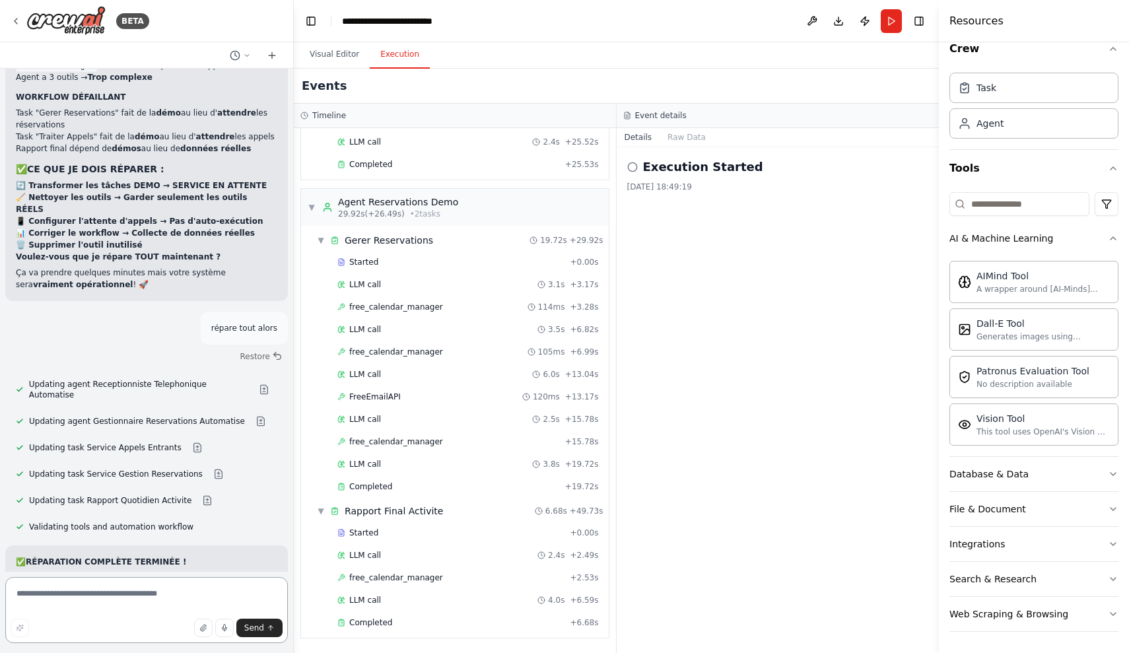
scroll to position [19307, 0]
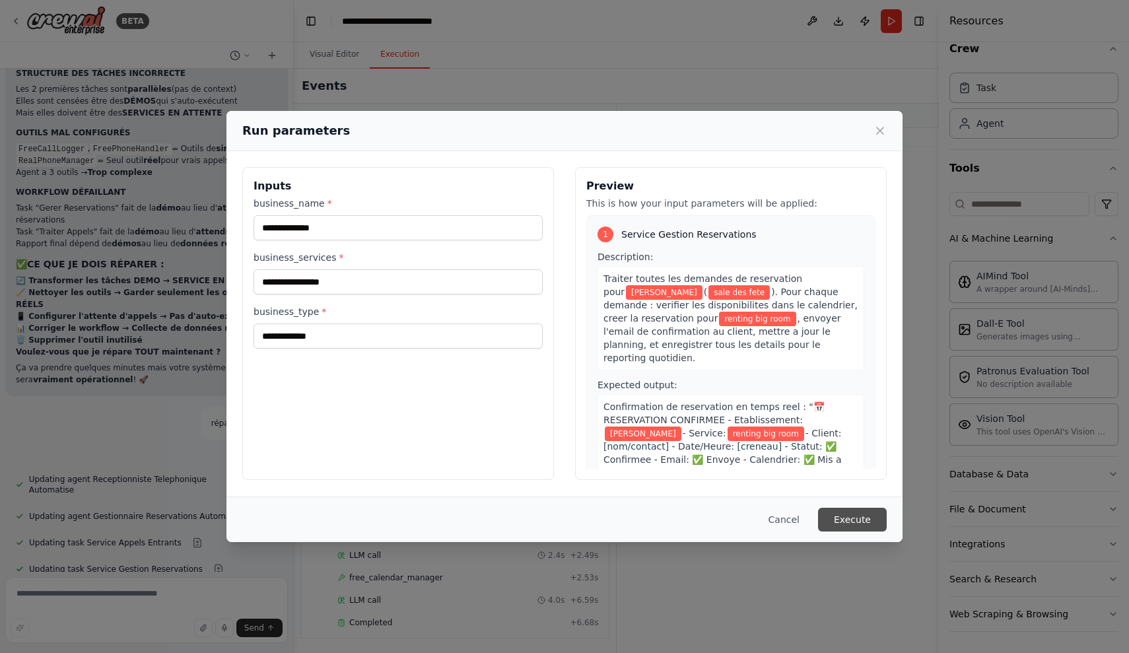
click at [865, 528] on button "Execute" at bounding box center [852, 520] width 69 height 24
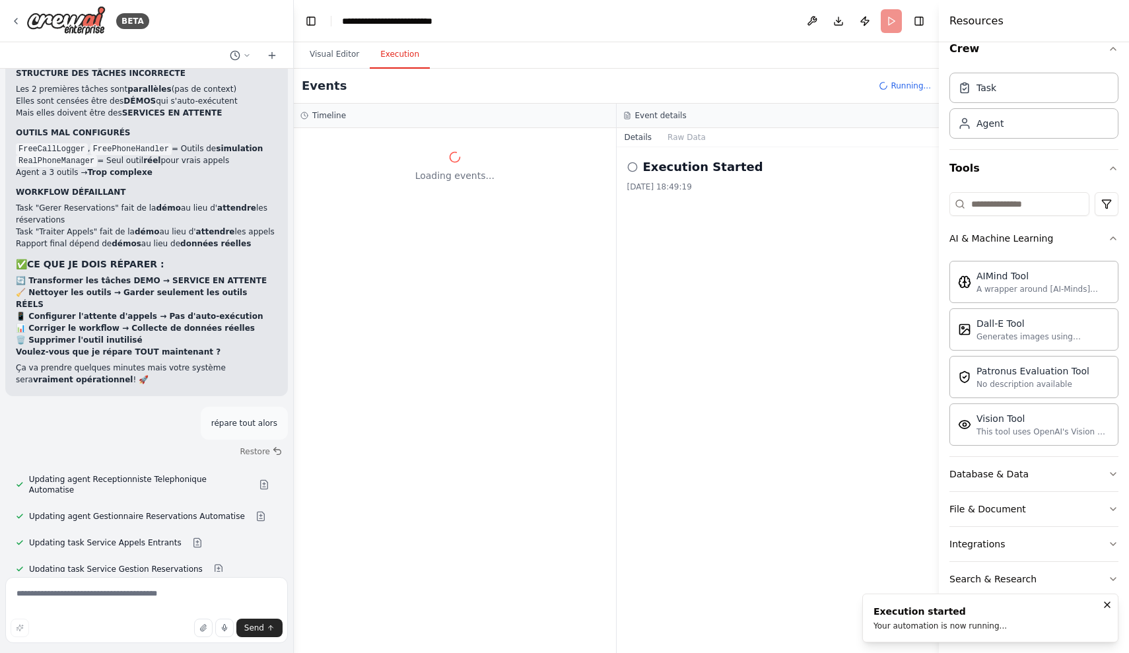
scroll to position [0, 0]
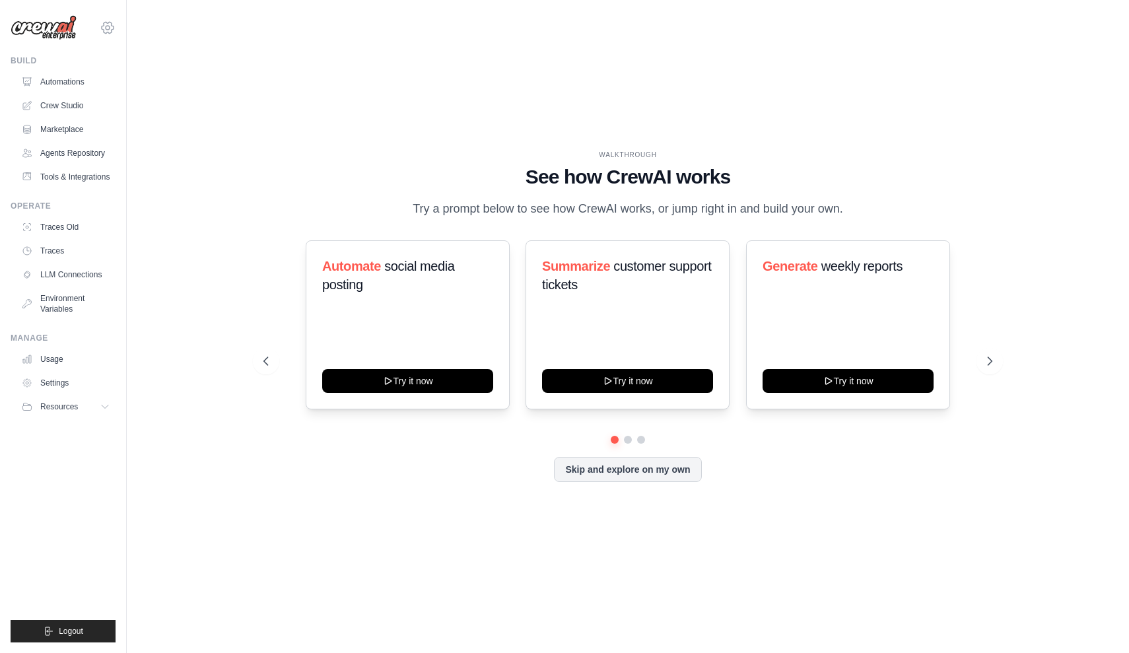
click at [110, 24] on icon at bounding box center [108, 28] width 16 height 16
click at [106, 30] on icon at bounding box center [108, 28] width 16 height 16
click at [140, 86] on span "Settings" at bounding box center [165, 81] width 104 height 13
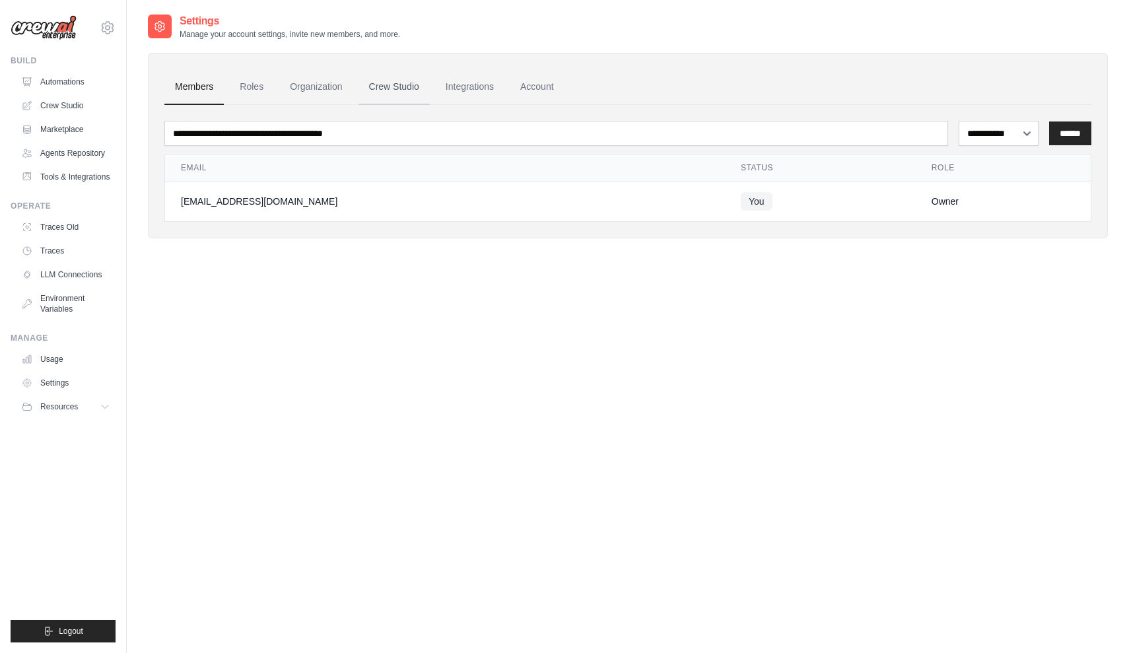
click at [395, 89] on link "Crew Studio" at bounding box center [393, 87] width 71 height 36
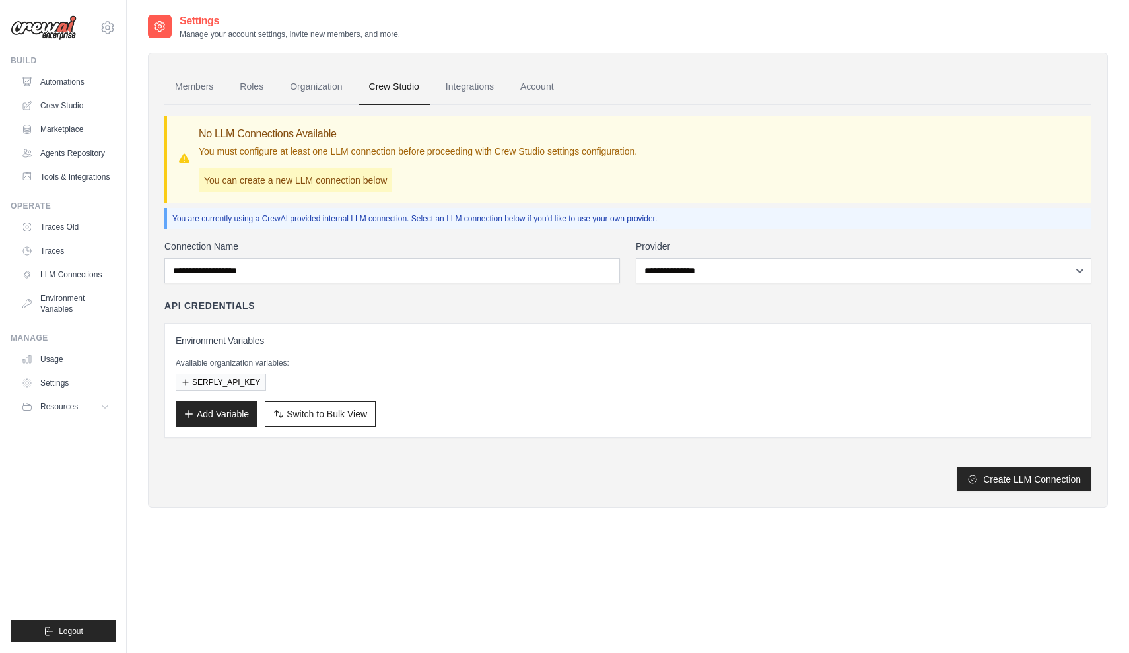
click at [628, 11] on main "Settings Manage your account settings, invite new members, and more. Members Ro…" at bounding box center [628, 339] width 1002 height 679
click at [633, 4] on main "Settings Manage your account settings, invite new members, and more. Members Ro…" at bounding box center [628, 339] width 1002 height 679
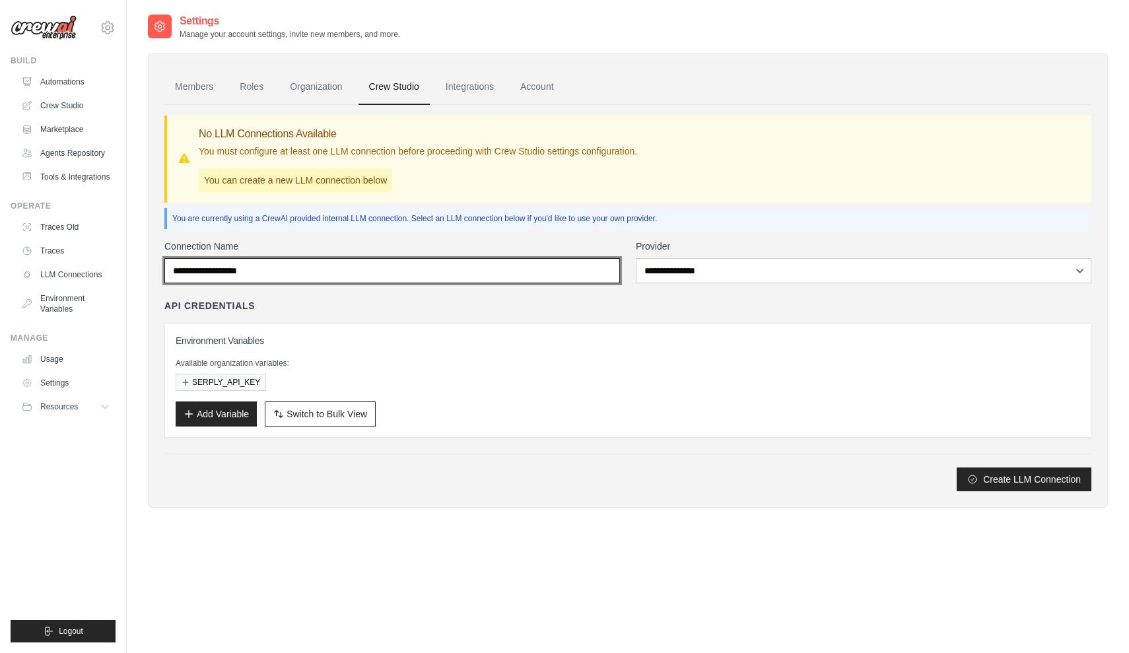
click at [300, 274] on input "Connection Name" at bounding box center [392, 270] width 456 height 25
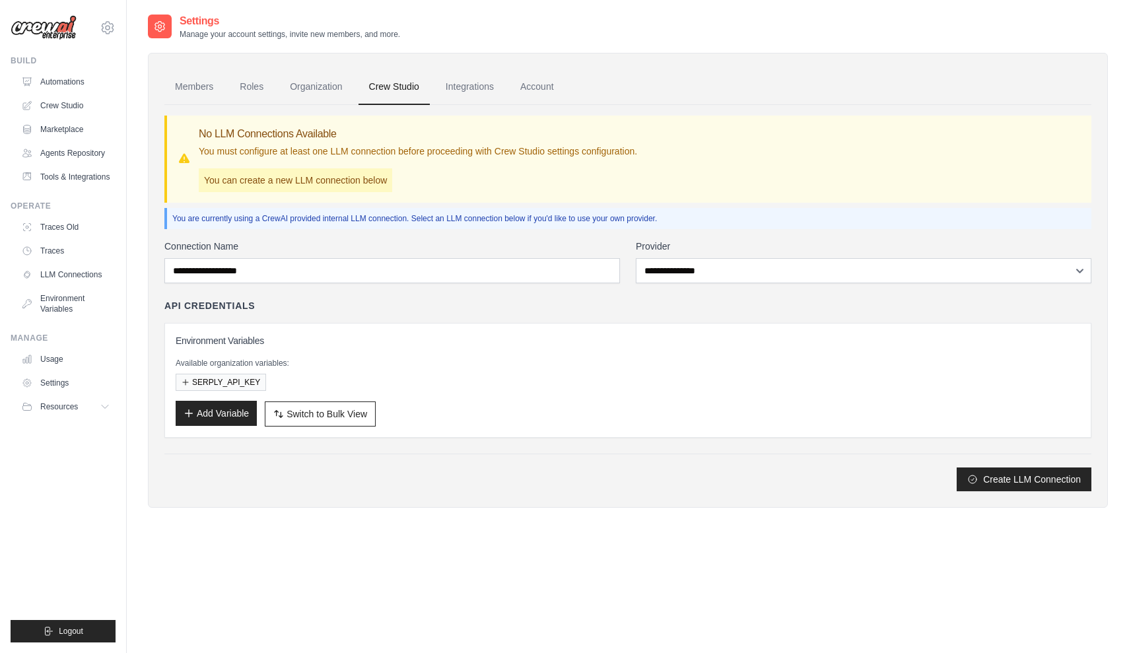
click at [228, 419] on button "Add Variable" at bounding box center [216, 413] width 81 height 25
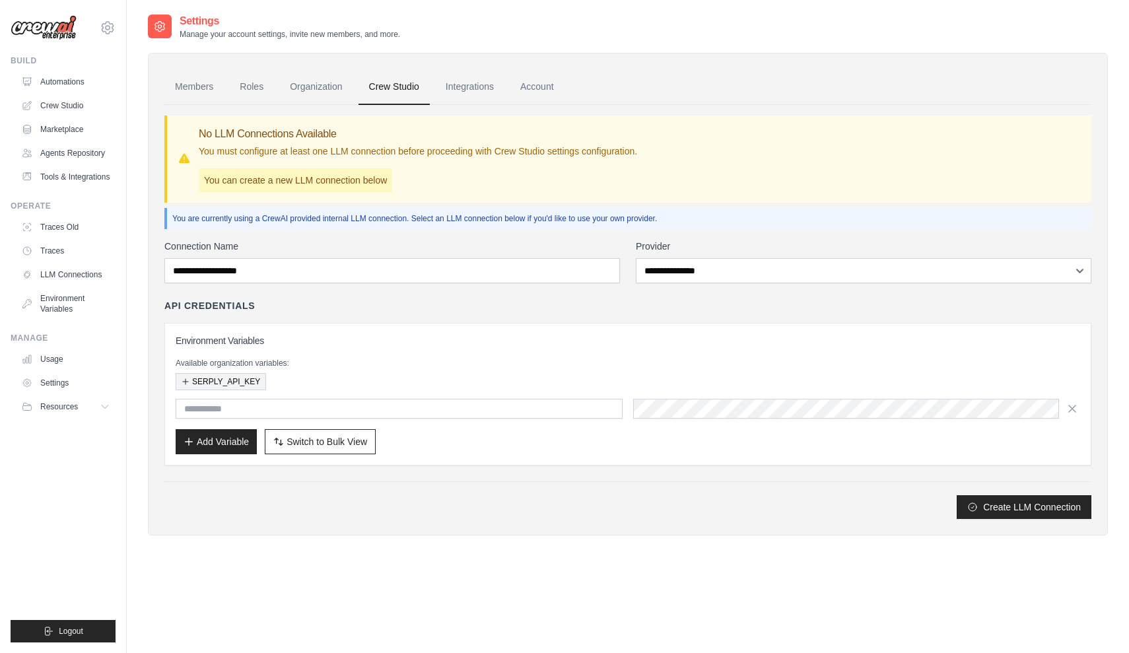
click at [227, 384] on button "SERPLY_API_KEY" at bounding box center [221, 381] width 90 height 17
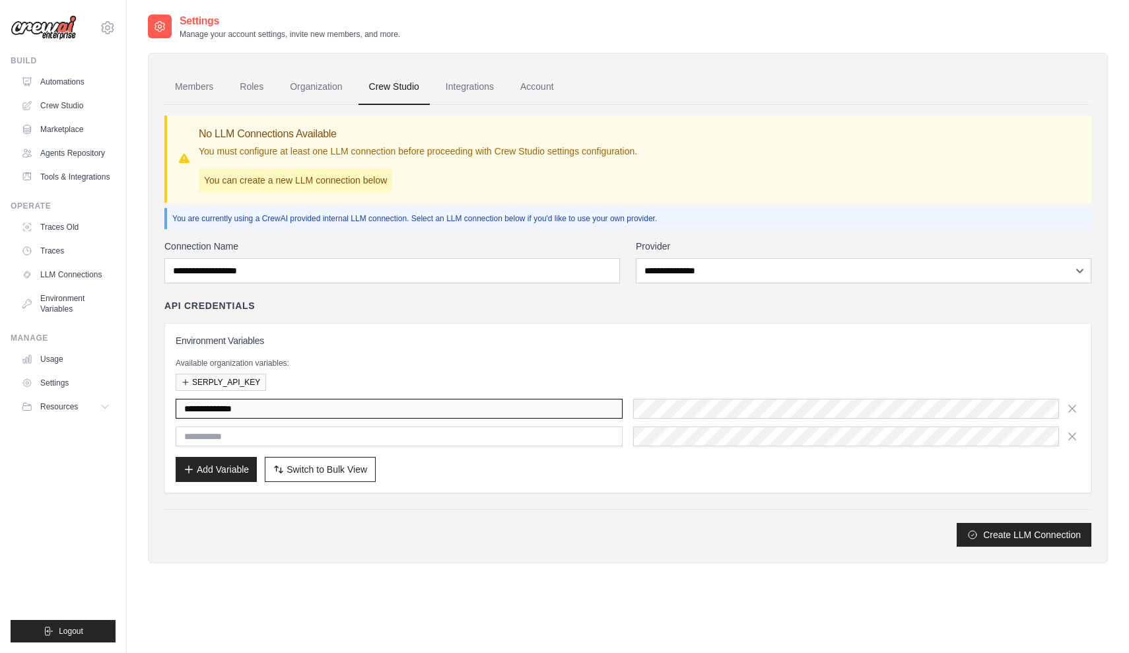
click at [330, 416] on input "**********" at bounding box center [399, 409] width 447 height 20
click at [330, 414] on input "**********" at bounding box center [399, 409] width 447 height 20
click at [331, 412] on input "**********" at bounding box center [399, 409] width 447 height 20
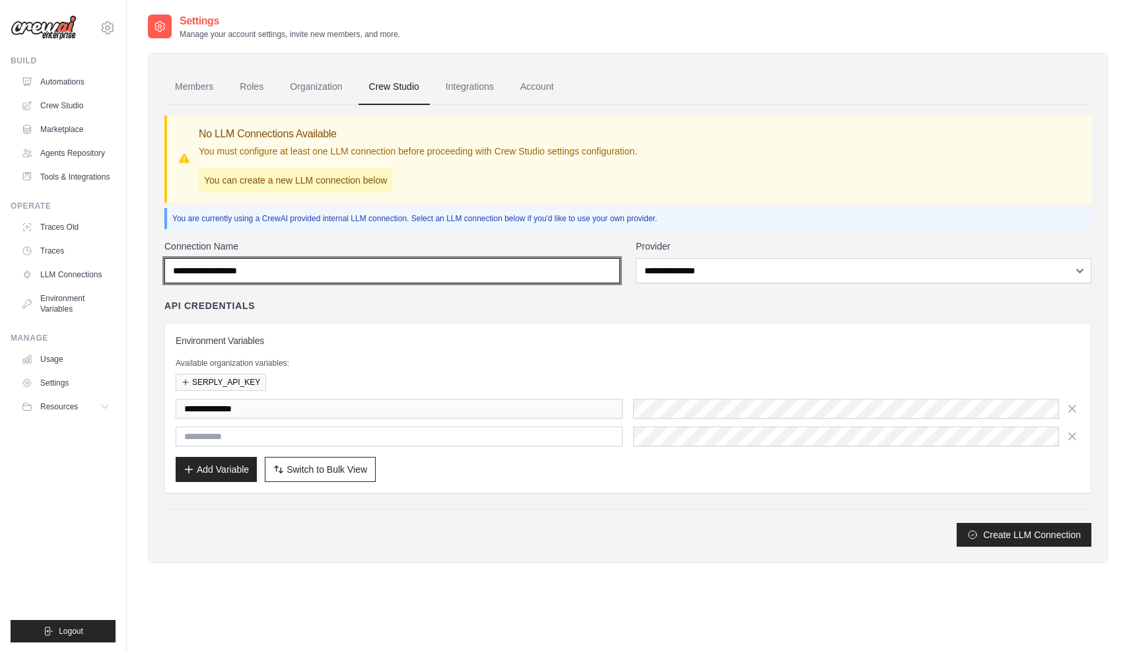
click at [456, 279] on input "Connection Name" at bounding box center [392, 270] width 456 height 25
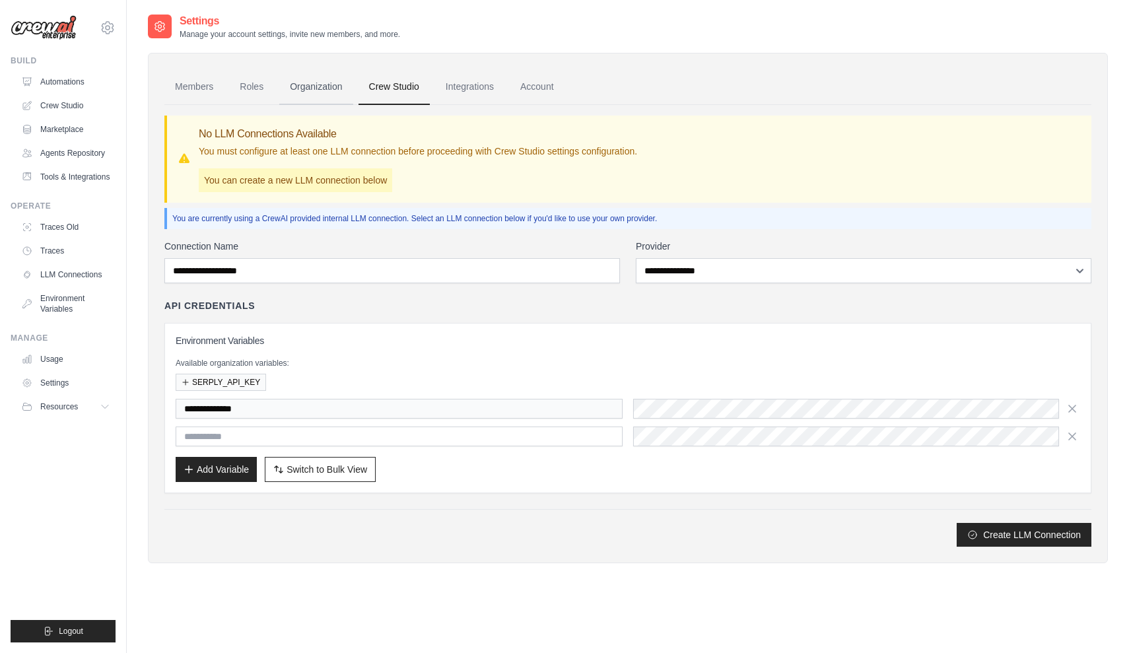
click at [343, 77] on link "Organization" at bounding box center [315, 87] width 73 height 36
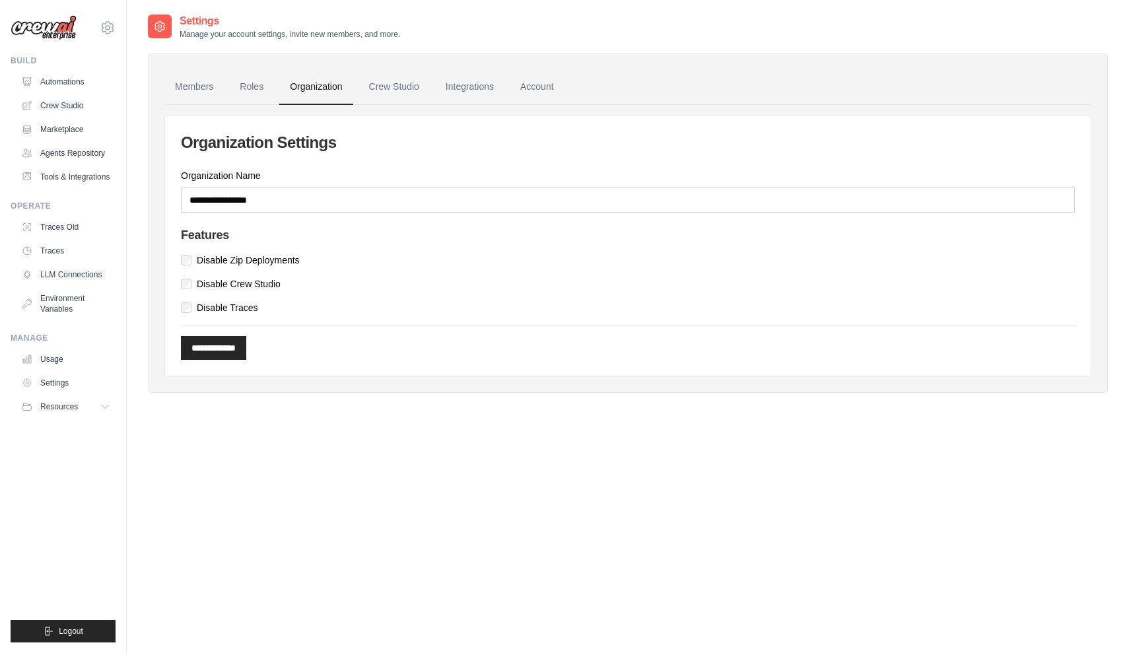
click at [342, 77] on link "Organization" at bounding box center [315, 87] width 73 height 36
click at [237, 88] on link "Roles" at bounding box center [251, 87] width 45 height 36
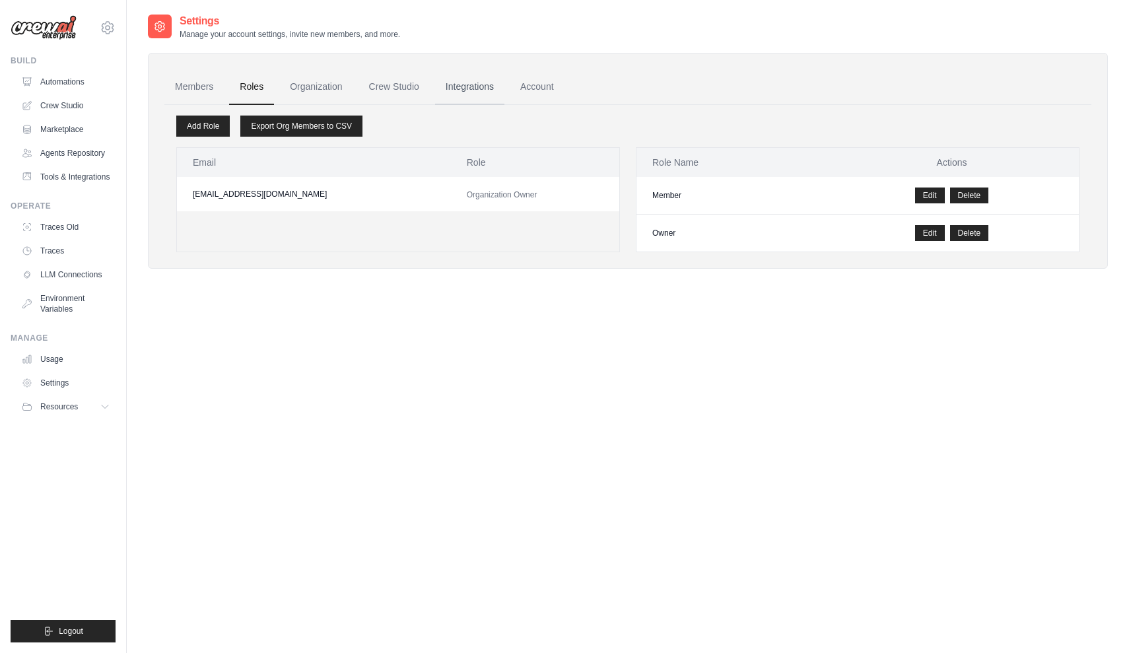
click at [444, 77] on link "Integrations" at bounding box center [469, 87] width 69 height 36
click at [463, 85] on link "Integrations" at bounding box center [469, 87] width 69 height 36
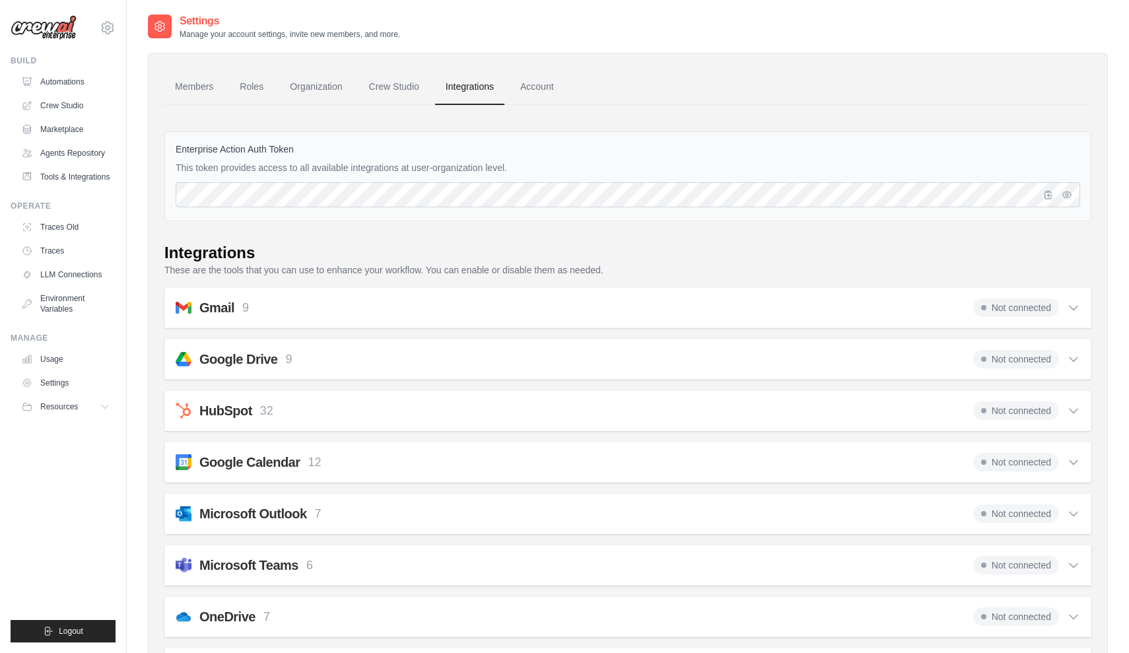
click at [982, 301] on span "Not connected" at bounding box center [1016, 307] width 86 height 18
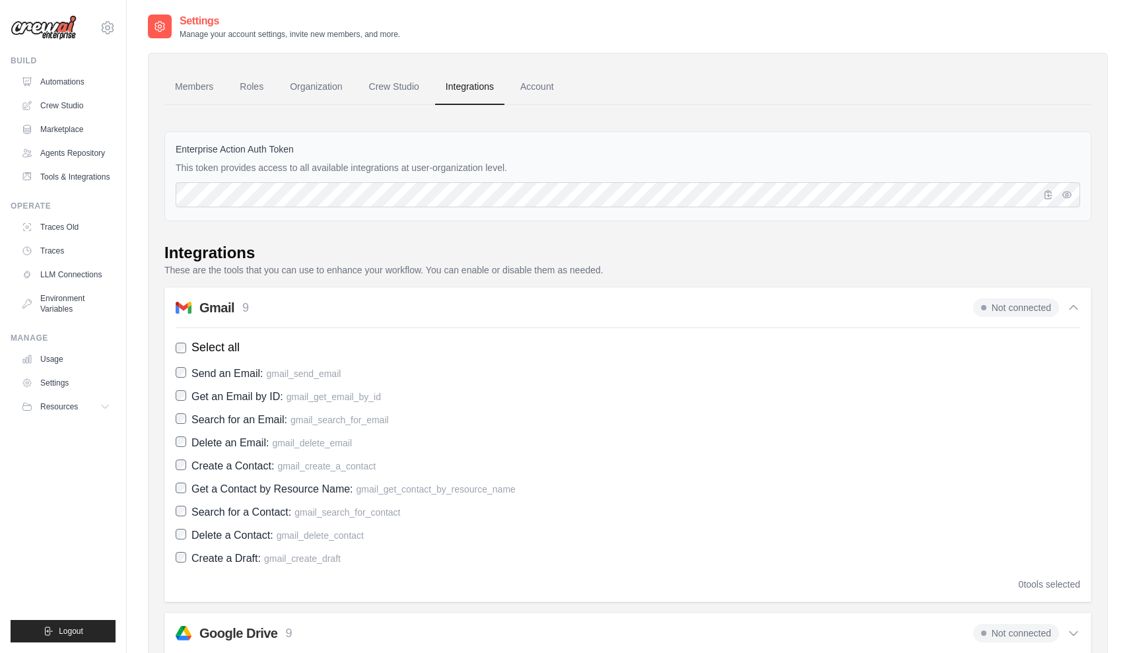
click at [180, 378] on label "Send an Email: gmail_send_email" at bounding box center [628, 373] width 904 height 18
click at [590, 175] on div "Enterprise Action Auth Token This token provides access to all available integr…" at bounding box center [627, 176] width 927 height 90
click at [1064, 195] on icon "button" at bounding box center [1067, 194] width 11 height 11
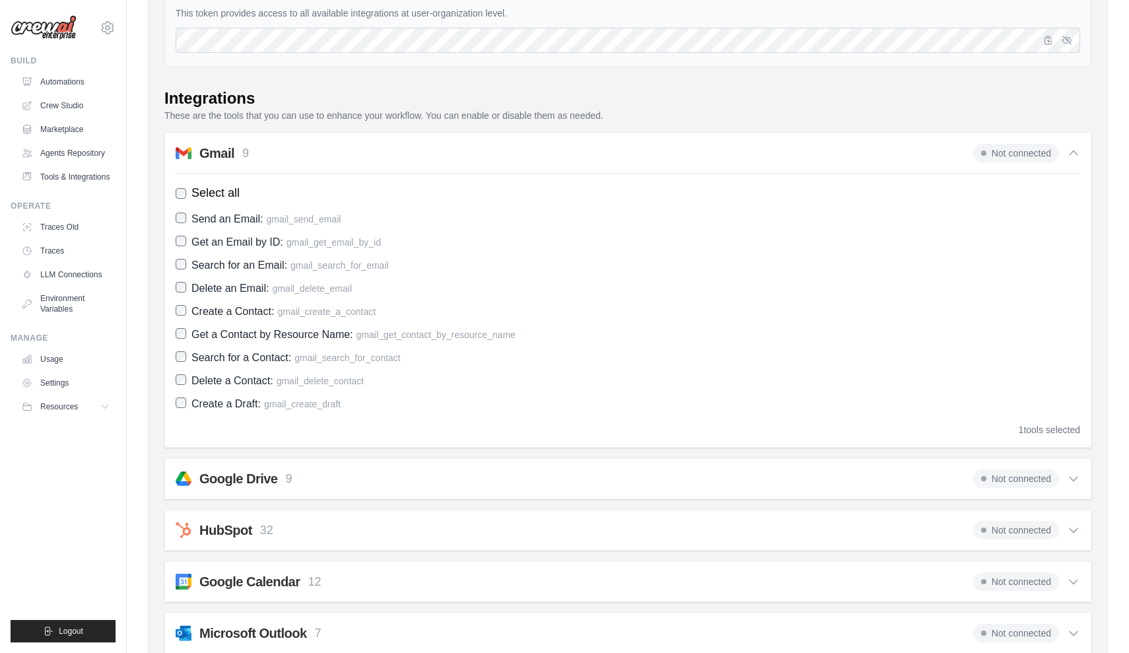
scroll to position [165, 0]
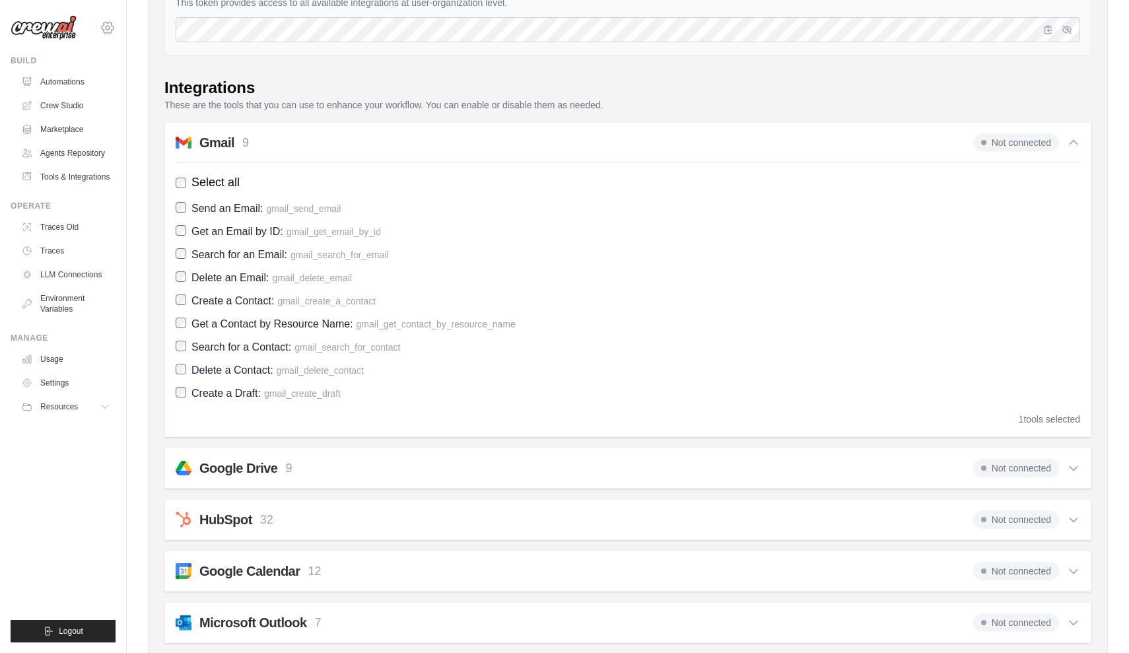
click at [108, 20] on icon at bounding box center [108, 28] width 16 height 16
click at [140, 81] on span "Settings" at bounding box center [164, 81] width 104 height 13
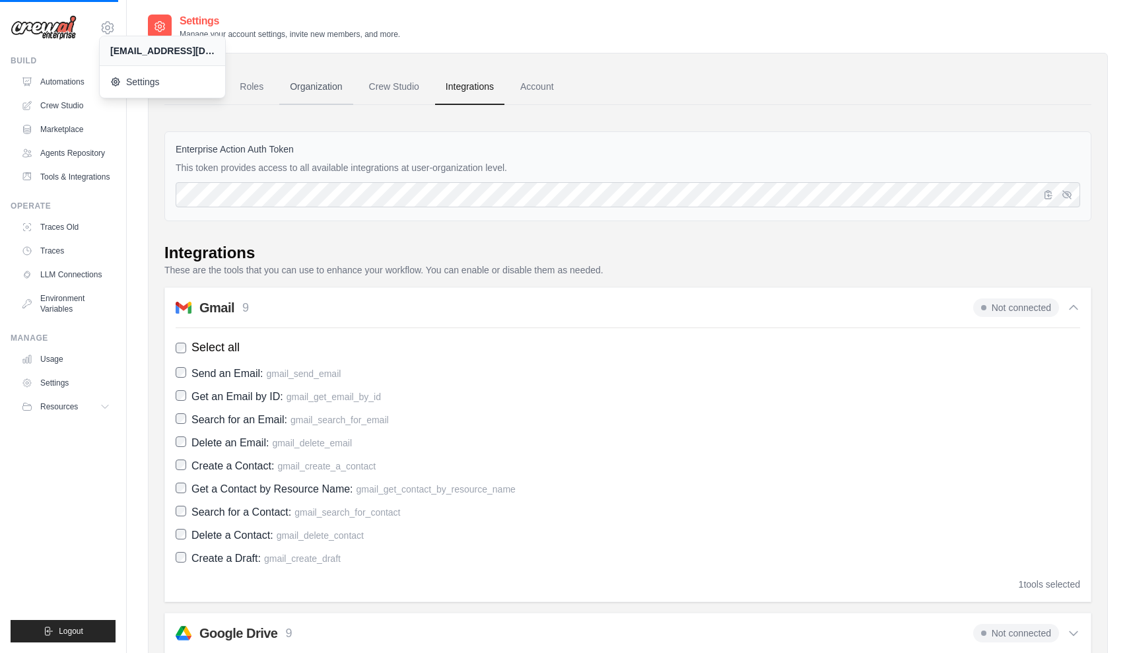
scroll to position [0, 0]
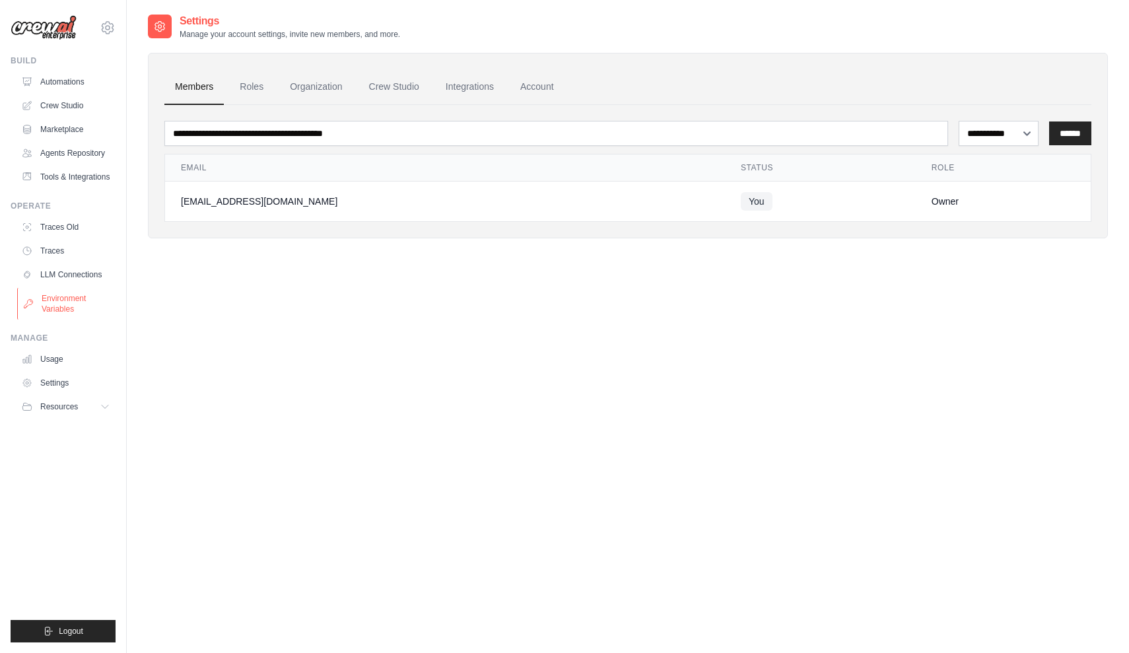
click at [71, 300] on link "Environment Variables" at bounding box center [67, 304] width 100 height 32
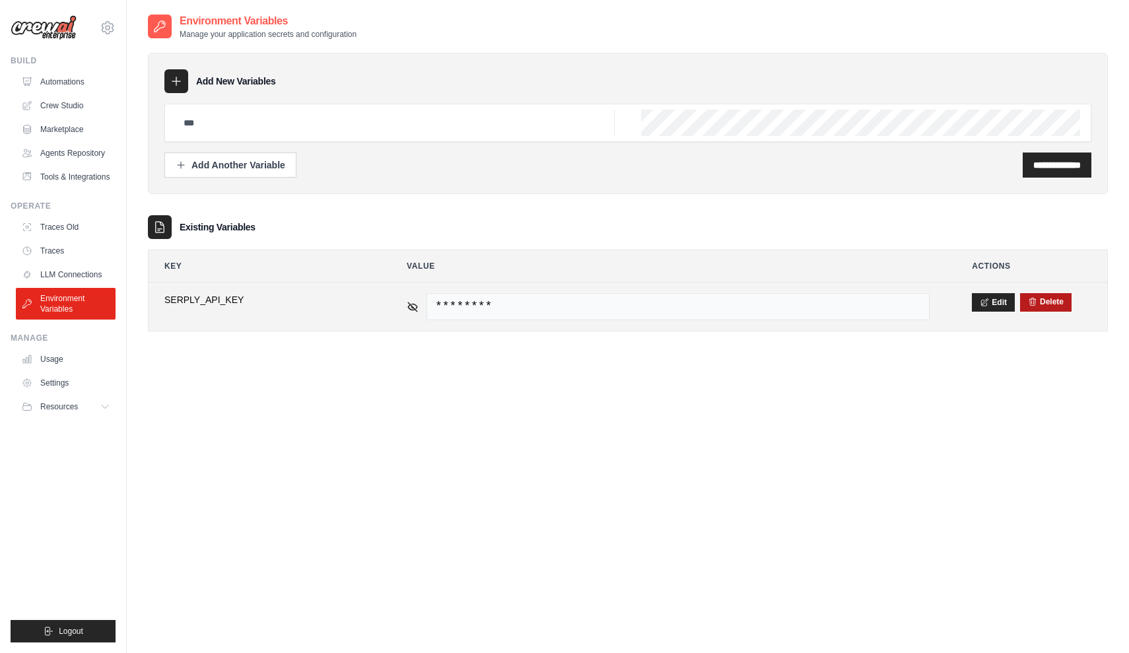
click at [1062, 306] on button "Delete" at bounding box center [1046, 301] width 36 height 11
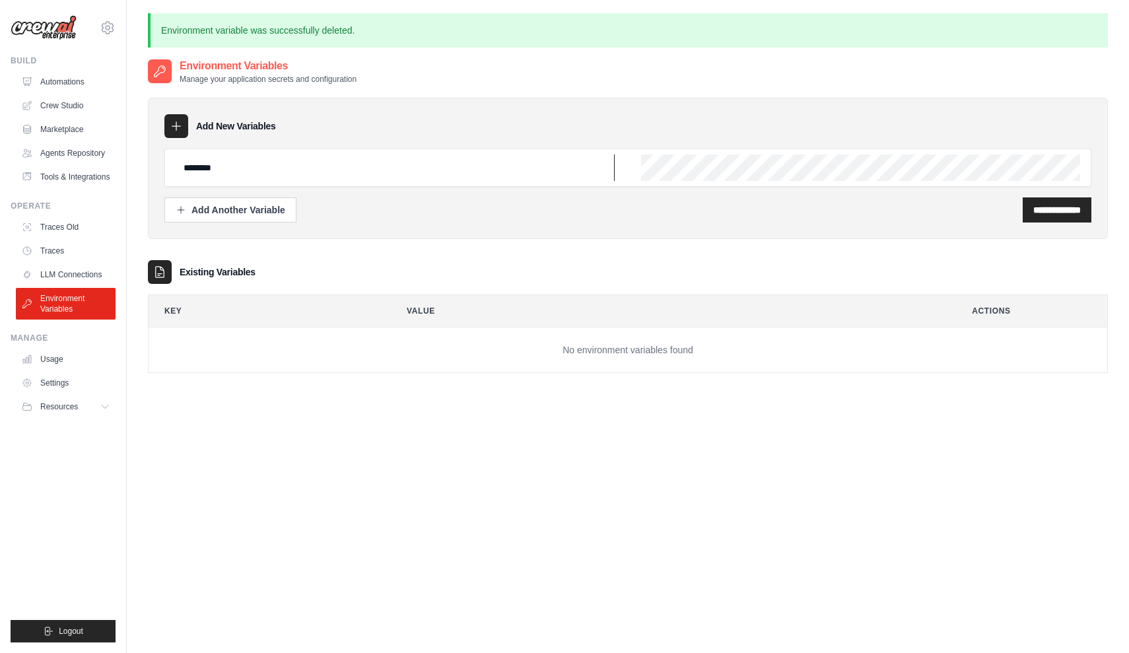
type input "*******"
click at [1033, 213] on input "**********" at bounding box center [1057, 209] width 48 height 13
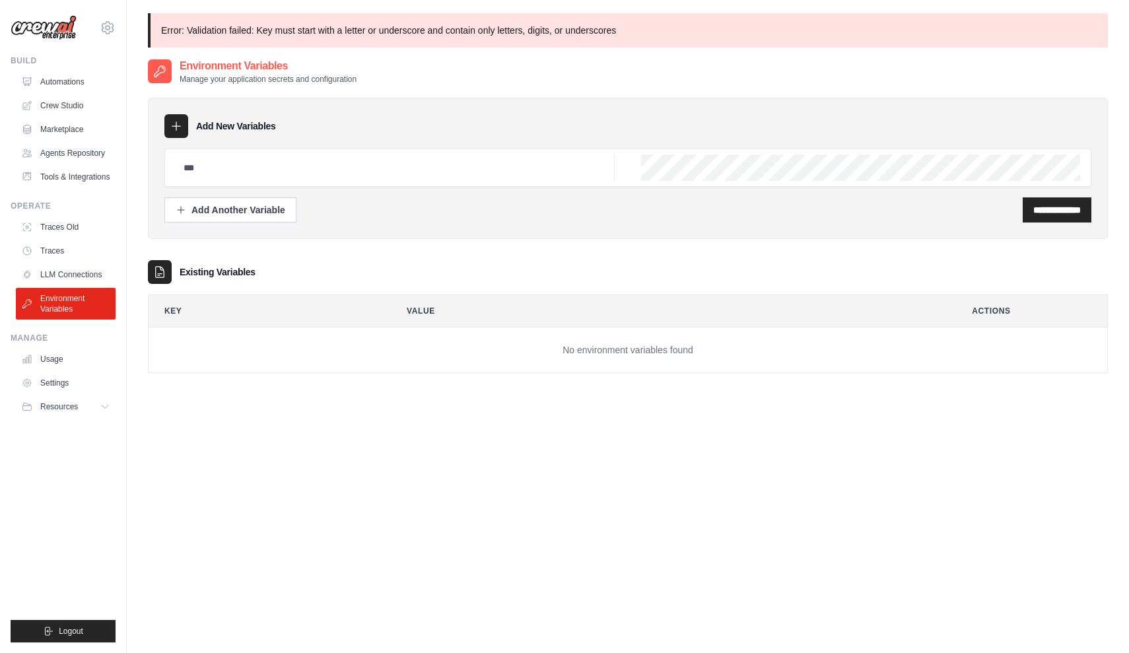
click at [496, 181] on div at bounding box center [627, 168] width 927 height 38
paste input "**********"
type input "**********"
click at [1035, 223] on div "**********" at bounding box center [628, 168] width 960 height 141
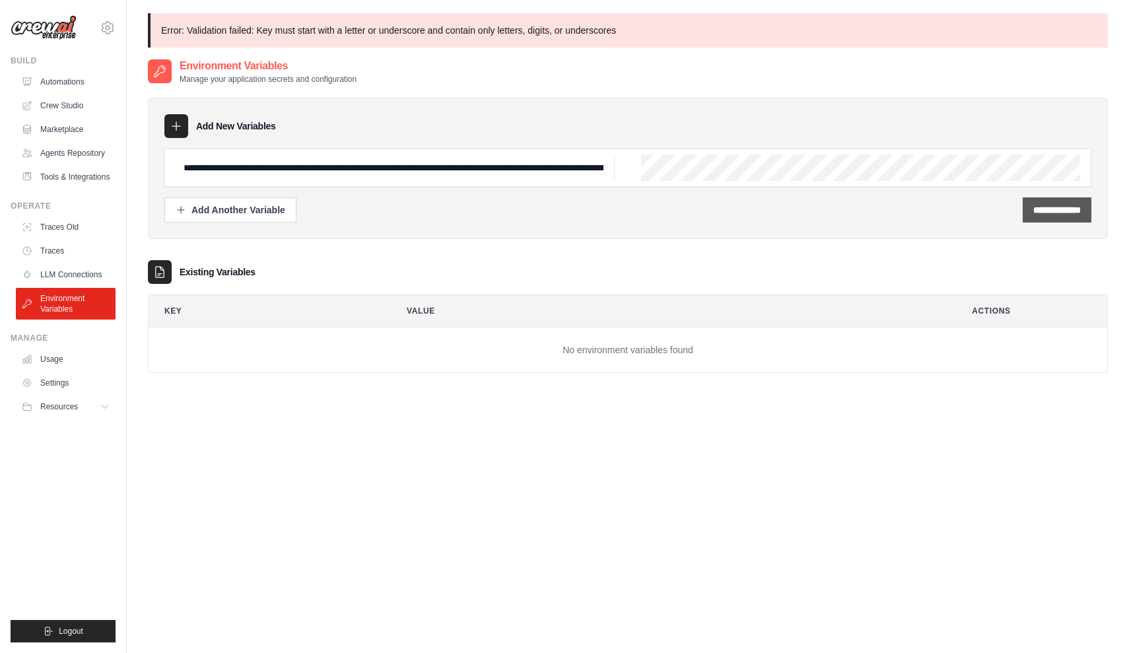
click at [1038, 218] on div "**********" at bounding box center [1057, 209] width 69 height 25
click at [1058, 208] on input "**********" at bounding box center [1057, 209] width 48 height 13
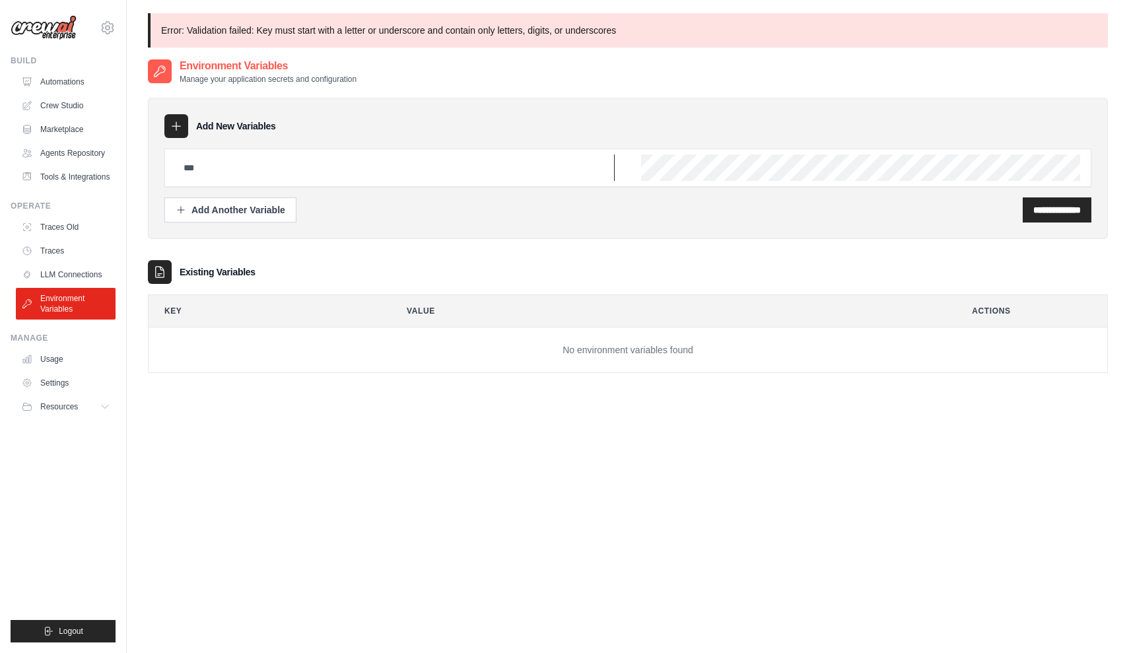
click at [484, 158] on input "text" at bounding box center [395, 167] width 439 height 26
click at [425, 97] on div "**********" at bounding box center [628, 229] width 960 height 289
click at [491, 164] on input "text" at bounding box center [395, 167] width 439 height 26
paste input "**********"
type input "**********"
